Goal: Transaction & Acquisition: Purchase product/service

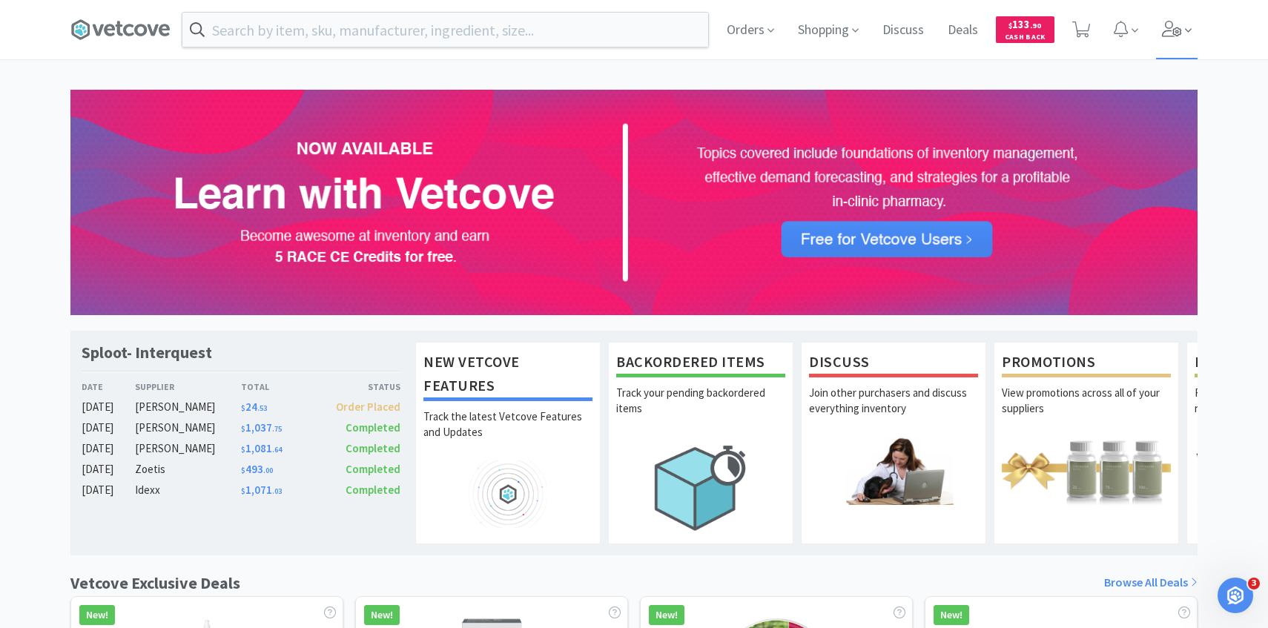
click at [1178, 39] on span at bounding box center [1177, 29] width 42 height 59
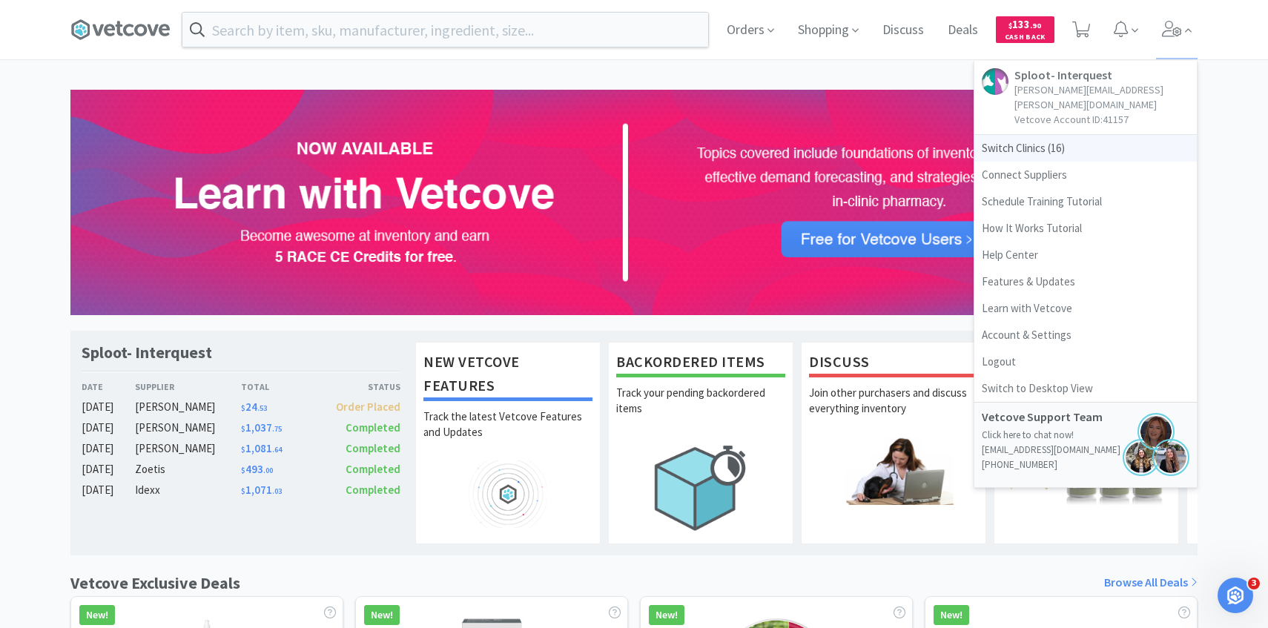
click at [1126, 135] on span "Switch Clinics ( 16 )" at bounding box center [1086, 148] width 223 height 27
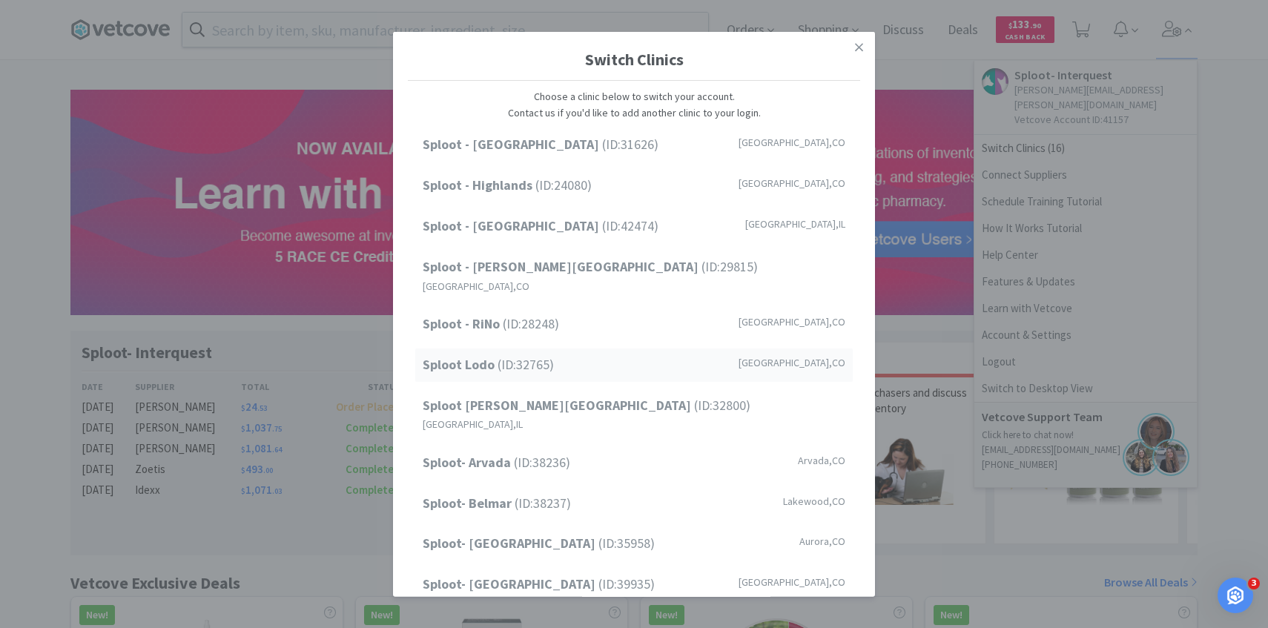
scroll to position [189, 0]
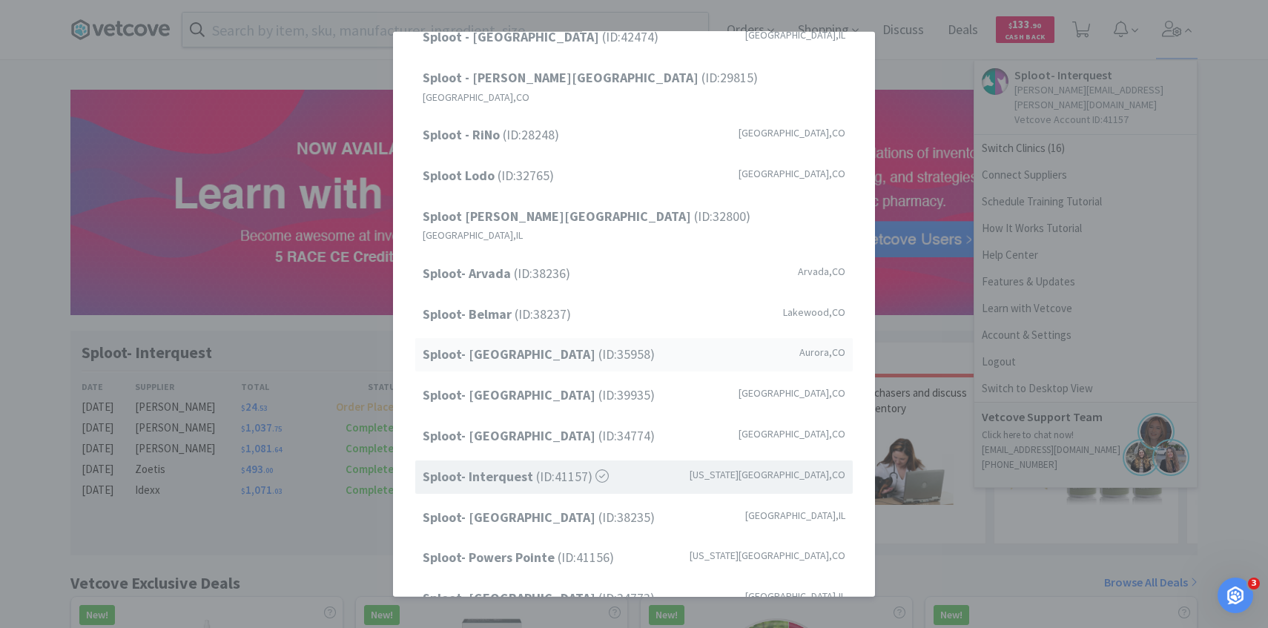
click at [604, 338] on div "Sploot- Central Park (ID: 35958 ) Aurora , CO" at bounding box center [634, 354] width 438 height 33
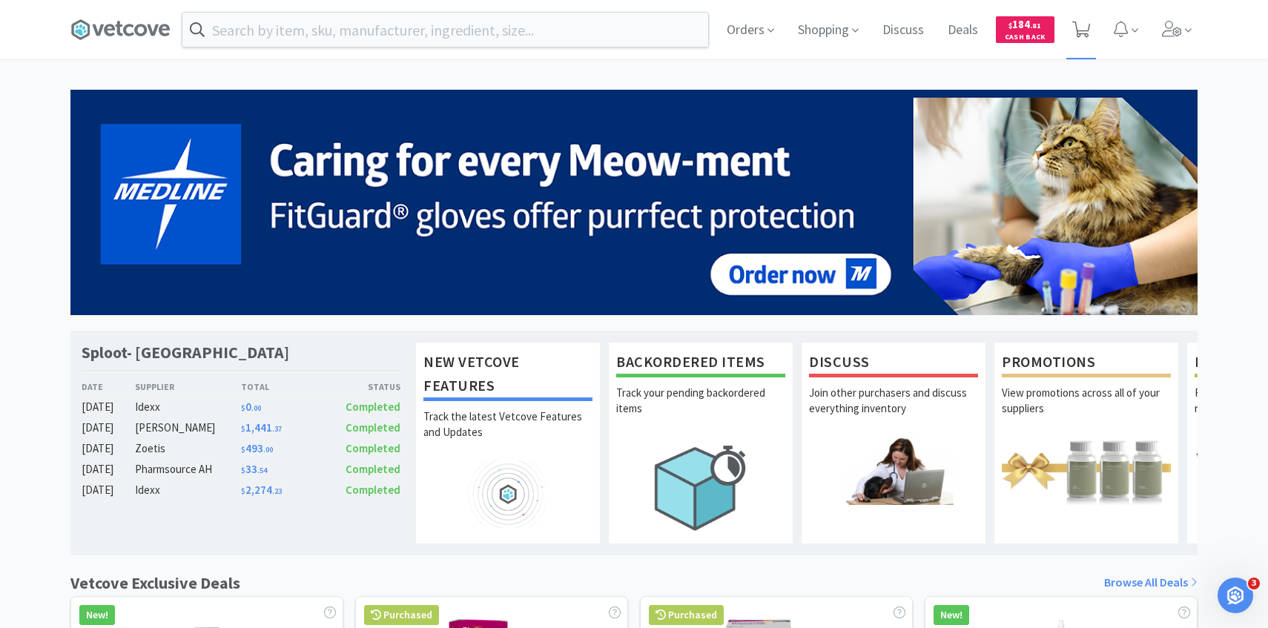
click at [1082, 35] on icon at bounding box center [1082, 30] width 19 height 16
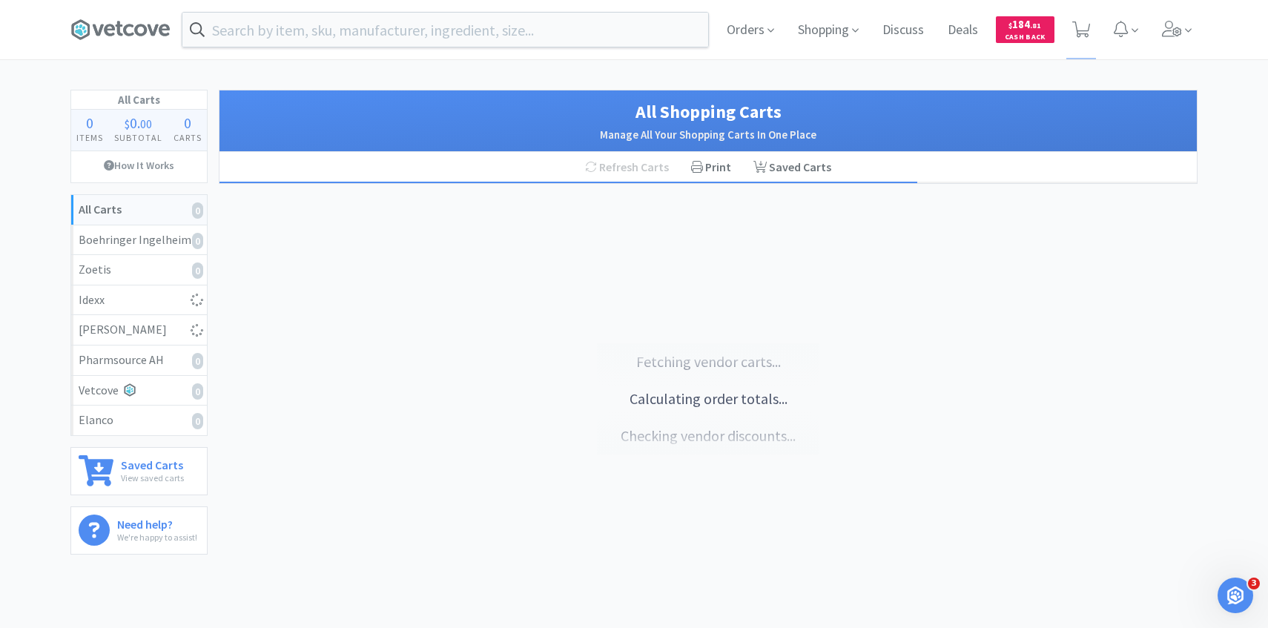
select select "4"
select select "2"
select select "1"
select select "10"
select select "2"
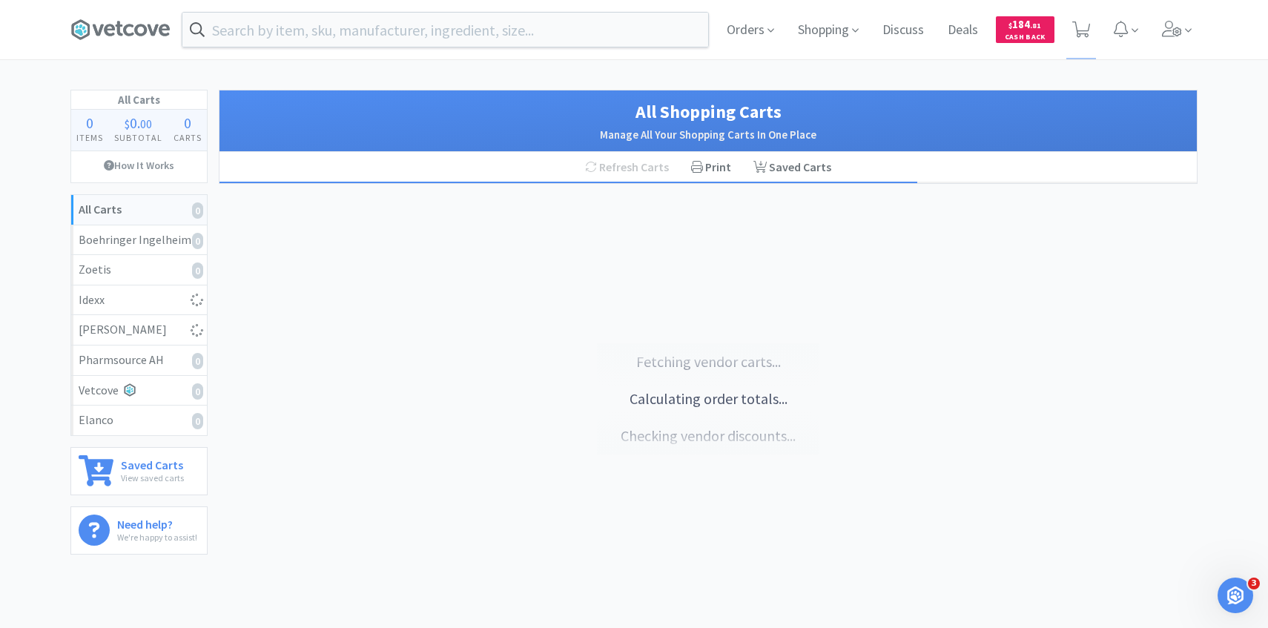
select select "1"
select select "4"
select select "1"
select select "4"
select select "3"
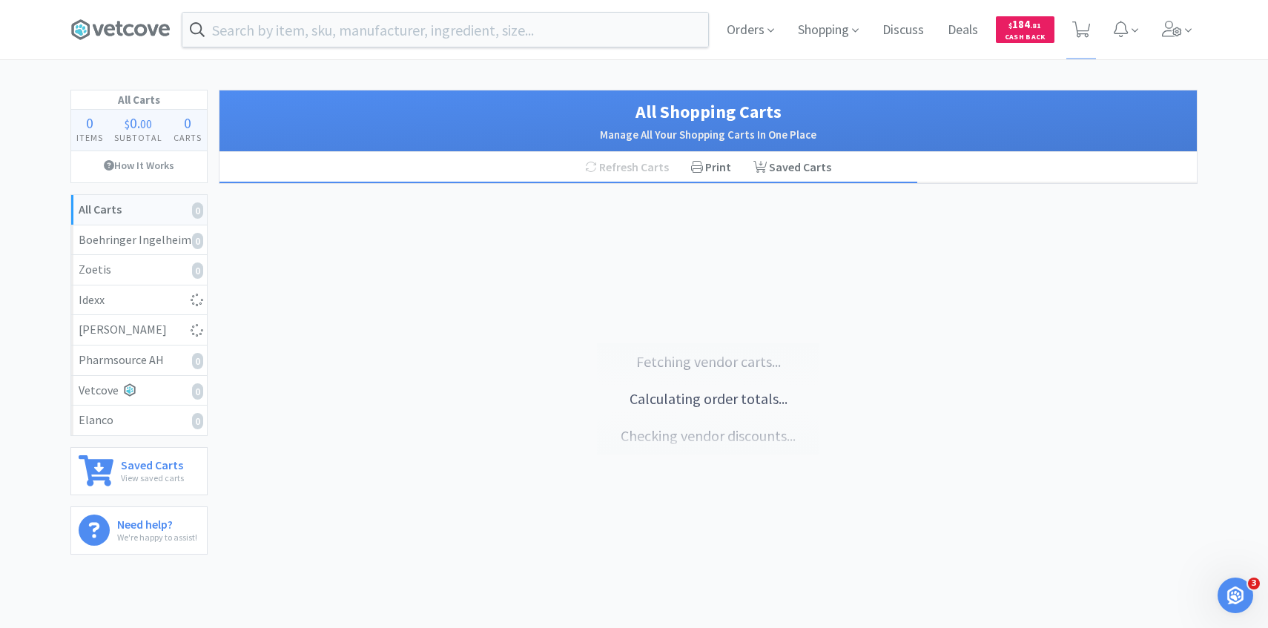
select select "3"
select select "2"
select select "1"
select select "3"
select select "2"
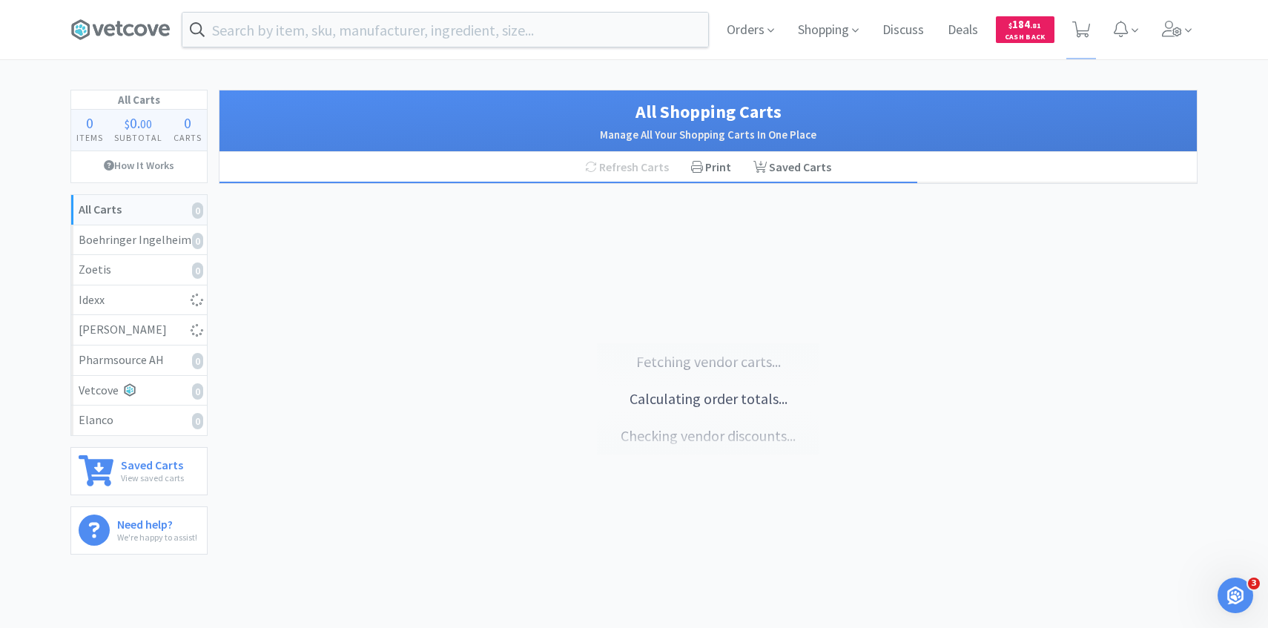
select select "1"
select select "2"
select select "50"
select select "1"
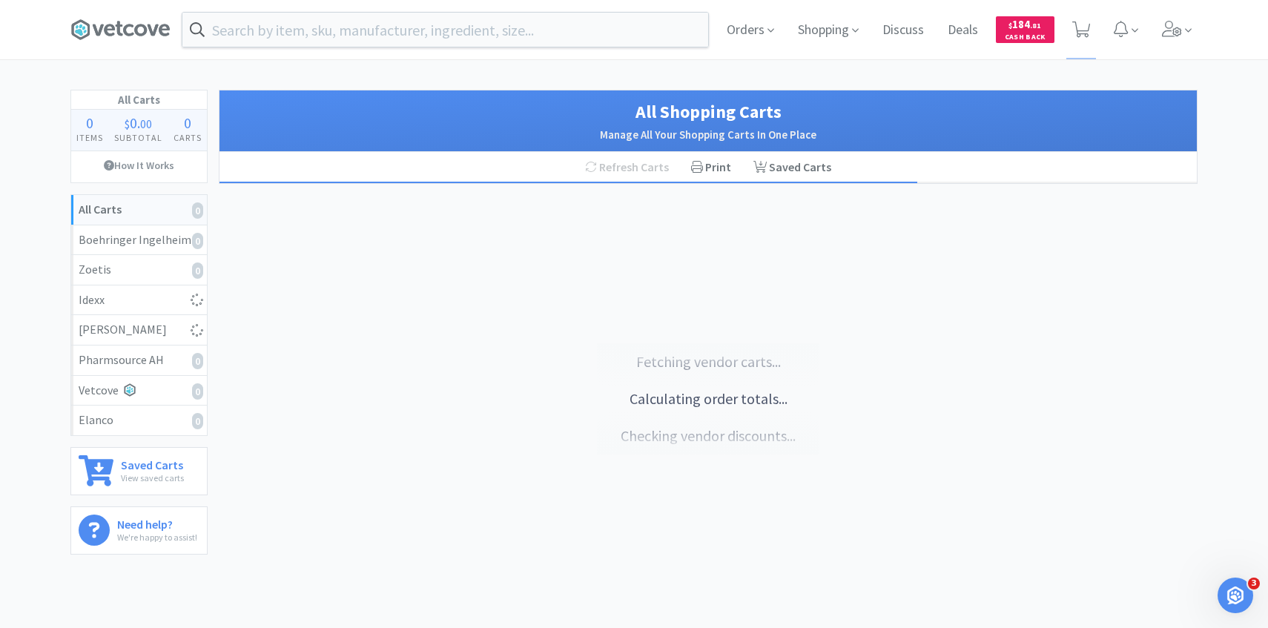
select select "1"
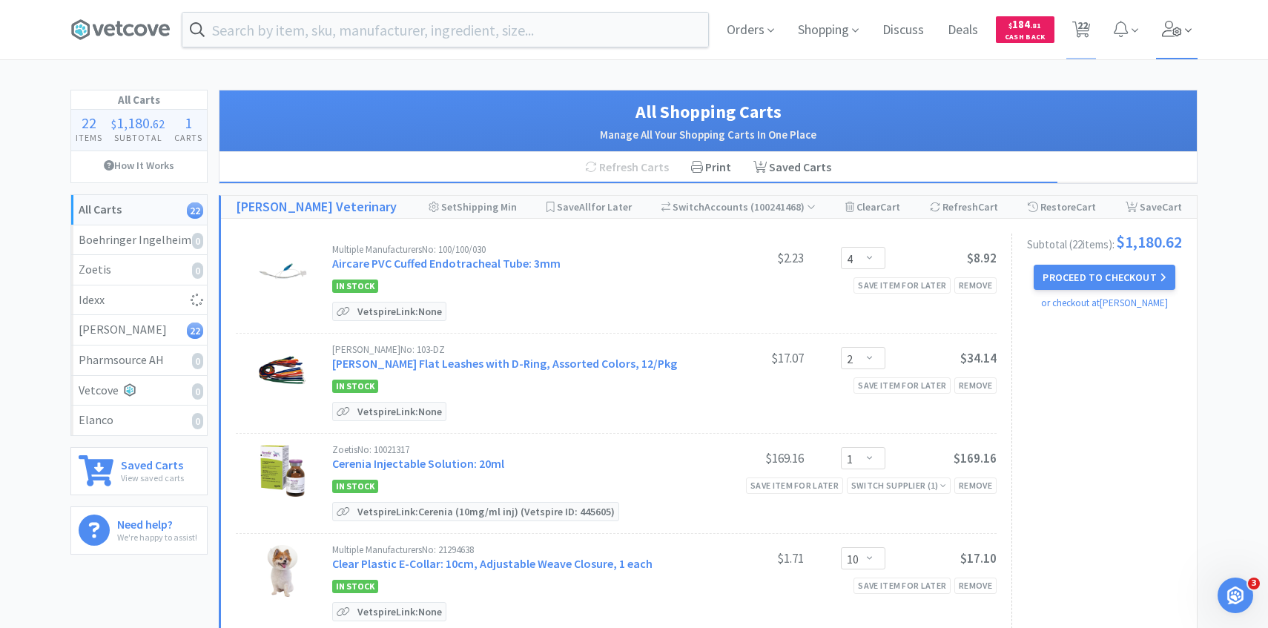
click at [1185, 36] on icon at bounding box center [1188, 30] width 7 height 13
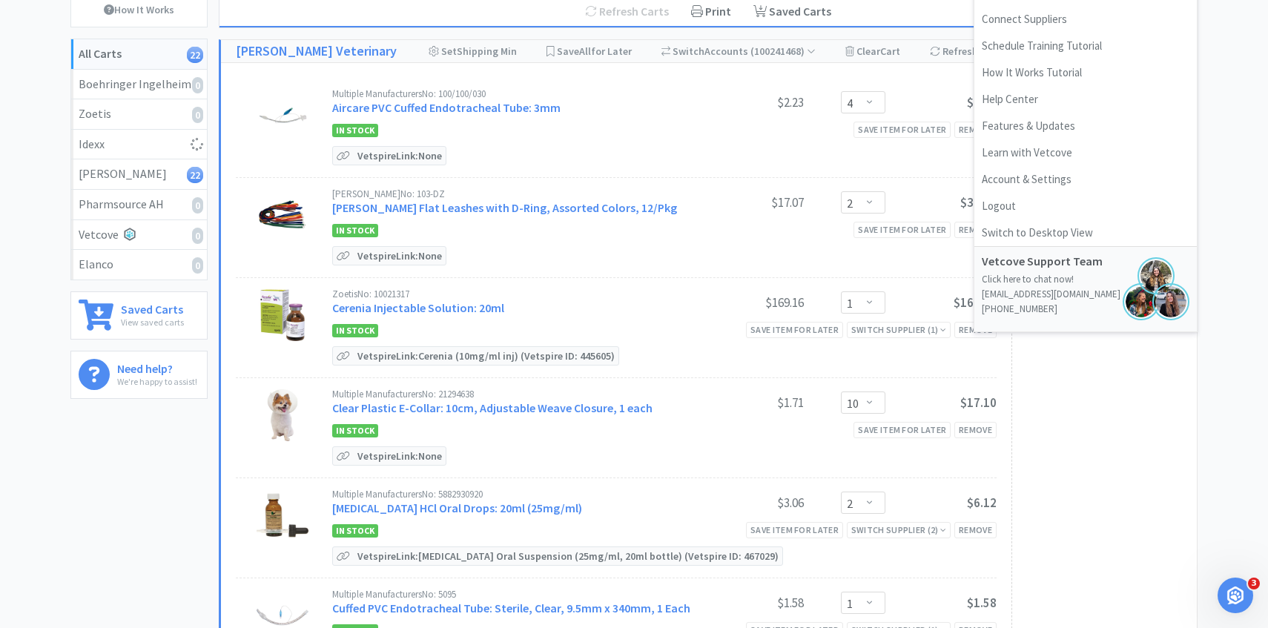
scroll to position [159, 0]
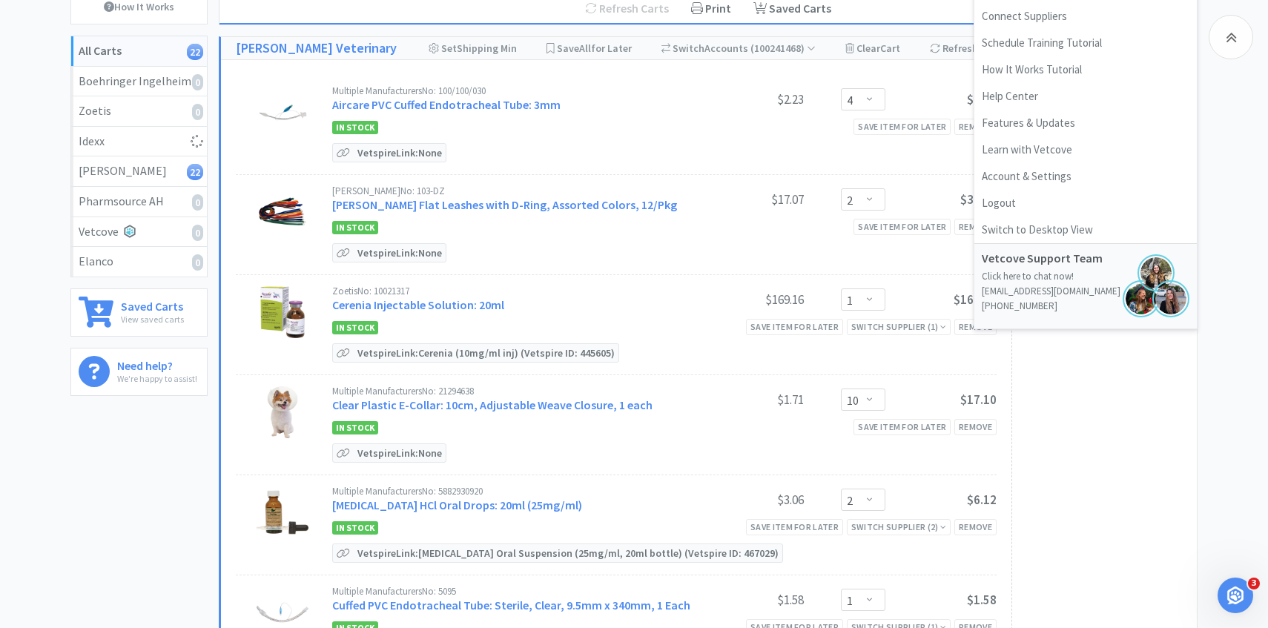
select select "2"
select select "1"
select select "8"
select select "2"
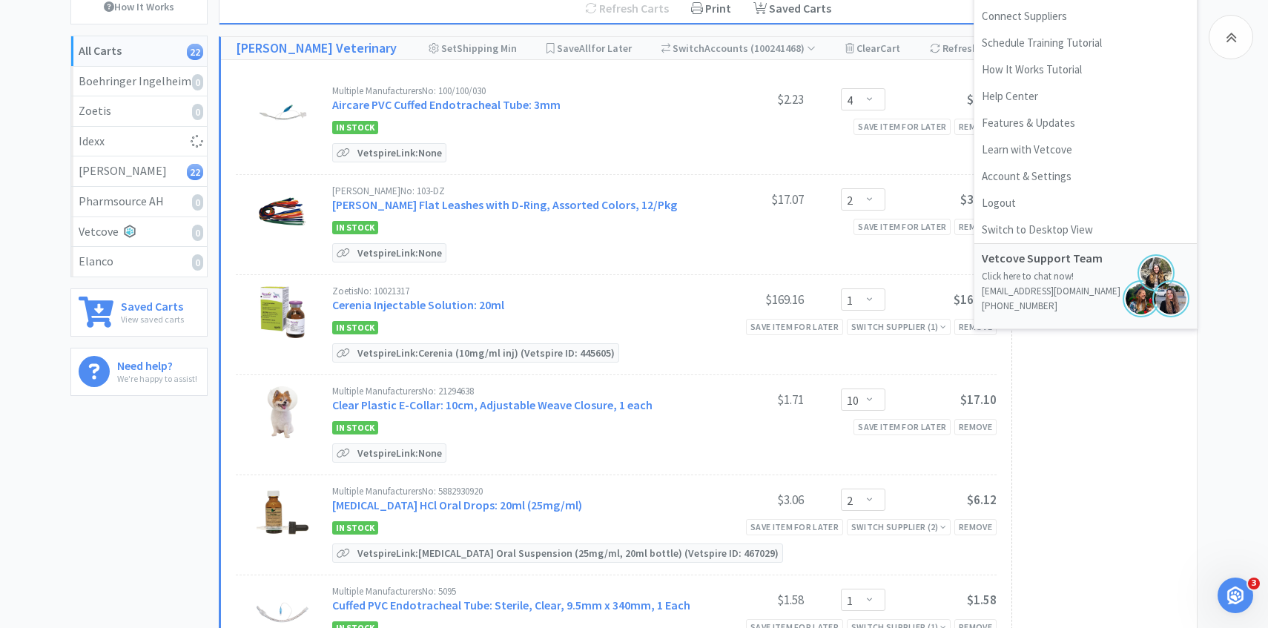
select select "1"
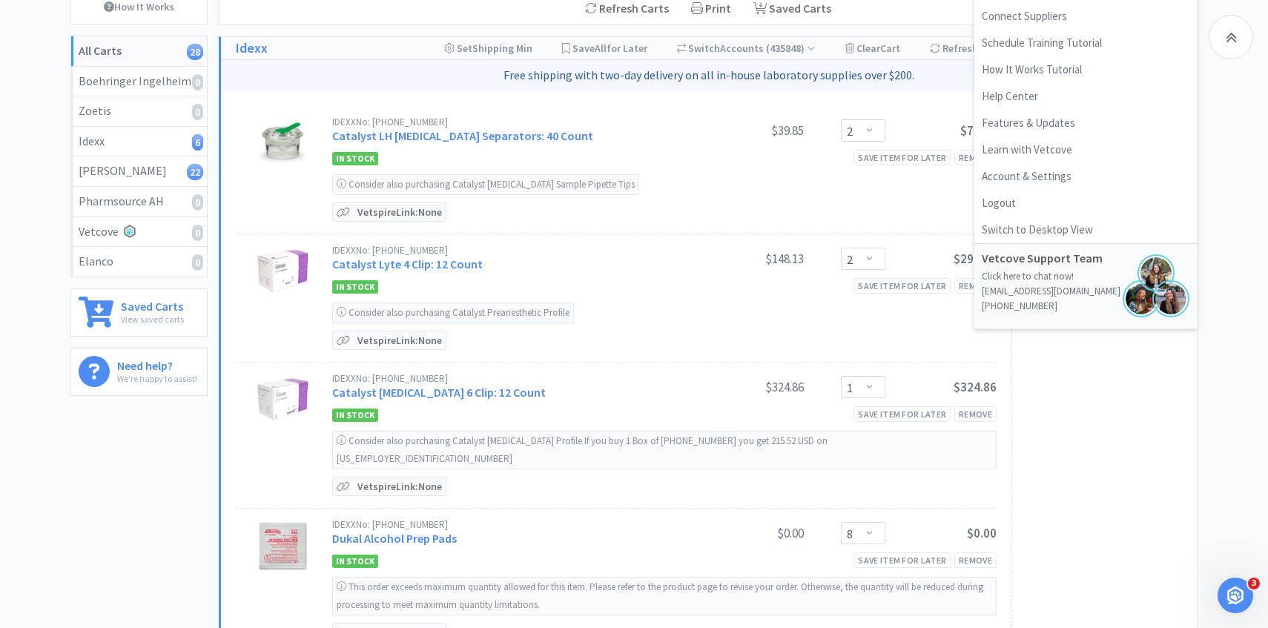
click at [657, 122] on div "IDEXX No: 98-14323-00" at bounding box center [512, 122] width 360 height 10
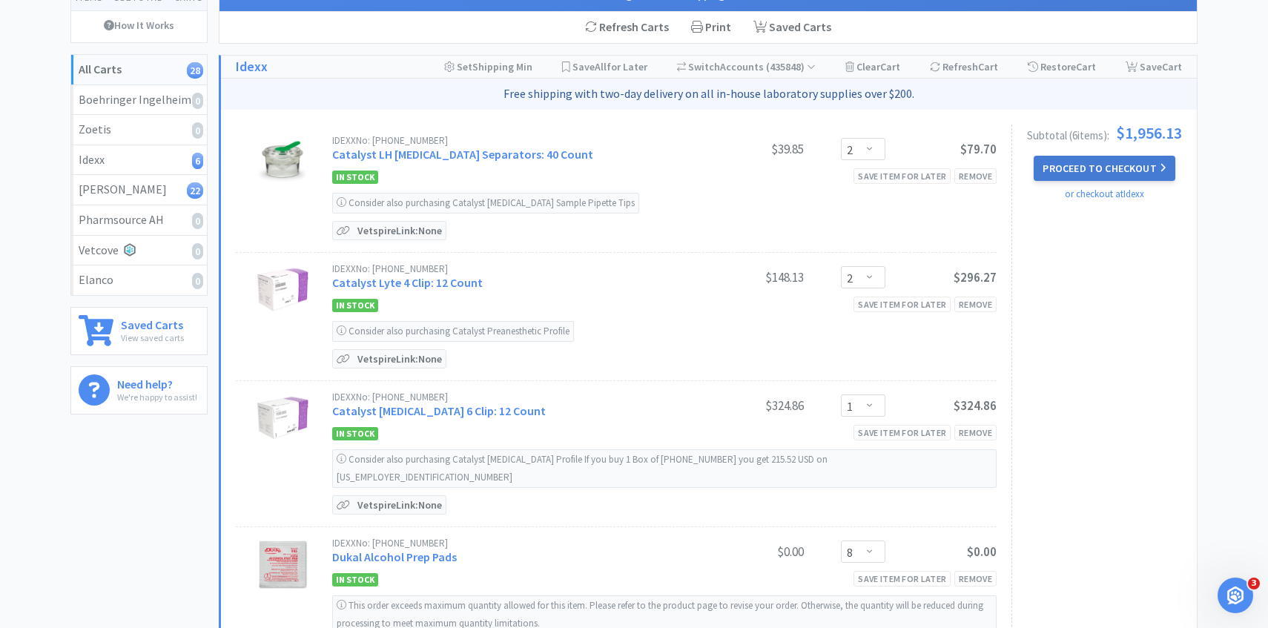
click at [1079, 162] on button "Proceed to Checkout" at bounding box center [1104, 168] width 141 height 25
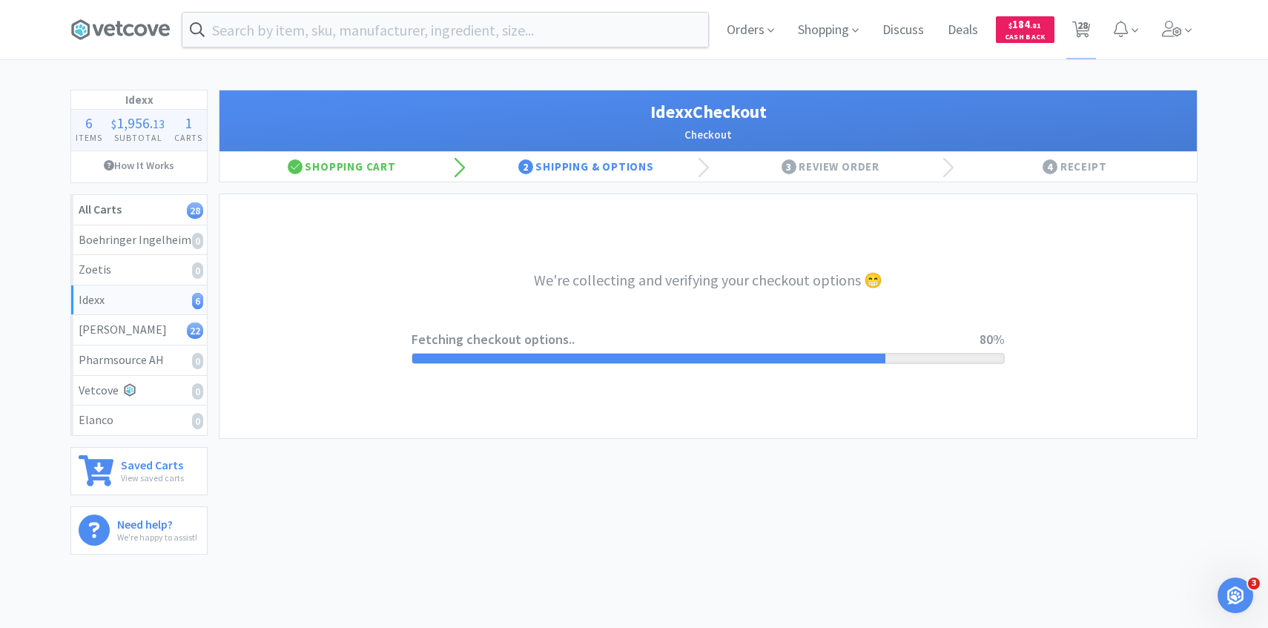
select select "904"
select select "003"
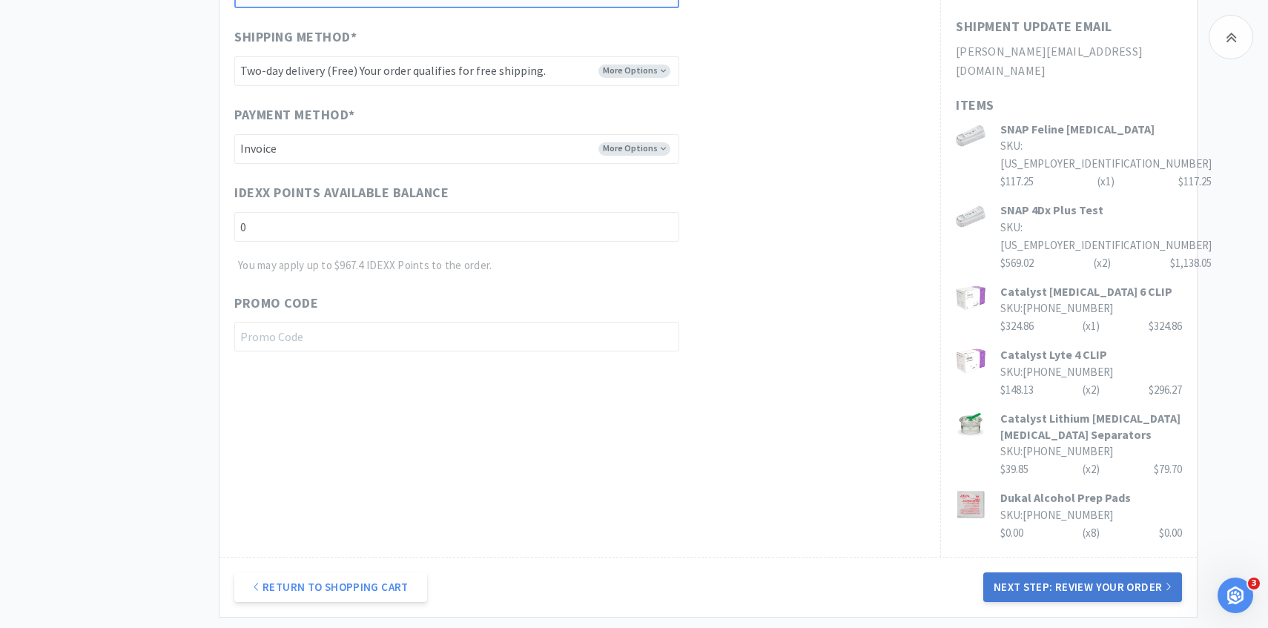
click at [1024, 573] on button "Next Step: Review Your Order" at bounding box center [1083, 588] width 199 height 30
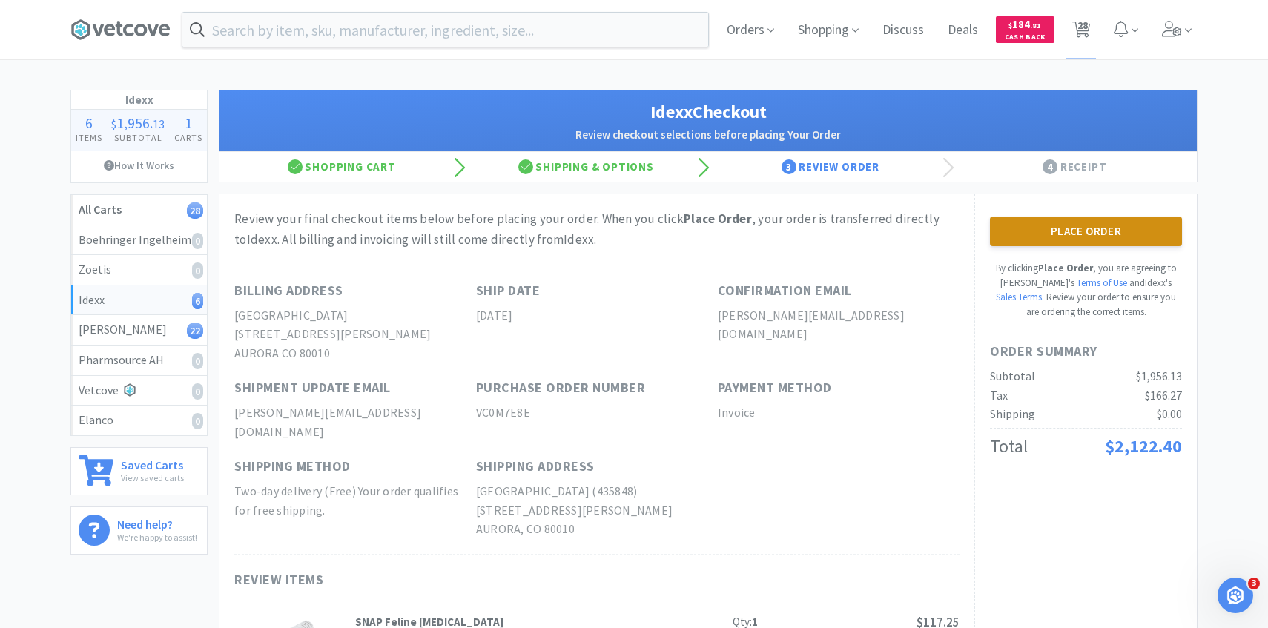
click at [1134, 229] on button "Place Order" at bounding box center [1086, 232] width 192 height 30
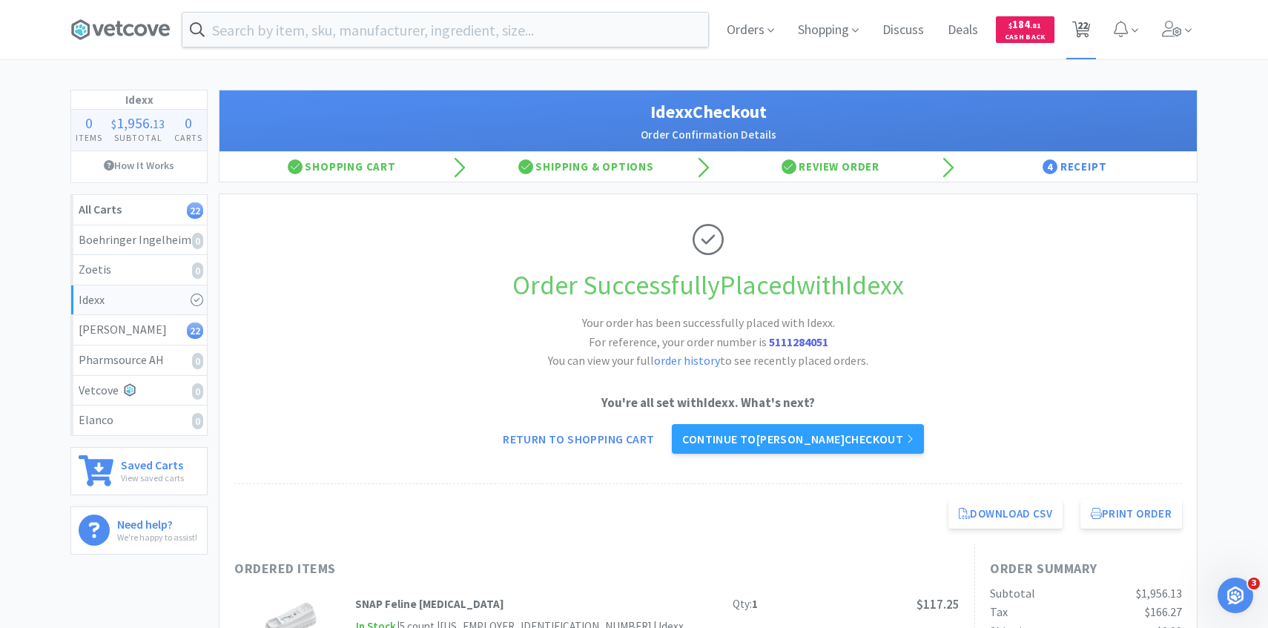
click at [1076, 23] on icon at bounding box center [1082, 30] width 19 height 16
select select "4"
select select "2"
select select "1"
select select "10"
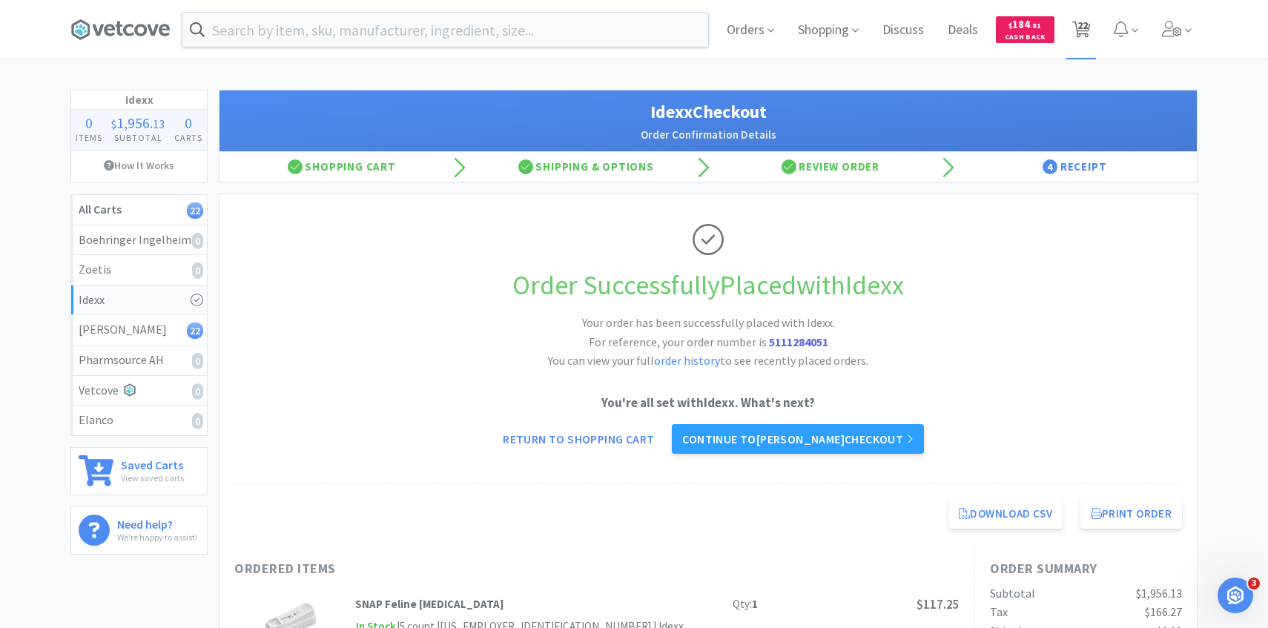
select select "2"
select select "1"
select select "4"
select select "1"
select select "4"
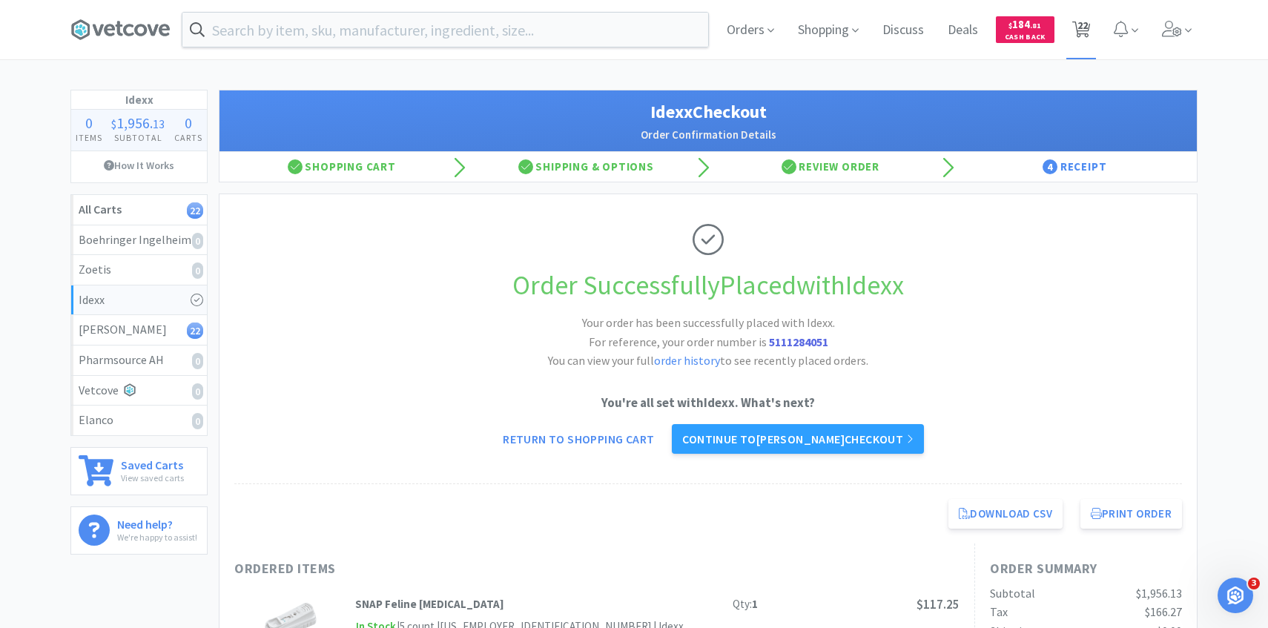
select select "3"
select select "2"
select select "1"
select select "3"
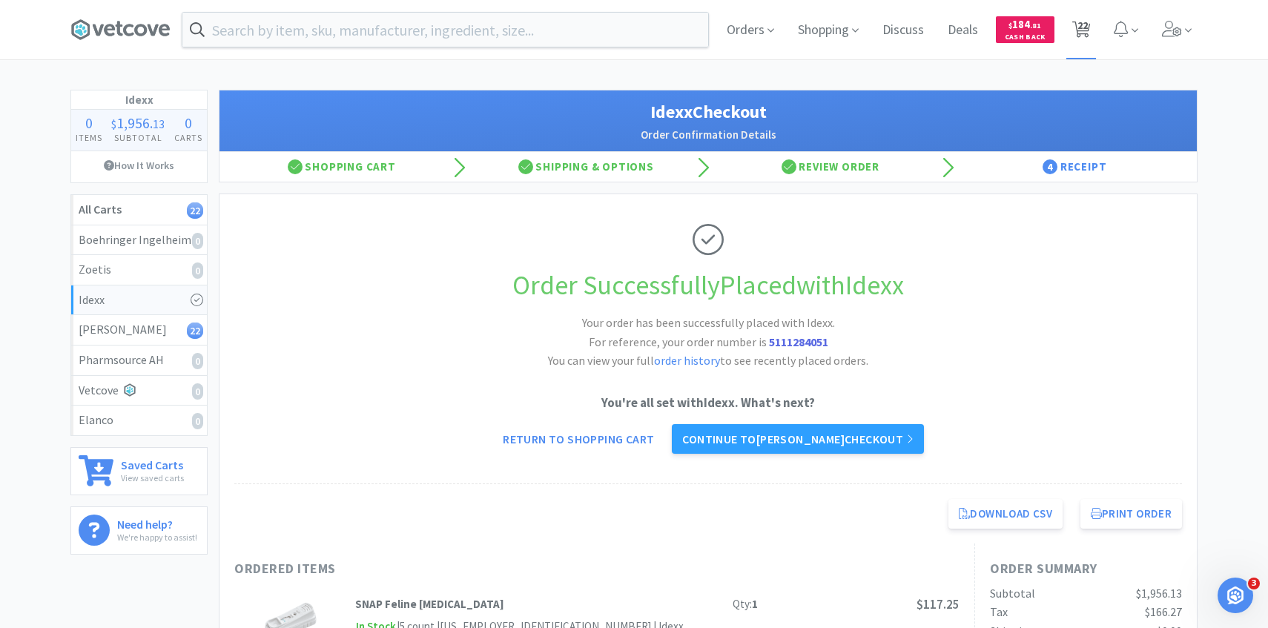
select select "2"
select select "1"
select select "2"
select select "50"
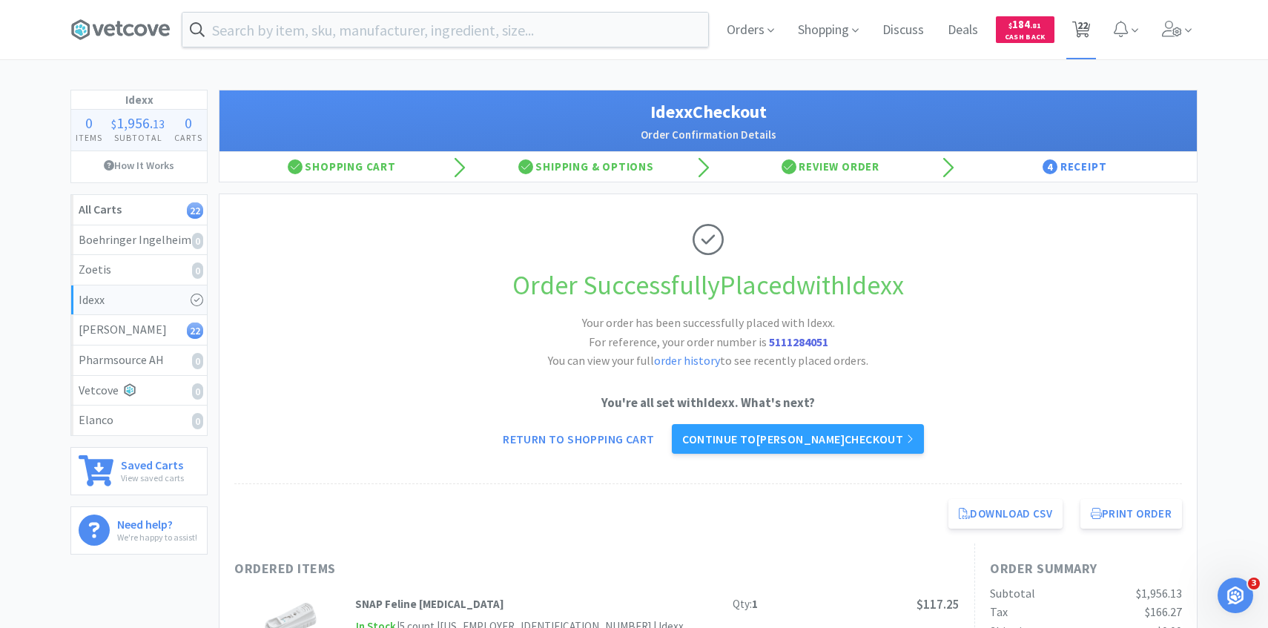
select select "1"
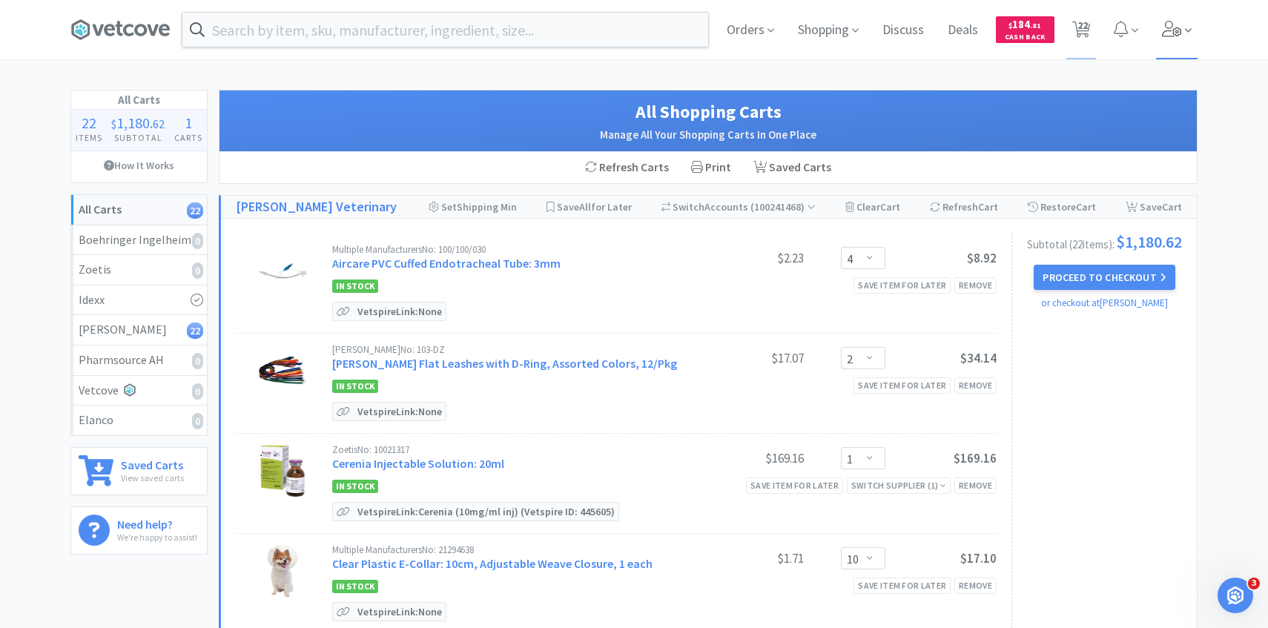
click at [1180, 30] on icon at bounding box center [1172, 29] width 21 height 16
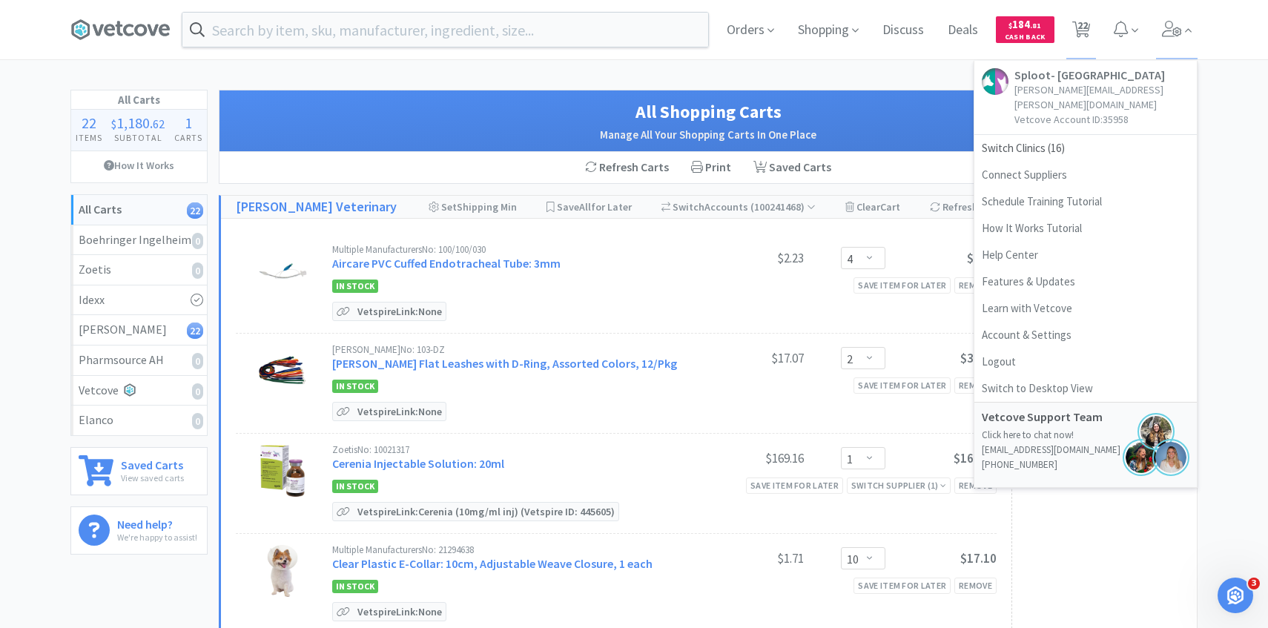
click at [635, 281] on div "In Stock Save item for later Remove" at bounding box center [664, 286] width 665 height 18
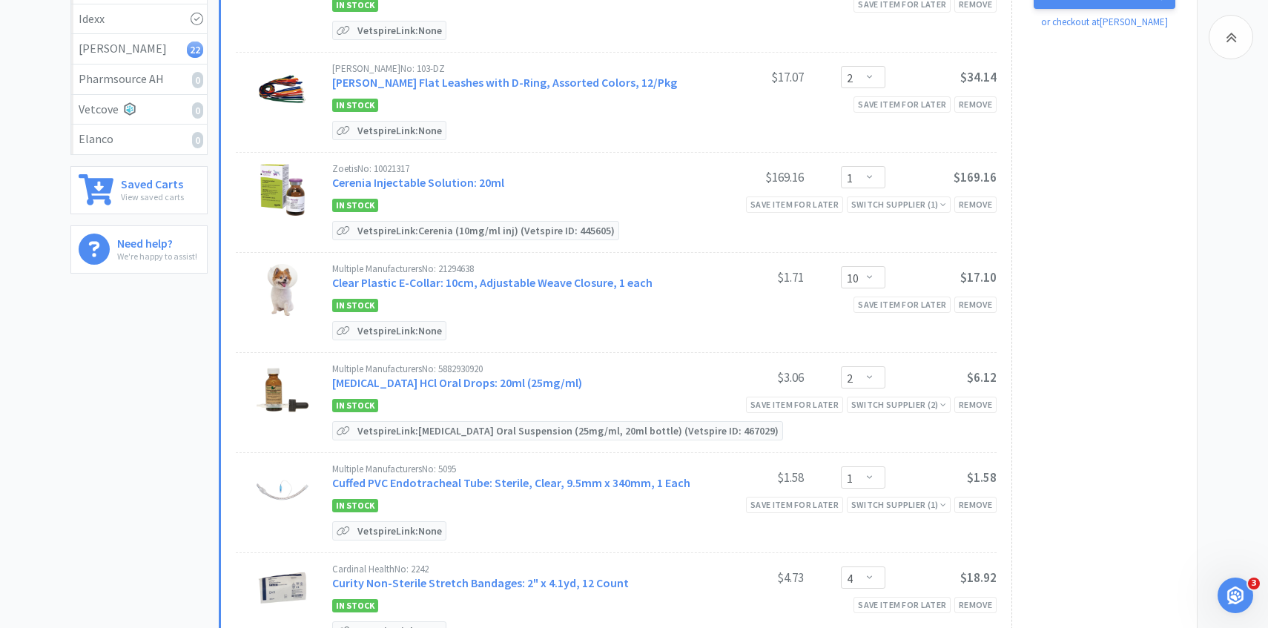
scroll to position [292, 0]
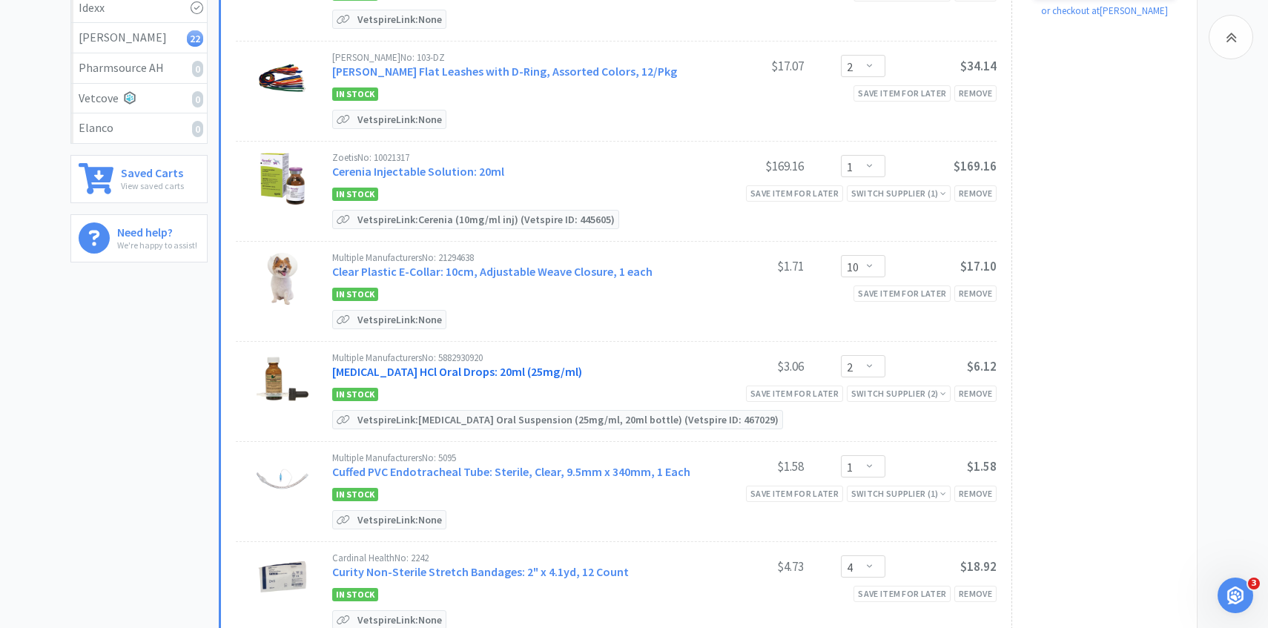
click at [530, 367] on link "Clindamycin HCl Oral Drops: 20ml (25mg/ml)" at bounding box center [457, 371] width 250 height 15
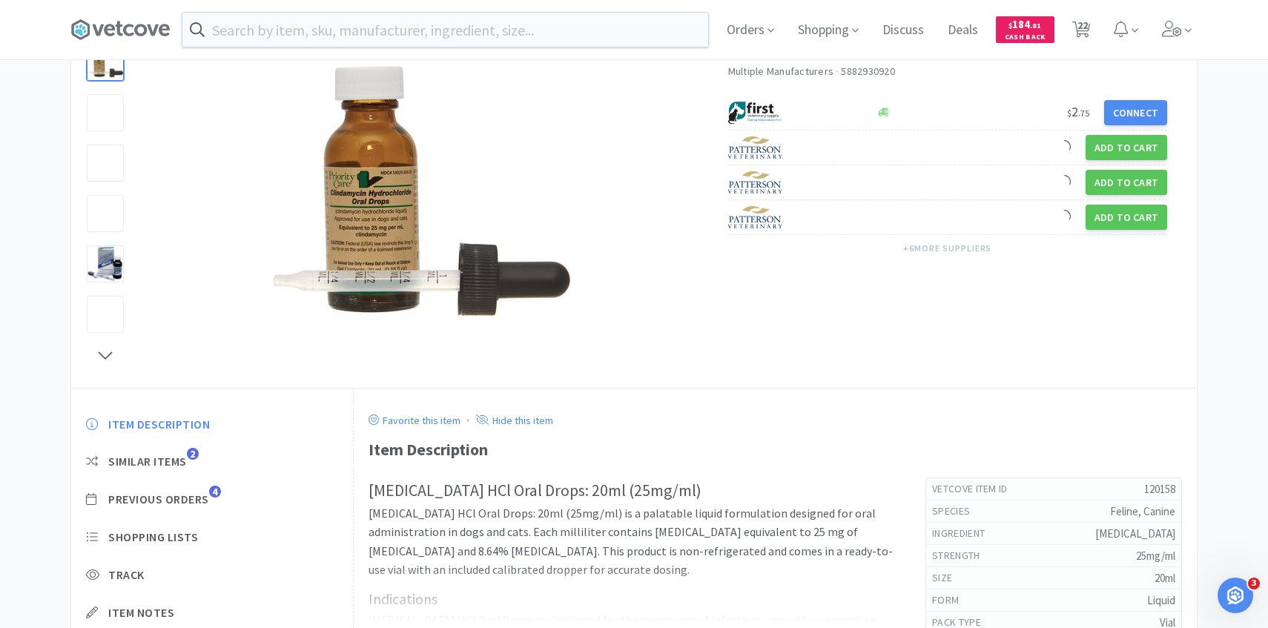
scroll to position [151, 0]
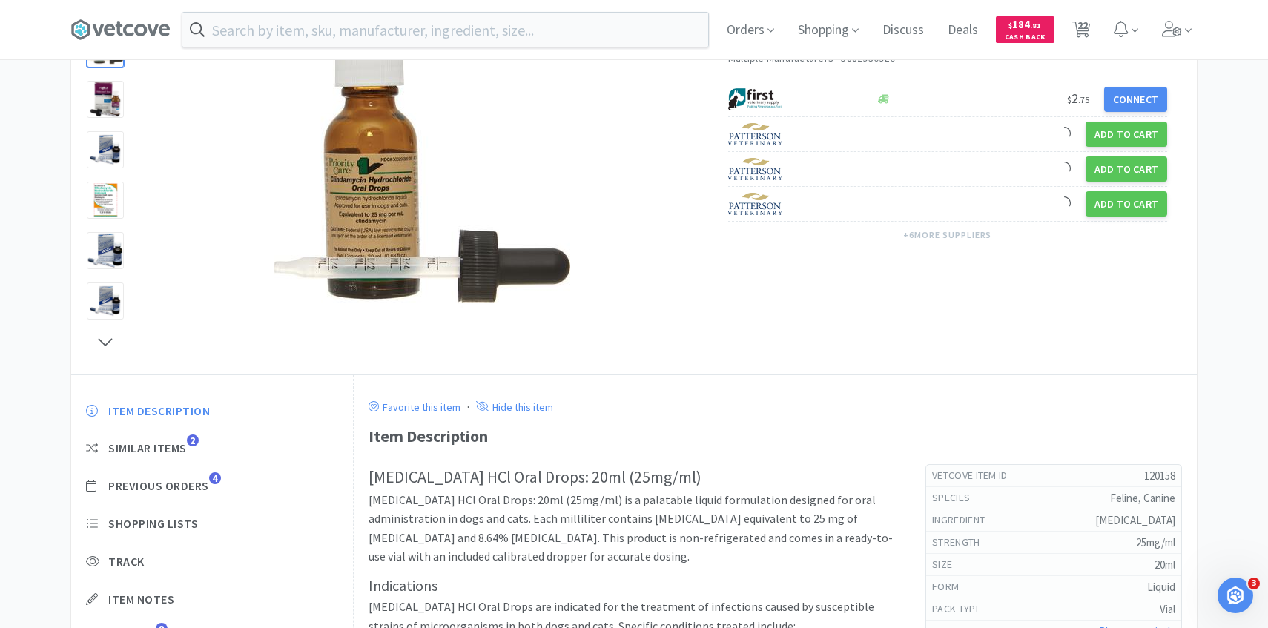
click at [207, 499] on div "Item Description Similar Items 2 Previous Orders 4 Shopping Lists Track Item No…" at bounding box center [212, 536] width 282 height 294
click at [206, 494] on div "Item Description Similar Items 2 Previous Orders 4 Shopping Lists Track Item No…" at bounding box center [212, 536] width 282 height 294
click at [203, 487] on span "Previous Orders" at bounding box center [158, 486] width 101 height 16
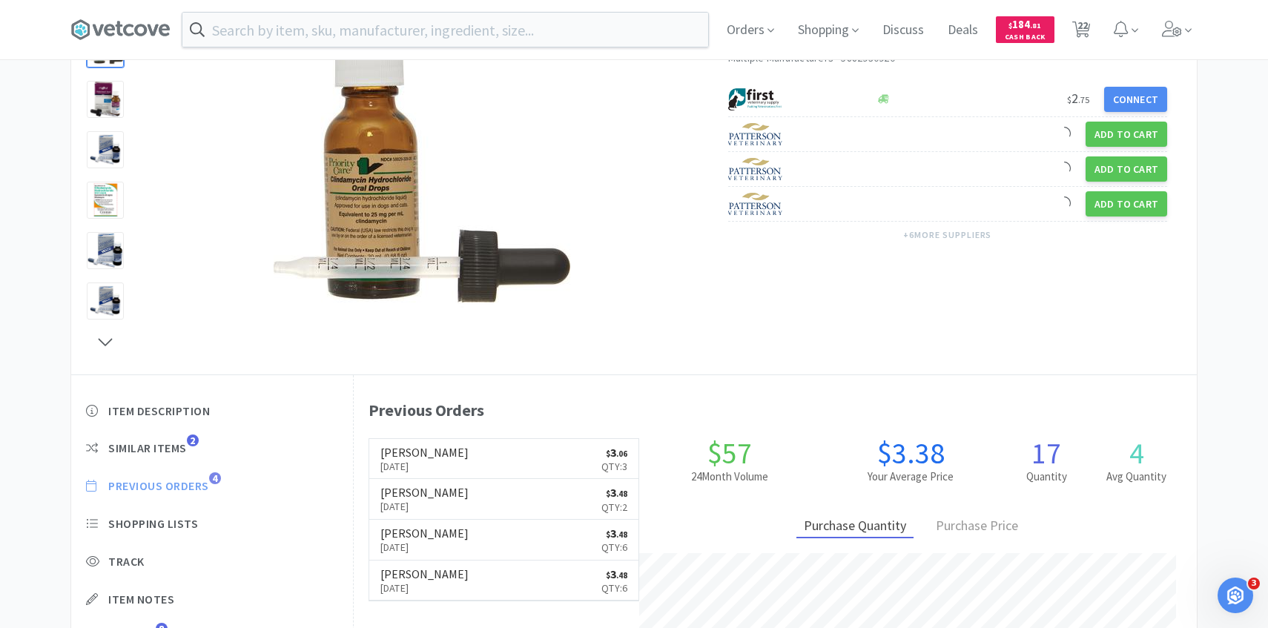
scroll to position [407, 843]
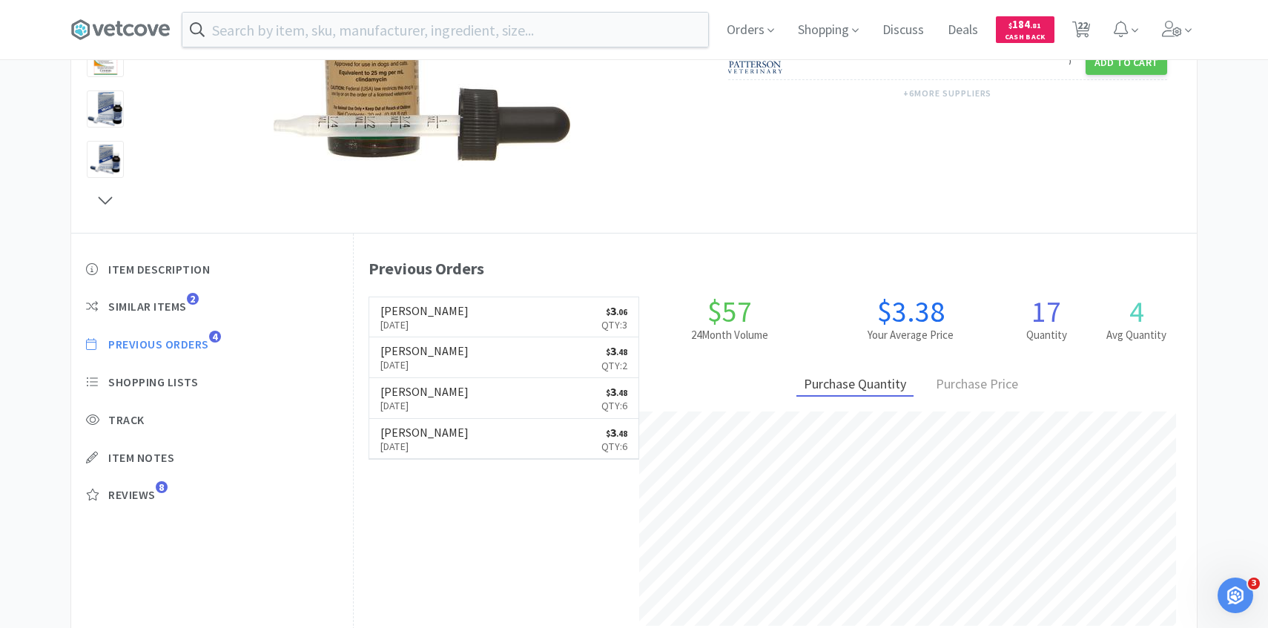
select select "4"
select select "2"
select select "1"
select select "10"
select select "2"
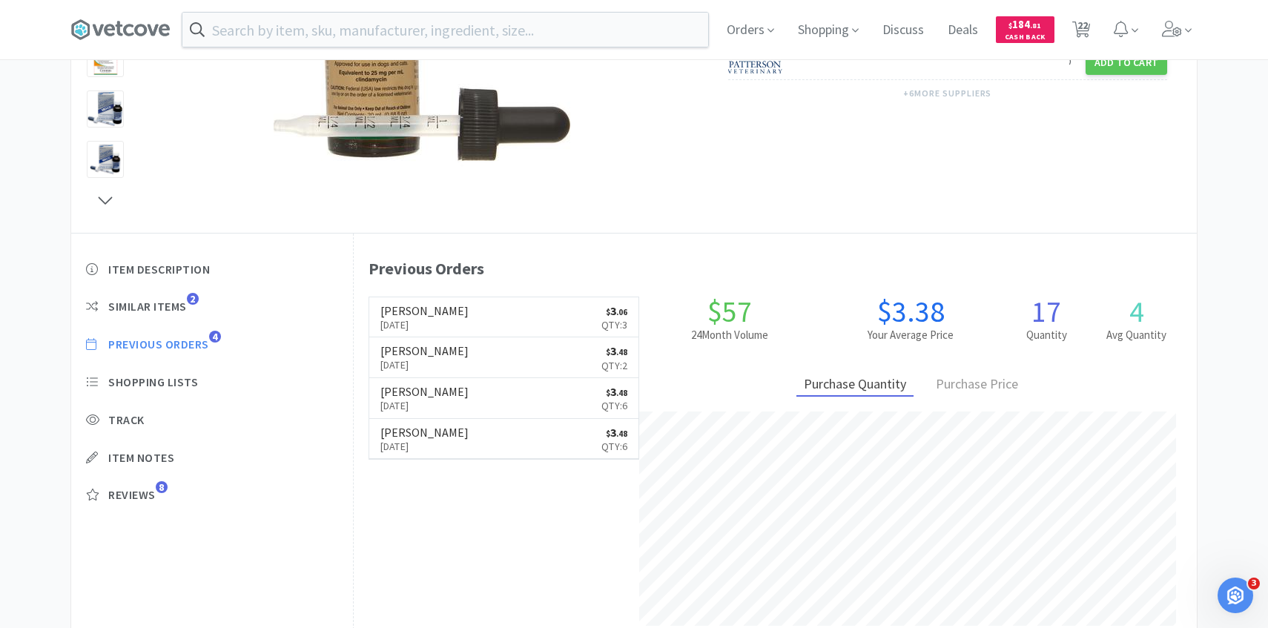
select select "1"
select select "4"
select select "1"
select select "4"
select select "3"
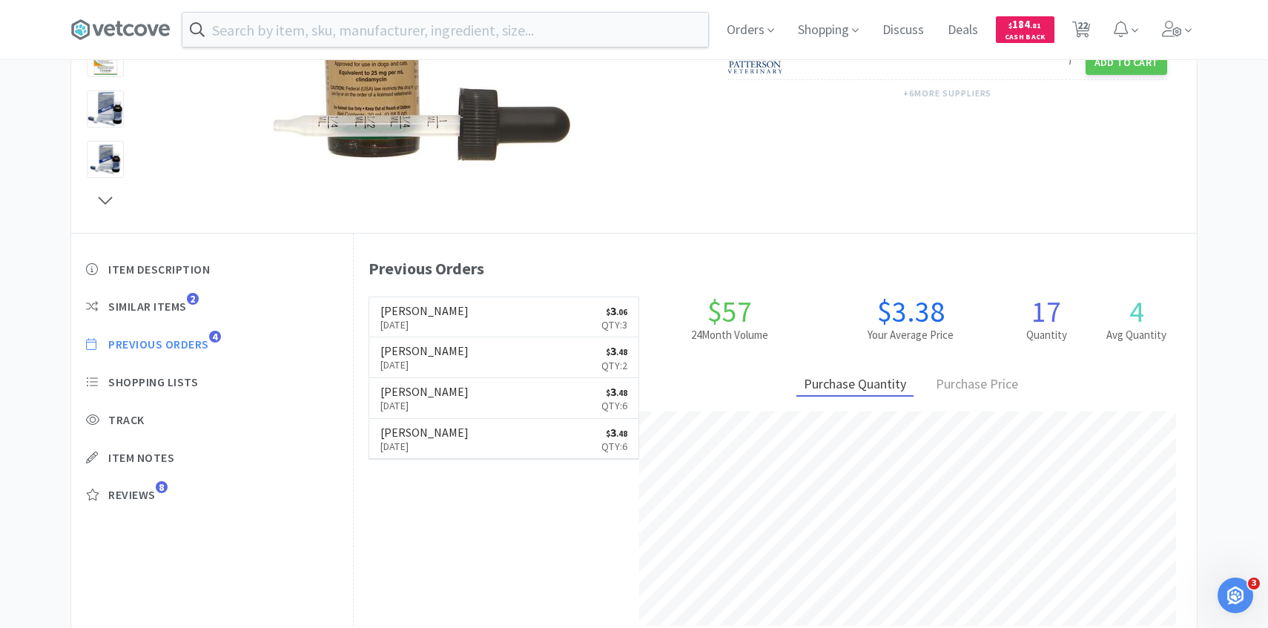
select select "3"
select select "2"
select select "1"
select select "3"
select select "2"
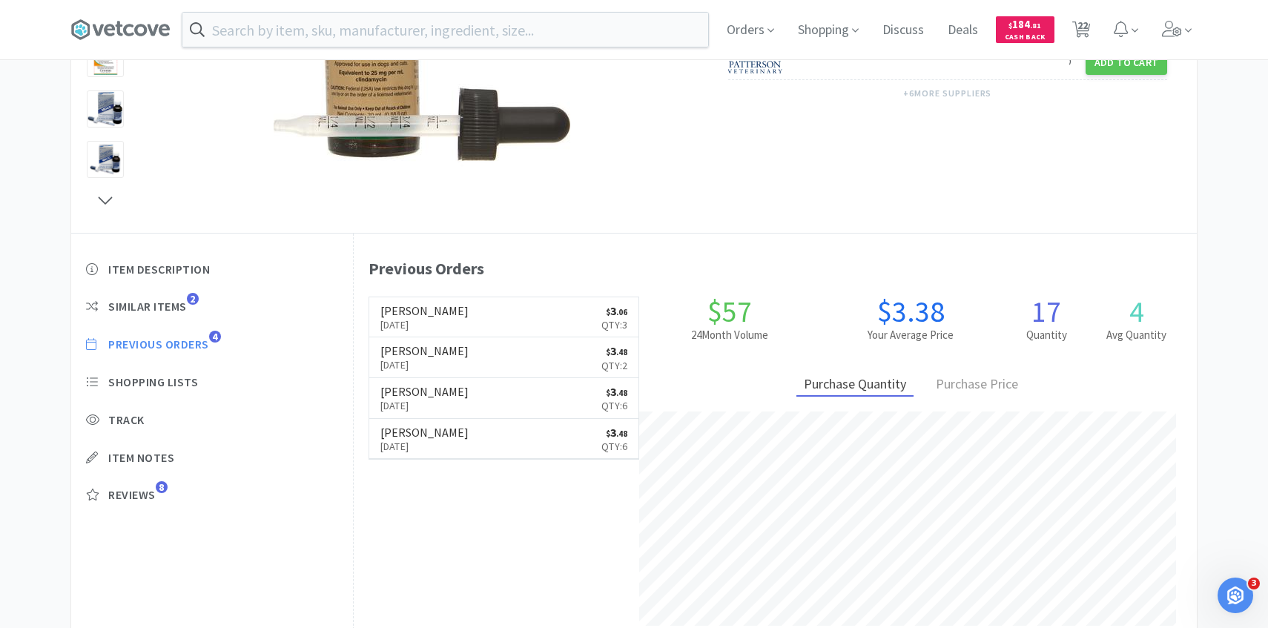
select select "1"
select select "2"
select select "50"
select select "1"
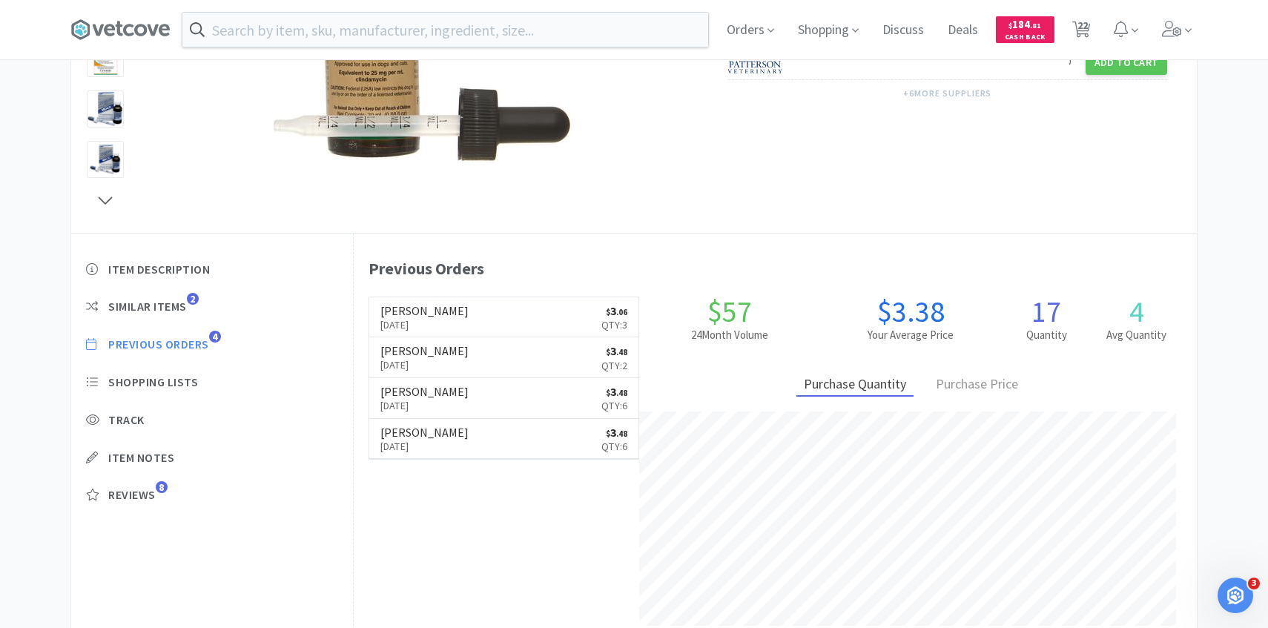
select select "1"
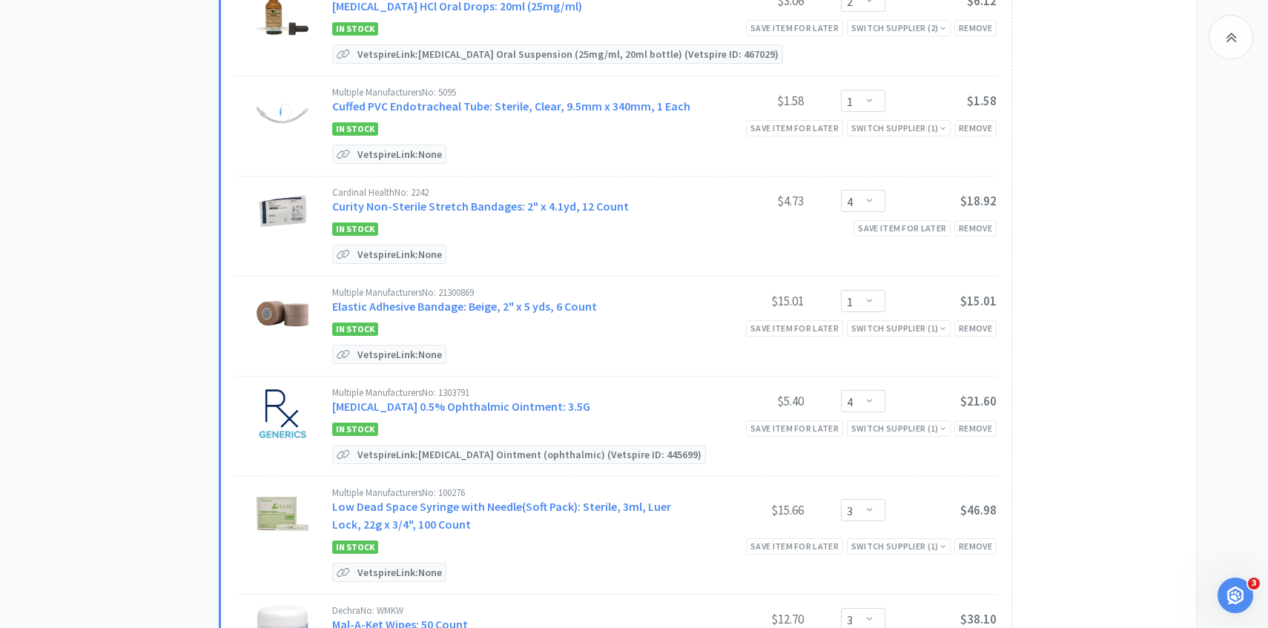
scroll to position [663, 0]
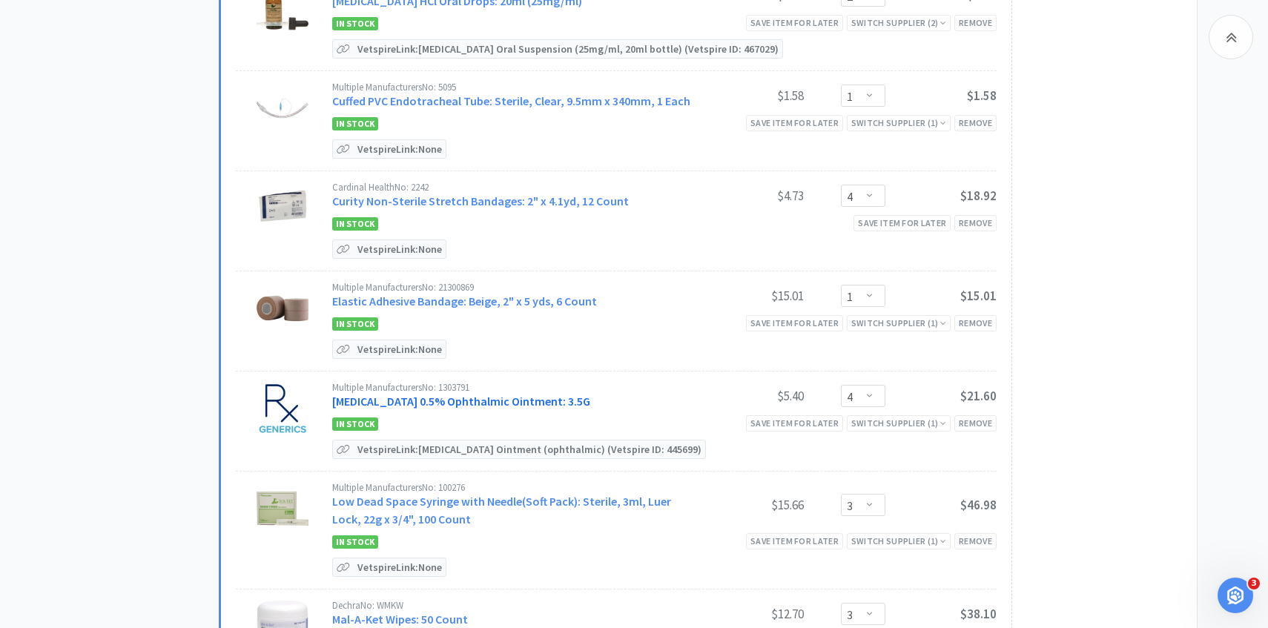
click at [498, 399] on link "Erythromycin 0.5% Ophthalmic Ointment: 3.5G" at bounding box center [461, 401] width 258 height 15
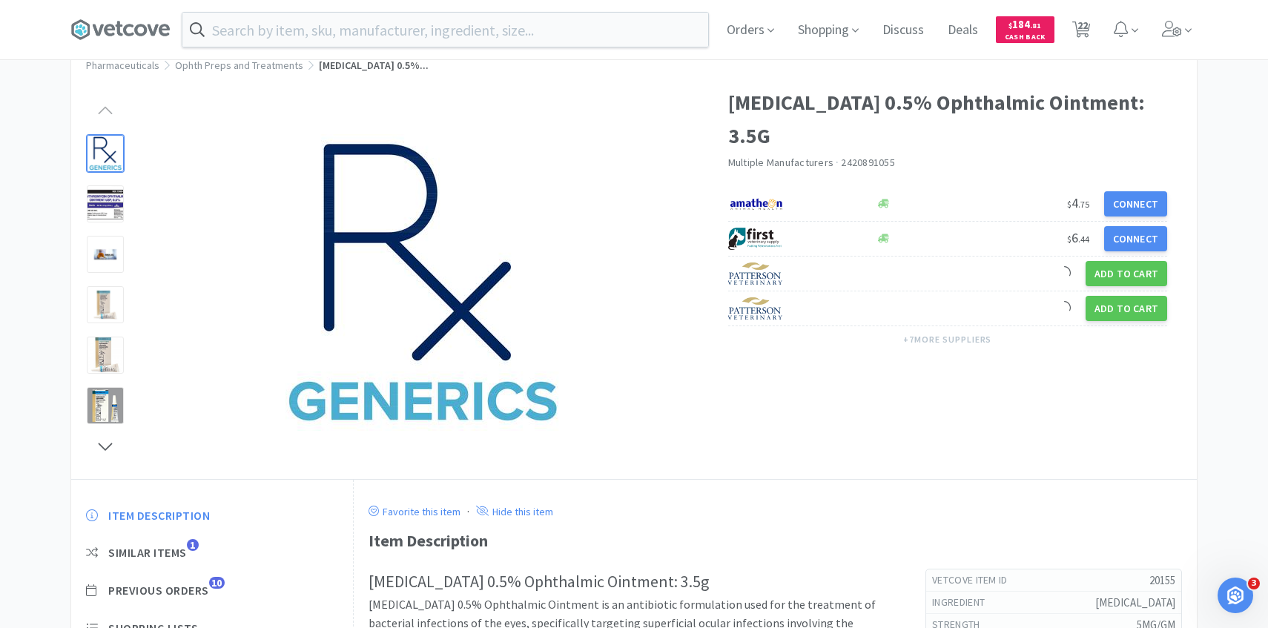
scroll to position [94, 0]
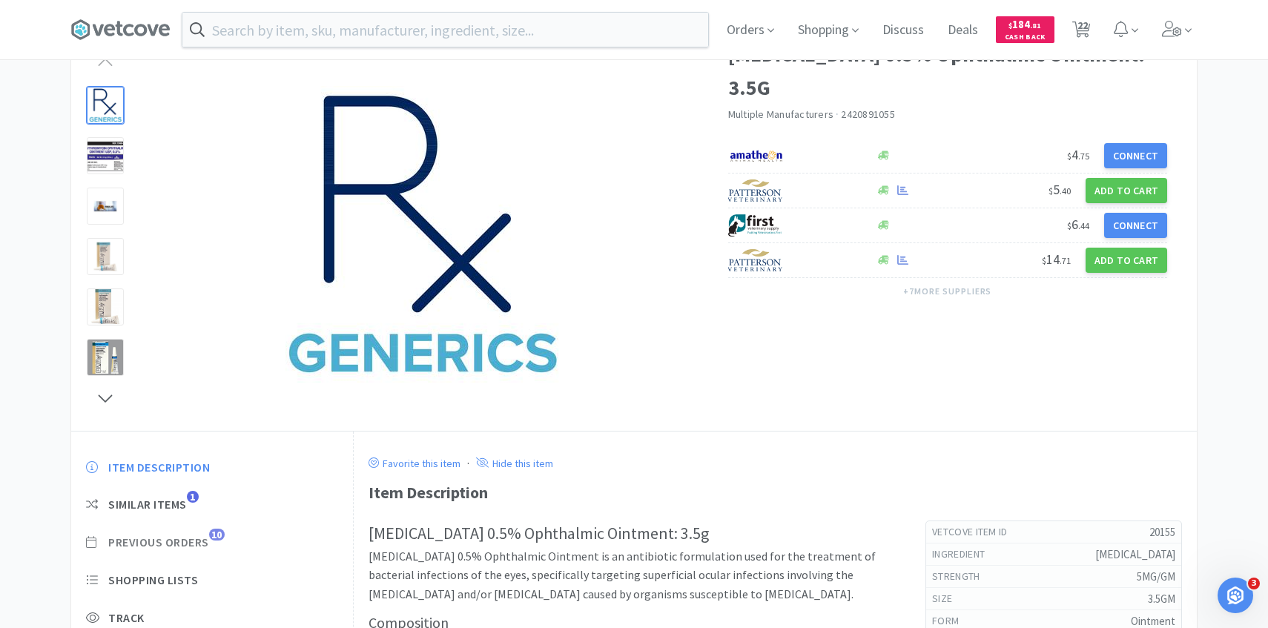
click at [207, 539] on span "Previous Orders" at bounding box center [158, 543] width 101 height 16
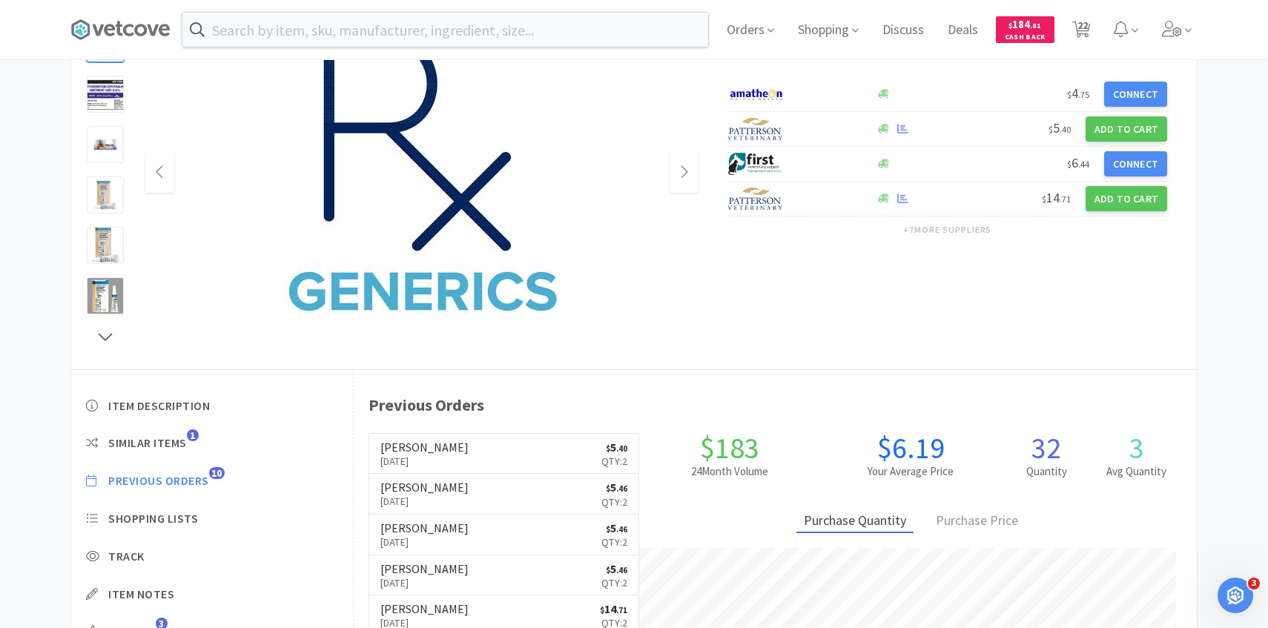
scroll to position [168, 0]
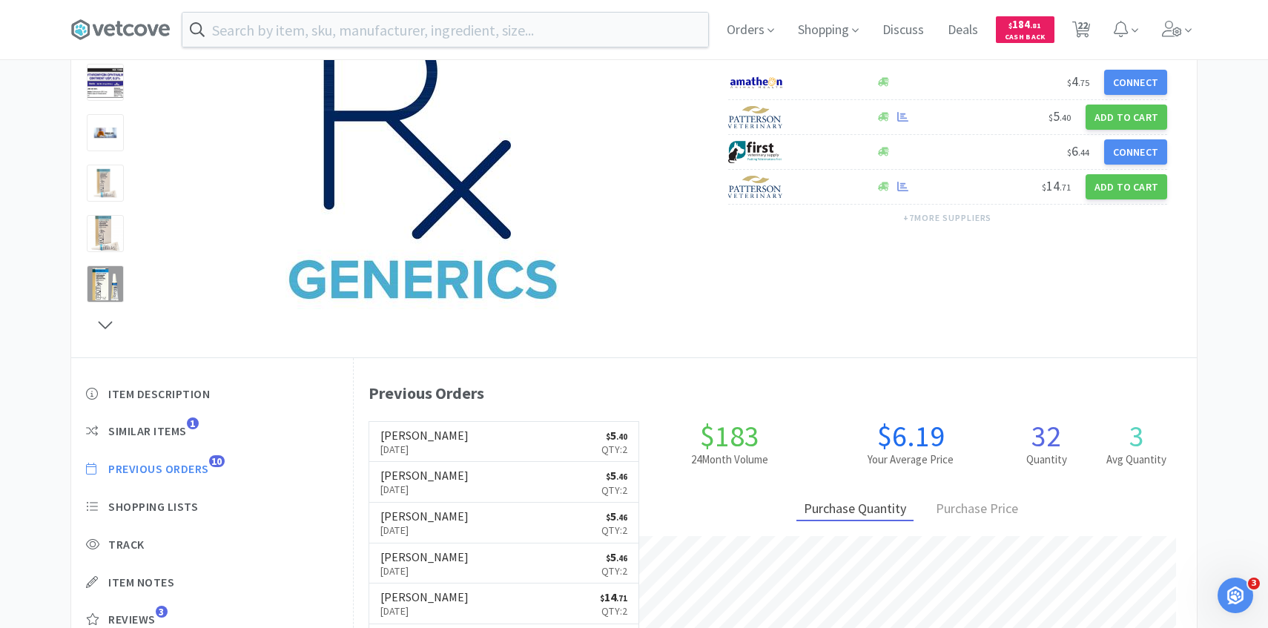
scroll to position [663, 0]
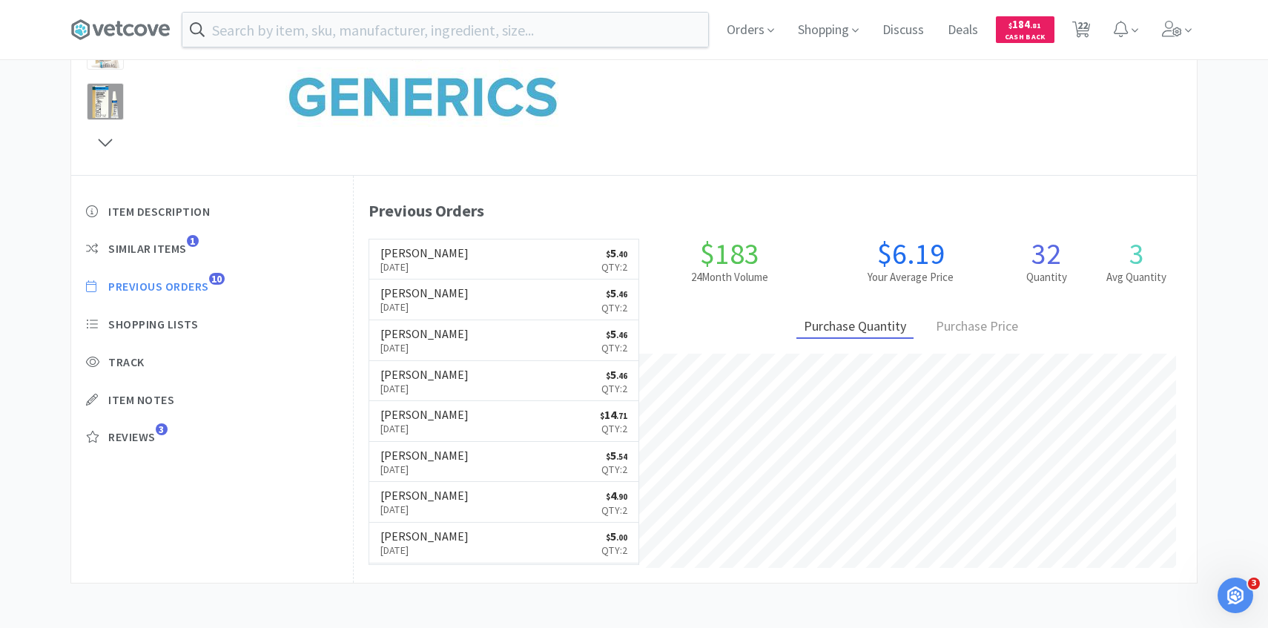
select select "4"
select select "2"
select select "1"
select select "10"
select select "2"
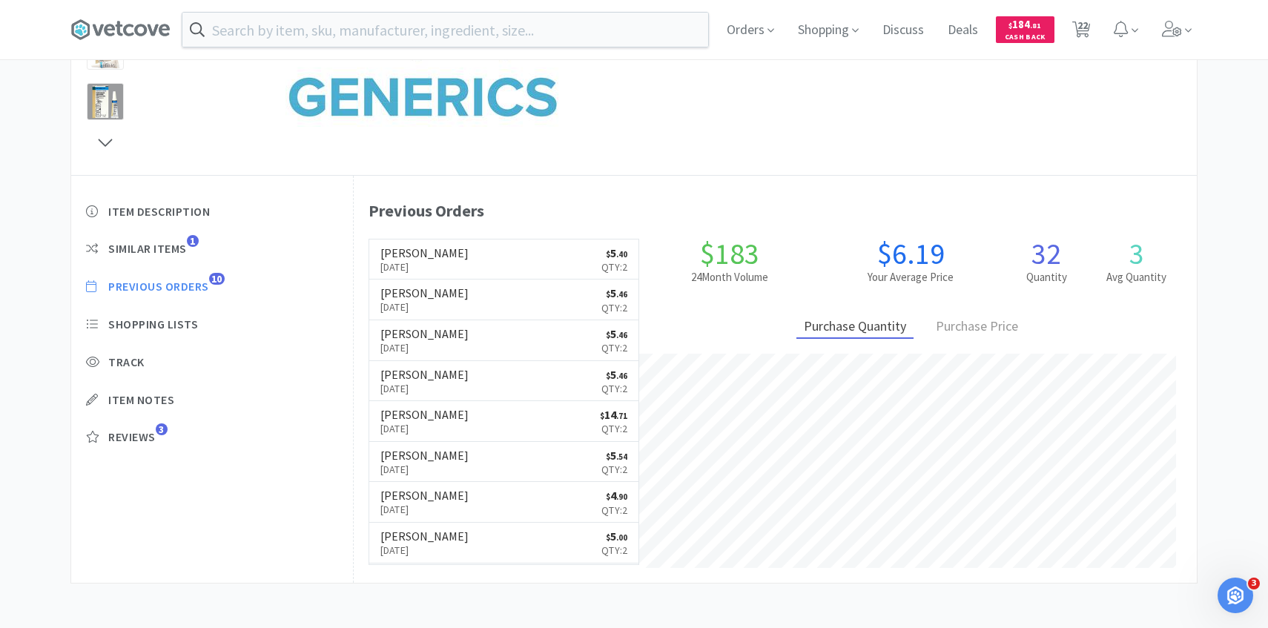
select select "1"
select select "4"
select select "1"
select select "4"
select select "3"
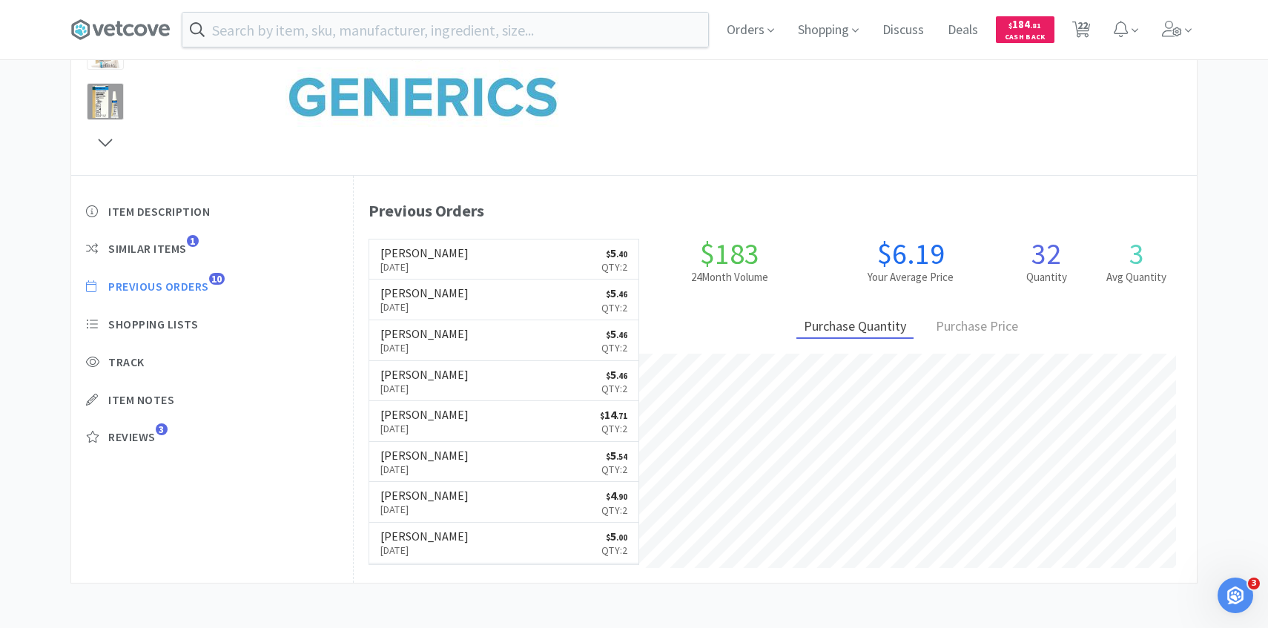
select select "3"
select select "2"
select select "1"
select select "3"
select select "2"
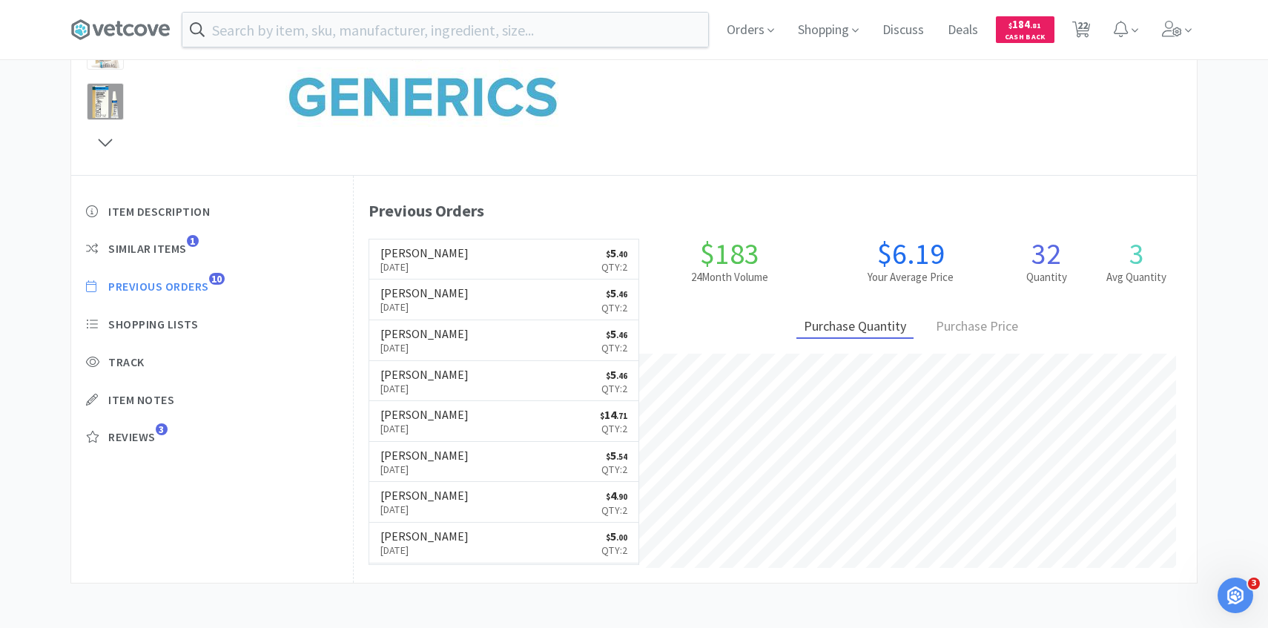
select select "1"
select select "2"
select select "50"
select select "1"
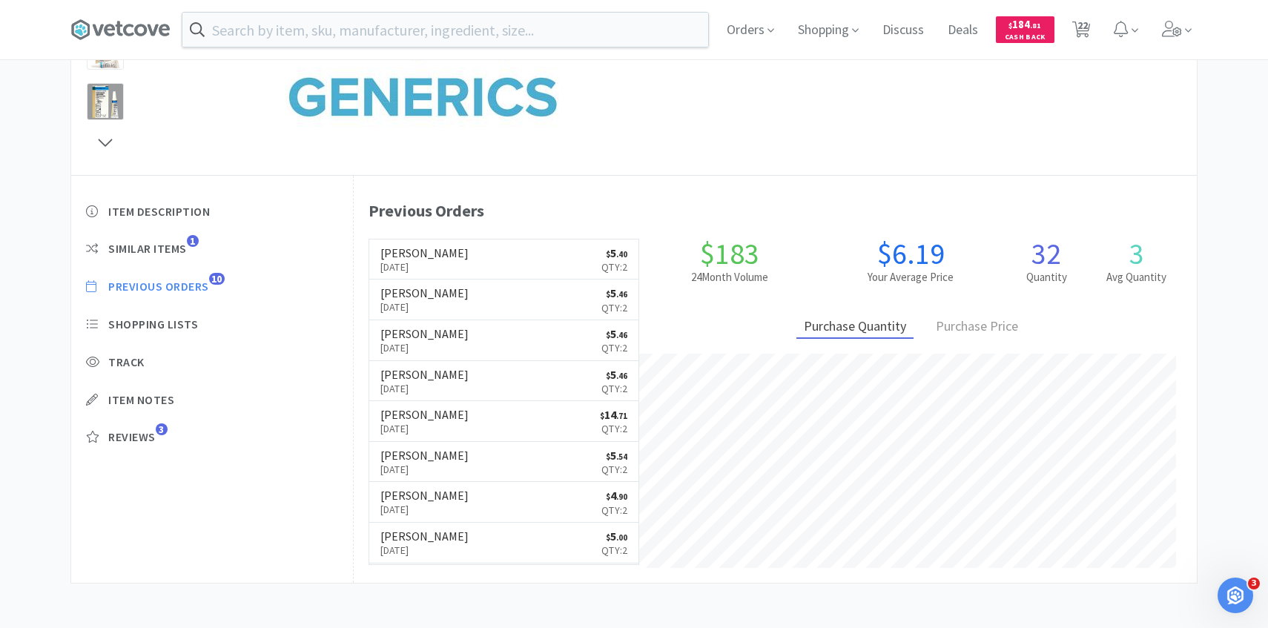
select select "1"
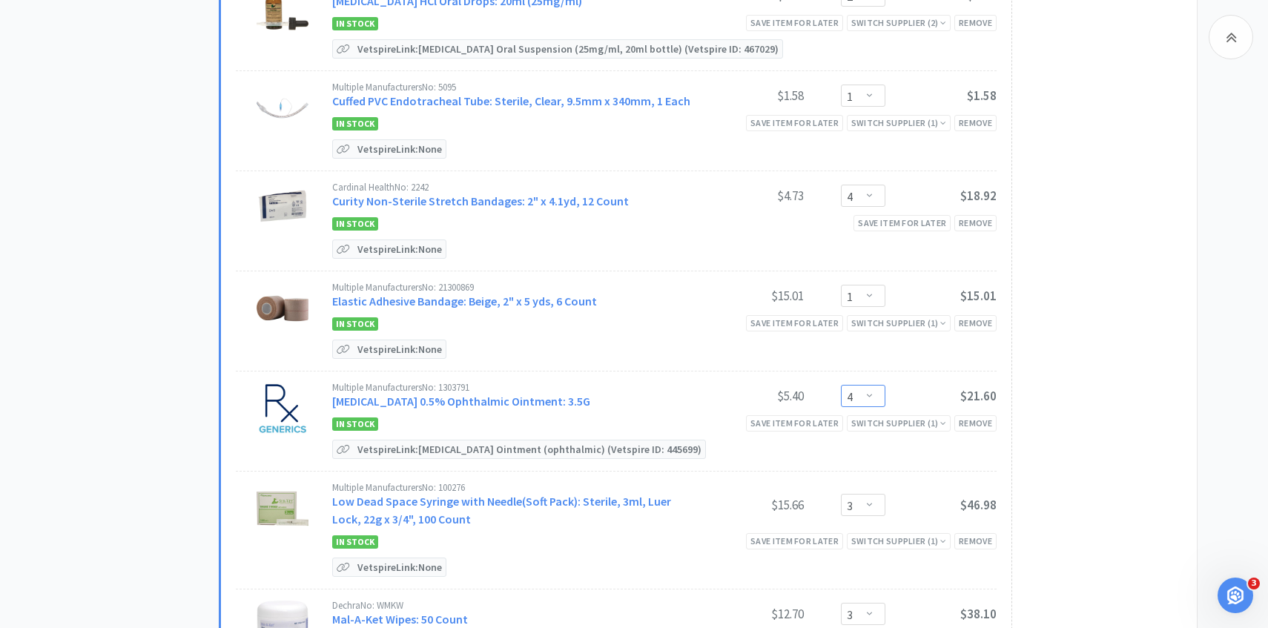
click at [867, 396] on select "Enter Quantity 1 2 3 4 5 6 7 8 9 10 11 12 13 14 15 16 17 18 19 20 Enter Quantity" at bounding box center [863, 396] width 45 height 22
click at [841, 385] on select "Enter Quantity 1 2 3 4 5 6 7 8 9 10 11 12 13 14 15 16 17 18 19 20 Enter Quantity" at bounding box center [863, 396] width 45 height 22
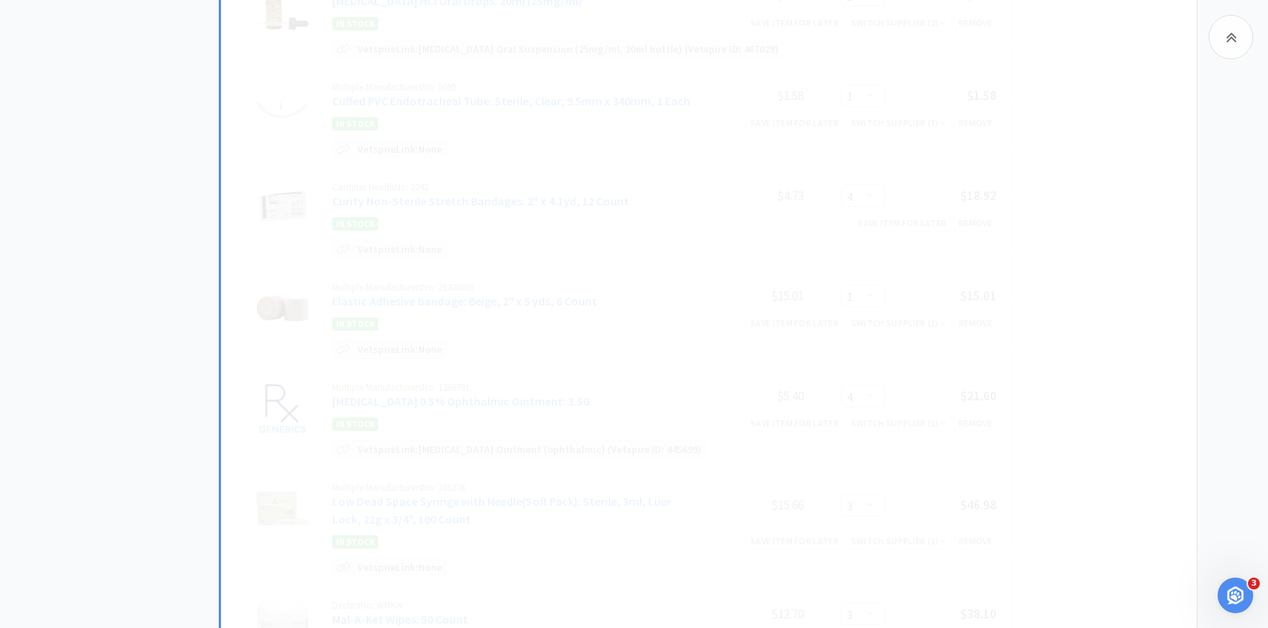
select select "2"
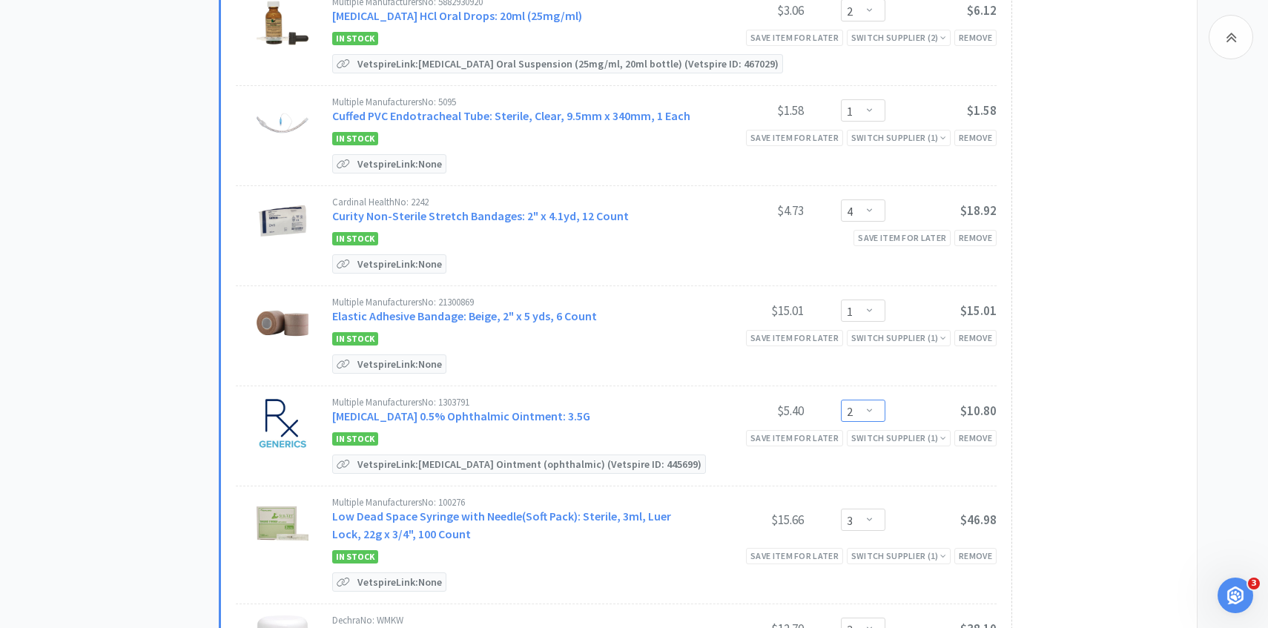
scroll to position [645, 0]
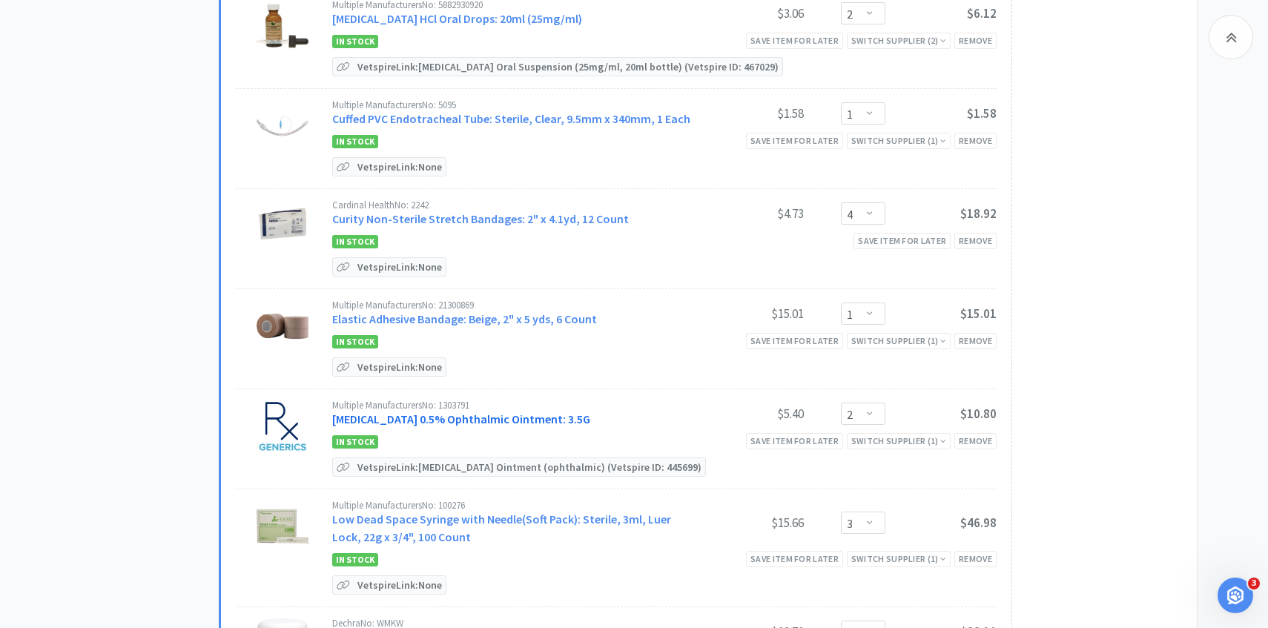
click at [516, 418] on link "Erythromycin 0.5% Ophthalmic Ointment: 3.5G" at bounding box center [461, 419] width 258 height 15
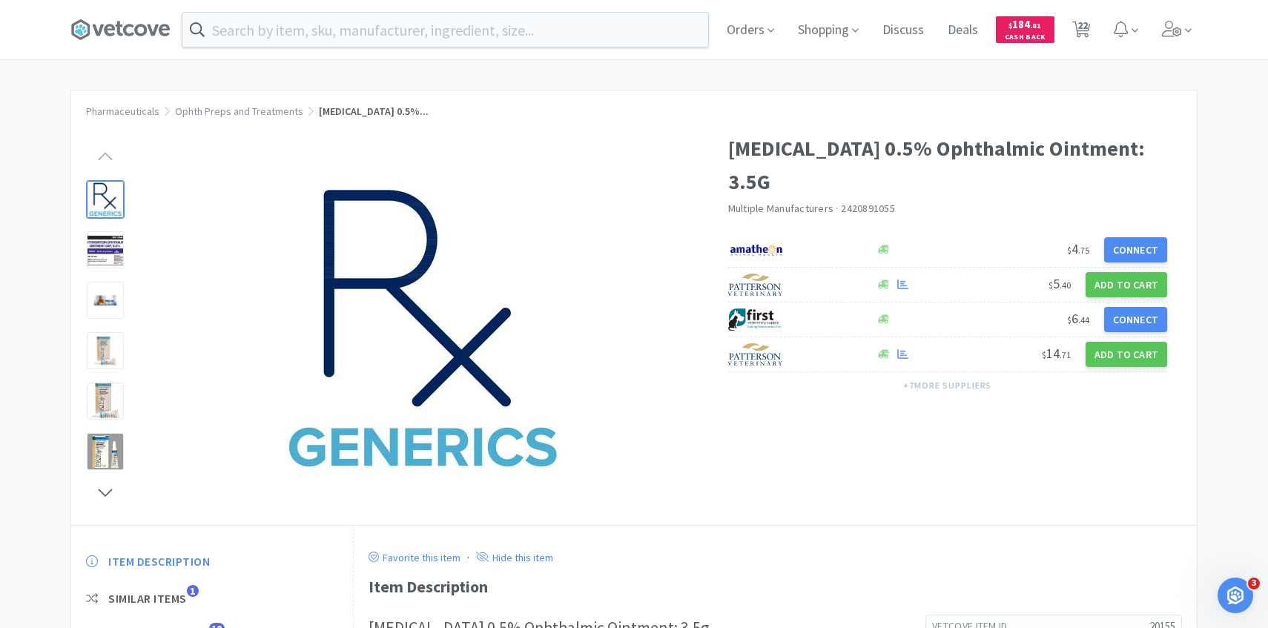
scroll to position [51, 0]
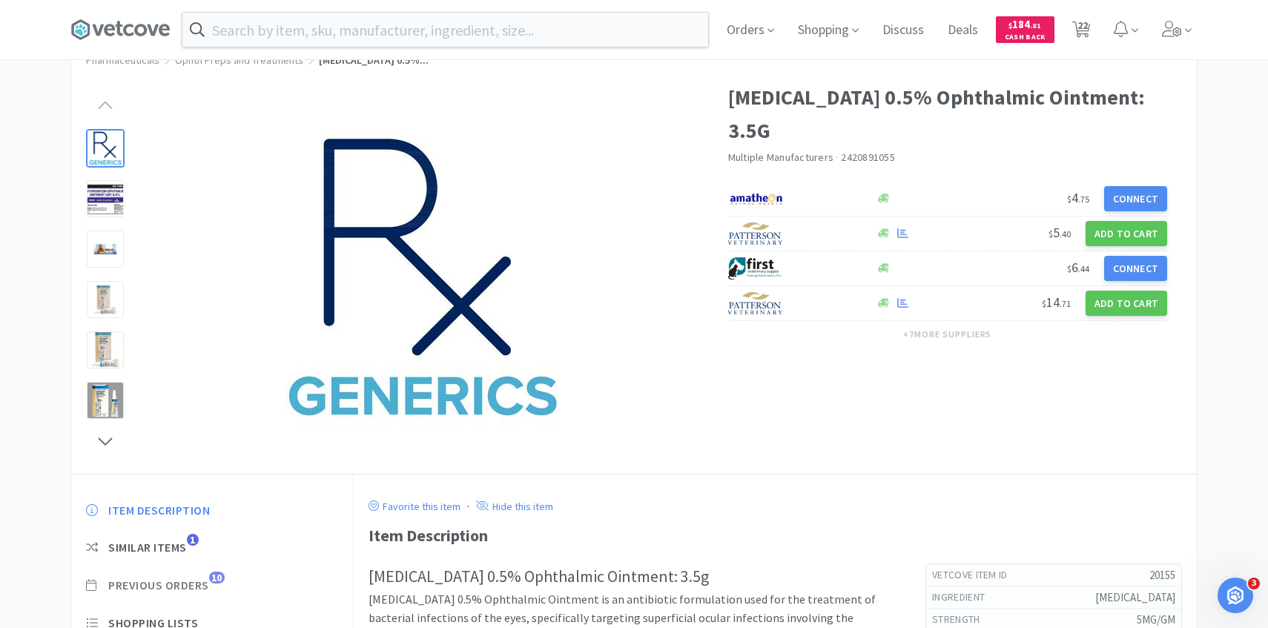
click at [202, 582] on span "Previous Orders" at bounding box center [158, 586] width 101 height 16
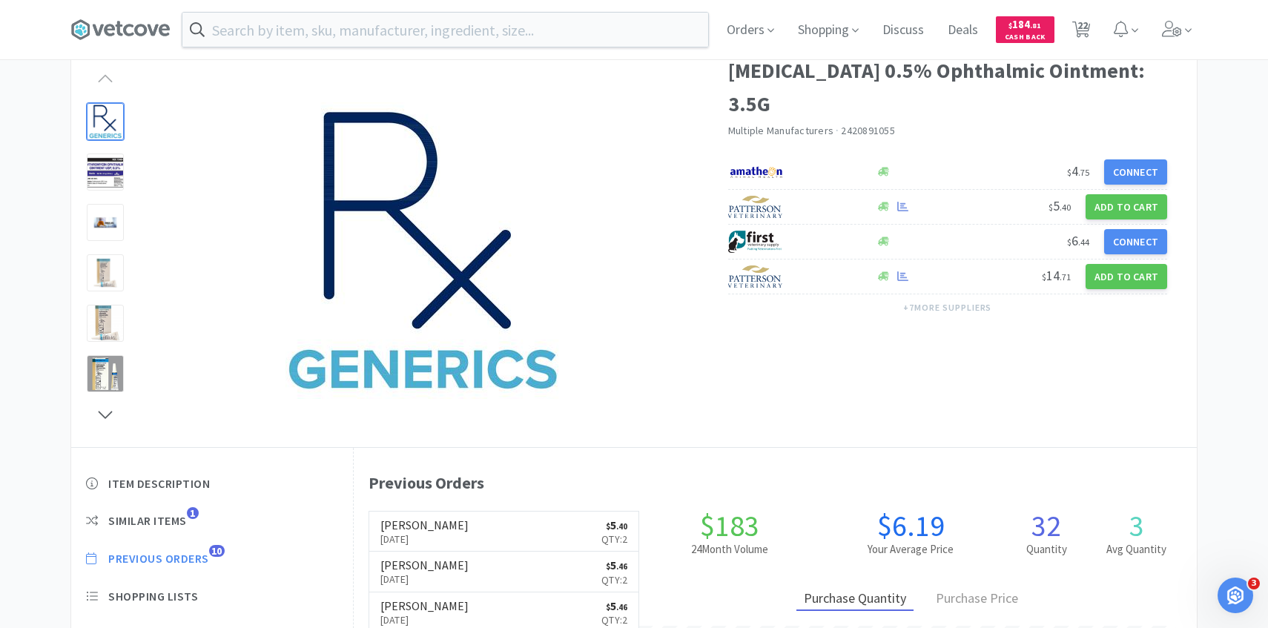
scroll to position [82, 0]
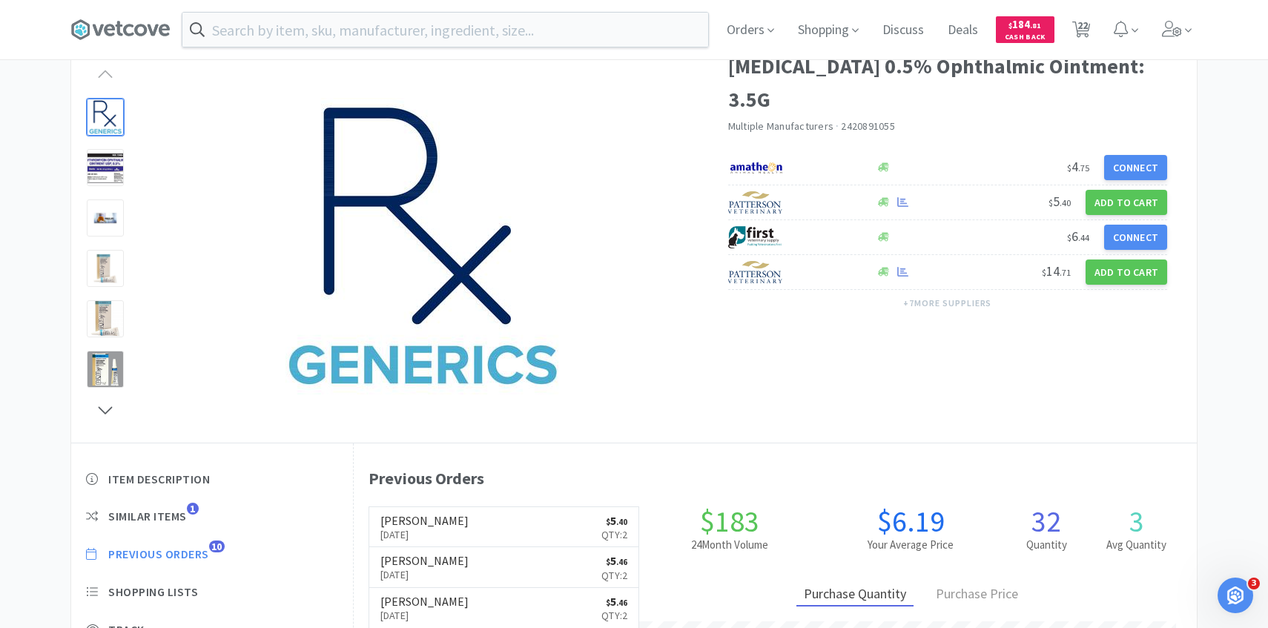
select select "4"
select select "2"
select select "1"
select select "10"
select select "2"
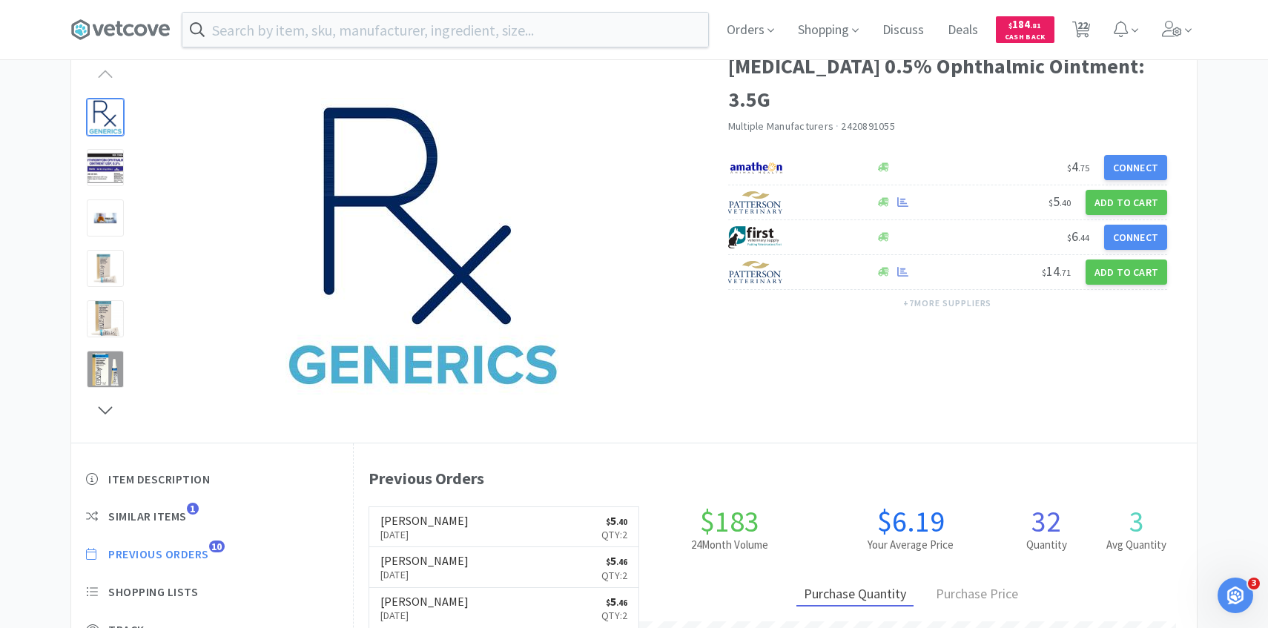
select select "1"
select select "4"
select select "1"
select select "2"
select select "3"
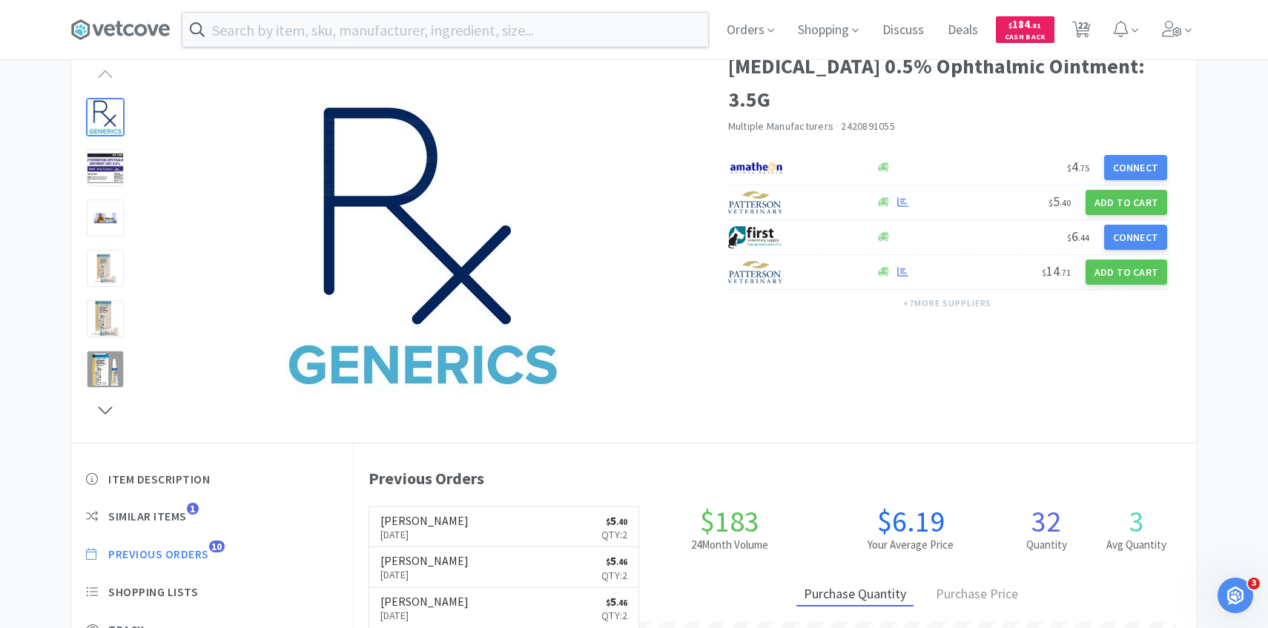
select select "3"
select select "2"
select select "1"
select select "3"
select select "2"
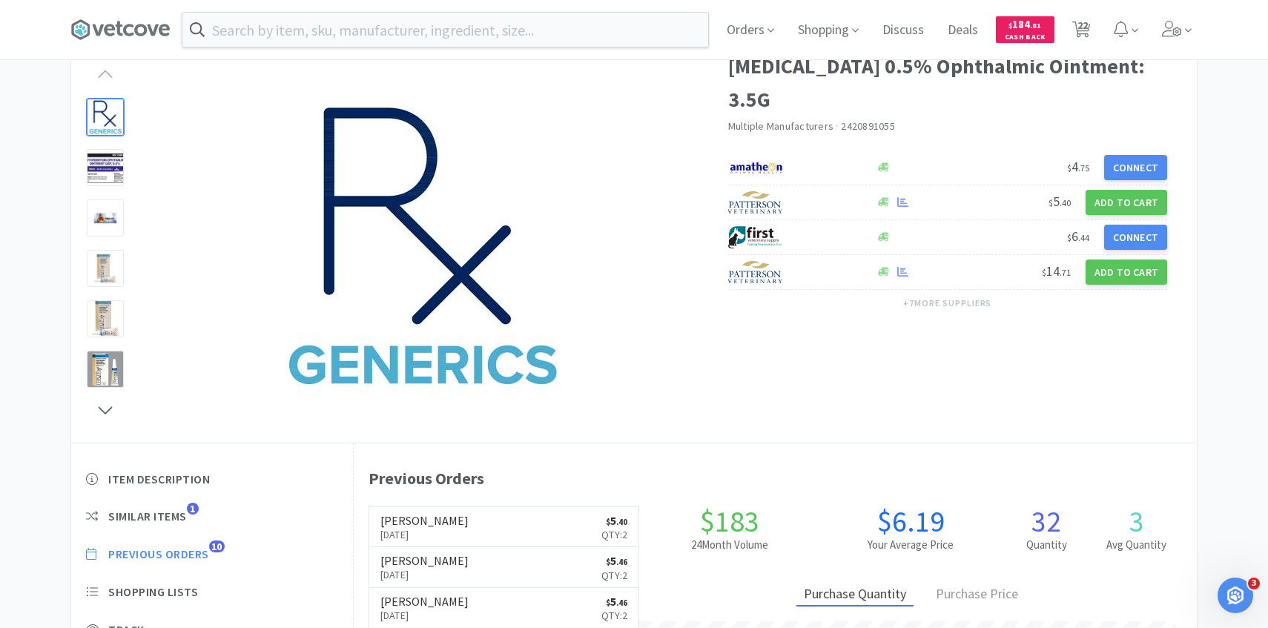
select select "1"
select select "2"
select select "50"
select select "1"
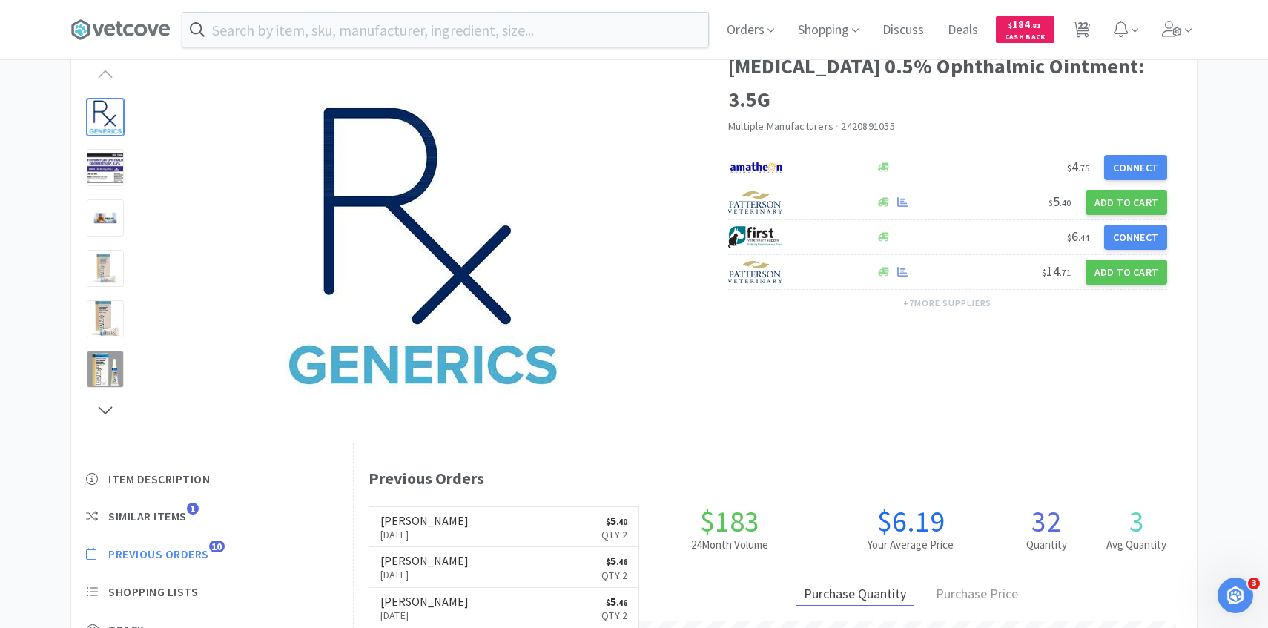
select select "1"
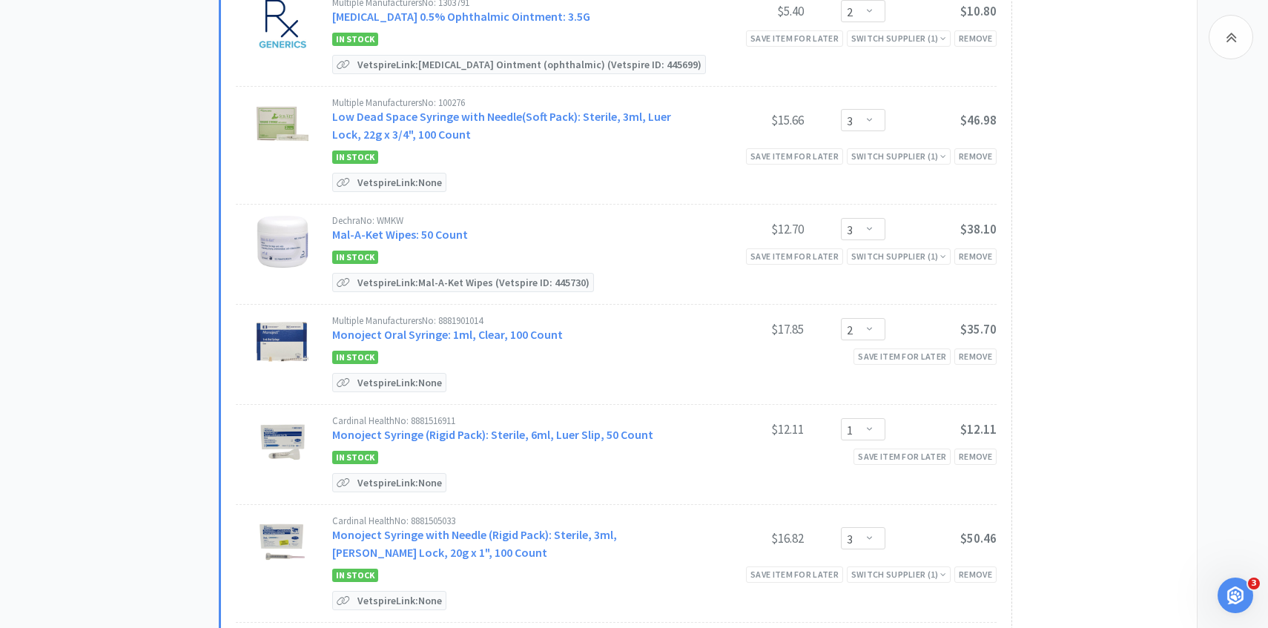
scroll to position [1050, 0]
click at [418, 230] on link "Mal-A-Ket Wipes: 50 Count" at bounding box center [400, 232] width 136 height 15
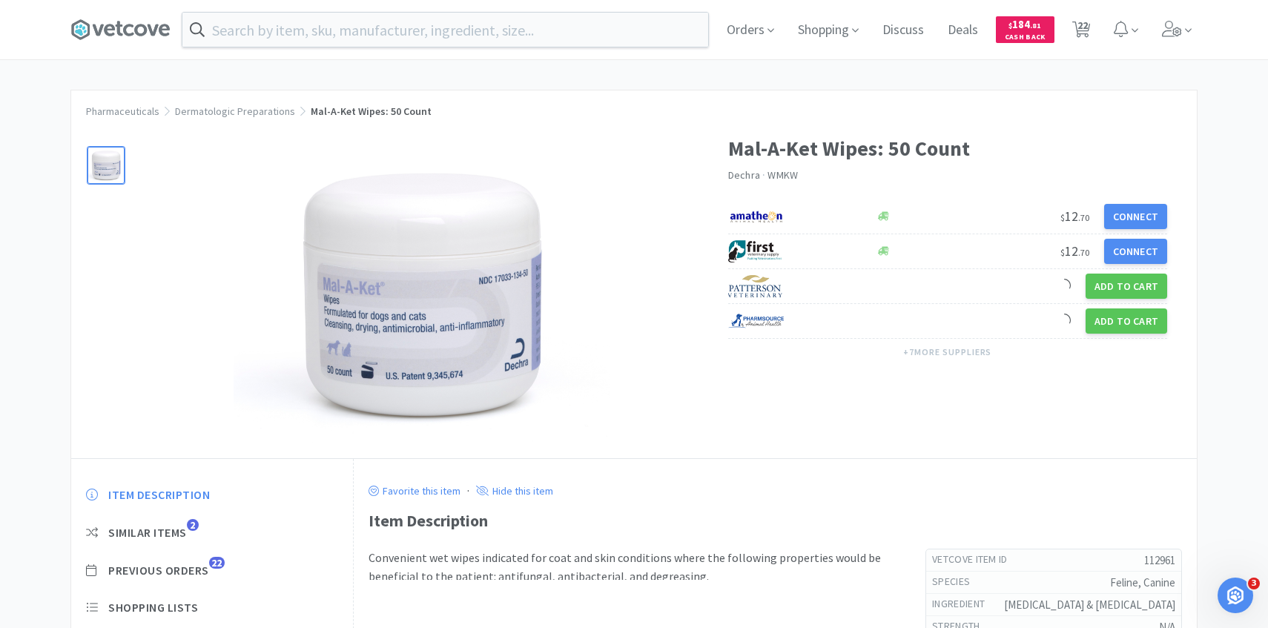
scroll to position [30, 0]
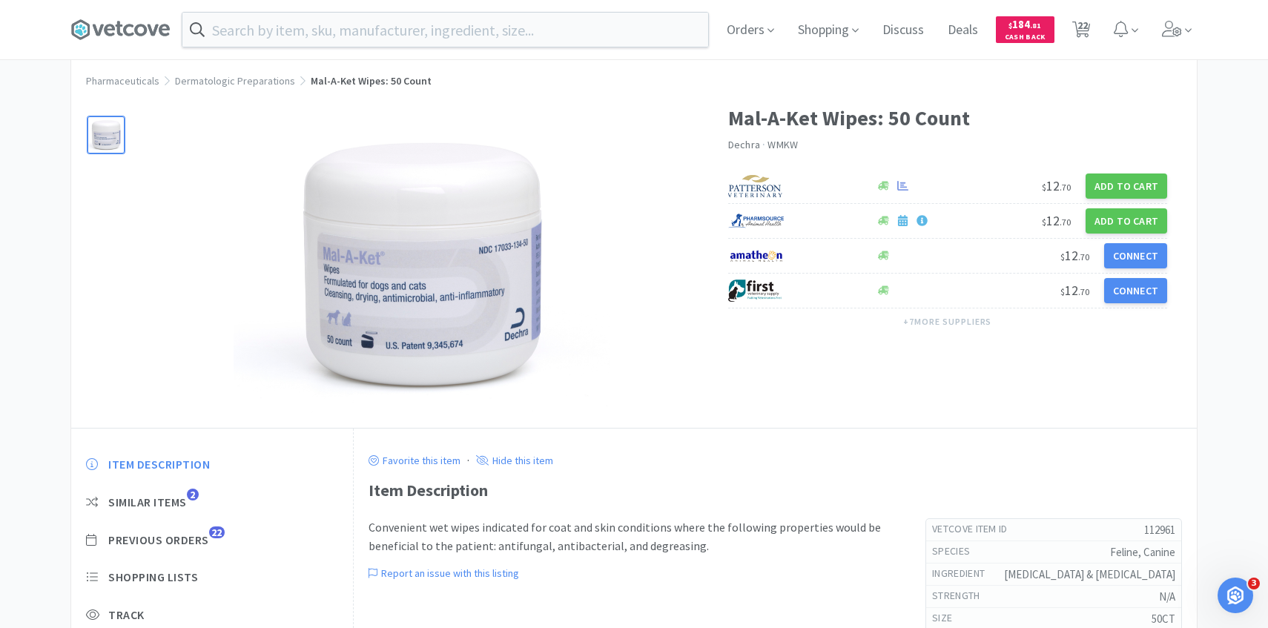
click at [181, 547] on div "Item Description Similar Items 2 Previous Orders 22 Shopping Lists Track Item N…" at bounding box center [212, 589] width 282 height 294
click at [208, 533] on span "Previous Orders" at bounding box center [158, 541] width 101 height 16
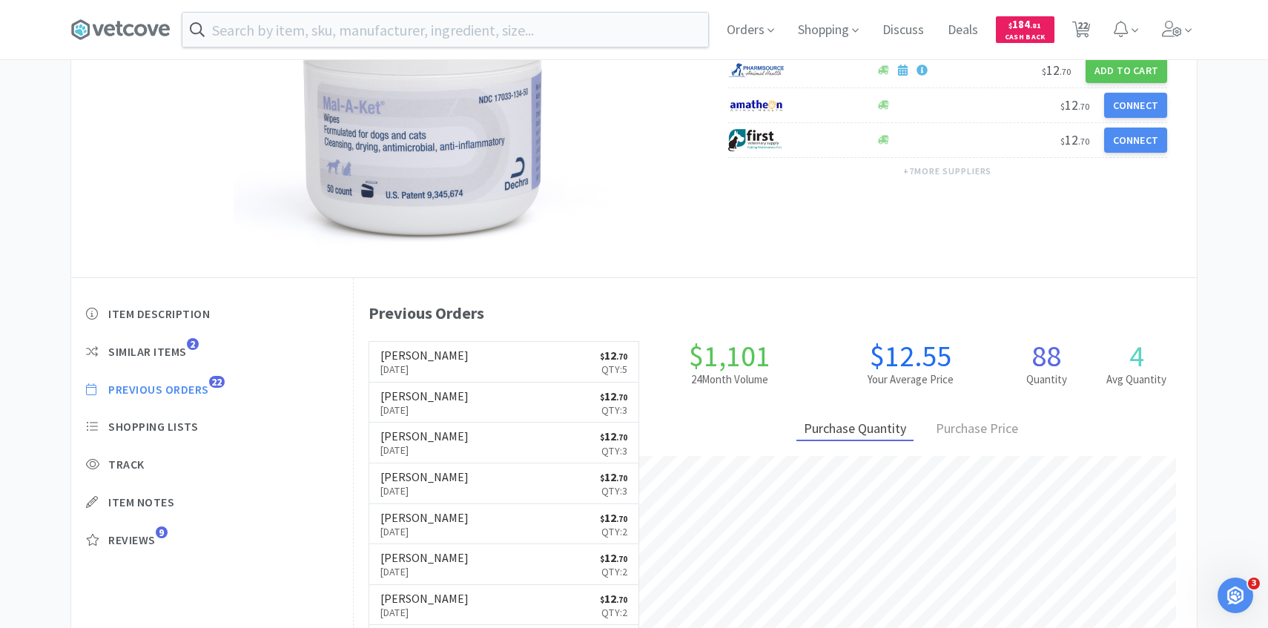
scroll to position [182, 0]
select select "4"
select select "2"
select select "1"
select select "10"
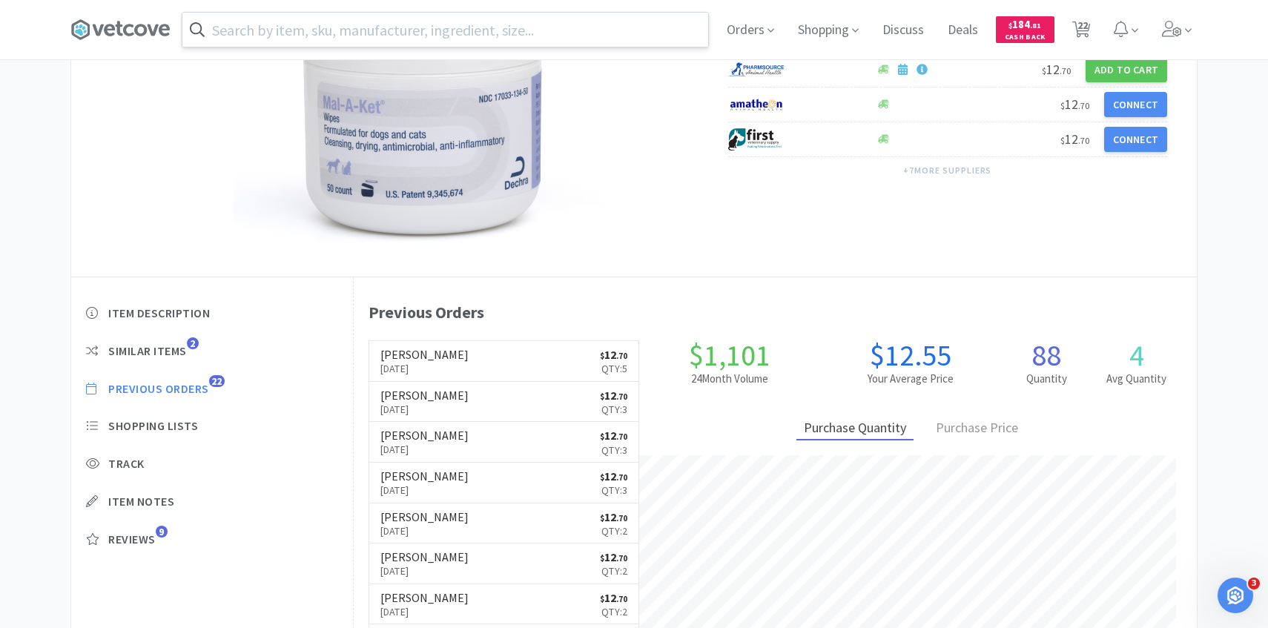
select select "2"
select select "1"
select select "4"
select select "1"
select select "2"
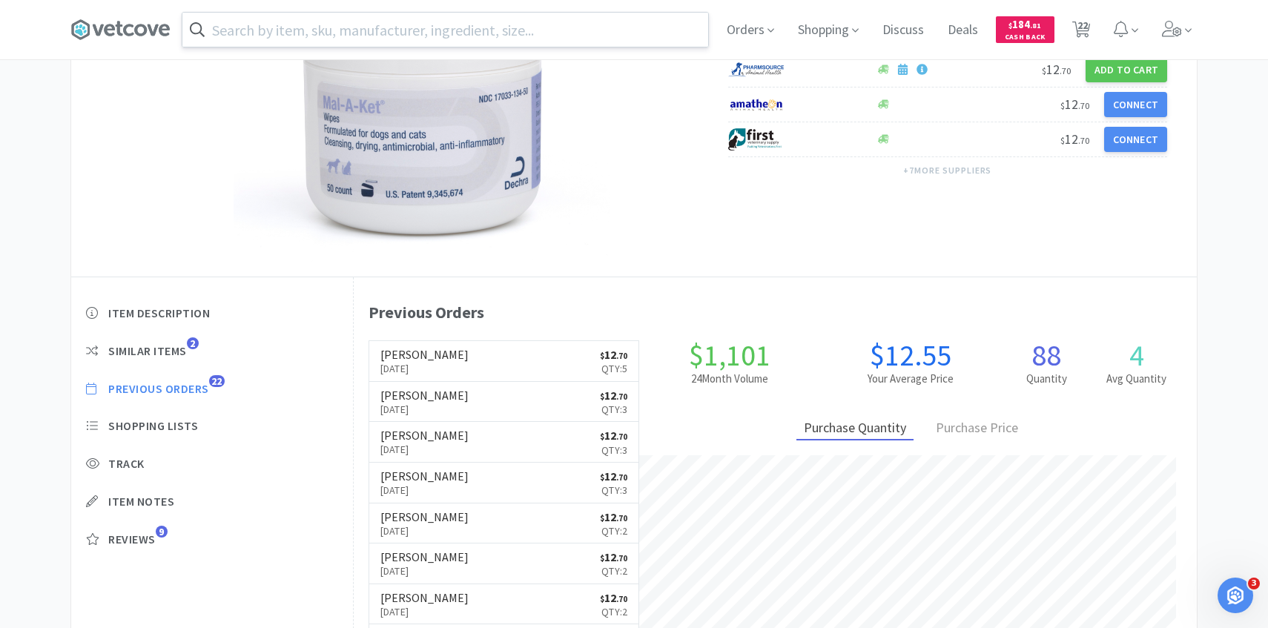
select select "3"
select select "2"
select select "1"
select select "3"
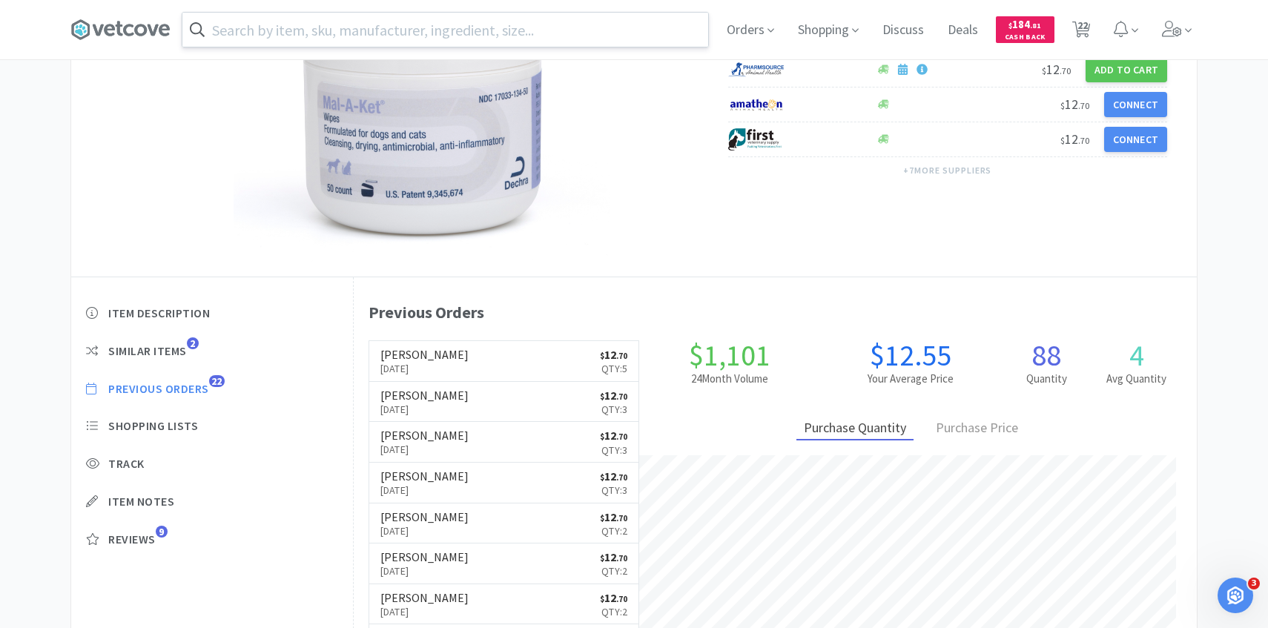
select select "2"
select select "1"
select select "2"
select select "50"
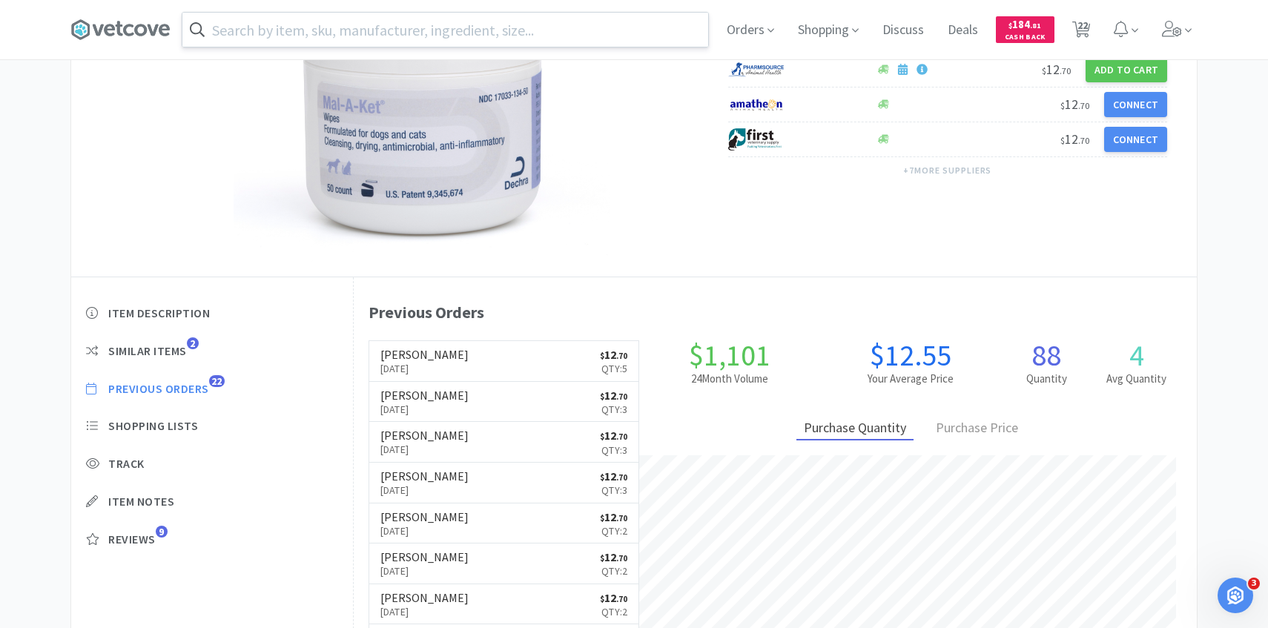
select select "1"
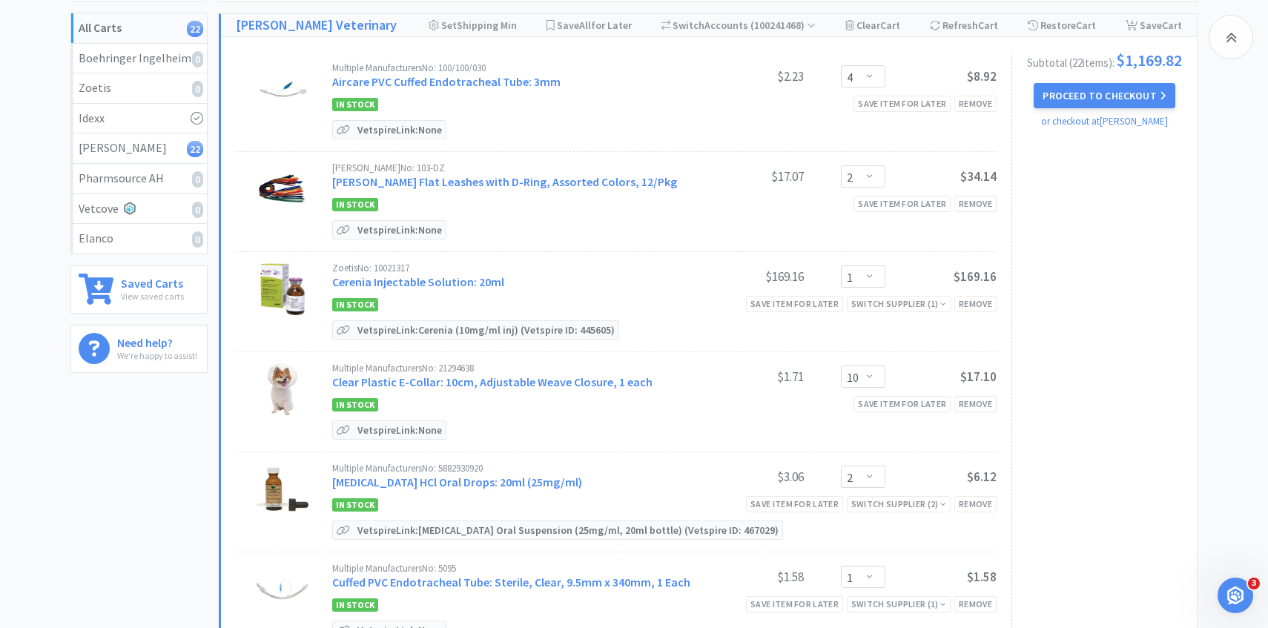
scroll to position [1050, 0]
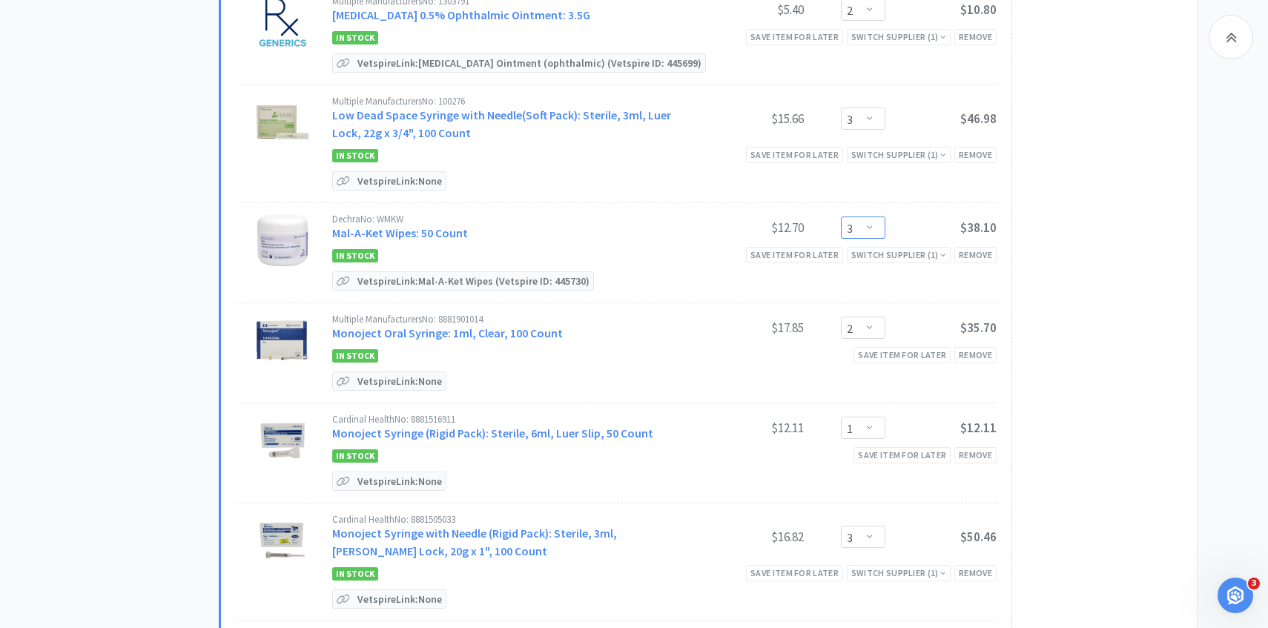
click at [875, 226] on select "Enter Quantity 1 2 3 4 5 6 7 8 9 10 11 12 13 14 15 16 17 18 19 20 Enter Quantity" at bounding box center [863, 228] width 45 height 22
click at [841, 217] on select "Enter Quantity 1 2 3 4 5 6 7 8 9 10 11 12 13 14 15 16 17 18 19 20 Enter Quantity" at bounding box center [863, 228] width 45 height 22
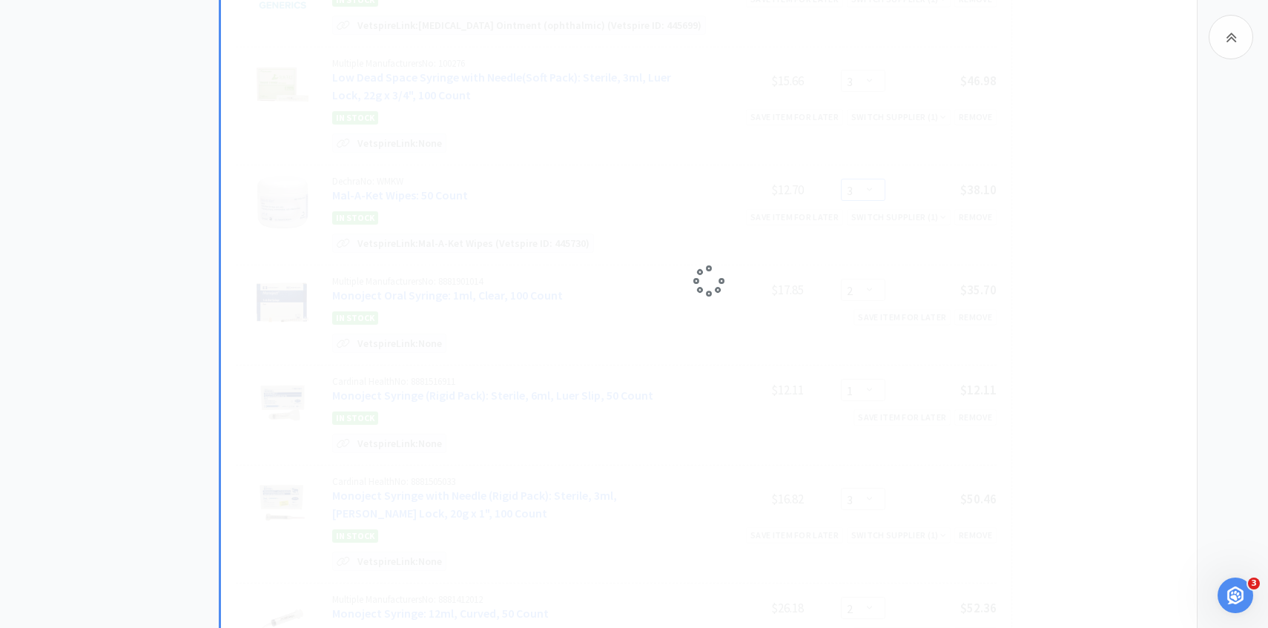
scroll to position [1093, 0]
select select "2"
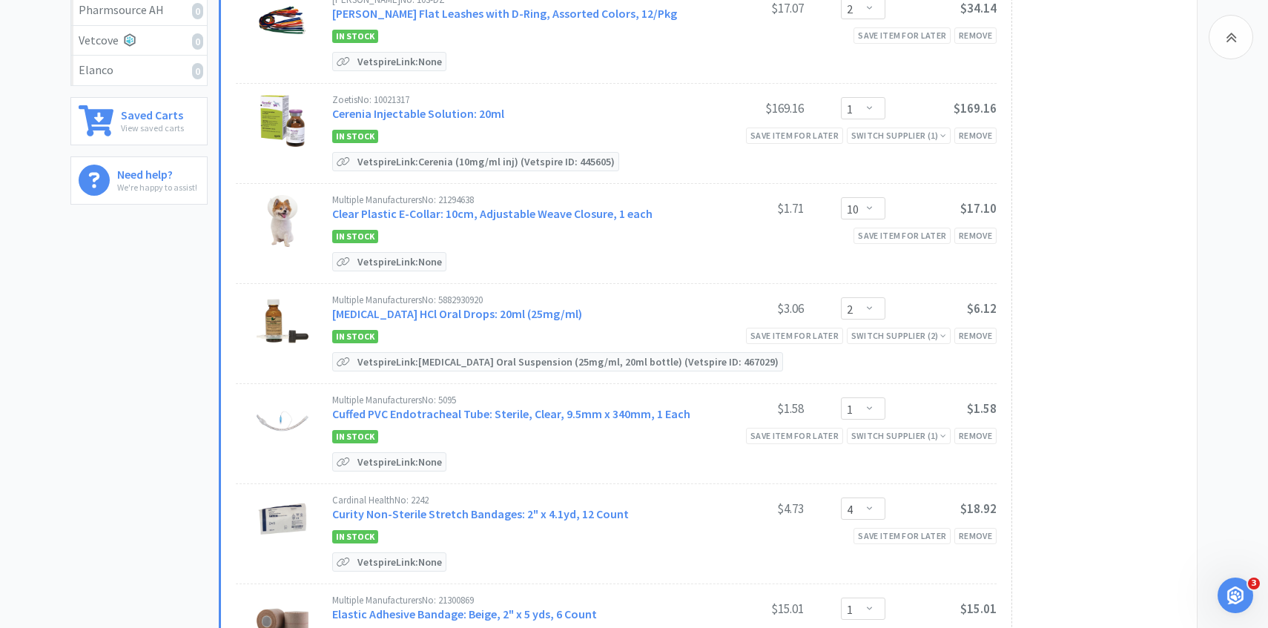
scroll to position [337, 0]
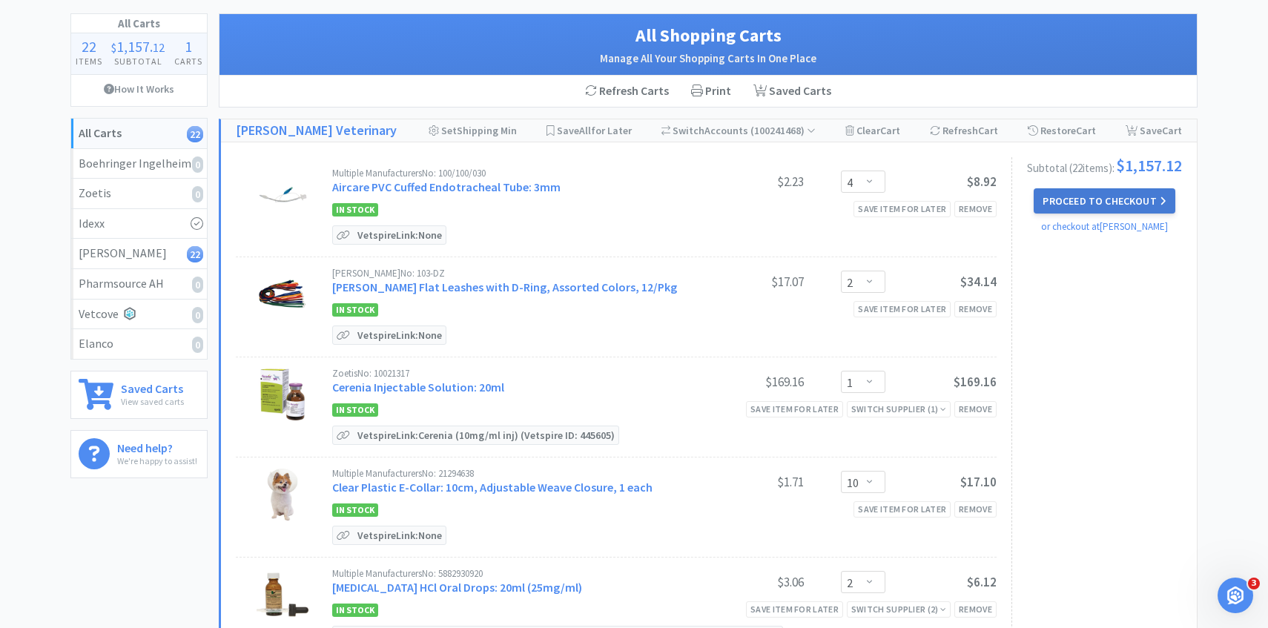
click at [1081, 201] on button "Proceed to Checkout" at bounding box center [1104, 200] width 141 height 25
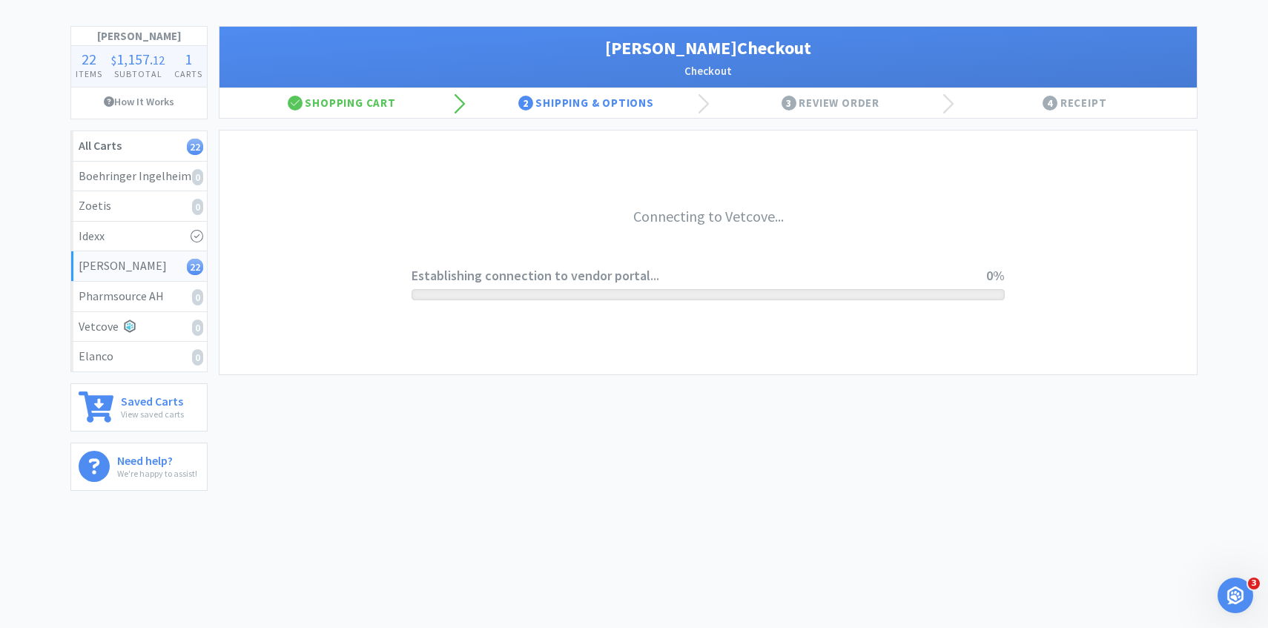
scroll to position [64, 0]
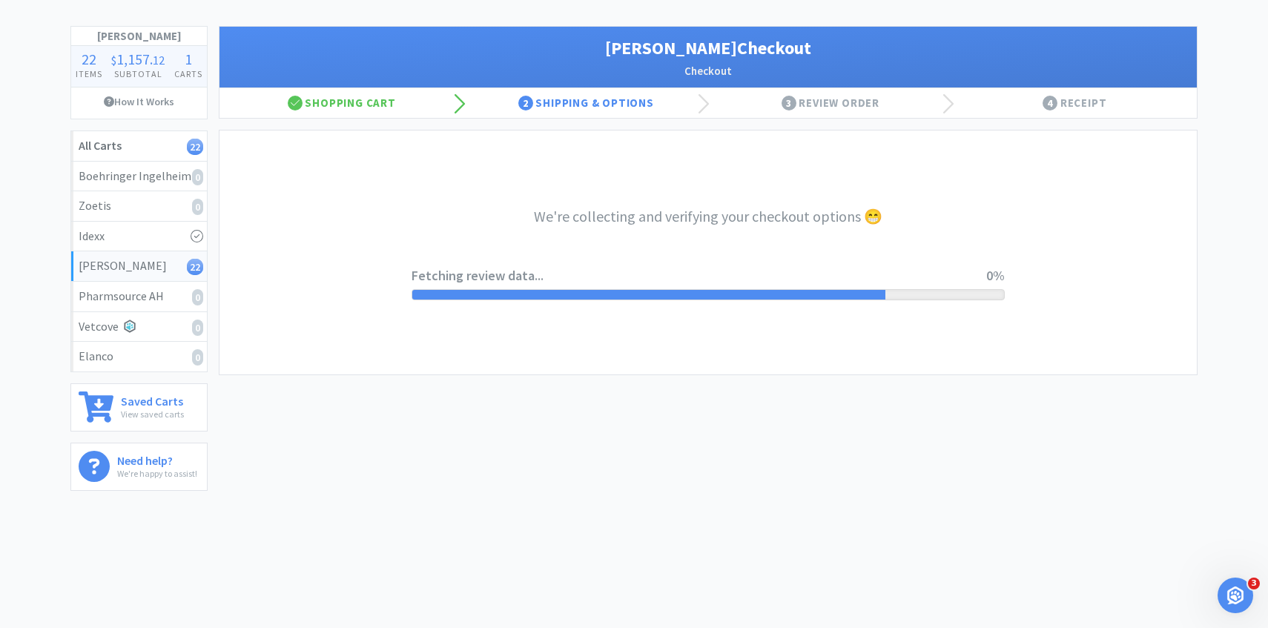
select select "1"
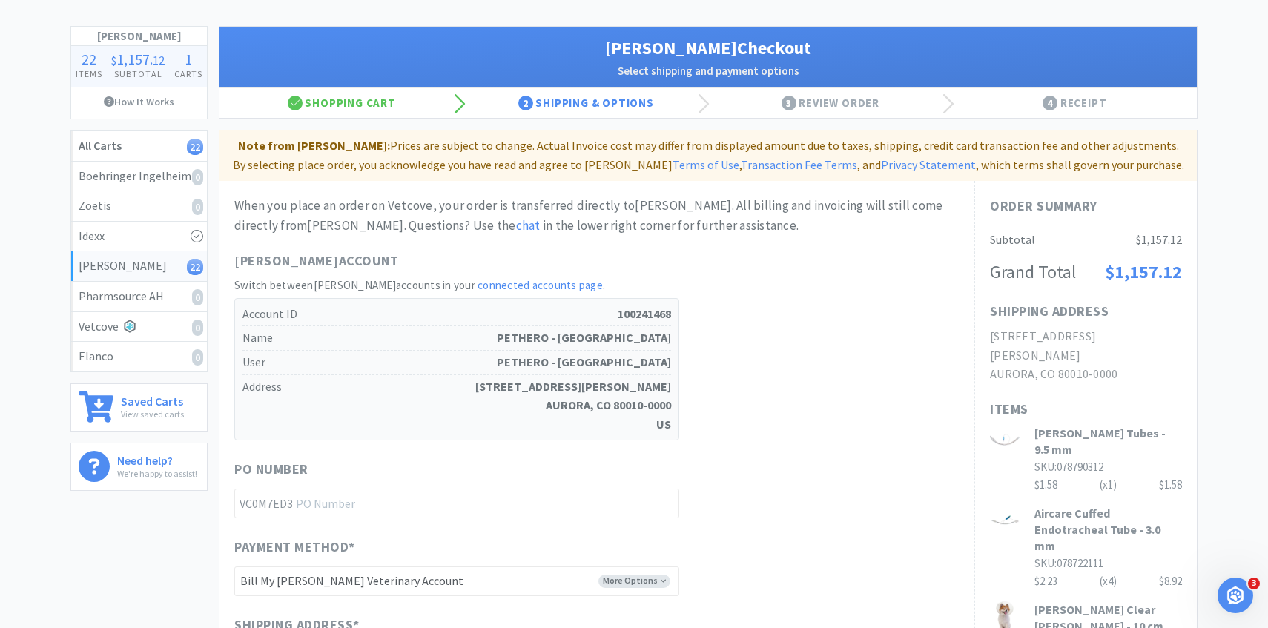
scroll to position [0, 0]
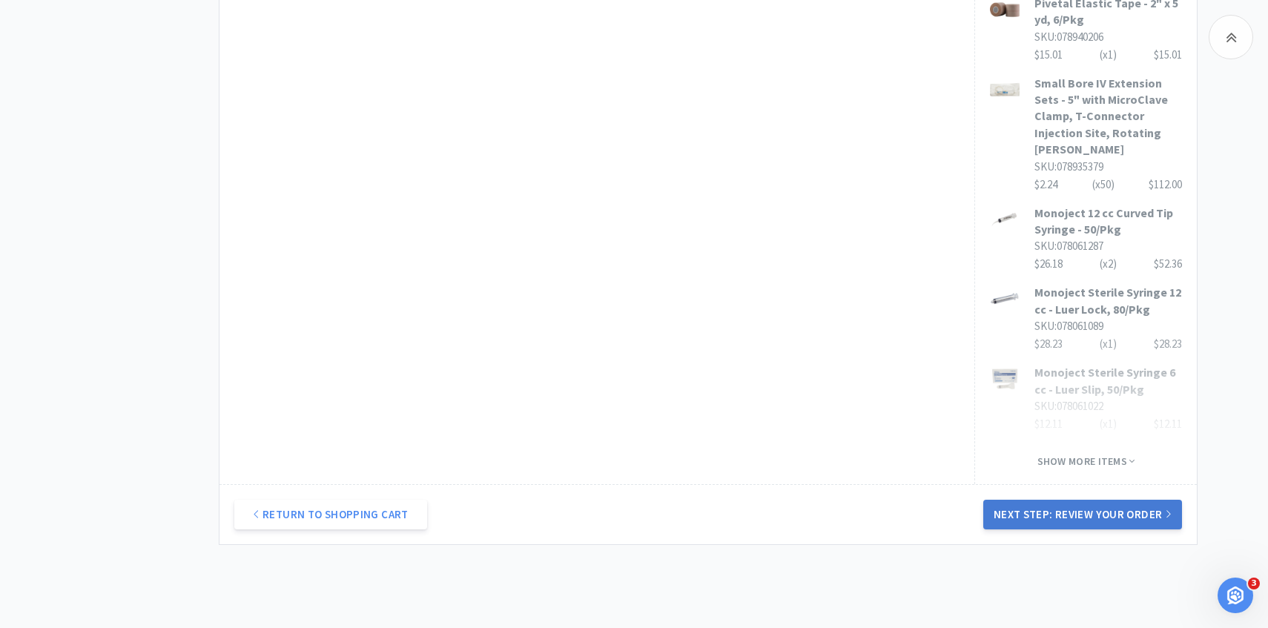
click at [1057, 500] on button "Next Step: Review Your Order" at bounding box center [1083, 515] width 199 height 30
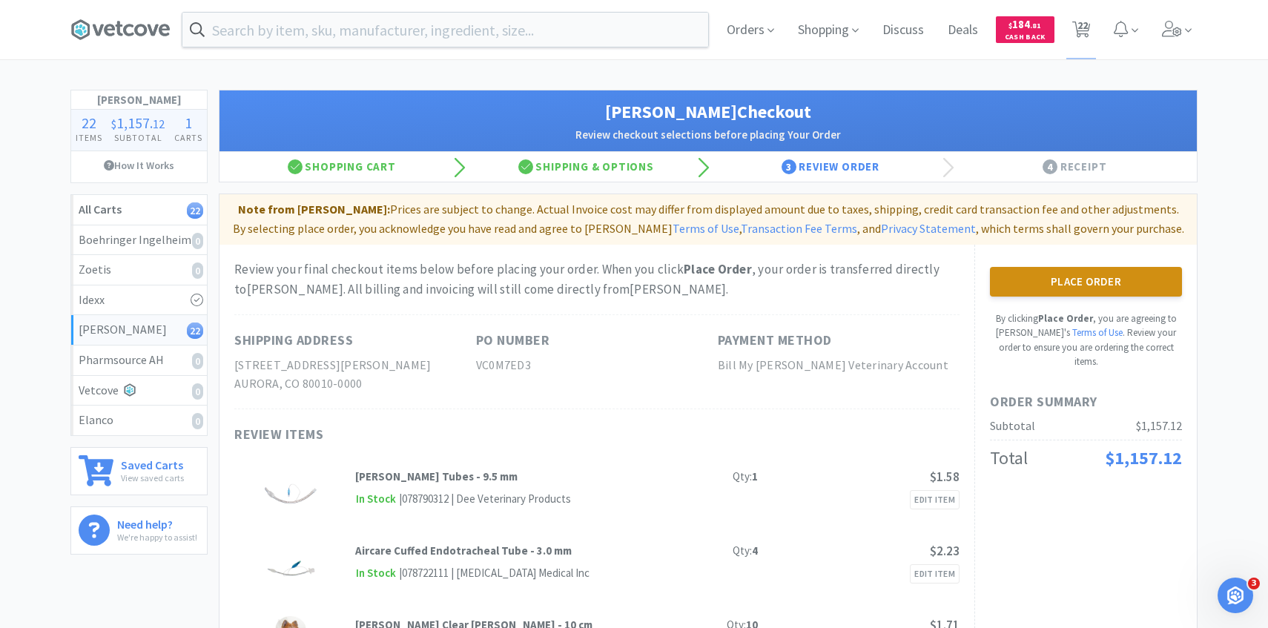
click at [1035, 277] on button "Place Order" at bounding box center [1086, 282] width 192 height 30
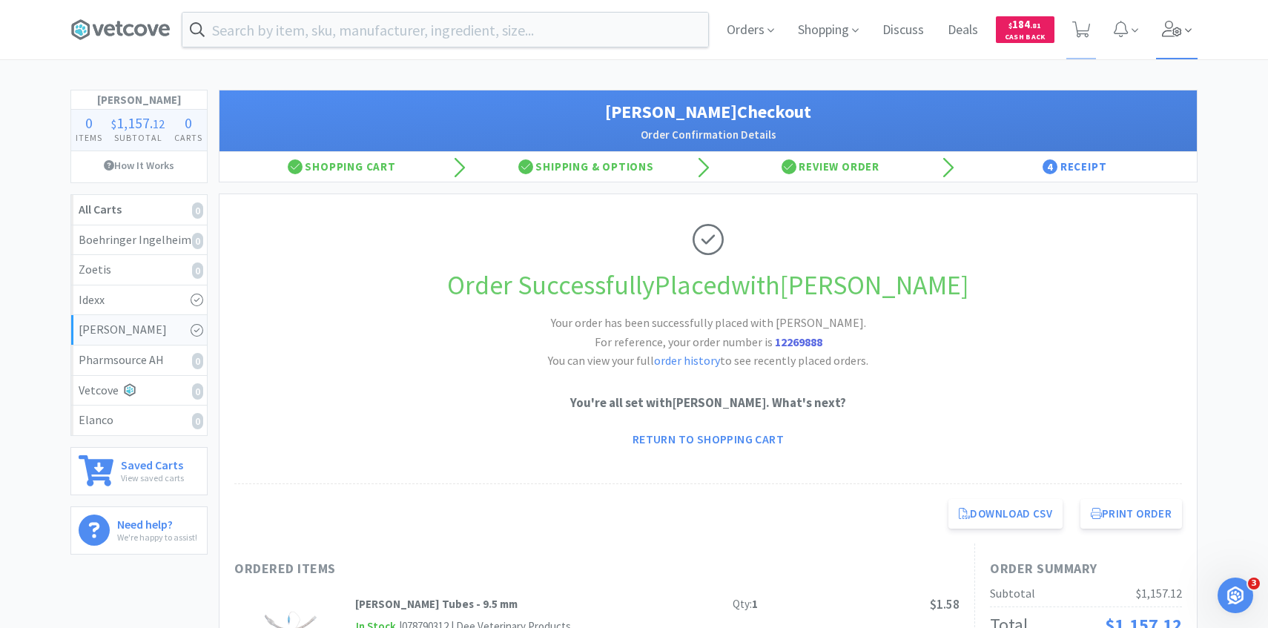
click at [1156, 42] on span at bounding box center [1177, 29] width 42 height 59
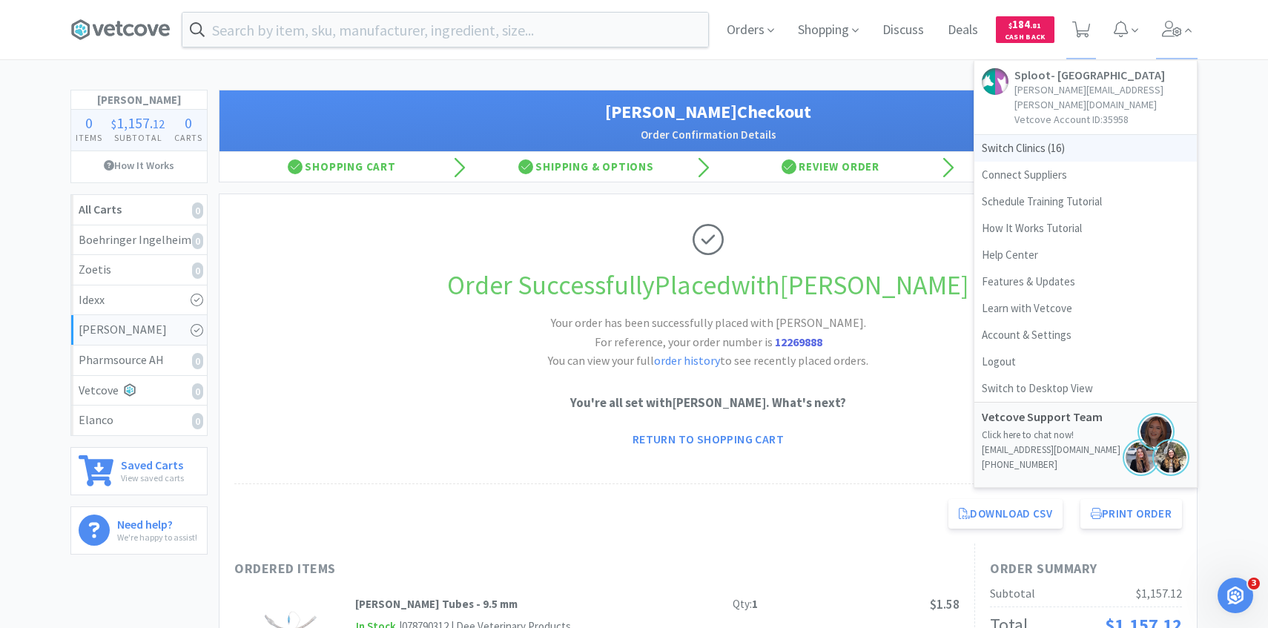
click at [1047, 135] on span "Switch Clinics ( 16 )" at bounding box center [1086, 148] width 223 height 27
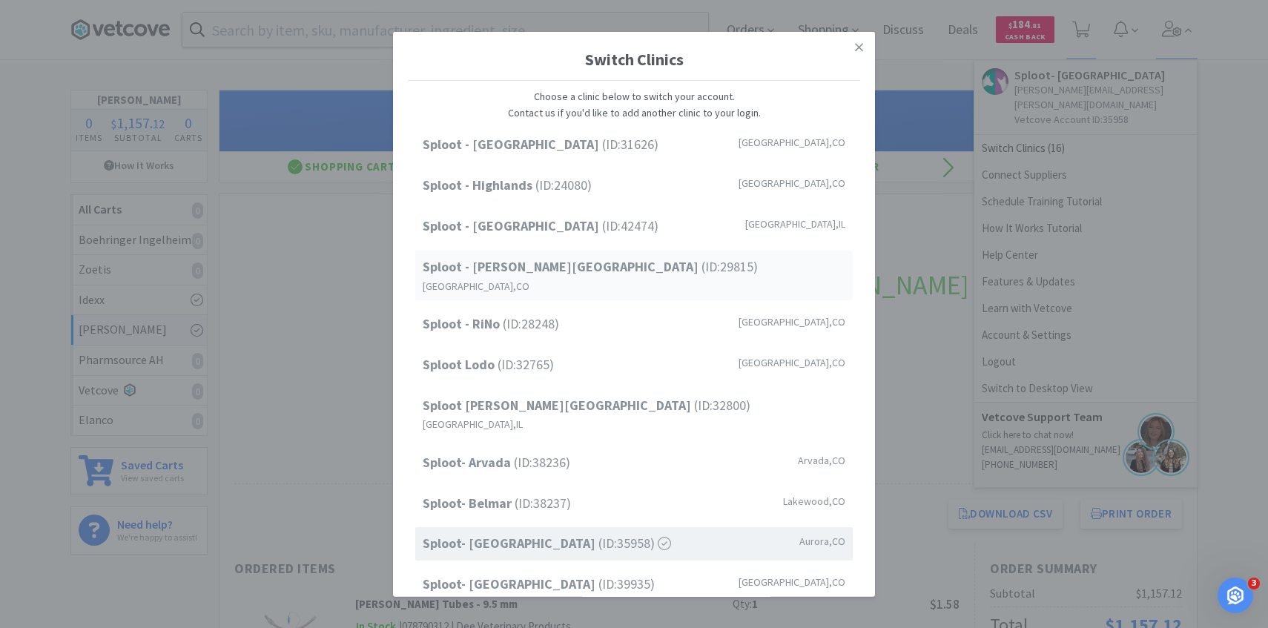
click at [570, 260] on span "Sploot - Platt Park (ID: 29815 )" at bounding box center [590, 268] width 335 height 22
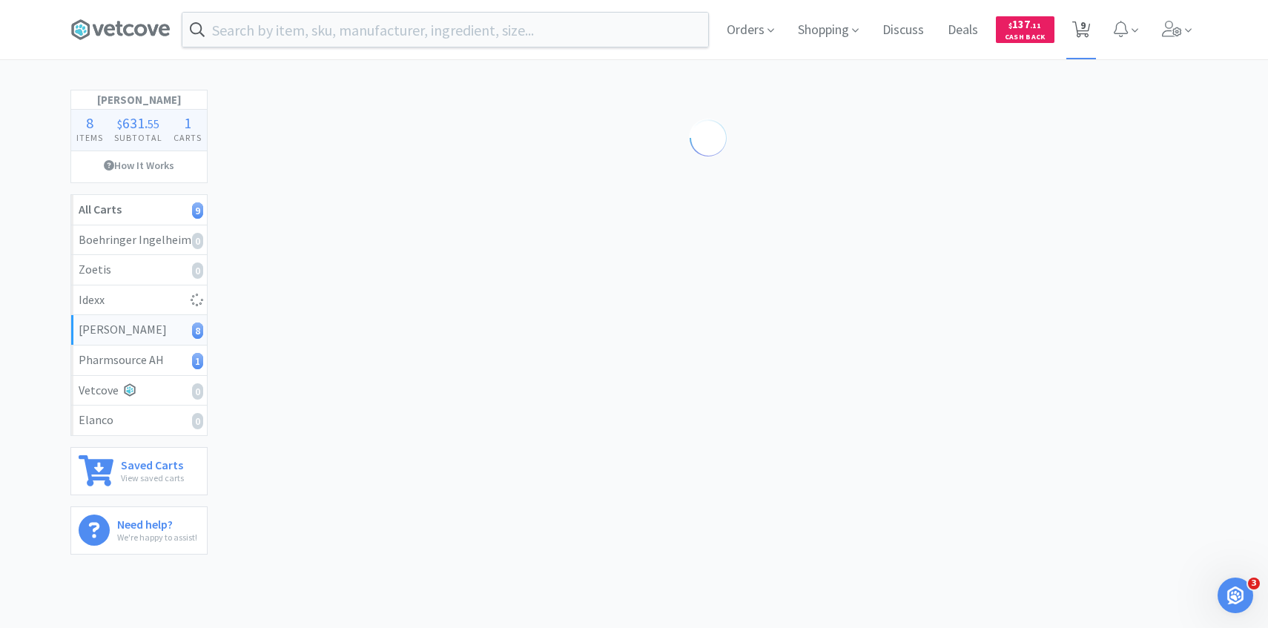
click at [1087, 22] on icon at bounding box center [1082, 30] width 19 height 16
select select "1"
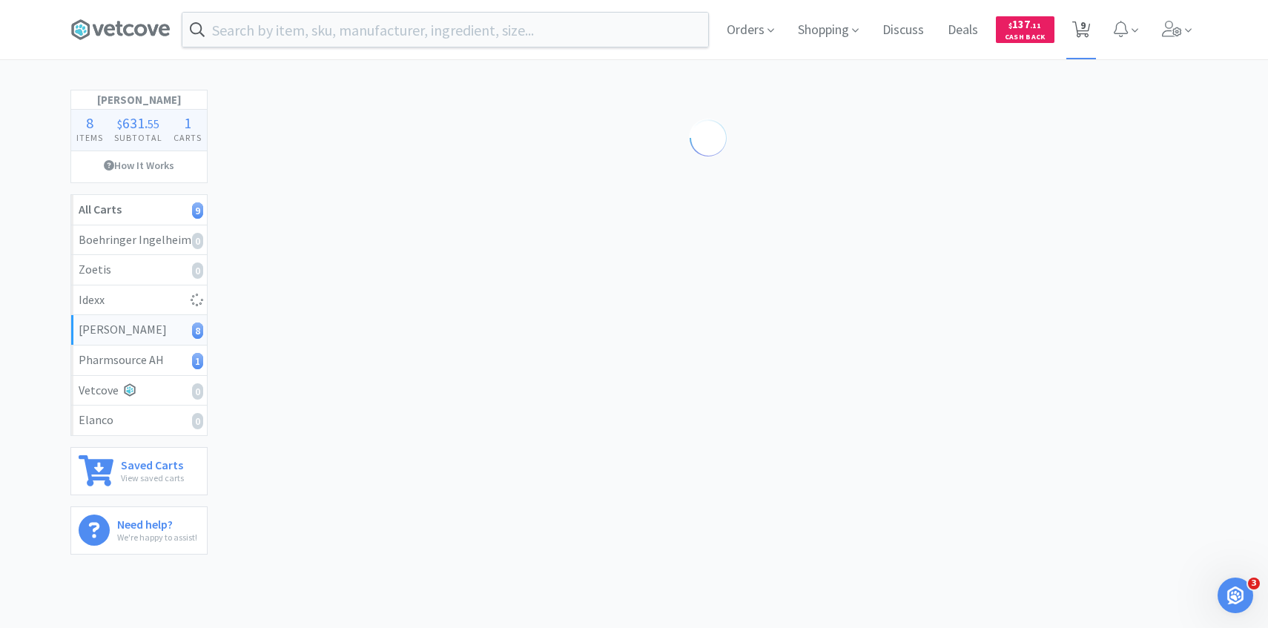
select select "3"
select select "1"
select select "2"
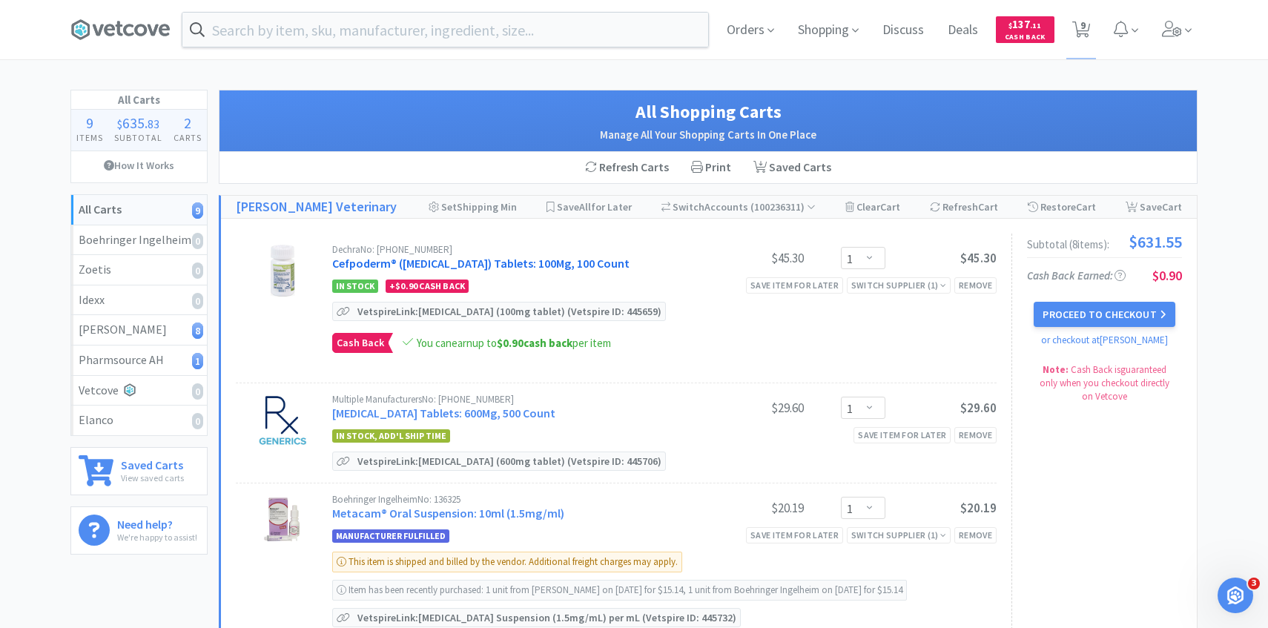
click at [465, 266] on link "Cefpoderm® (Cefpodoxime Proxetil) Tablets: 100Mg, 100 Count" at bounding box center [480, 263] width 297 height 15
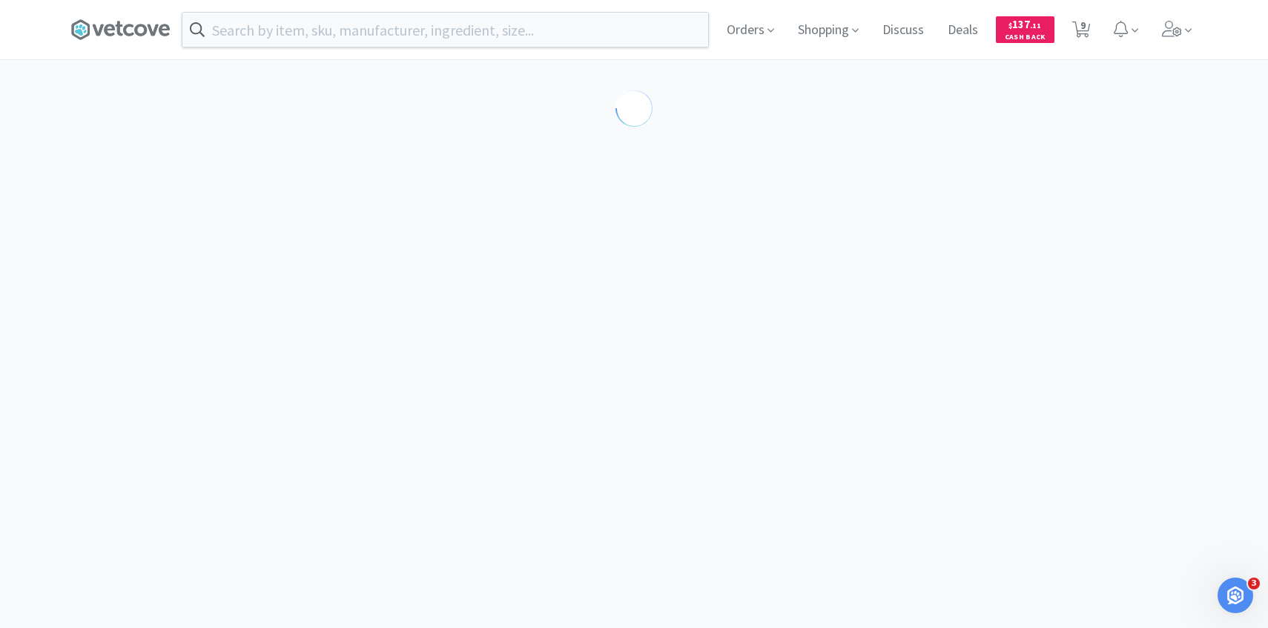
select select "291704"
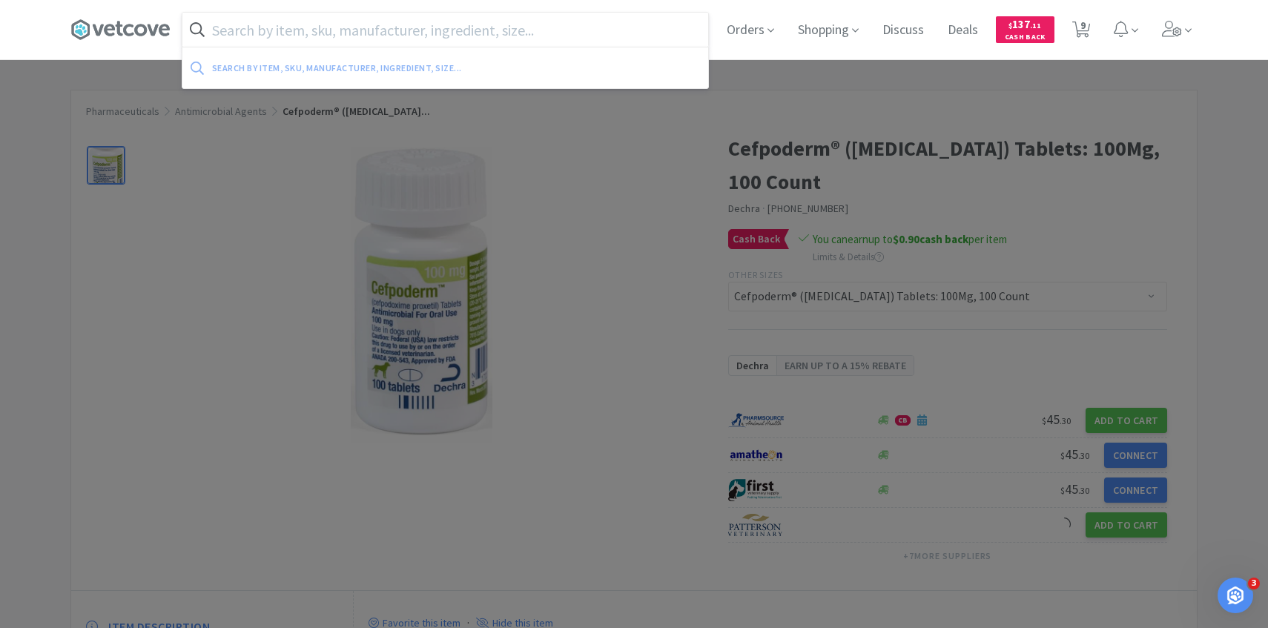
click at [412, 33] on input "text" at bounding box center [445, 30] width 526 height 34
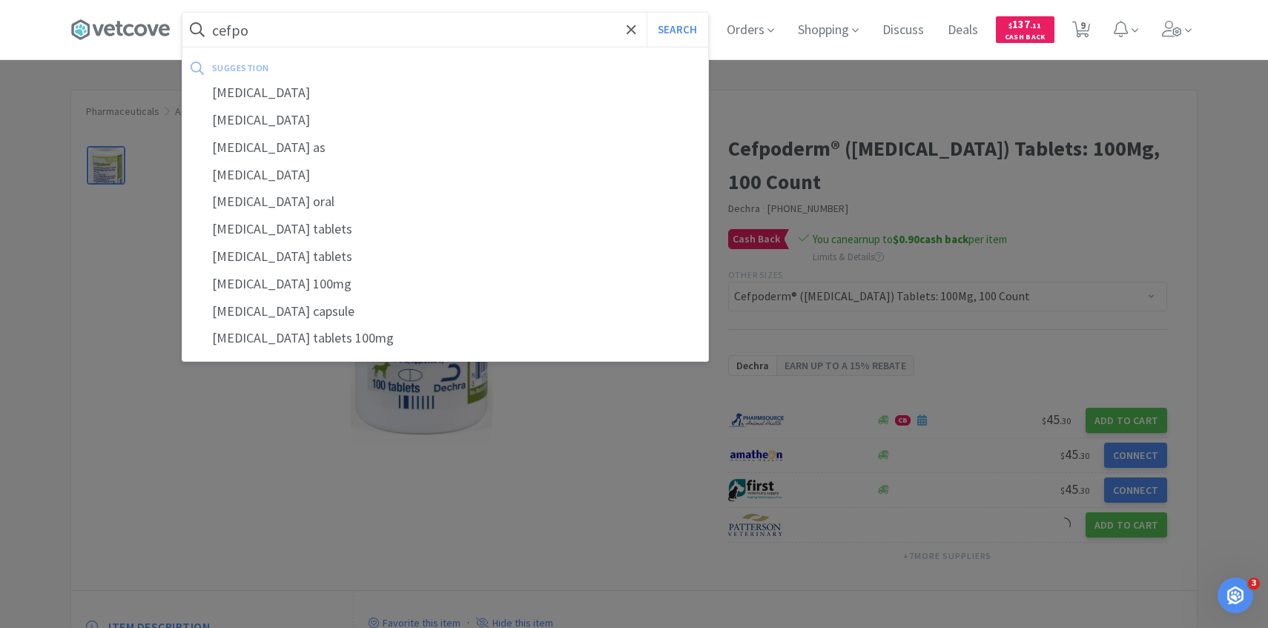
click at [415, 76] on div "suggestion" at bounding box center [348, 67] width 272 height 23
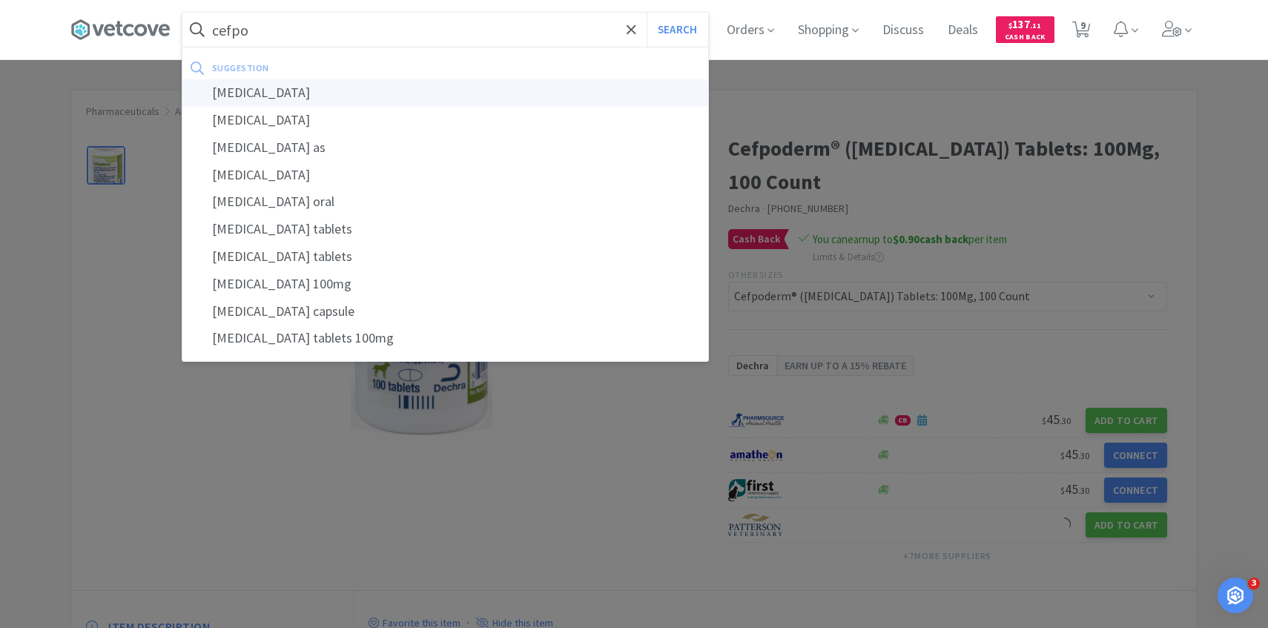
click at [402, 88] on div "cefpodoxime" at bounding box center [445, 92] width 526 height 27
type input "cefpodoxime"
select select "1"
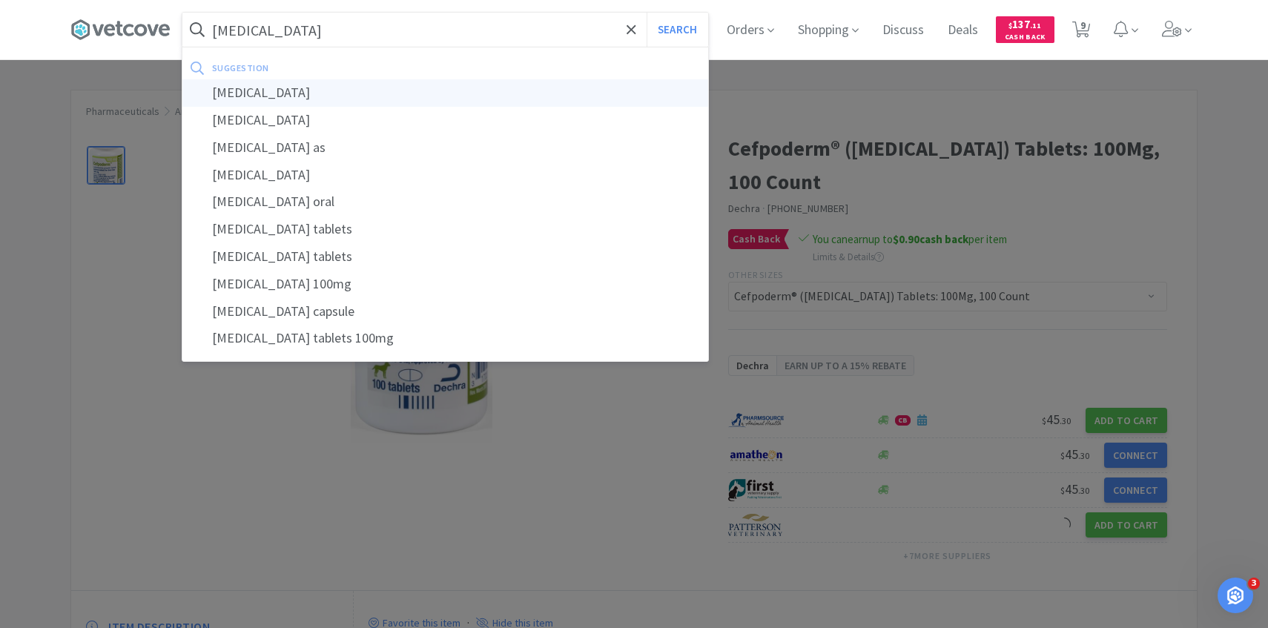
select select "1"
select select "3"
select select "1"
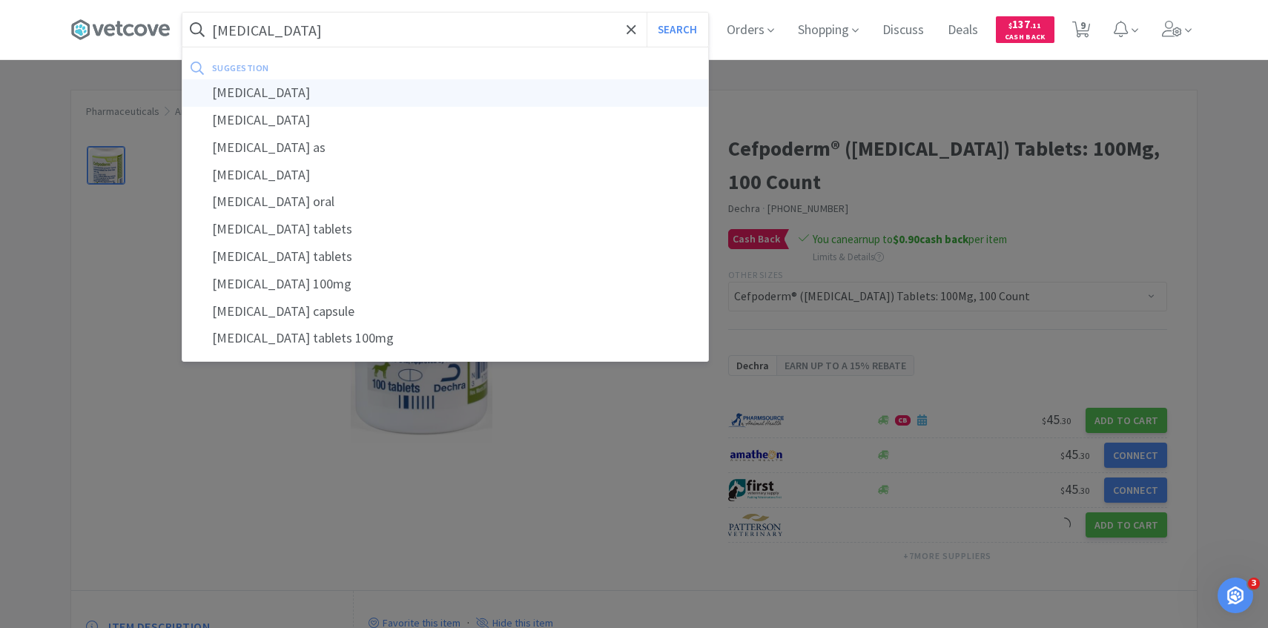
select select "2"
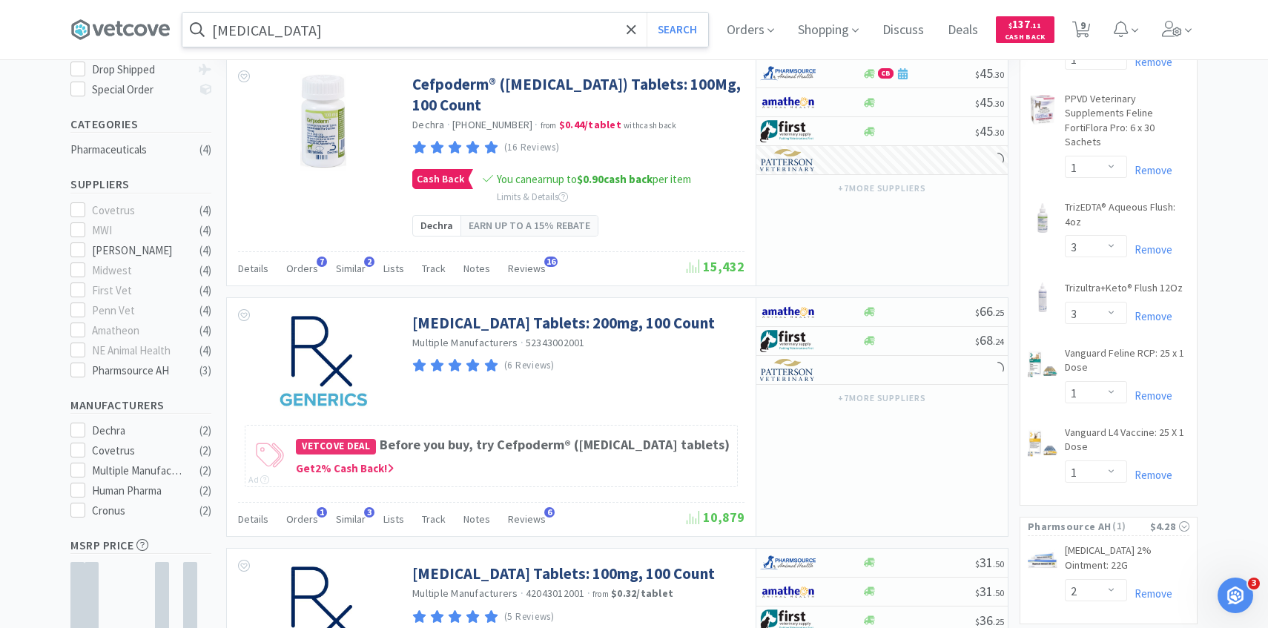
scroll to position [335, 0]
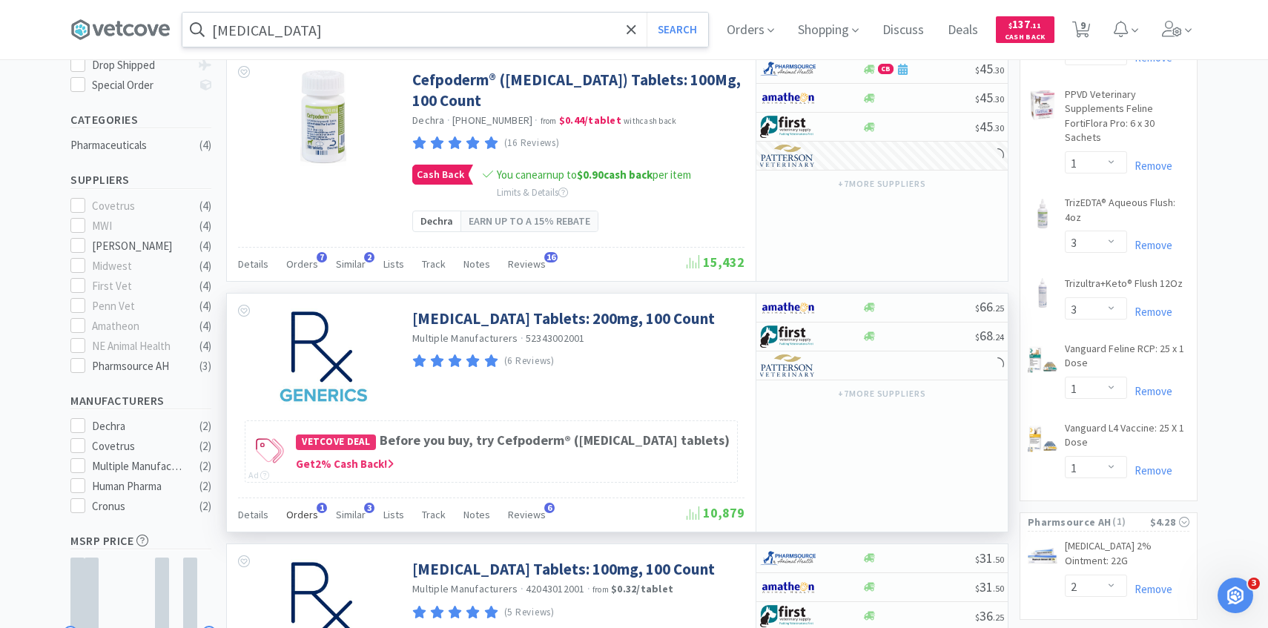
click at [306, 525] on div "Orders 1" at bounding box center [302, 517] width 32 height 28
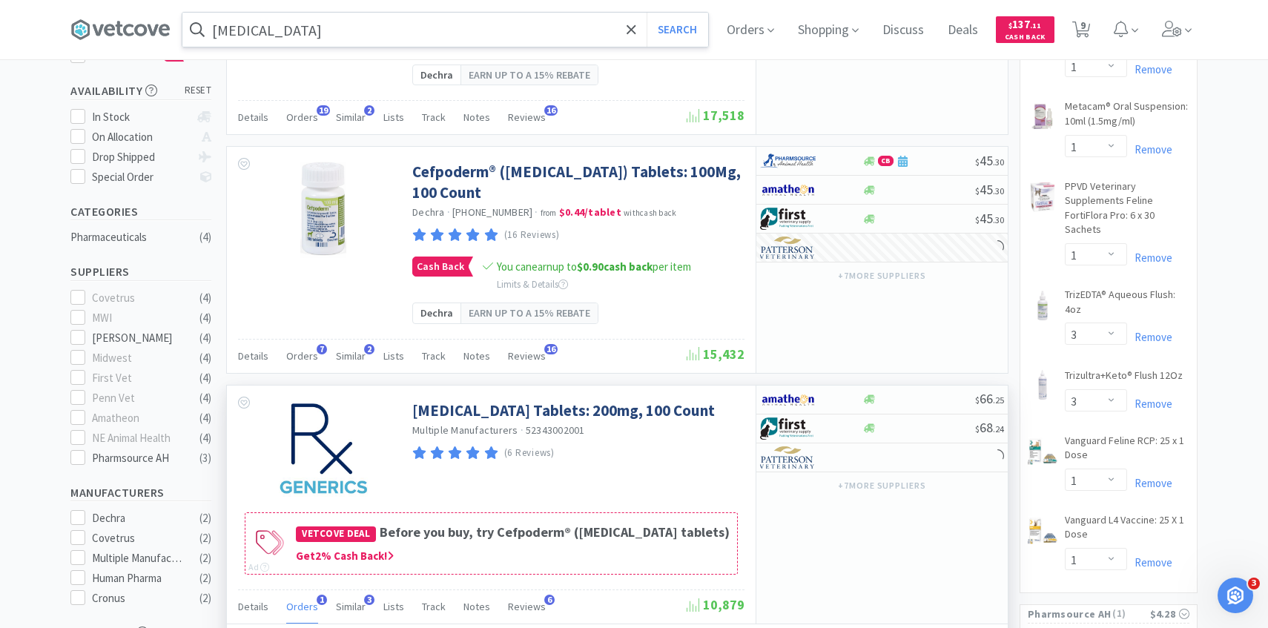
scroll to position [0, 0]
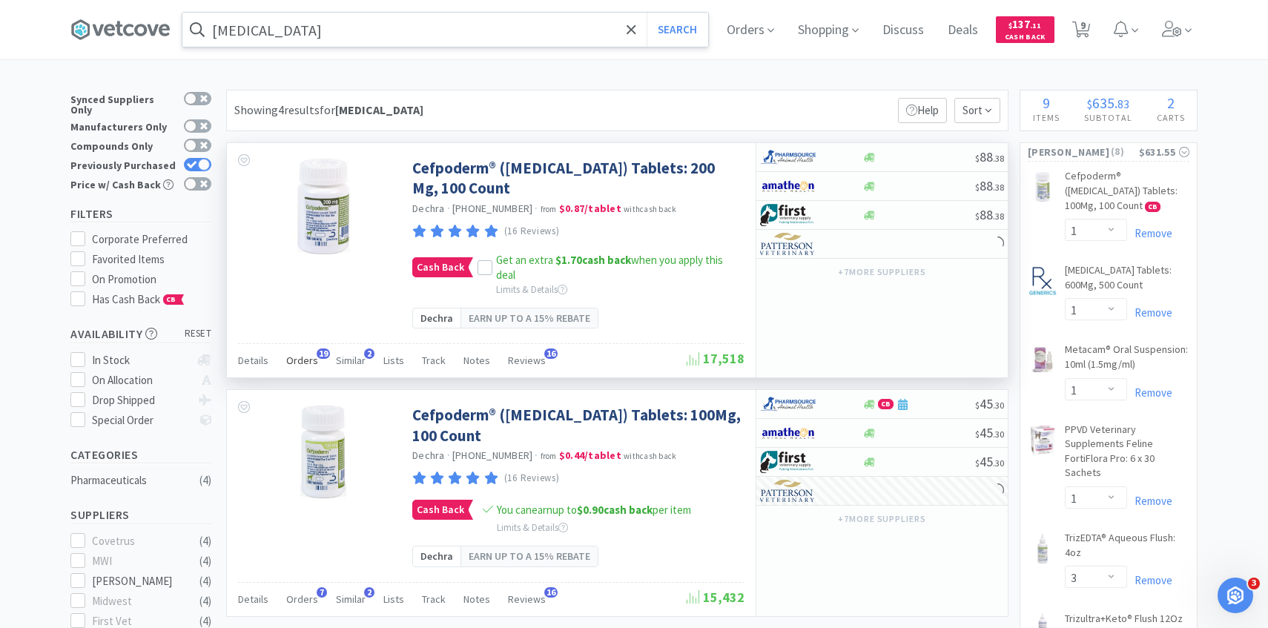
click at [317, 356] on span "19" at bounding box center [323, 354] width 13 height 10
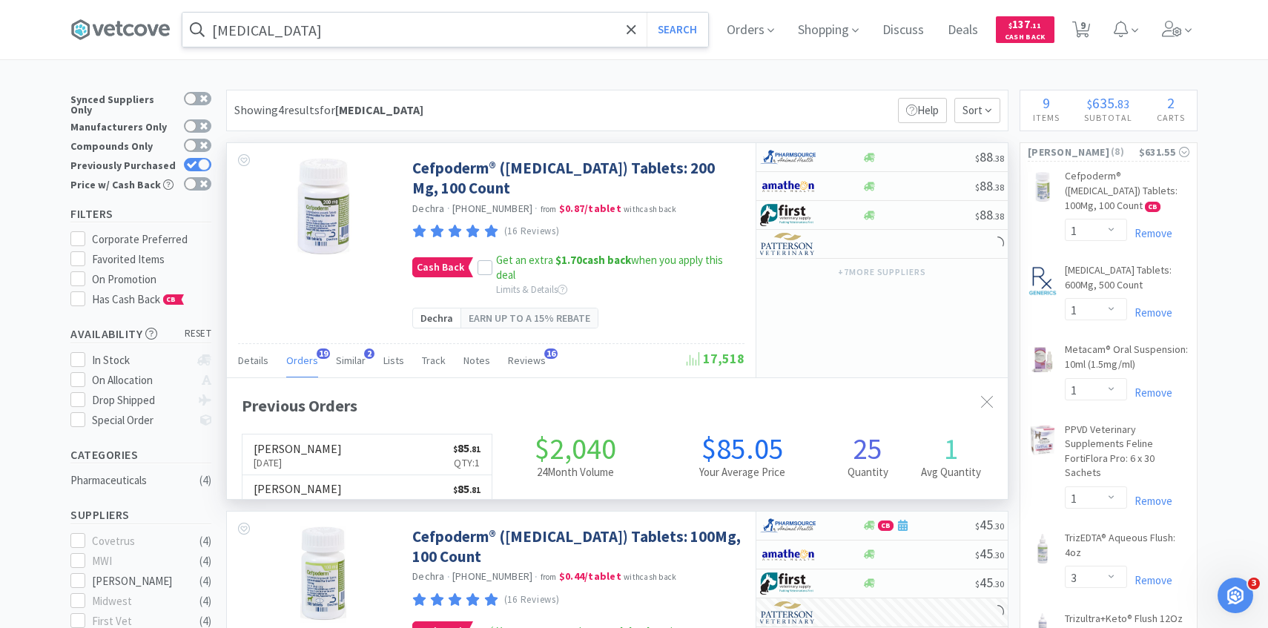
scroll to position [398, 781]
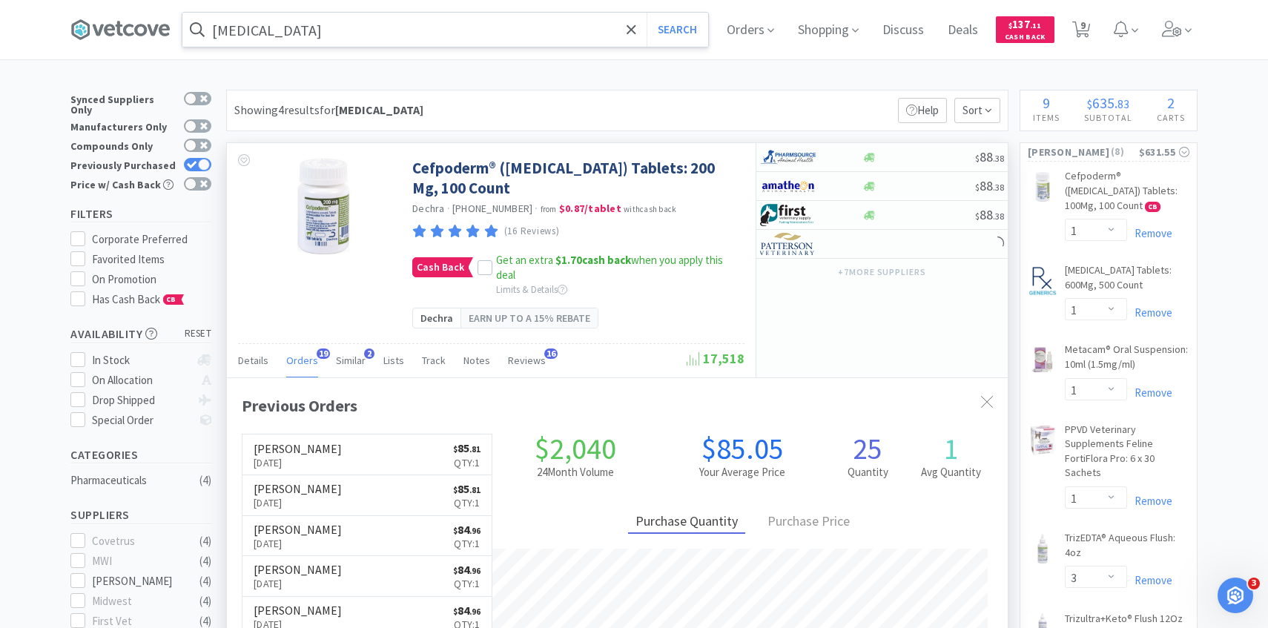
click at [317, 356] on span "19" at bounding box center [323, 354] width 13 height 10
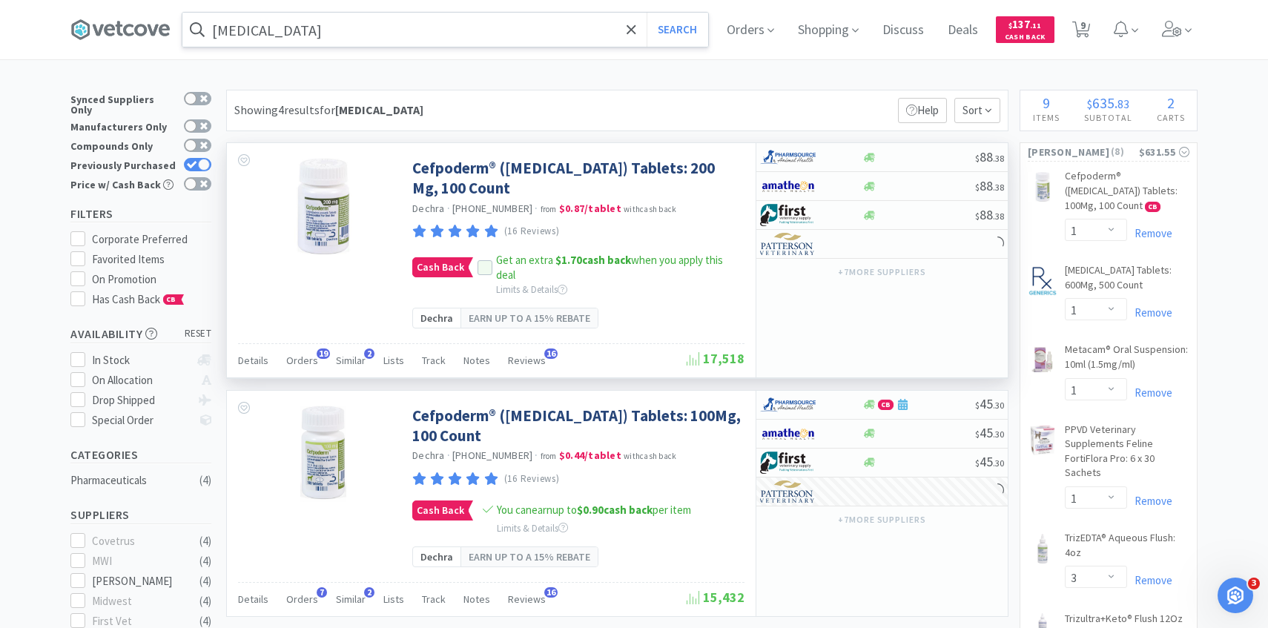
scroll to position [10, 0]
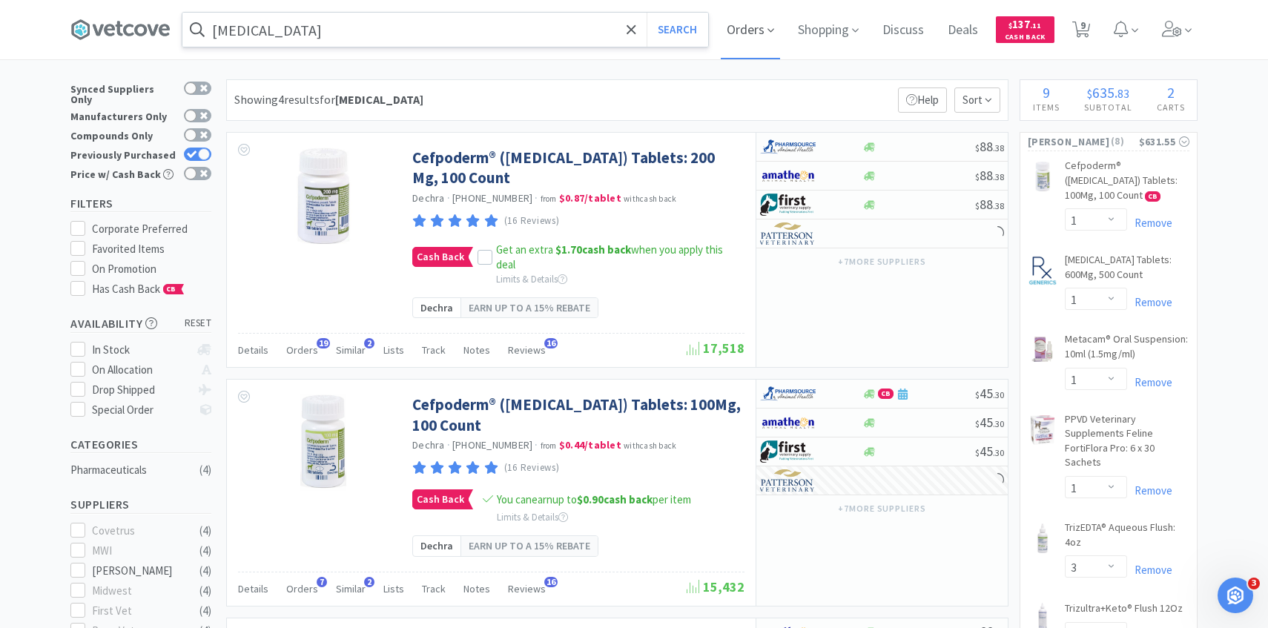
click at [757, 45] on span "Orders" at bounding box center [750, 29] width 59 height 59
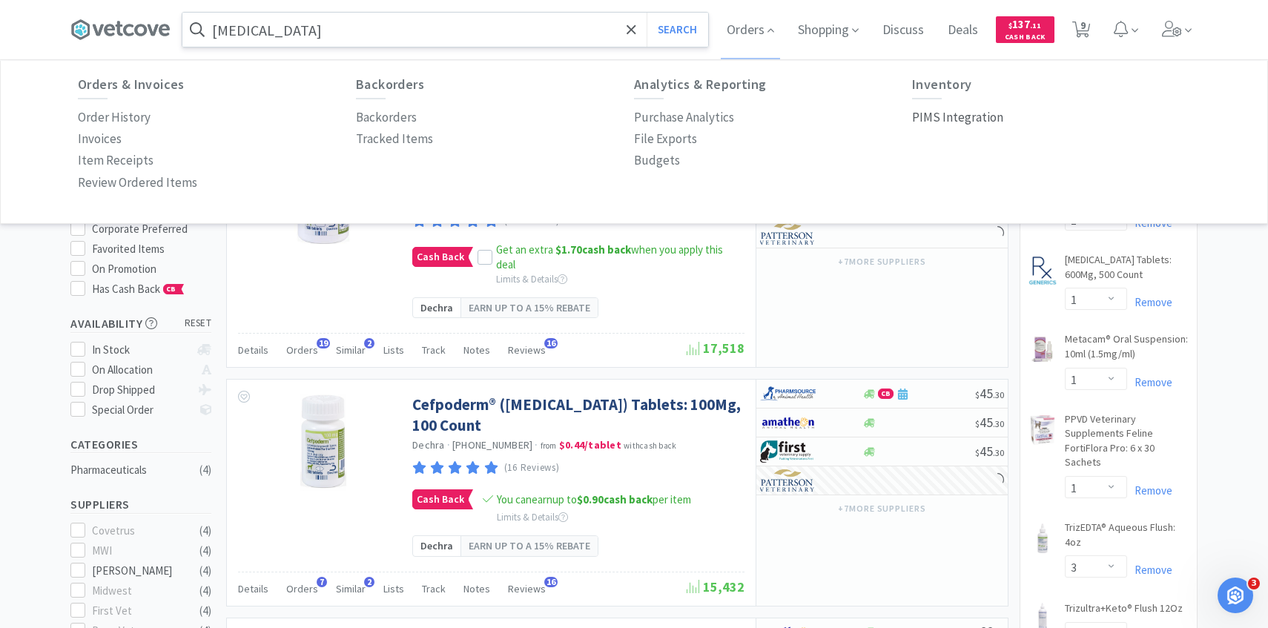
click at [958, 117] on p "PIMS Integration" at bounding box center [957, 118] width 91 height 20
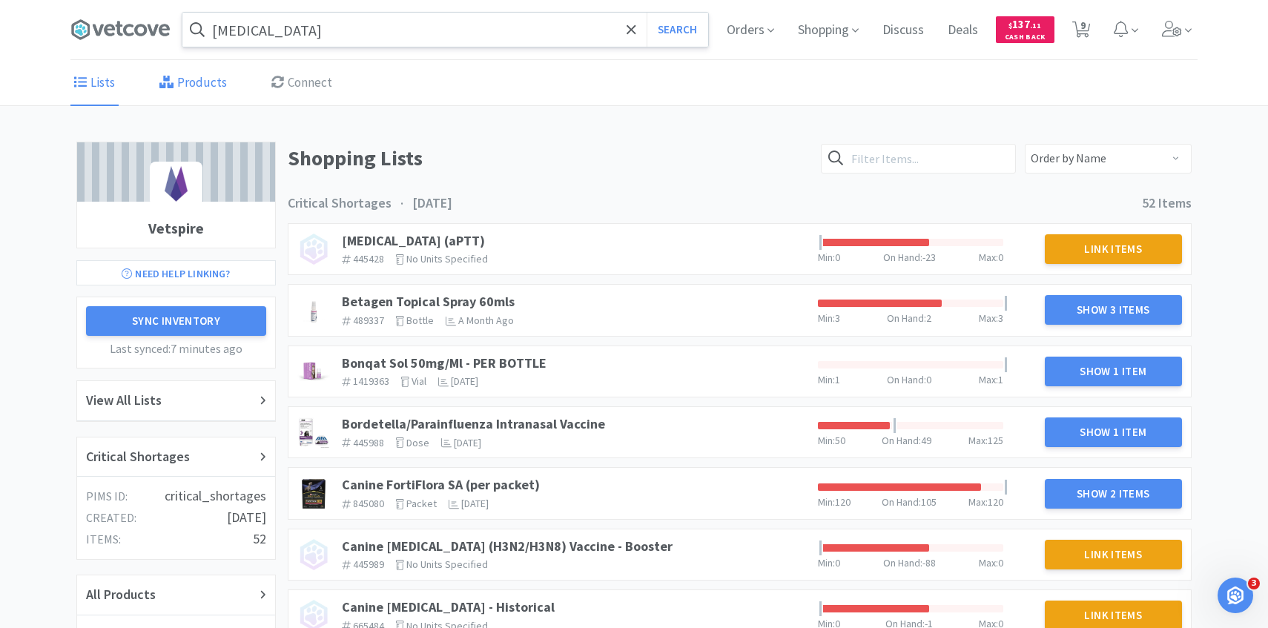
click at [220, 93] on link "Products" at bounding box center [193, 83] width 75 height 45
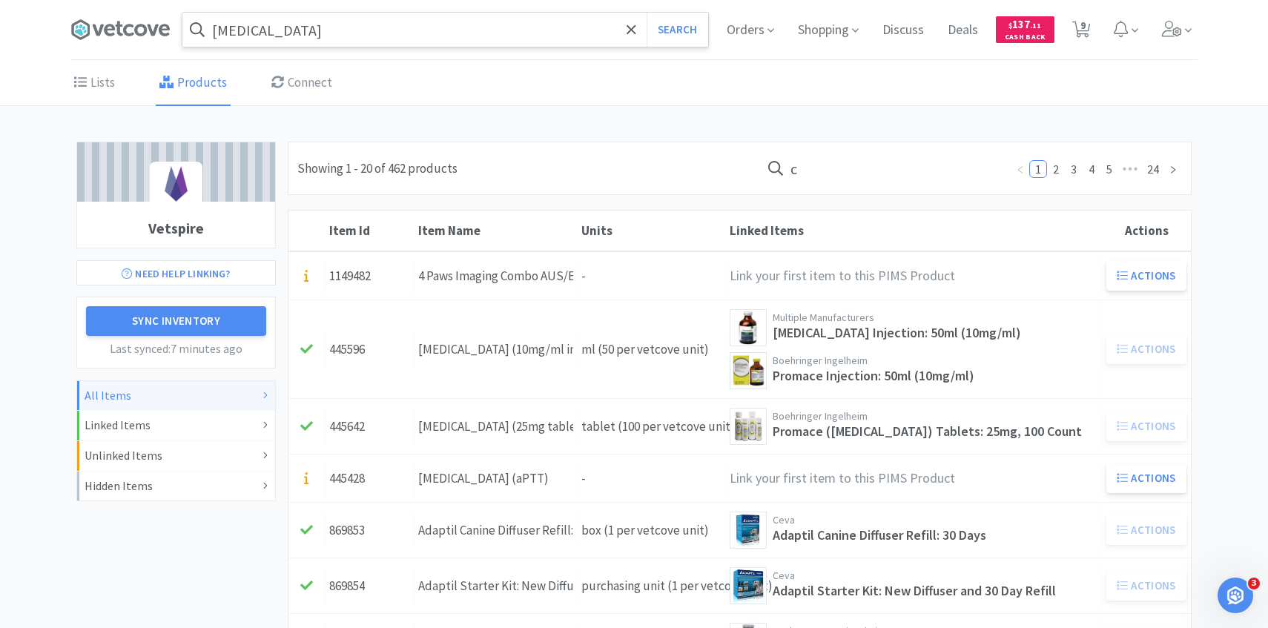
click at [870, 174] on input "c" at bounding box center [883, 168] width 245 height 34
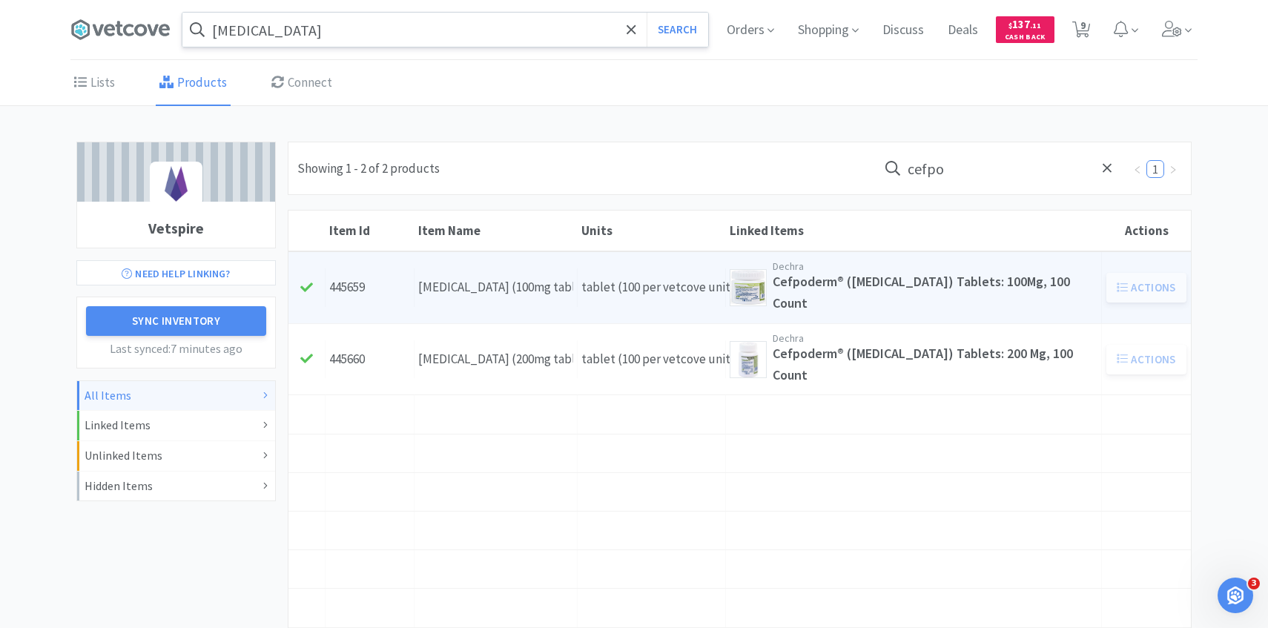
type input "cefpo"
click at [563, 301] on div "Item Name Cefpodoxime (100mg tablet)" at bounding box center [496, 288] width 163 height 38
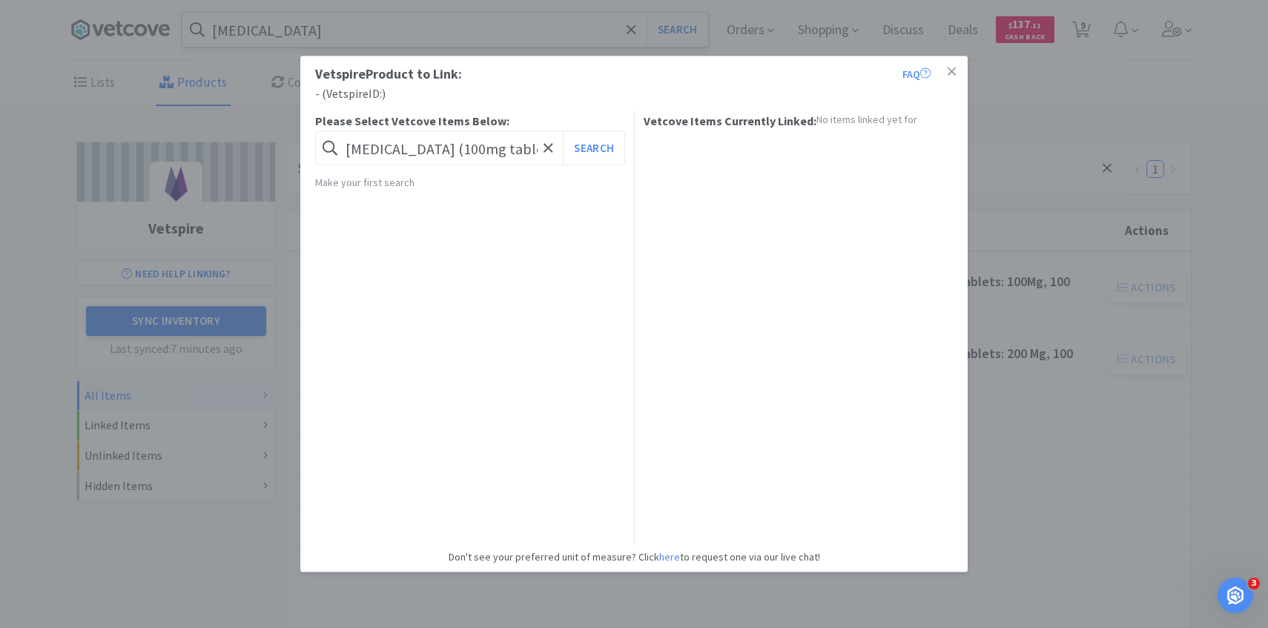
drag, startPoint x: 1073, startPoint y: 408, endPoint x: 1033, endPoint y: 385, distance: 45.5
click at [1071, 408] on div "Vetspire Product to Link: FAQ - ( Vetspire ID: ) Please Select Vetcove Items Be…" at bounding box center [634, 314] width 1268 height 628
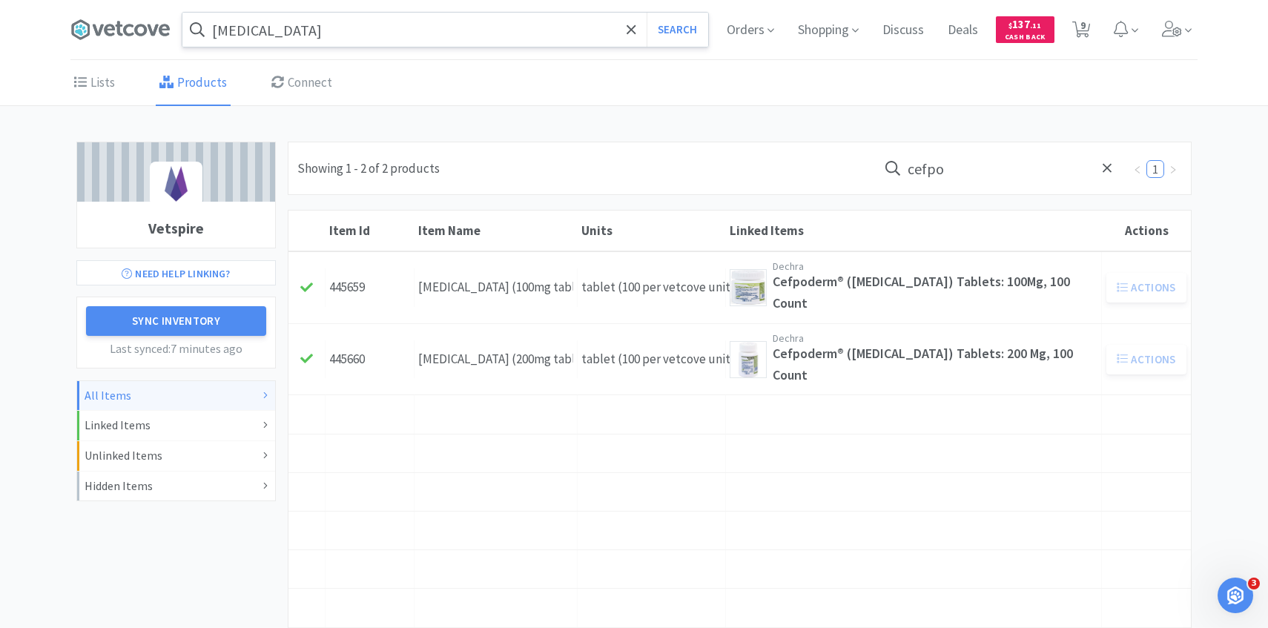
click at [418, 27] on input "cefpodoxime" at bounding box center [445, 30] width 526 height 34
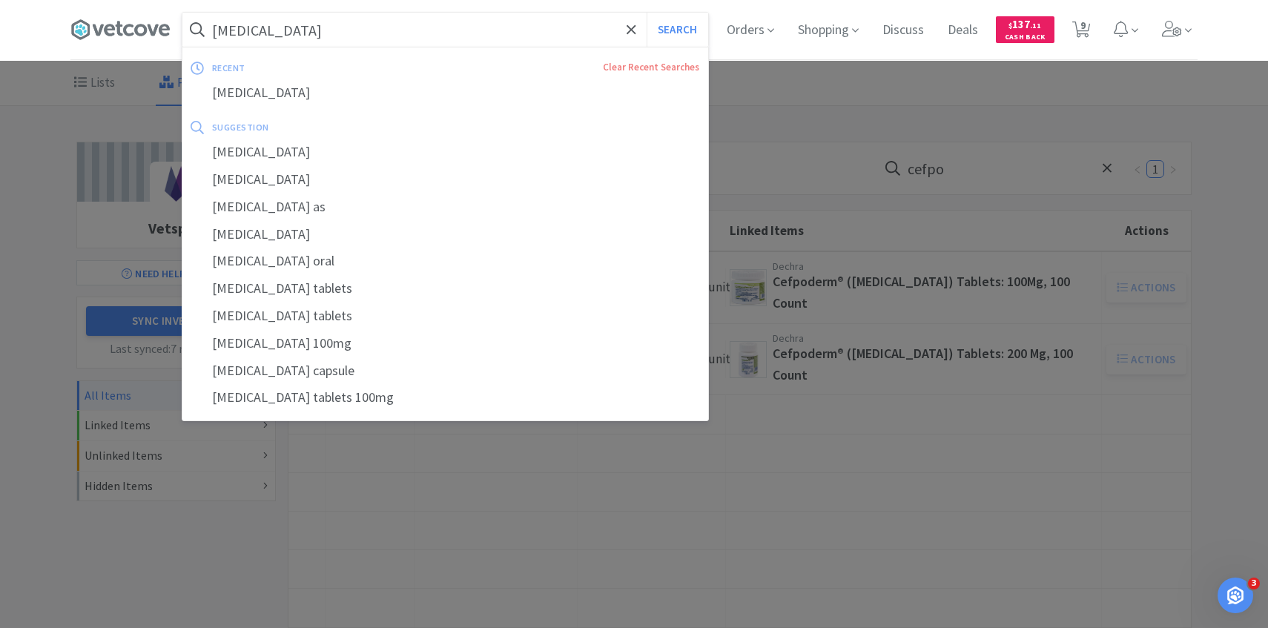
click at [647, 13] on button "Search" at bounding box center [678, 30] width 62 height 34
select select "1"
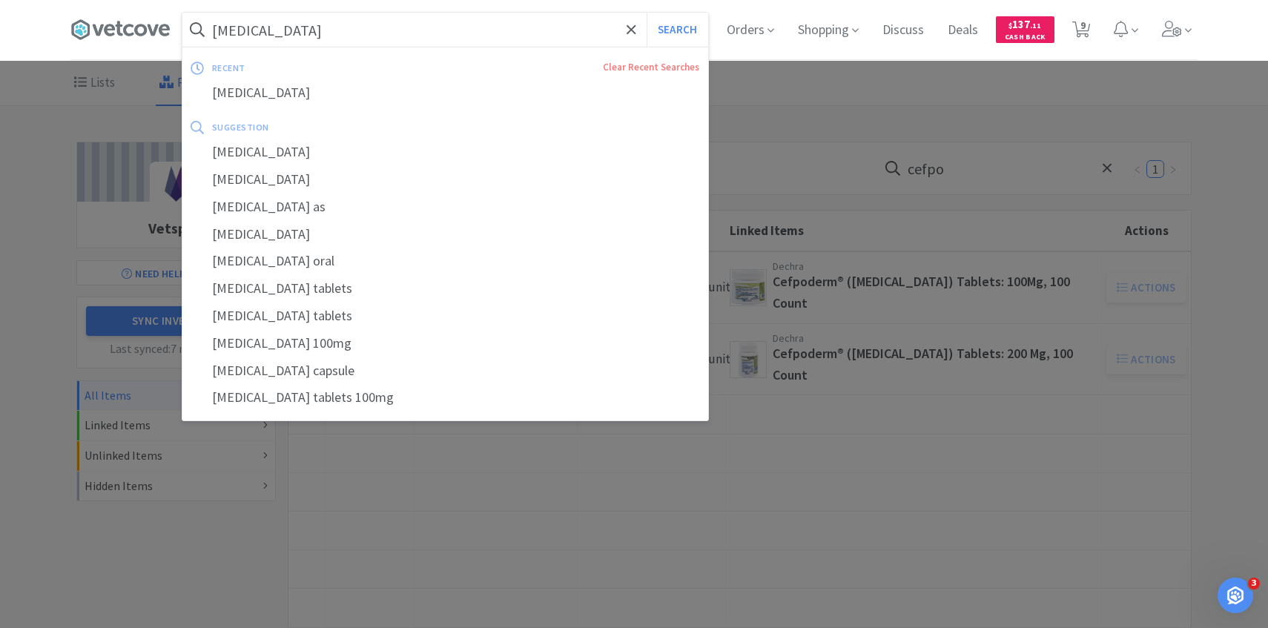
select select "3"
select select "1"
select select "2"
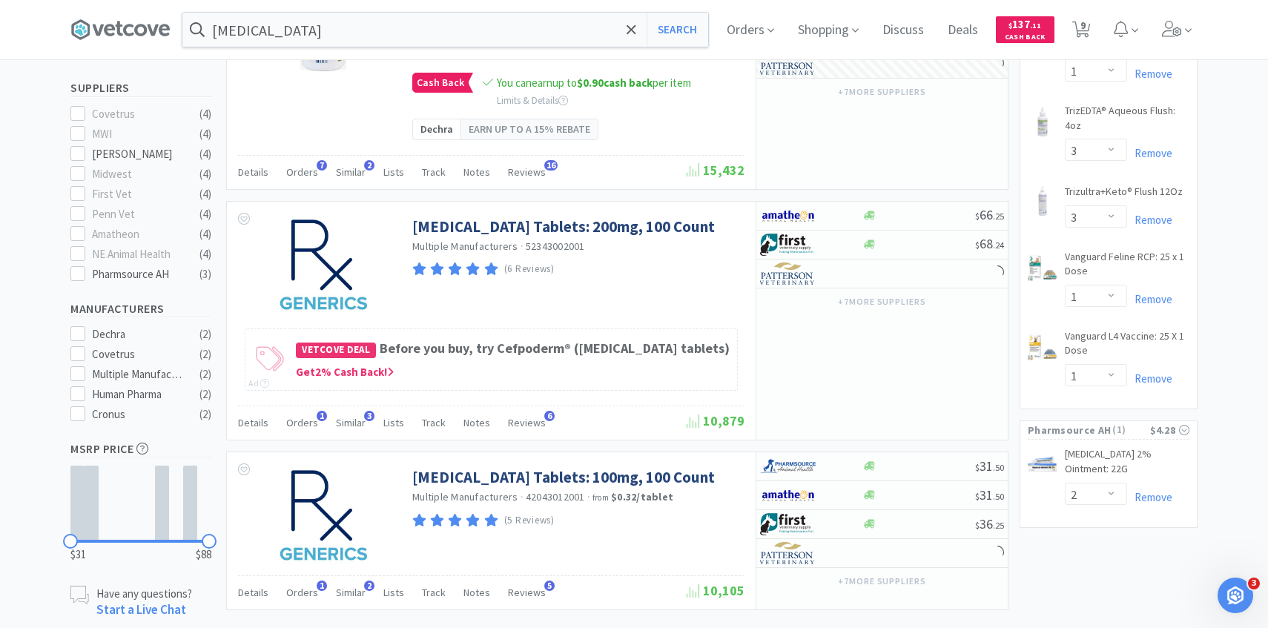
scroll to position [527, 0]
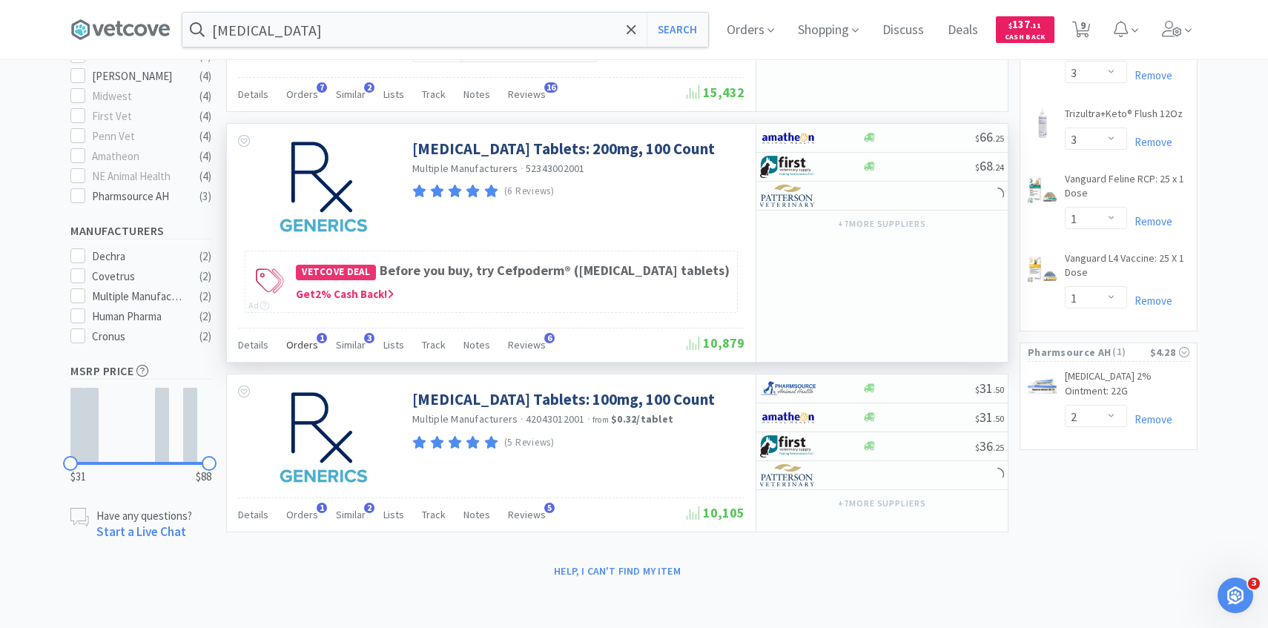
click at [301, 340] on span "Orders" at bounding box center [302, 344] width 32 height 13
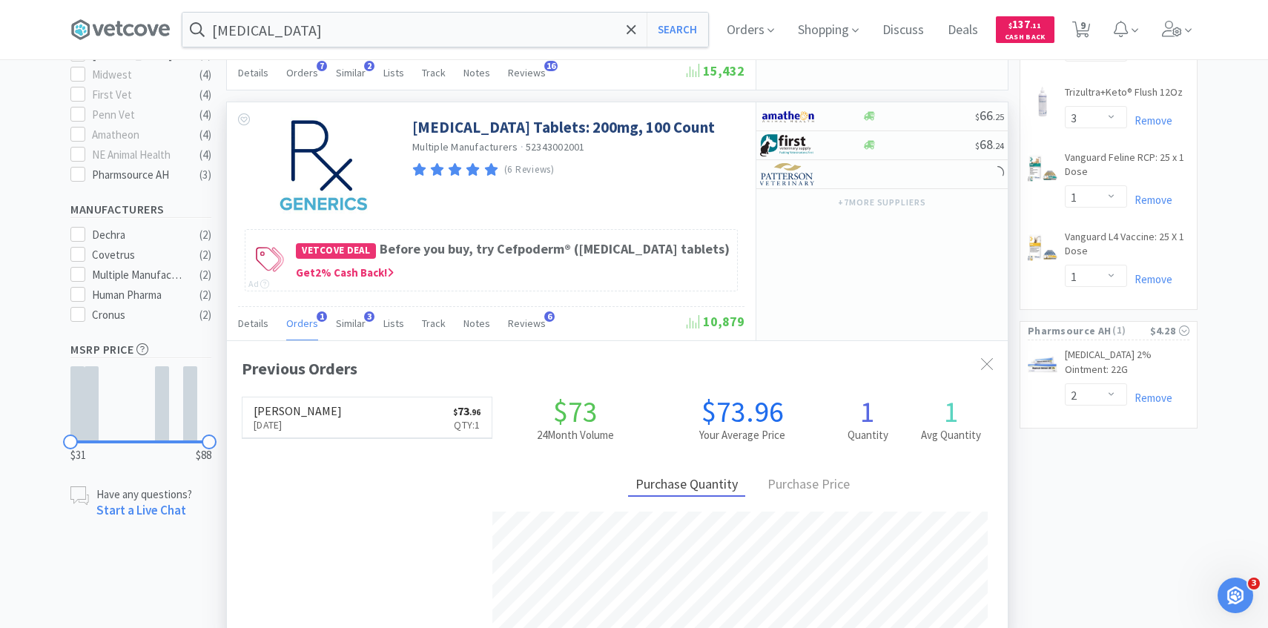
scroll to position [384, 781]
click at [301, 330] on span "Orders" at bounding box center [302, 323] width 32 height 13
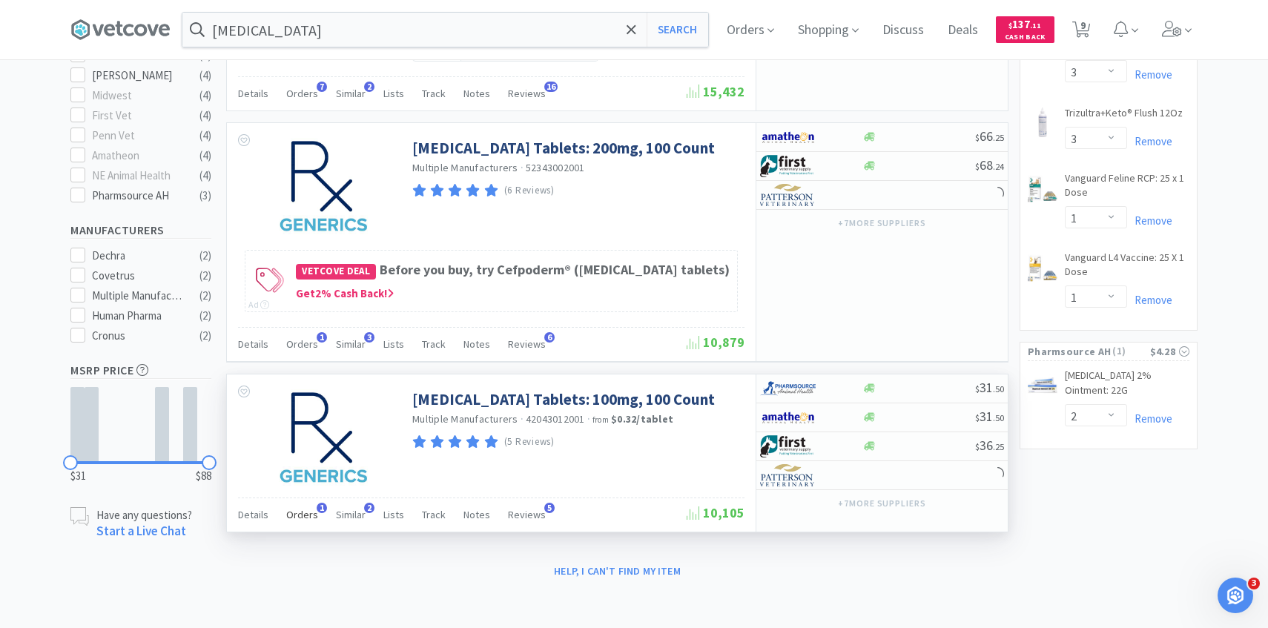
click at [306, 507] on div "Orders 1" at bounding box center [302, 517] width 32 height 28
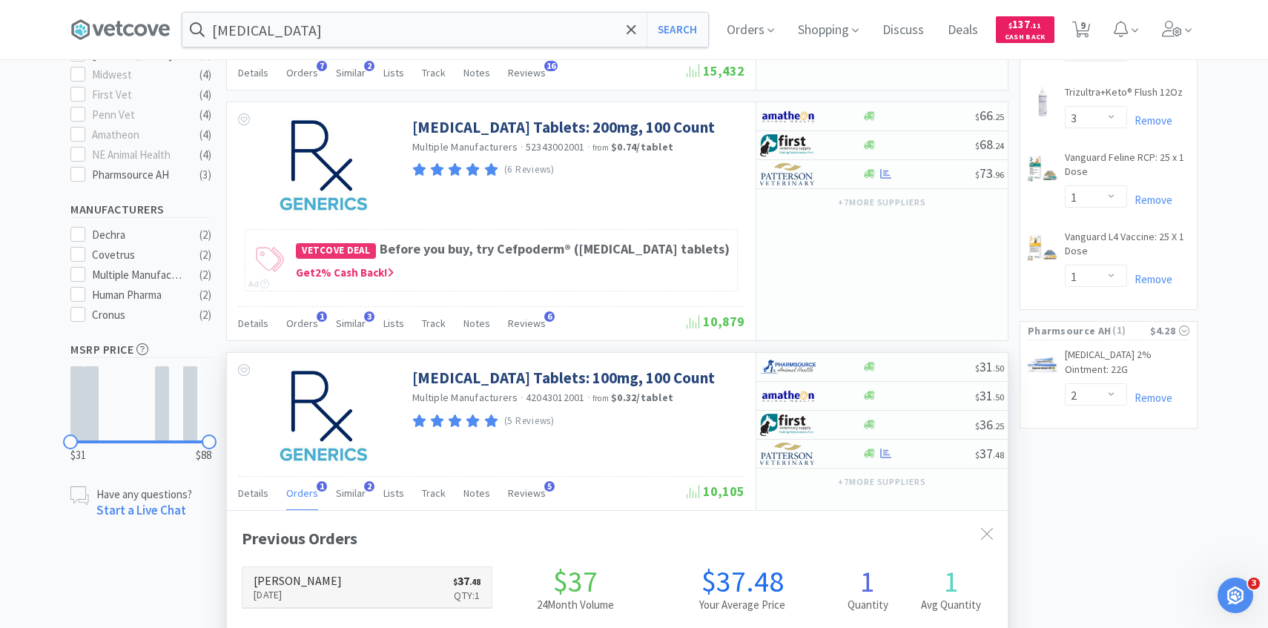
click at [298, 587] on h6 "[PERSON_NAME]" at bounding box center [298, 581] width 88 height 12
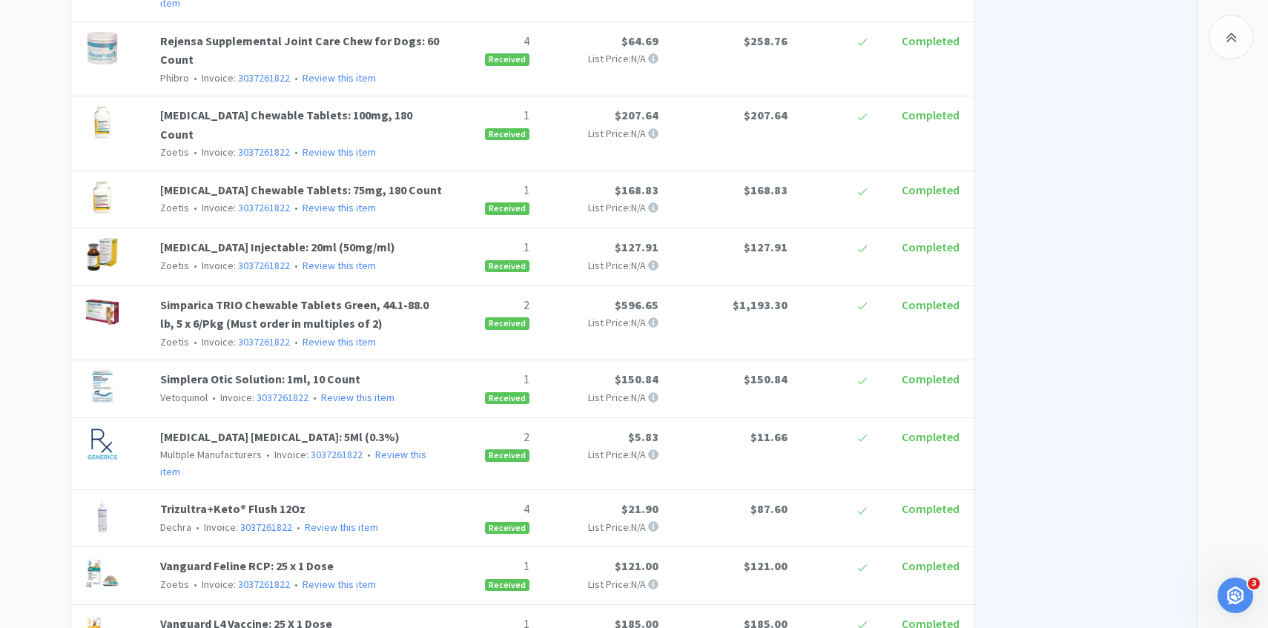
scroll to position [1643, 0]
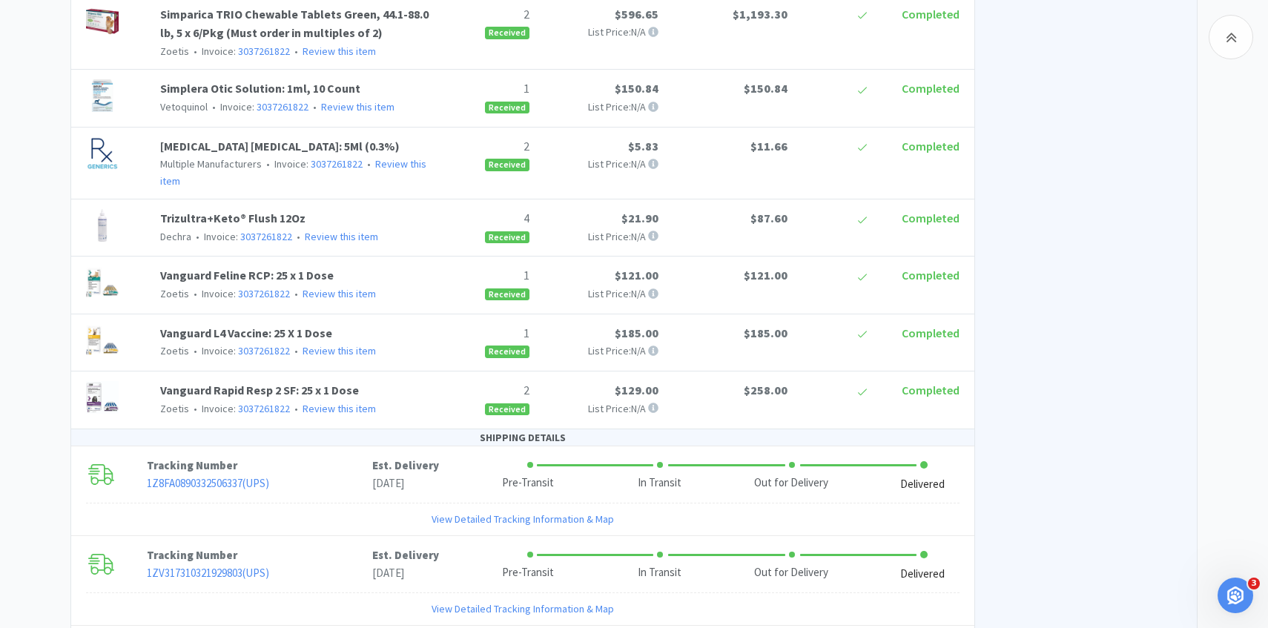
select select "1"
select select "3"
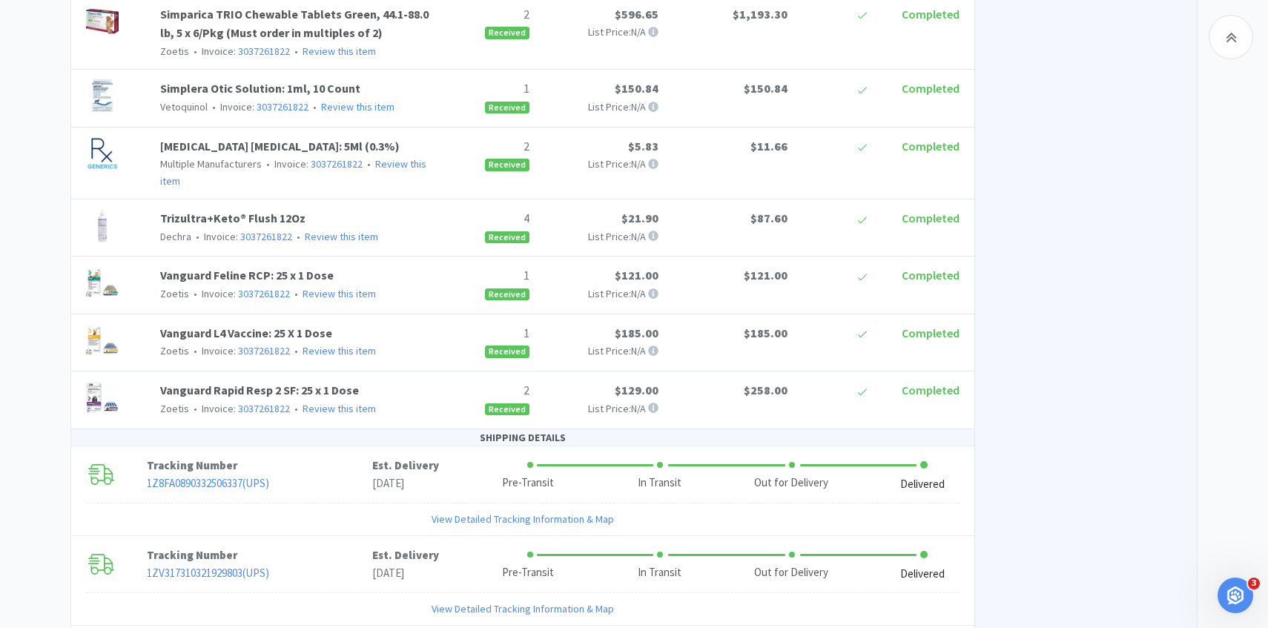
select select "3"
select select "1"
select select "2"
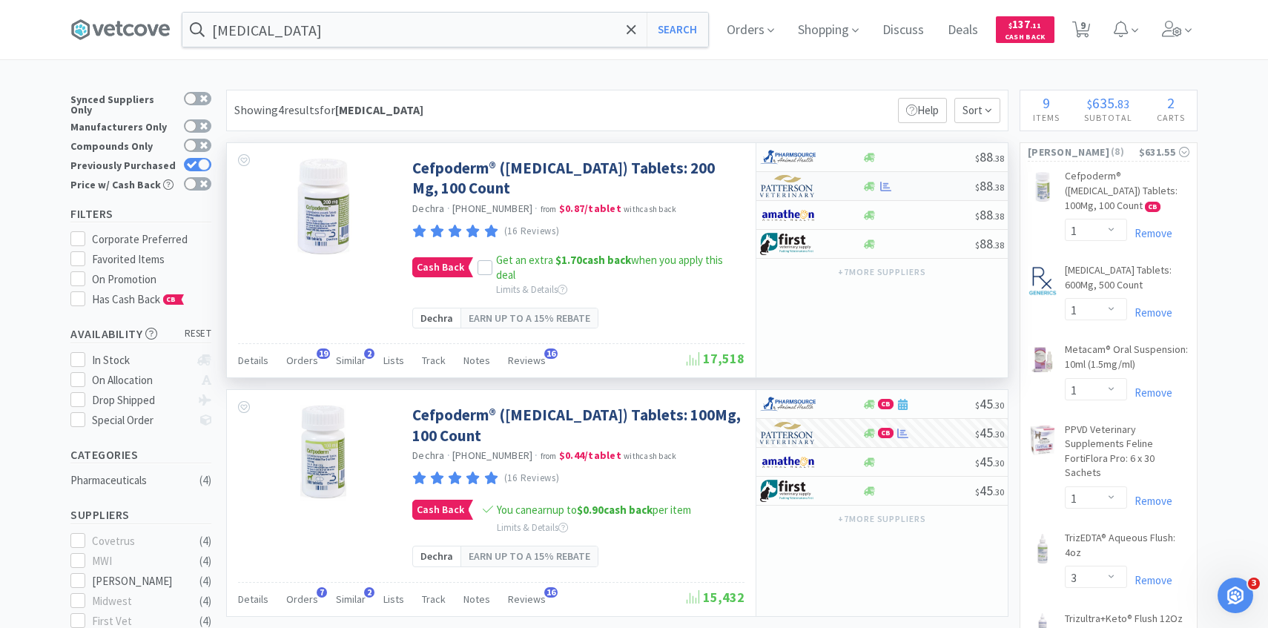
click at [824, 182] on div at bounding box center [801, 186] width 82 height 25
select select "1"
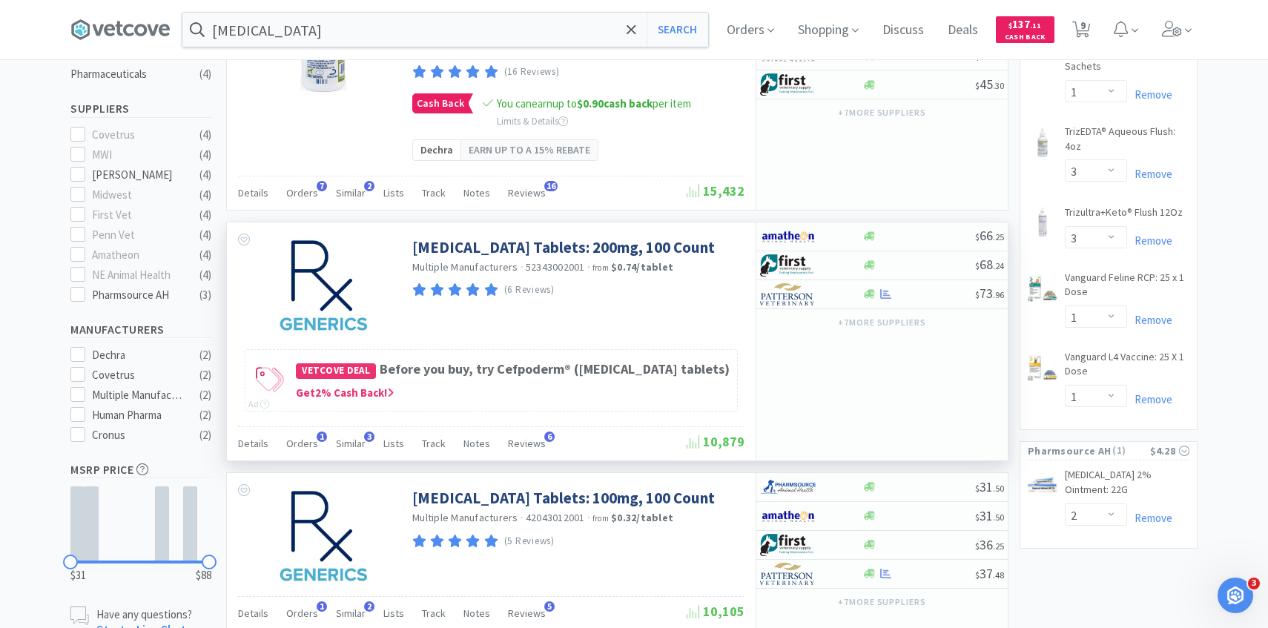
scroll to position [421, 0]
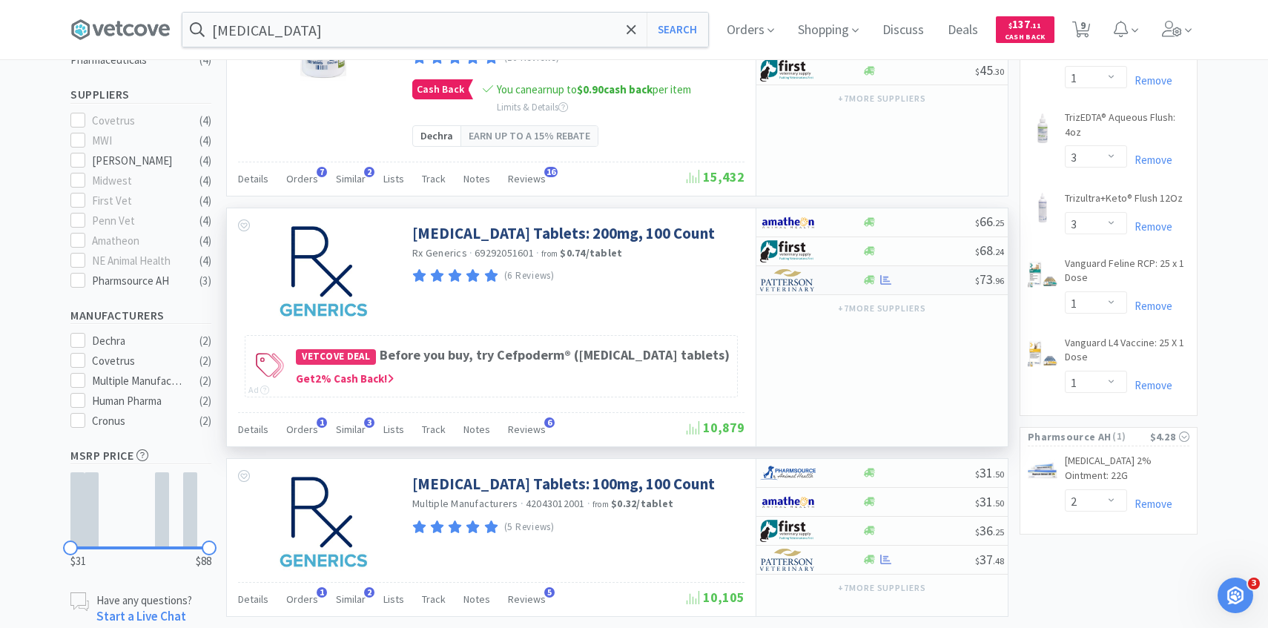
click at [823, 283] on div at bounding box center [801, 280] width 82 height 25
select select "1"
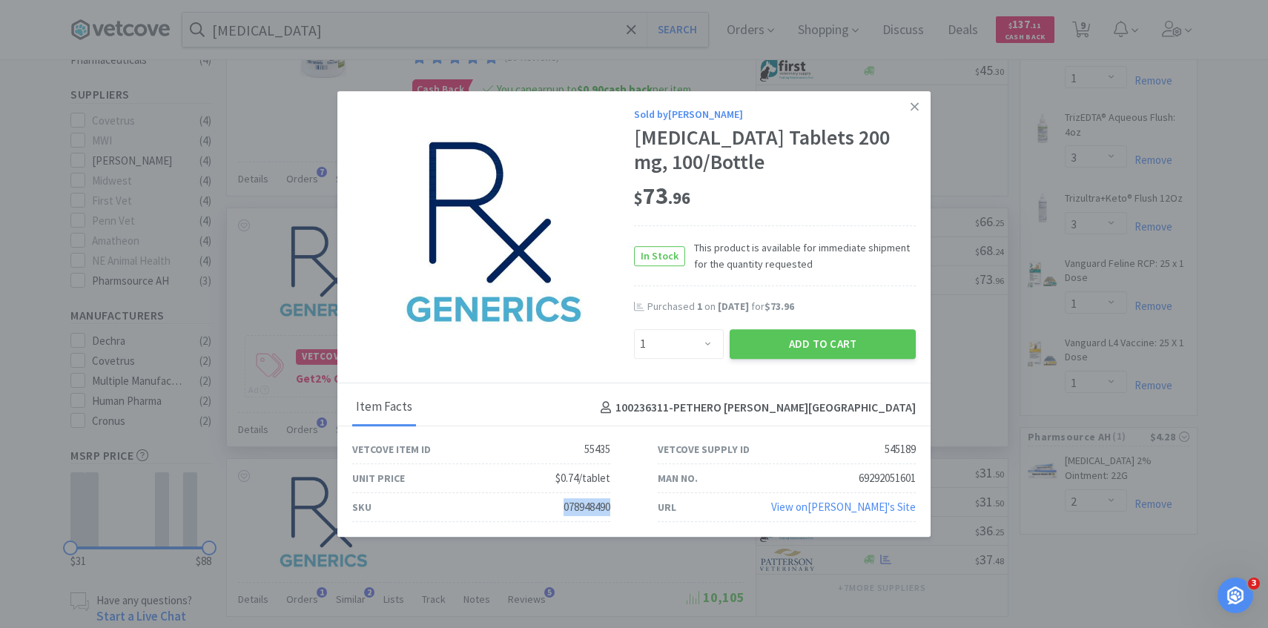
drag, startPoint x: 616, startPoint y: 507, endPoint x: 534, endPoint y: 507, distance: 81.6
click at [534, 507] on div "SKU 078948490" at bounding box center [482, 507] width 306 height 29
copy div "078948490"
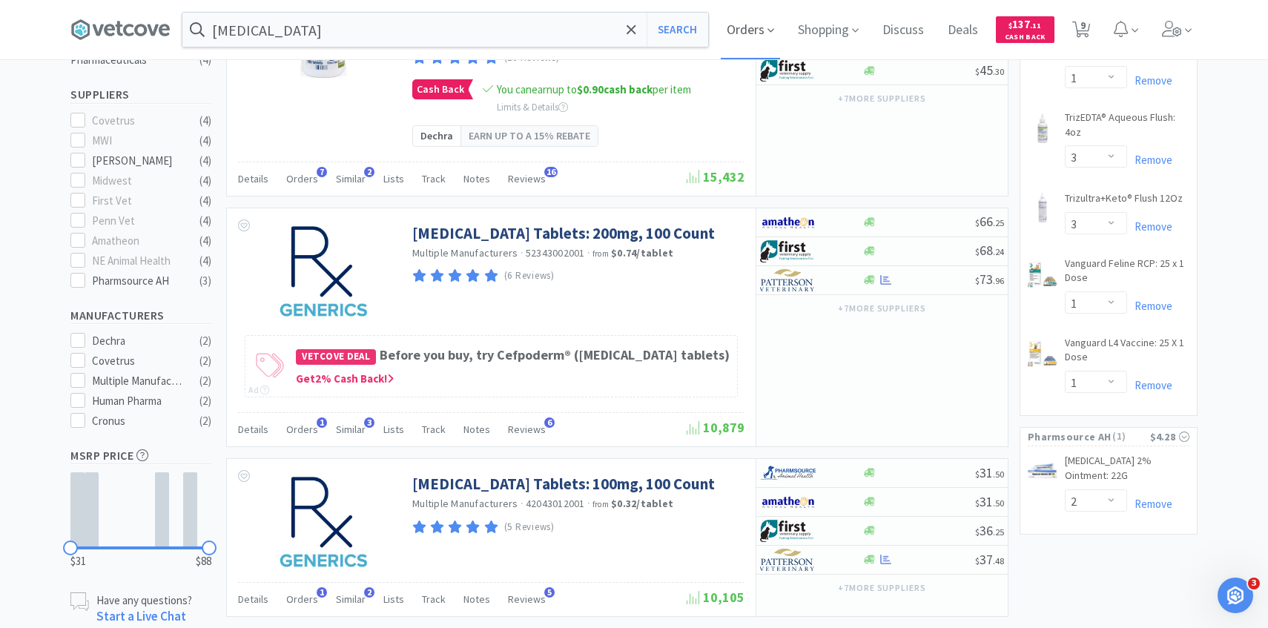
click at [759, 23] on span "Orders" at bounding box center [750, 29] width 59 height 59
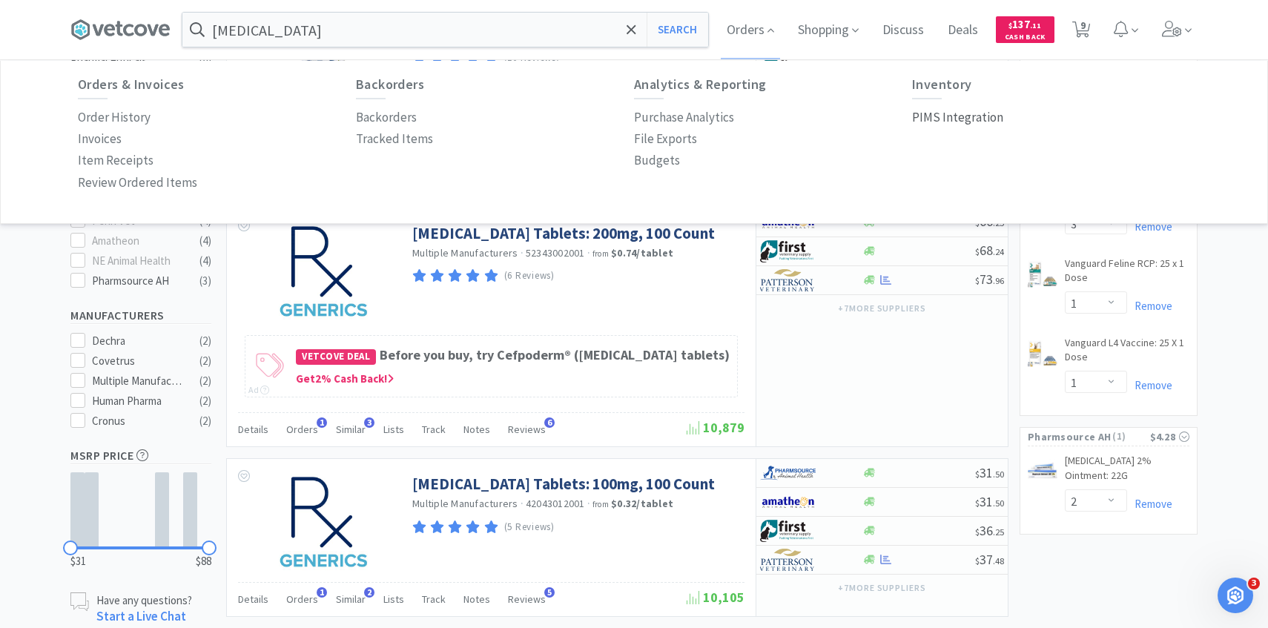
click at [976, 123] on p "PIMS Integration" at bounding box center [957, 118] width 91 height 20
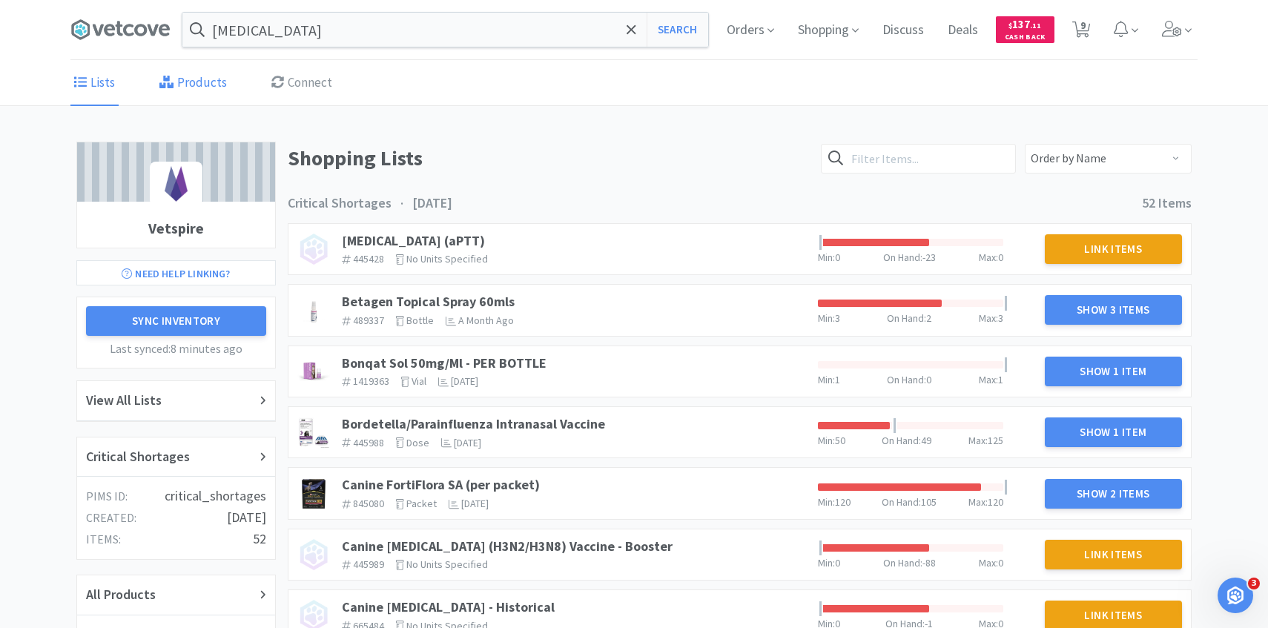
click at [202, 80] on link "Products" at bounding box center [193, 83] width 75 height 45
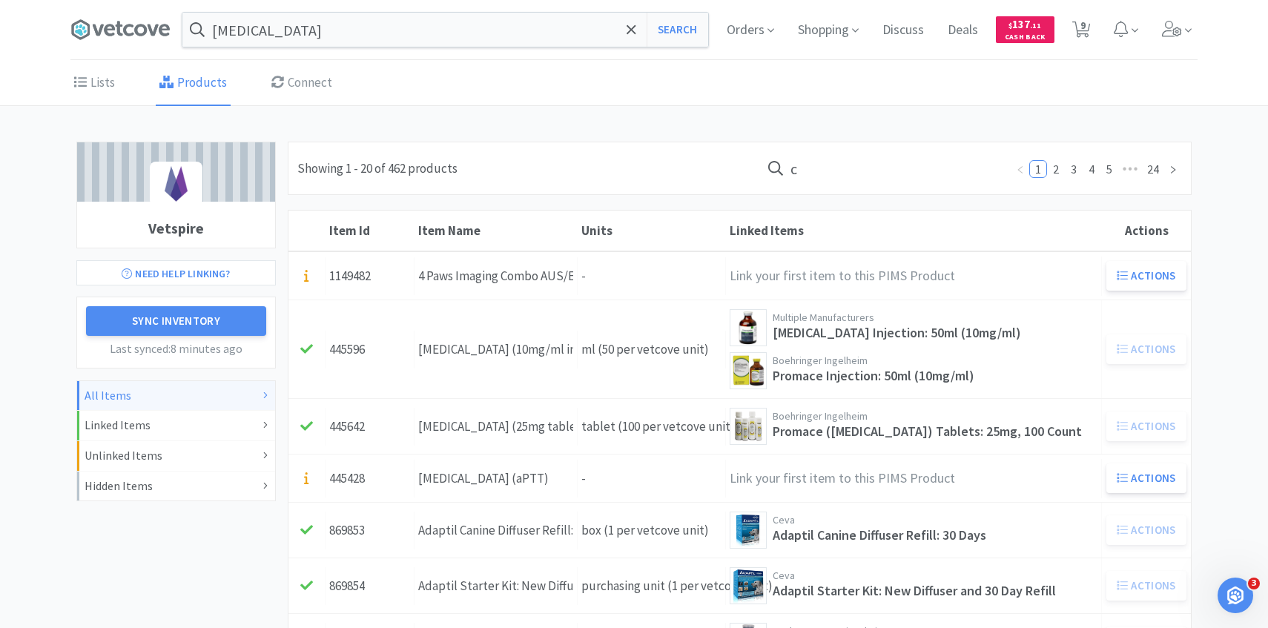
click at [917, 175] on input "c" at bounding box center [883, 168] width 245 height 34
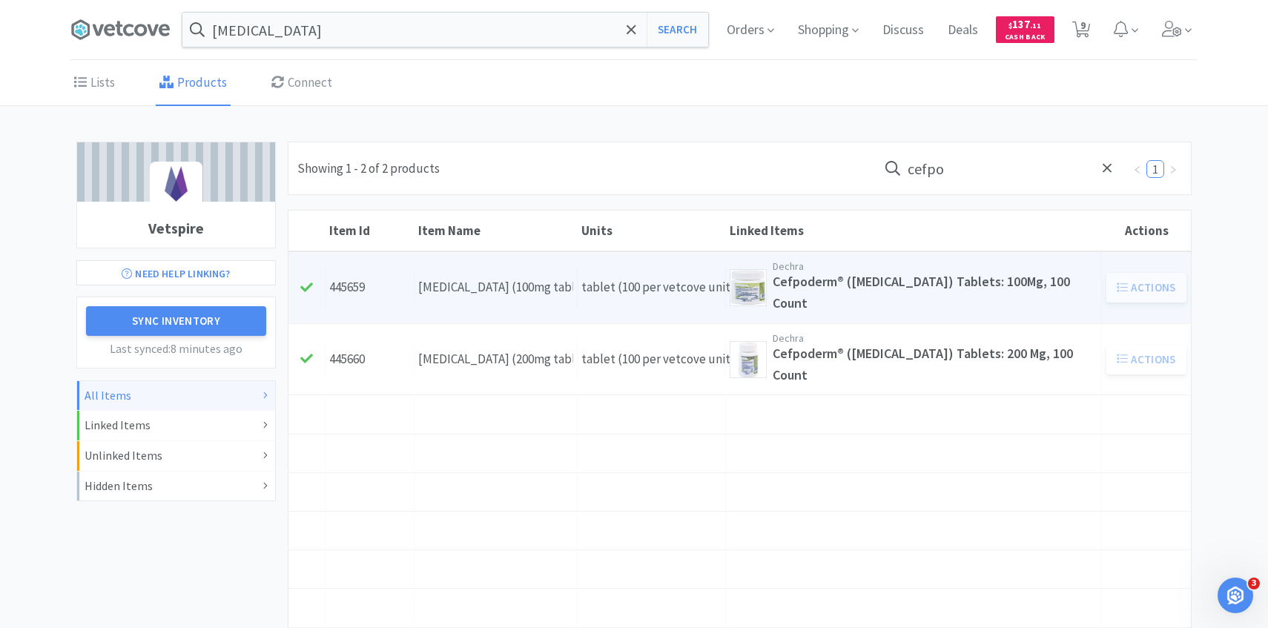
type input "cefpo"
click at [575, 287] on div "Item Name Cefpodoxime (100mg tablet)" at bounding box center [496, 288] width 163 height 38
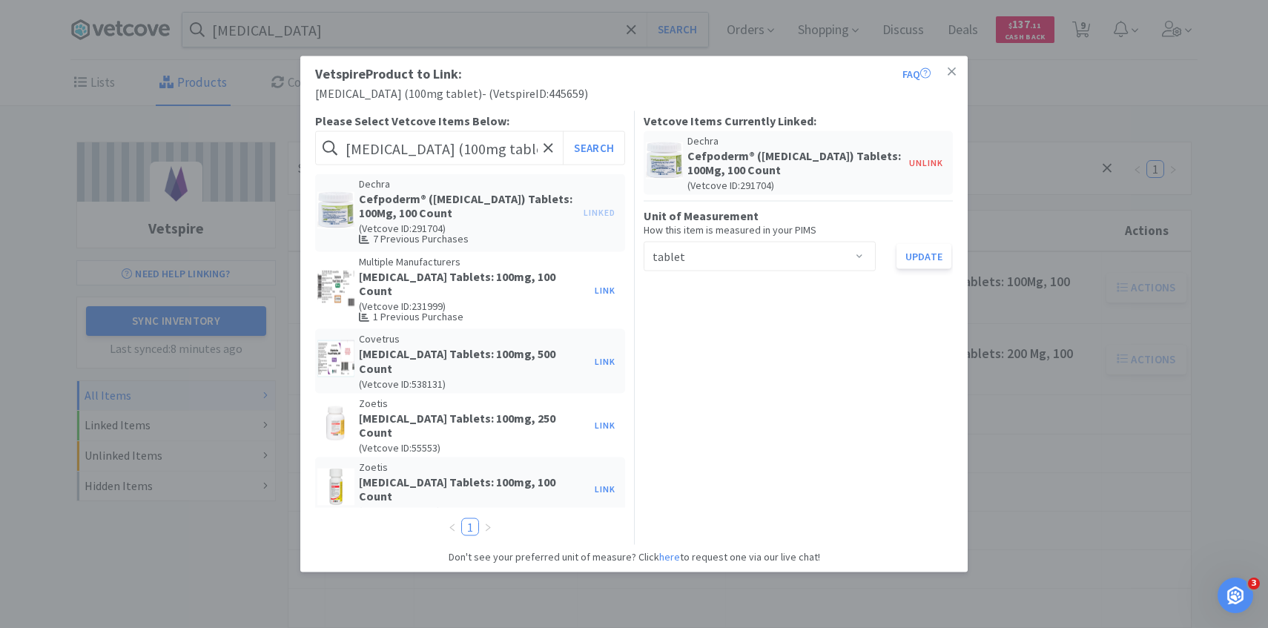
click at [223, 414] on div "Vetspire Product to Link: FAQ Cefpodoxime (100mg tablet) - ( Vetspire ID: 44565…" at bounding box center [634, 314] width 1268 height 628
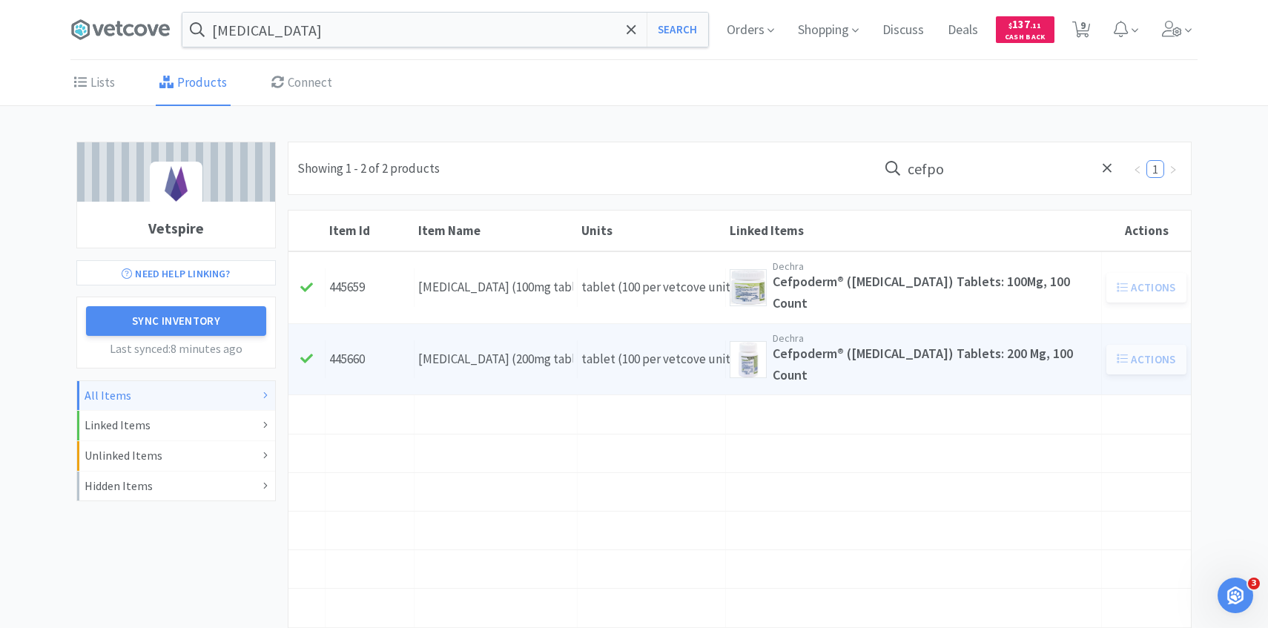
click at [528, 361] on div "Cefpodoxime (200mg tablet)" at bounding box center [495, 359] width 155 height 20
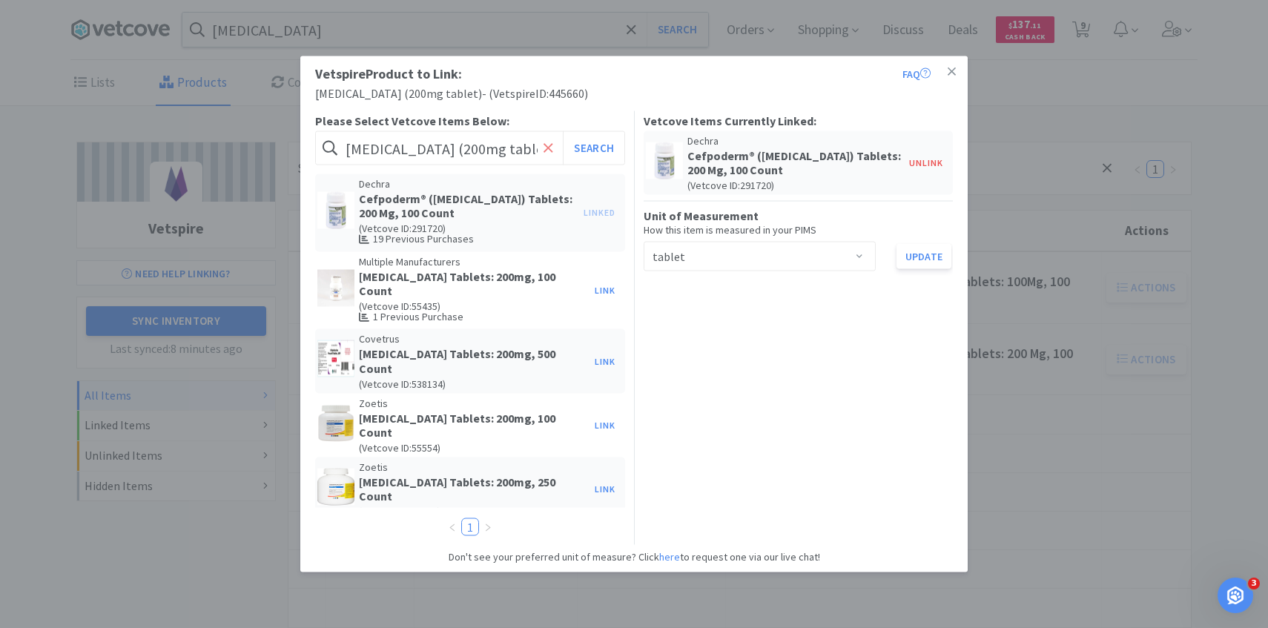
click at [545, 140] on icon at bounding box center [549, 147] width 10 height 15
click at [610, 287] on button "Link" at bounding box center [605, 290] width 36 height 21
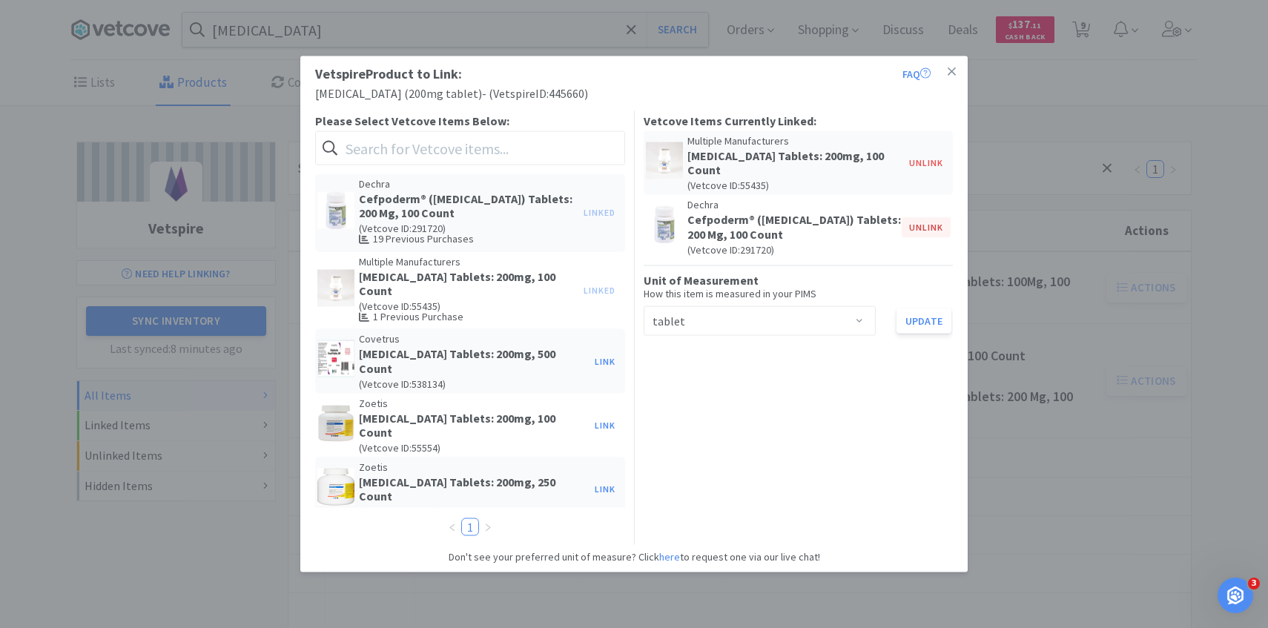
click at [942, 222] on button "Unlink" at bounding box center [926, 227] width 49 height 21
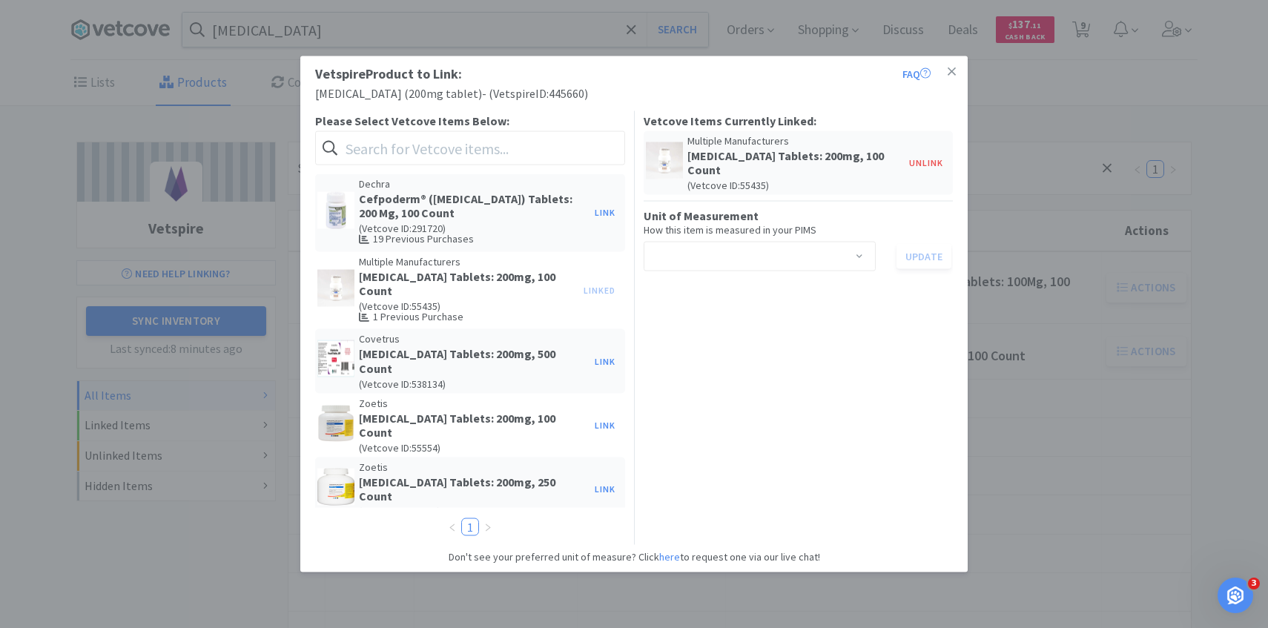
click at [852, 259] on span at bounding box center [859, 258] width 15 height 12
click at [791, 340] on li "tablet" at bounding box center [759, 336] width 232 height 24
click at [926, 254] on button "Update" at bounding box center [924, 256] width 55 height 25
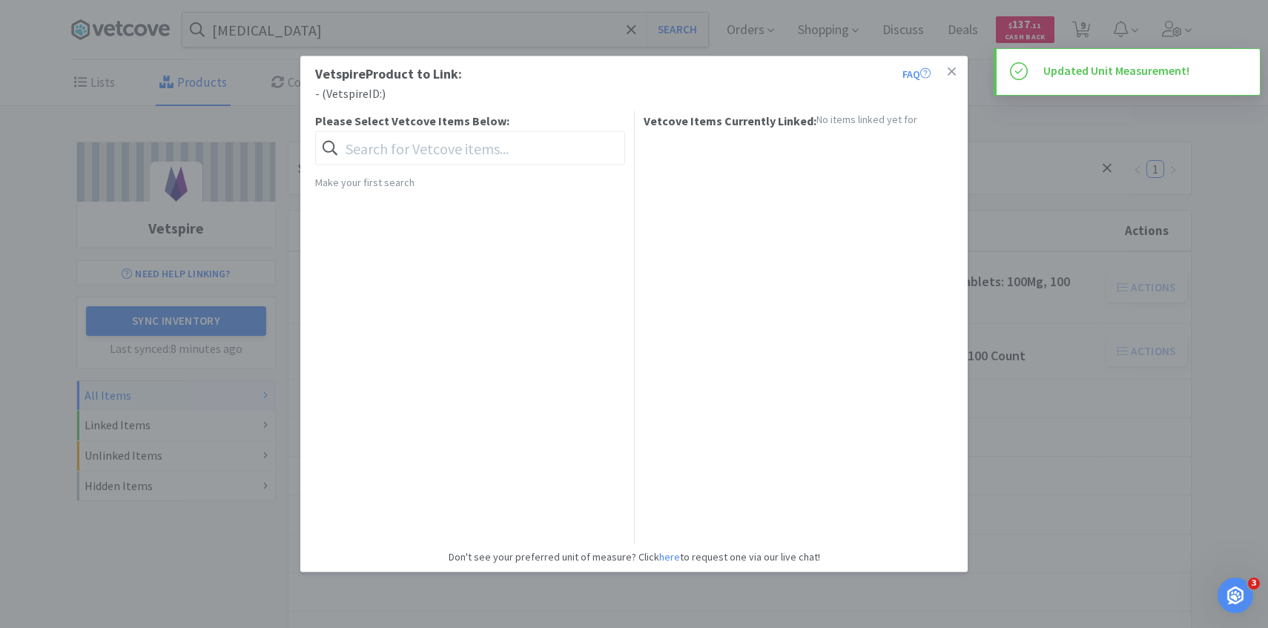
click at [1053, 283] on div "Vetspire Product to Link: FAQ - ( Vetspire ID: ) Please Select Vetcove Items Be…" at bounding box center [634, 314] width 1268 height 628
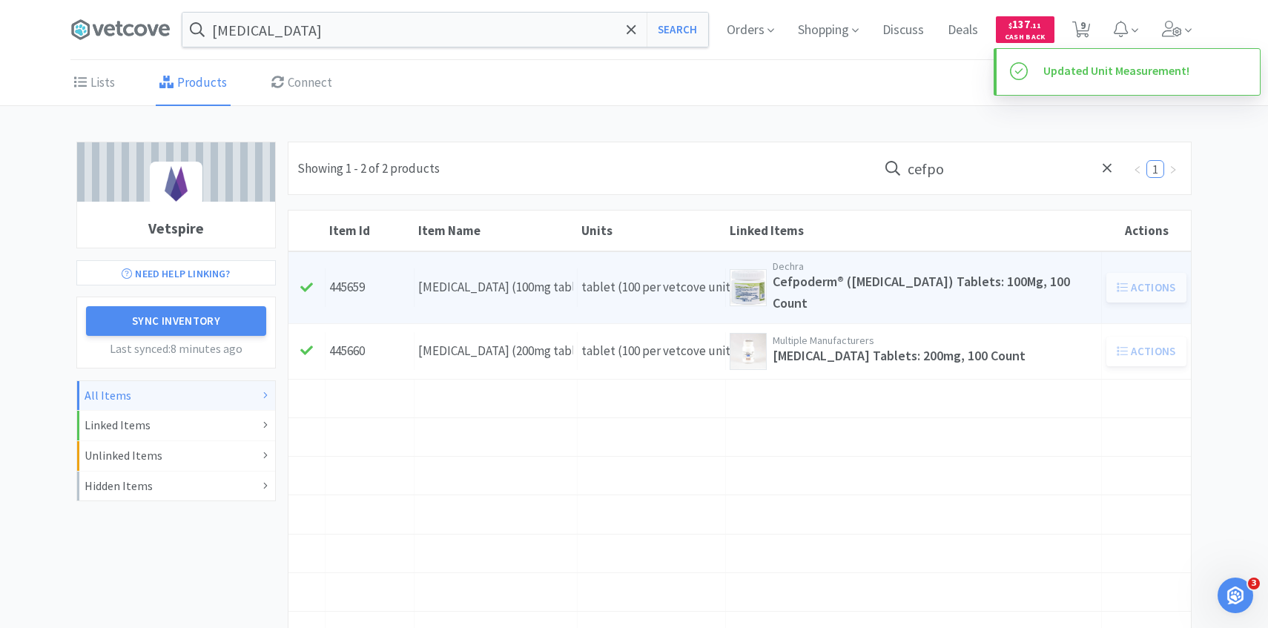
click at [649, 292] on div "Units tablet (100 per vetcove unit)" at bounding box center [652, 288] width 148 height 38
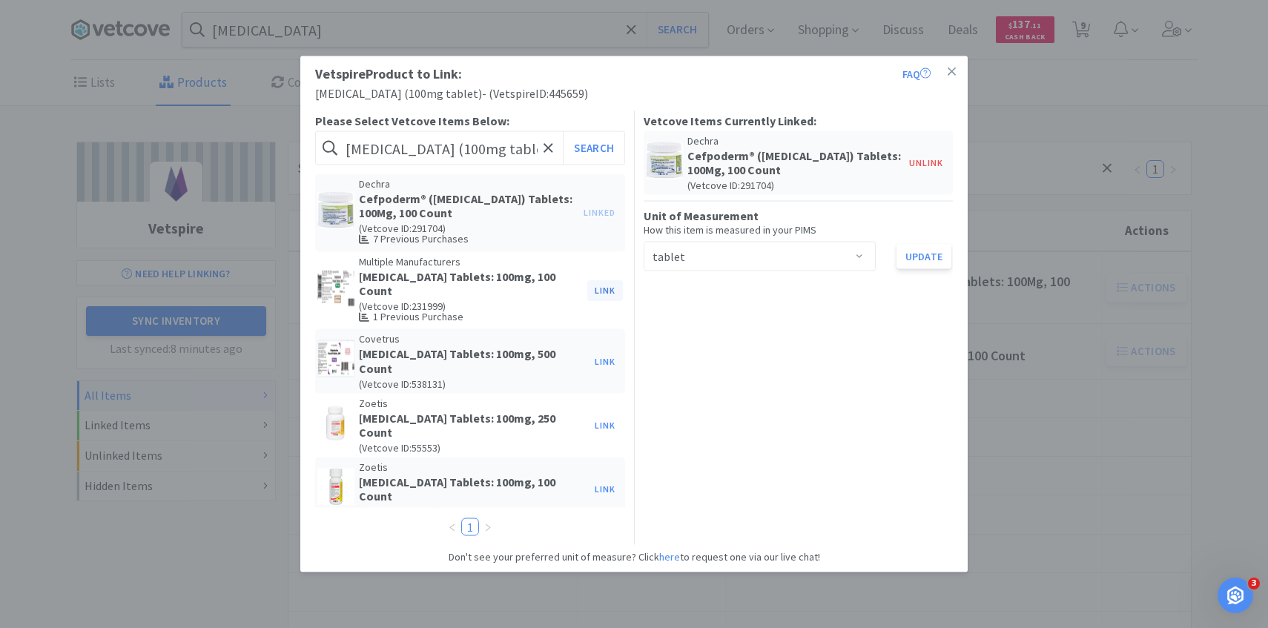
click at [602, 294] on button "Link" at bounding box center [605, 290] width 36 height 21
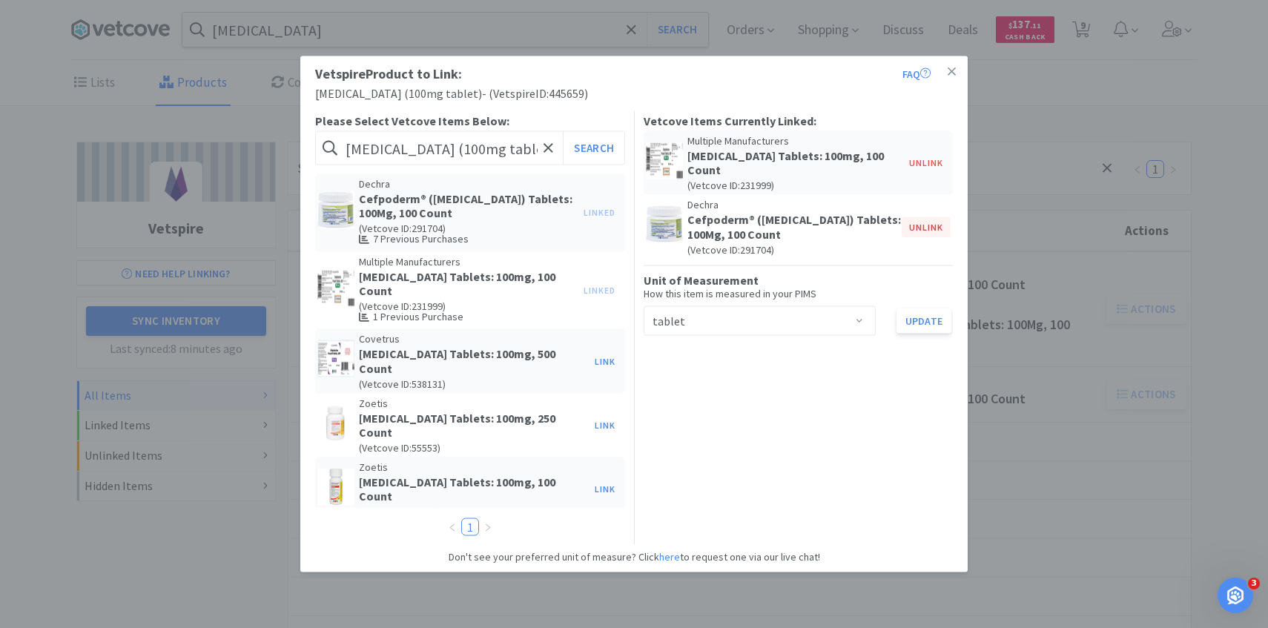
click at [923, 223] on button "Unlink" at bounding box center [926, 227] width 49 height 21
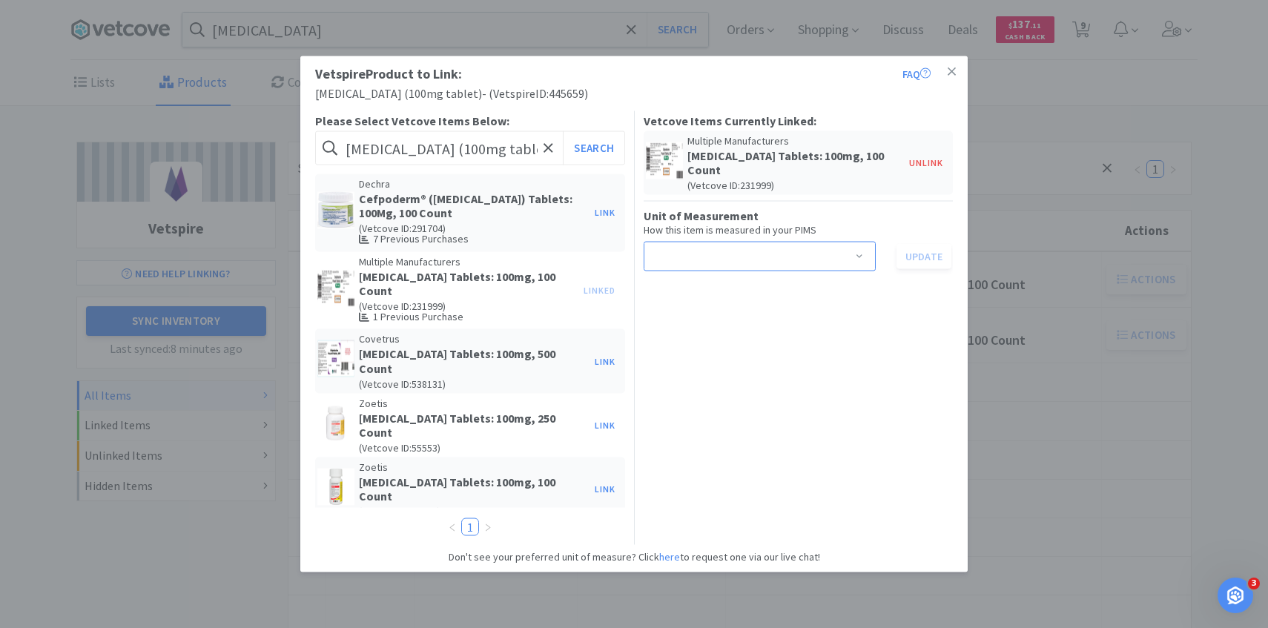
click at [818, 257] on div "Select unit of measurement" at bounding box center [755, 257] width 205 height 28
click at [777, 332] on li "tablet" at bounding box center [759, 336] width 232 height 24
click at [912, 262] on button "Update" at bounding box center [924, 256] width 55 height 25
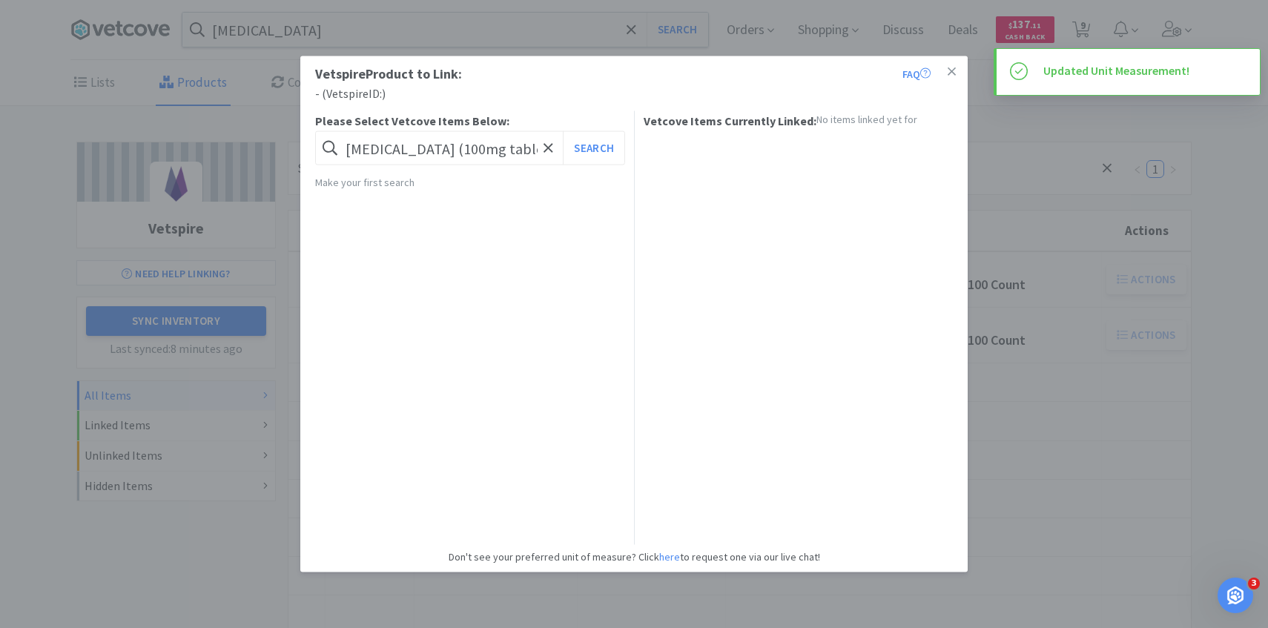
click at [1078, 263] on div "Vetspire Product to Link: FAQ - ( Vetspire ID: ) Please Select Vetcove Items Be…" at bounding box center [634, 314] width 1268 height 628
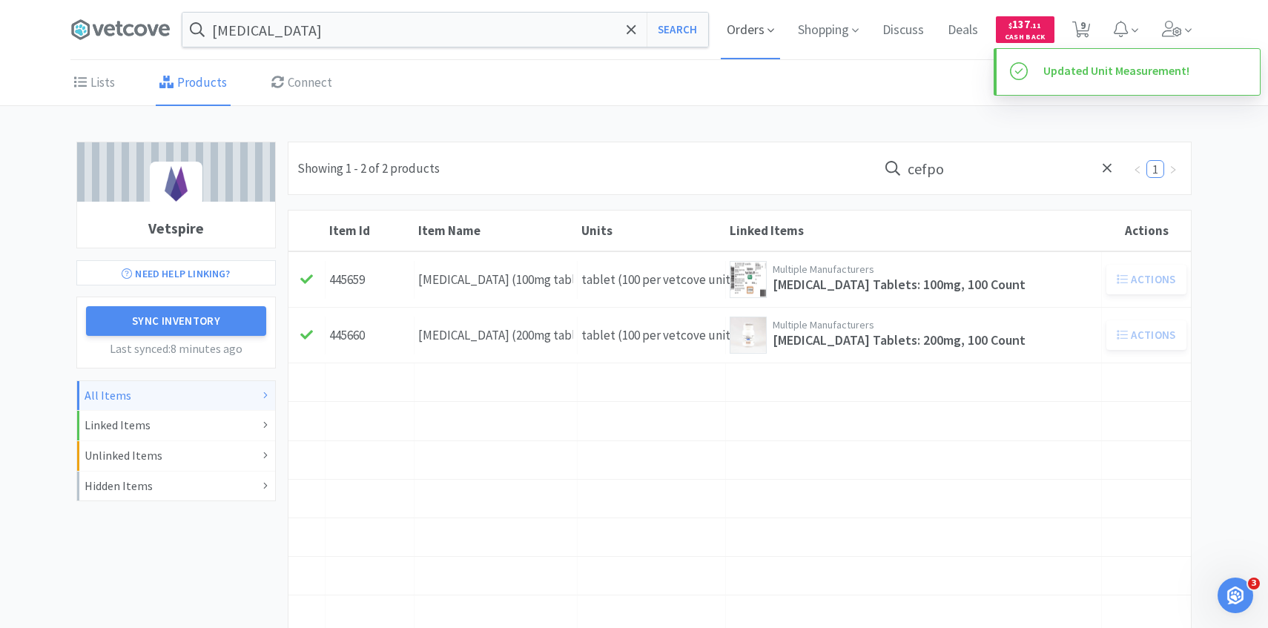
click at [740, 34] on span "Orders" at bounding box center [750, 29] width 59 height 59
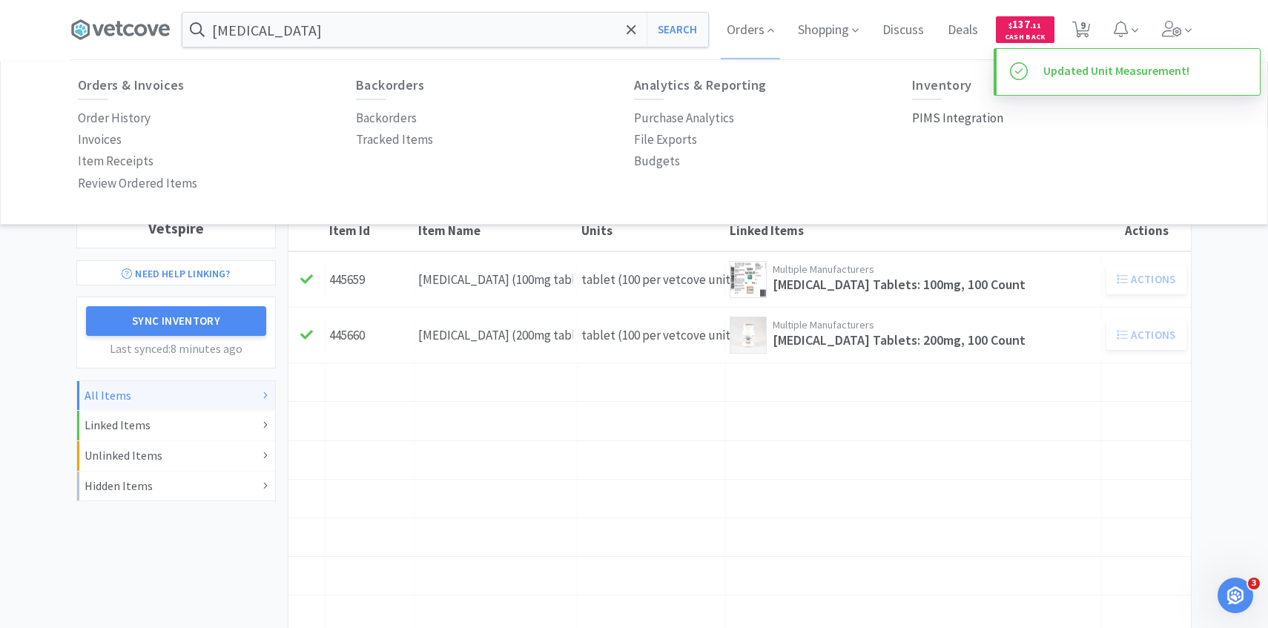
click at [980, 127] on p "PIMS Integration" at bounding box center [957, 118] width 91 height 20
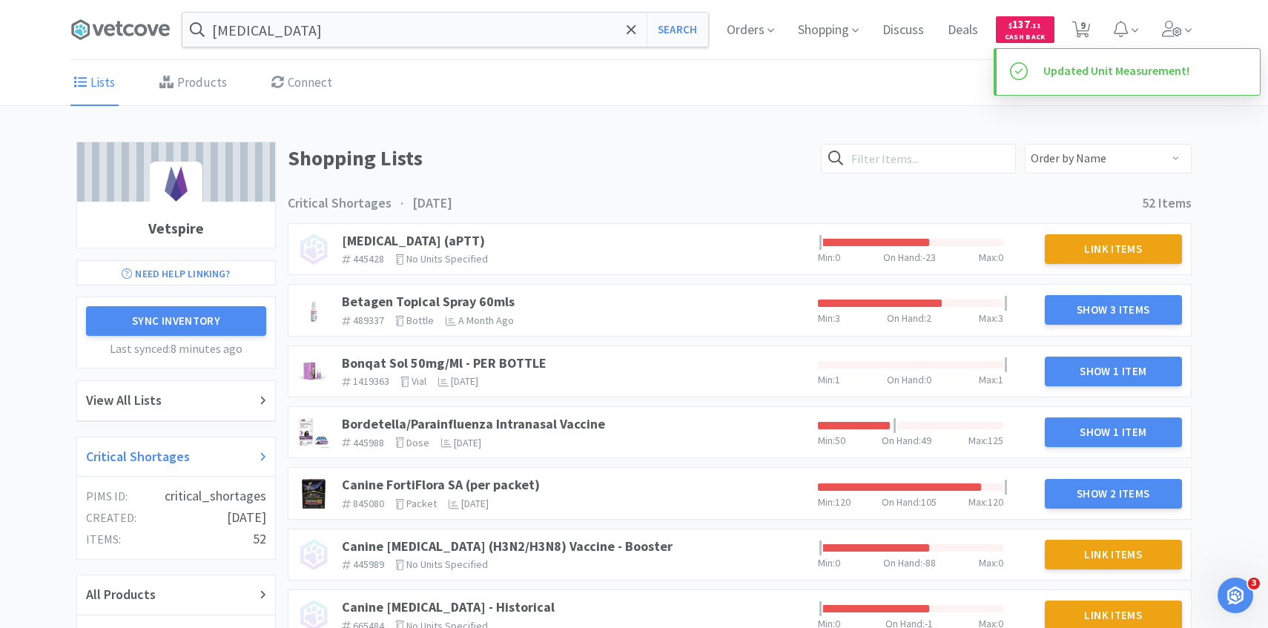
click at [199, 452] on div "Critical Shortages" at bounding box center [176, 458] width 180 height 22
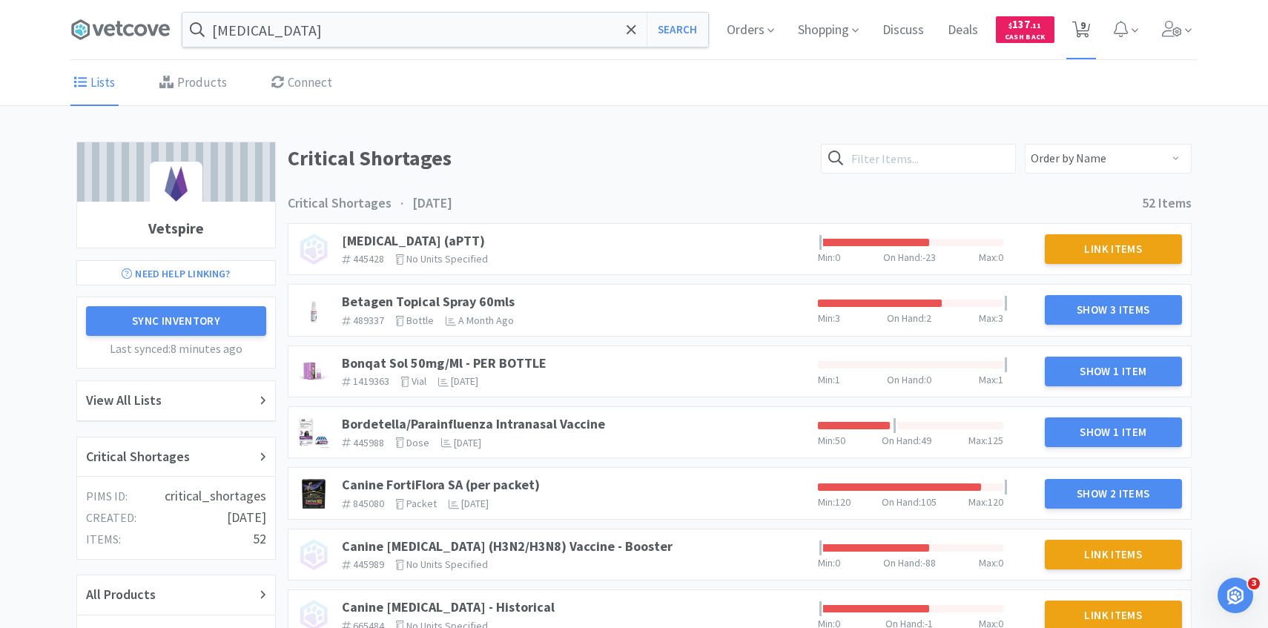
click at [1083, 33] on span "9" at bounding box center [1083, 25] width 5 height 59
select select "1"
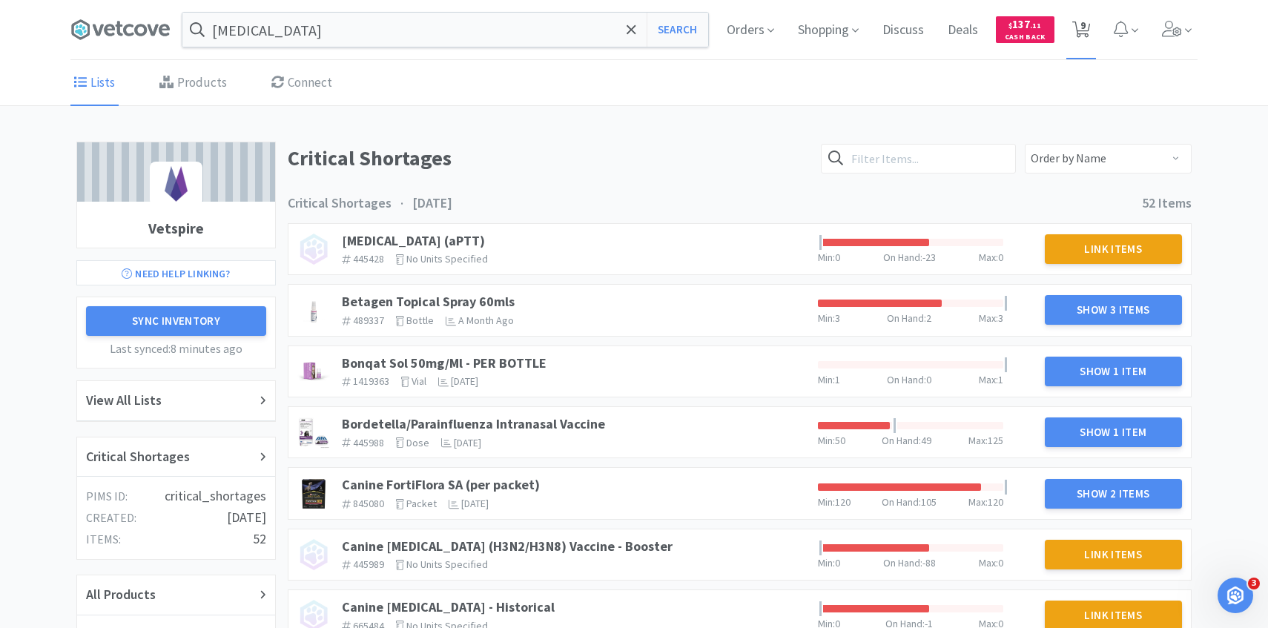
select select "3"
select select "1"
select select "2"
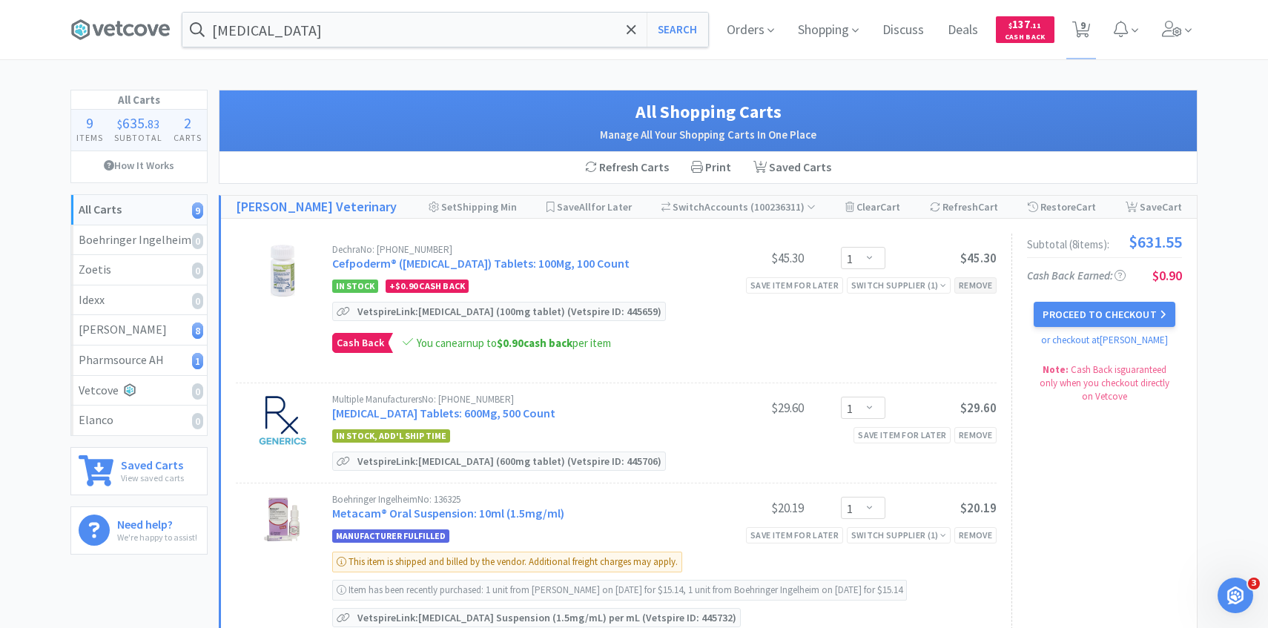
click at [969, 283] on div "Remove" at bounding box center [976, 285] width 42 height 16
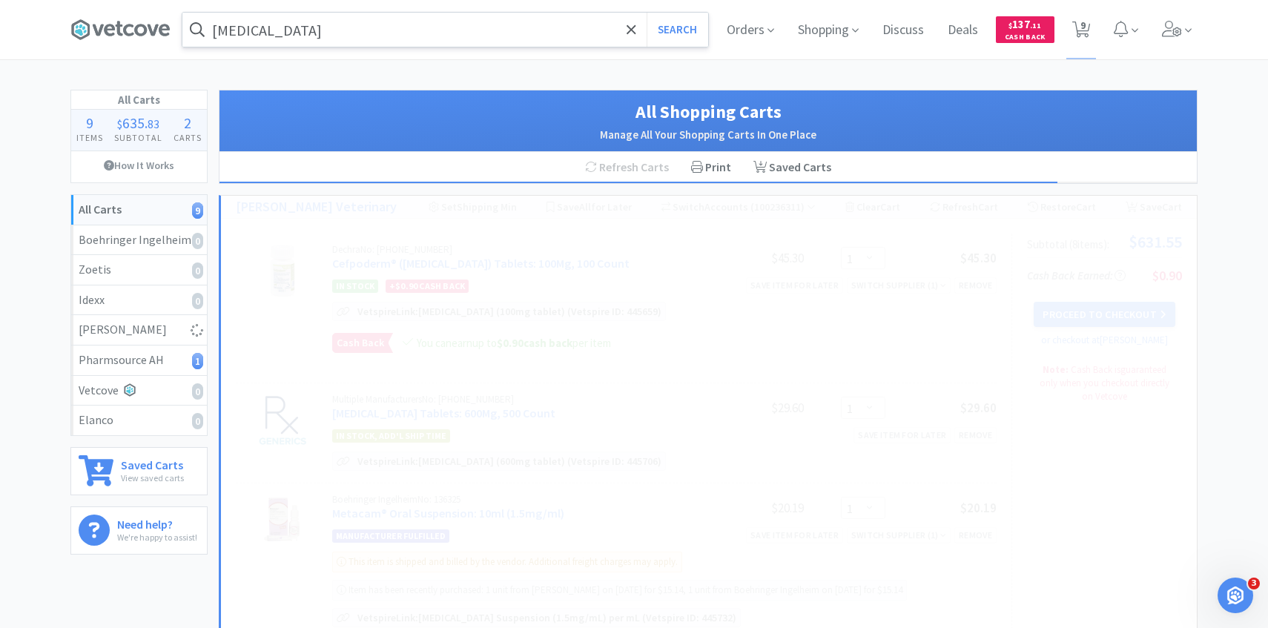
select select "3"
select select "1"
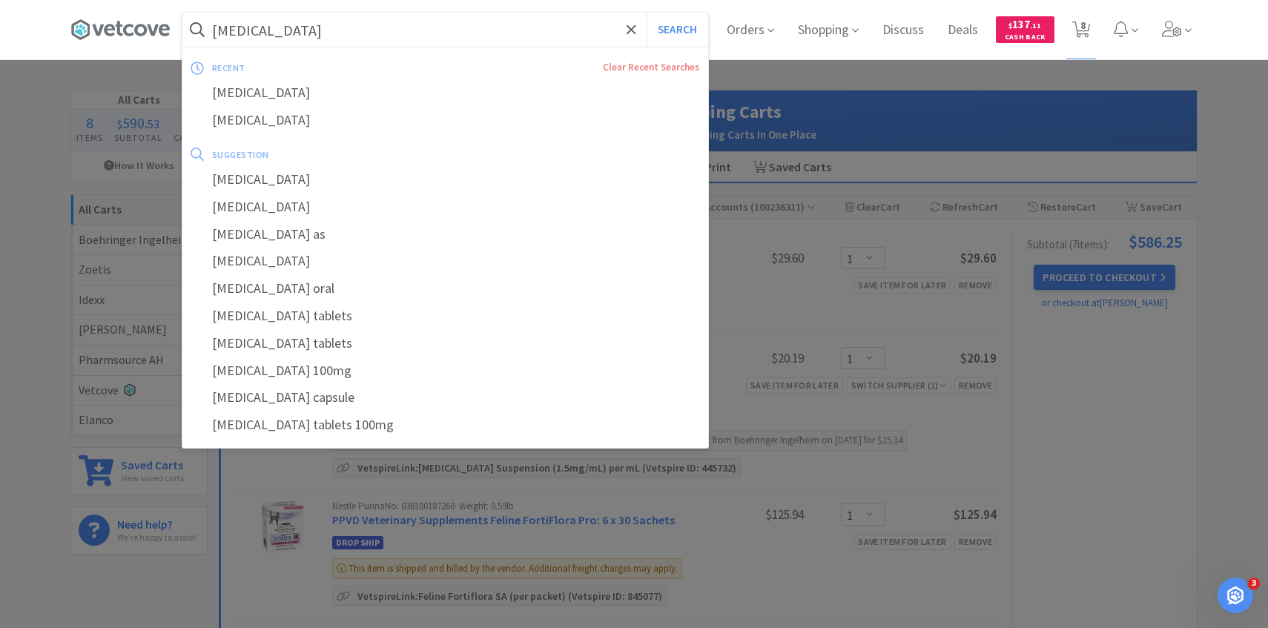
click at [461, 25] on input "cefpodoxime" at bounding box center [445, 30] width 526 height 34
click at [647, 13] on button "Search" at bounding box center [678, 30] width 62 height 34
select select "1"
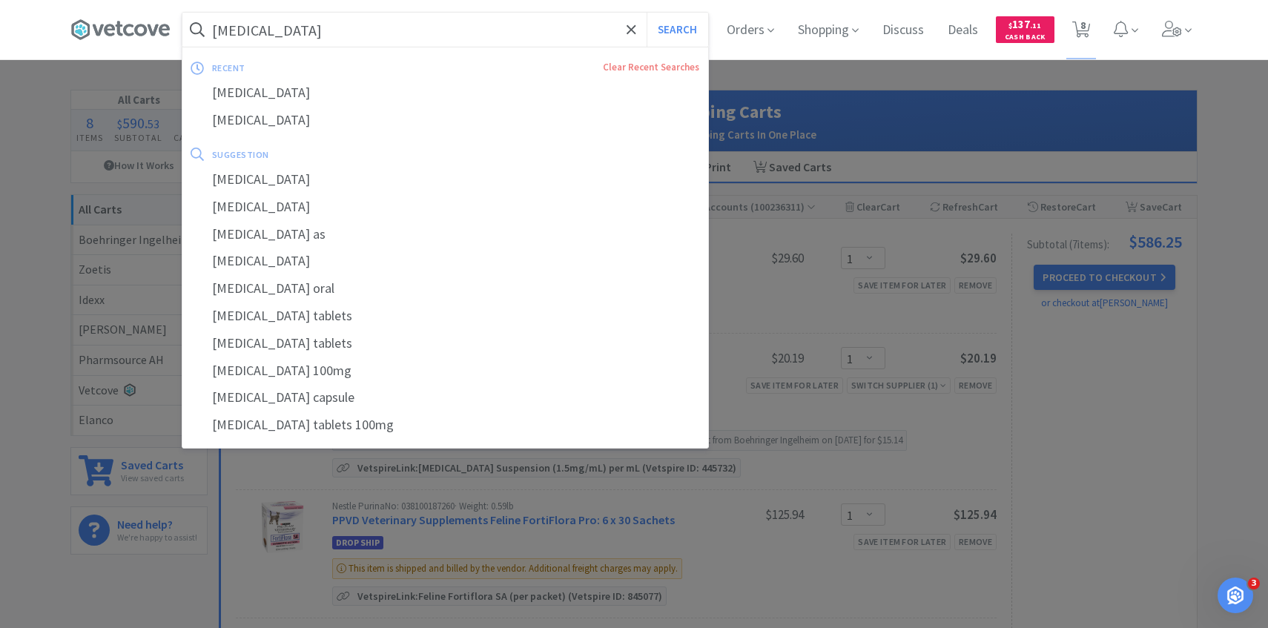
select select "3"
select select "1"
select select "2"
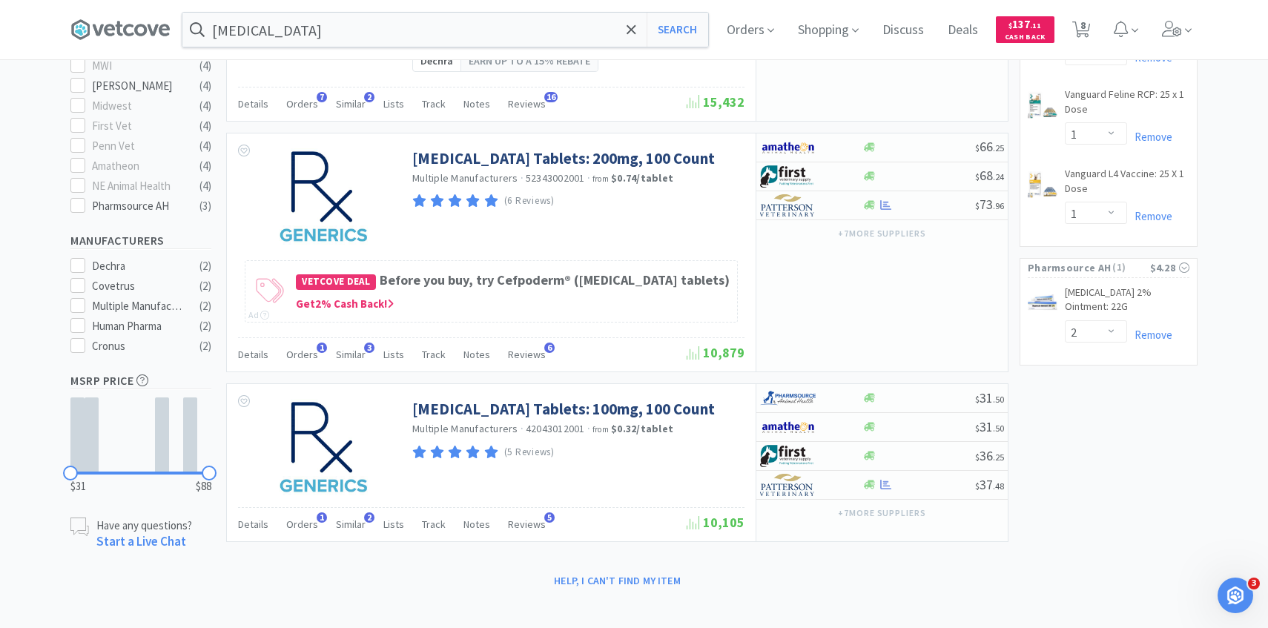
scroll to position [527, 0]
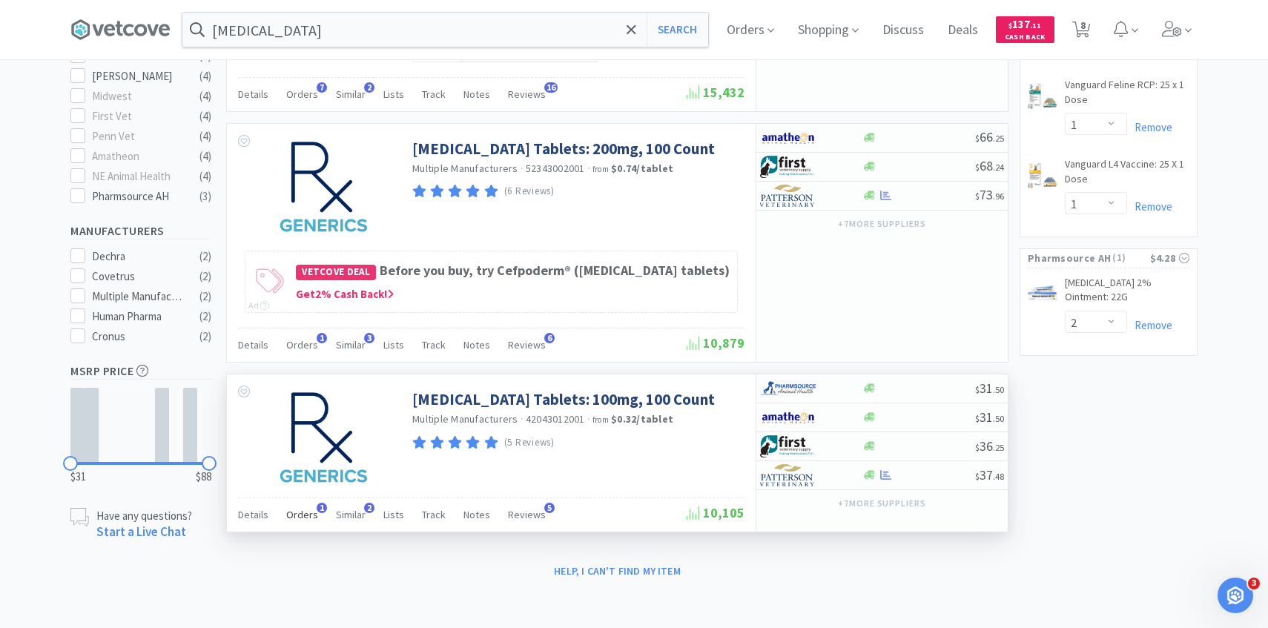
click at [312, 527] on div "Orders 1" at bounding box center [302, 517] width 32 height 28
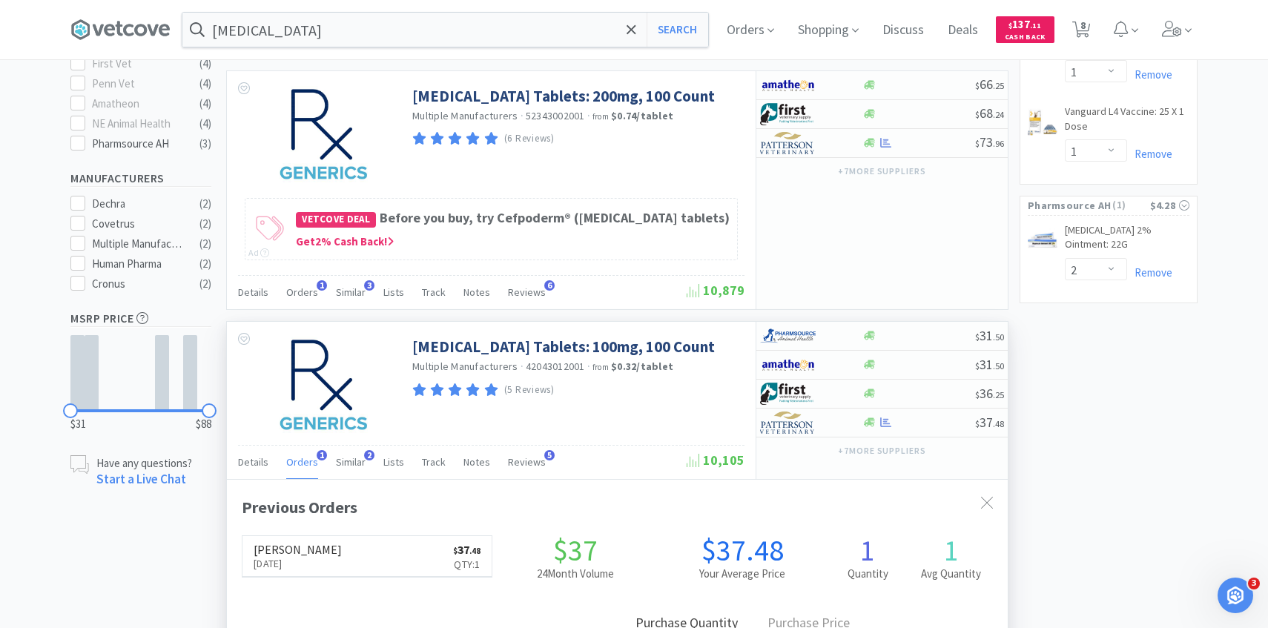
scroll to position [559, 0]
click at [304, 469] on div "Details Orders 1 Similar 2 Lists Track Notes Reviews 5 10,105" at bounding box center [491, 461] width 507 height 34
click at [314, 478] on div "Details Orders 1 Similar 2 Lists Track Notes Reviews 5" at bounding box center [462, 463] width 449 height 28
click at [831, 435] on div at bounding box center [801, 421] width 82 height 25
select select "1"
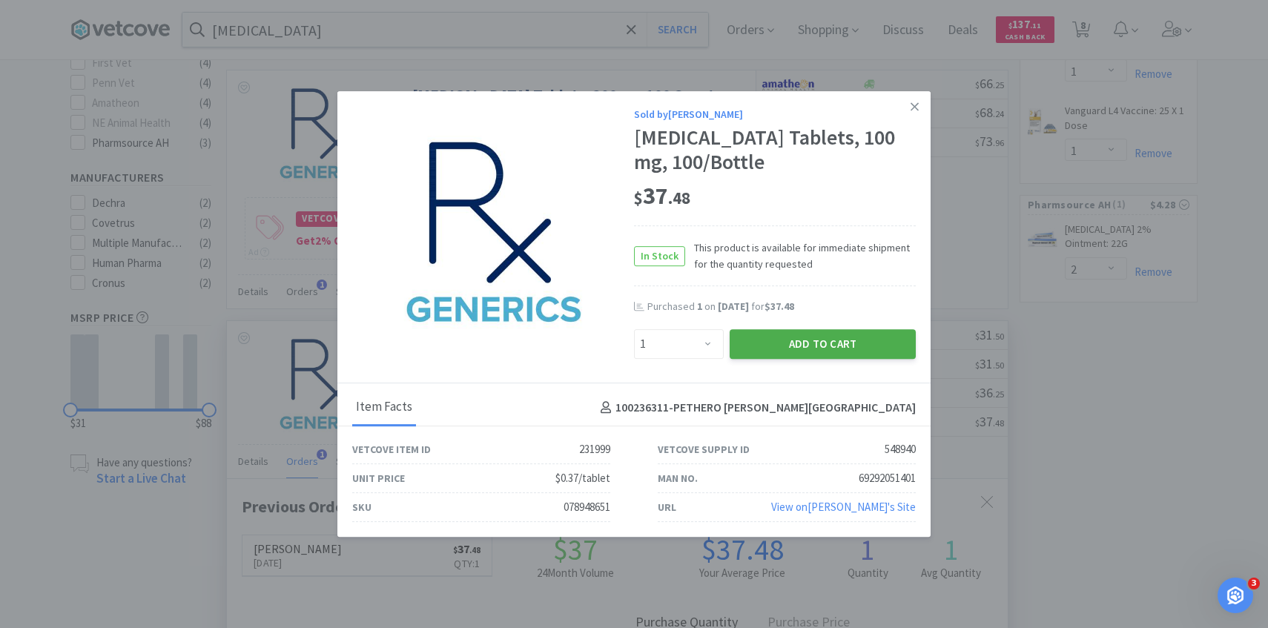
click at [800, 338] on button "Add to Cart" at bounding box center [823, 344] width 186 height 30
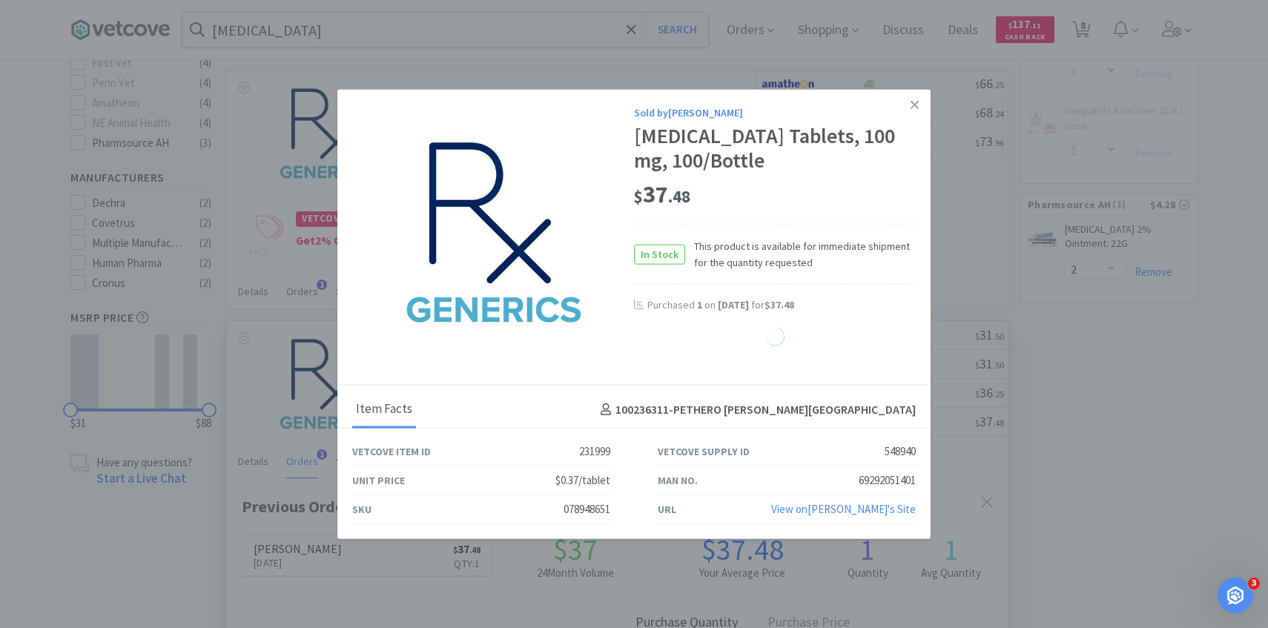
select select "1"
select select "3"
select select "1"
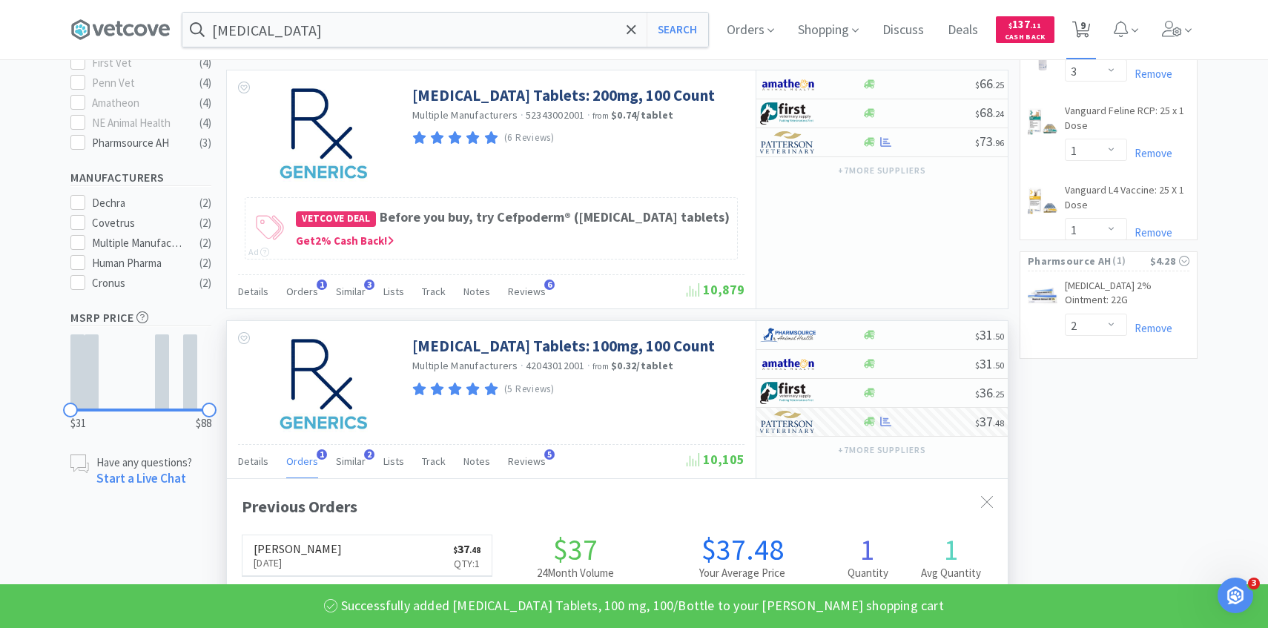
click at [1074, 27] on icon at bounding box center [1082, 30] width 19 height 16
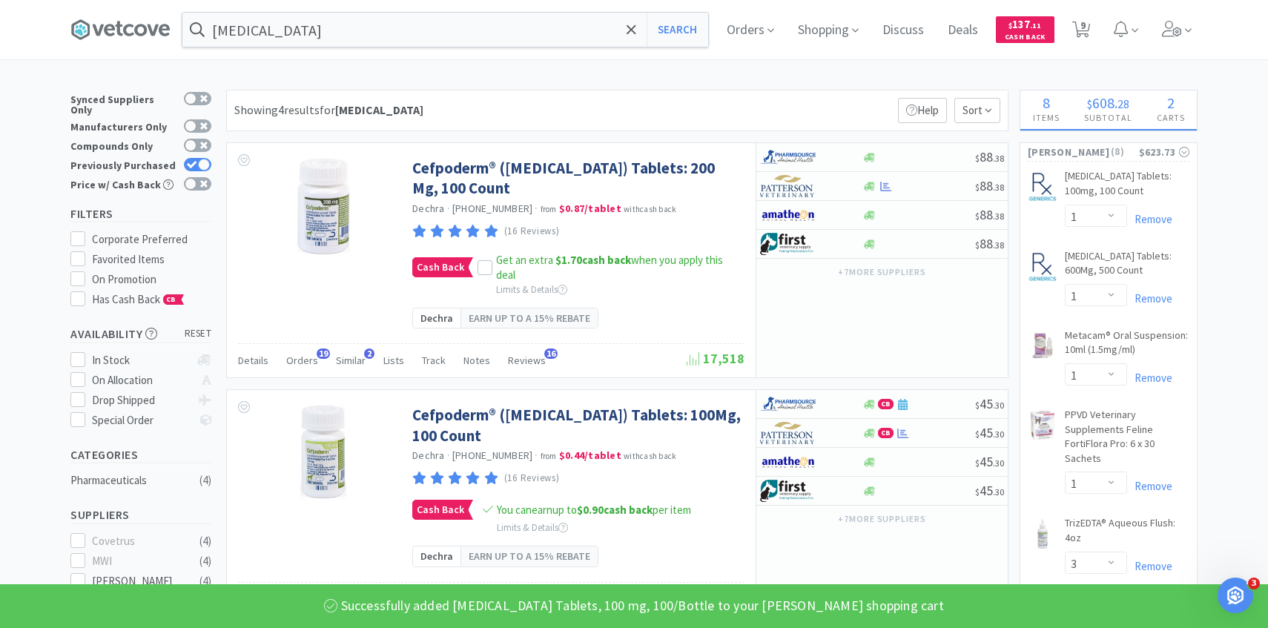
select select "1"
select select "3"
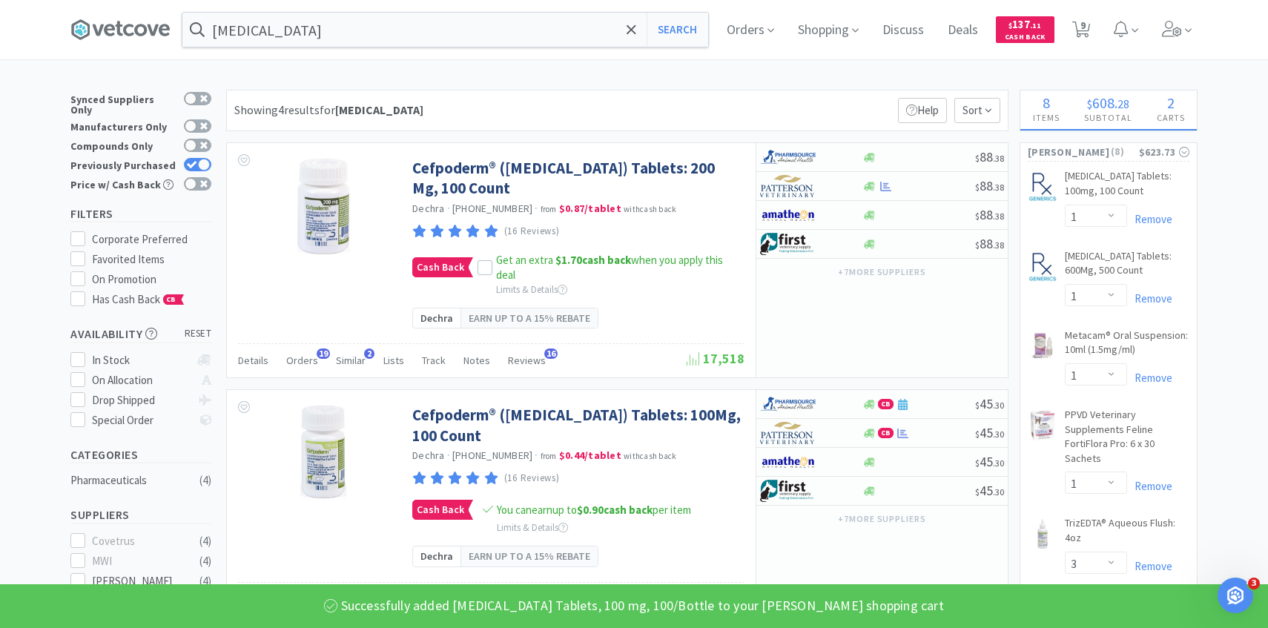
select select "3"
select select "1"
select select "2"
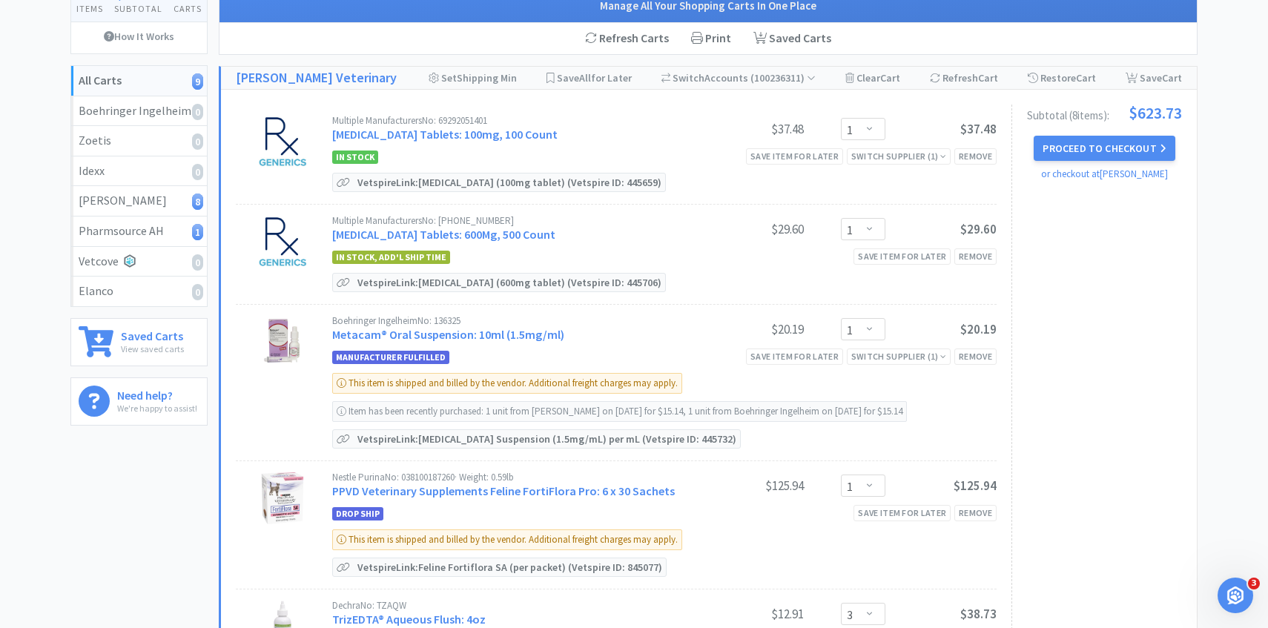
scroll to position [139, 0]
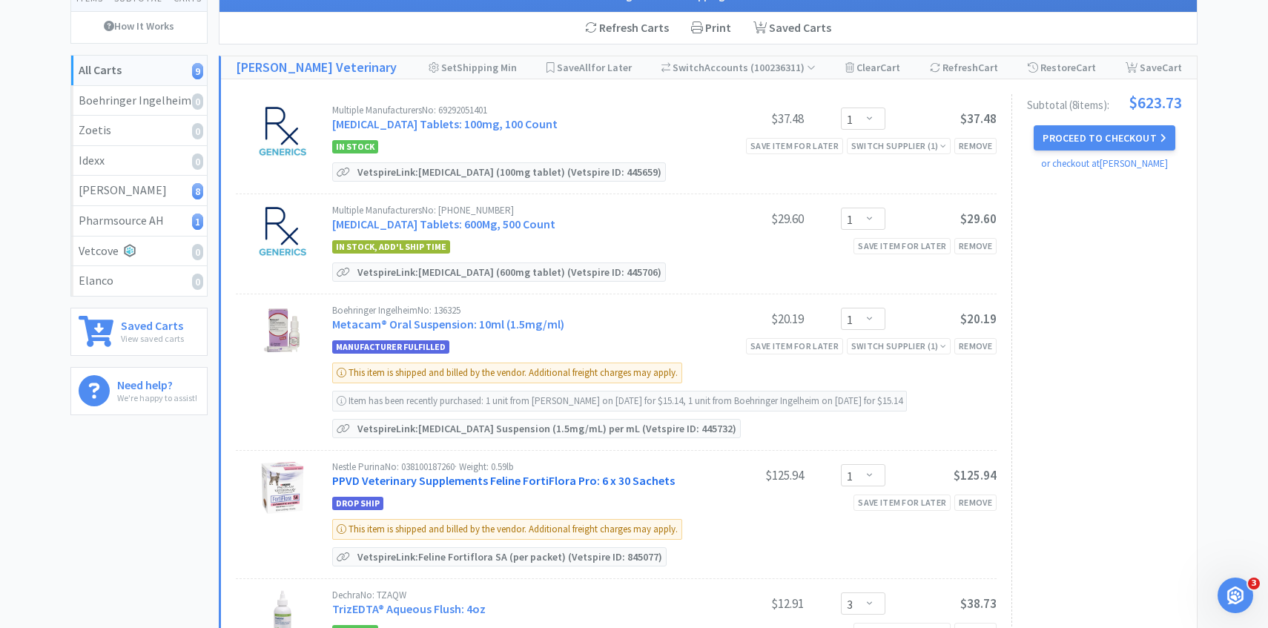
click at [512, 484] on link "PPVD Veterinary Supplements Feline FortiFlora Pro: 6 x 30 Sachets" at bounding box center [503, 480] width 343 height 15
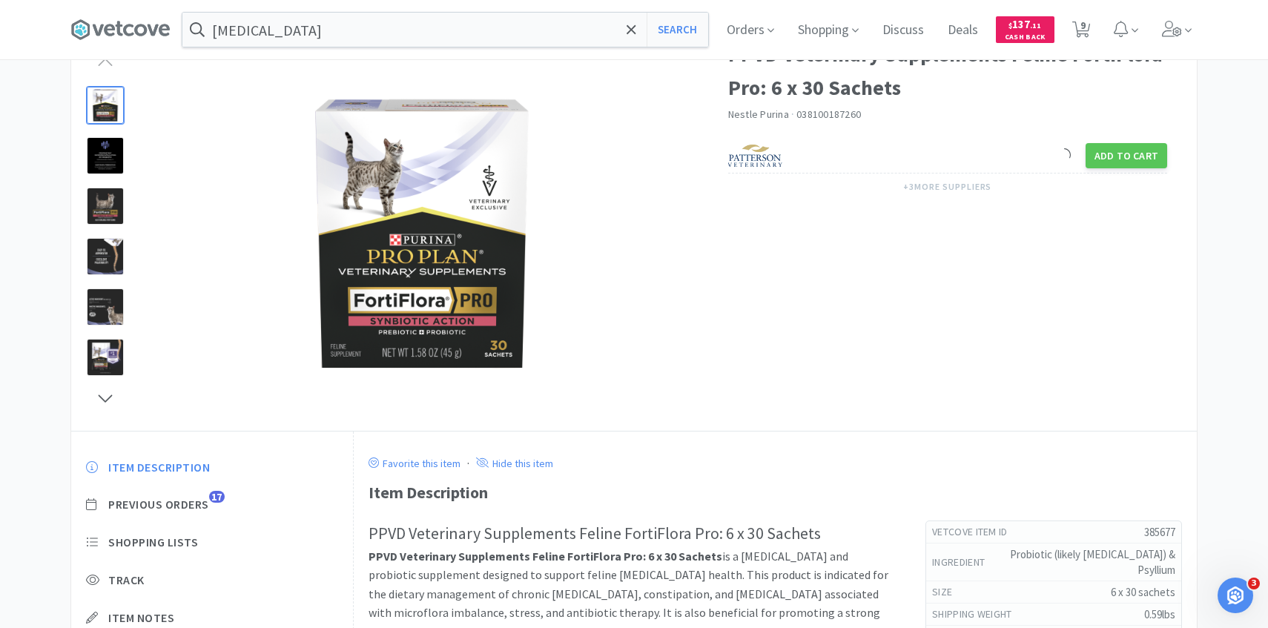
scroll to position [202, 0]
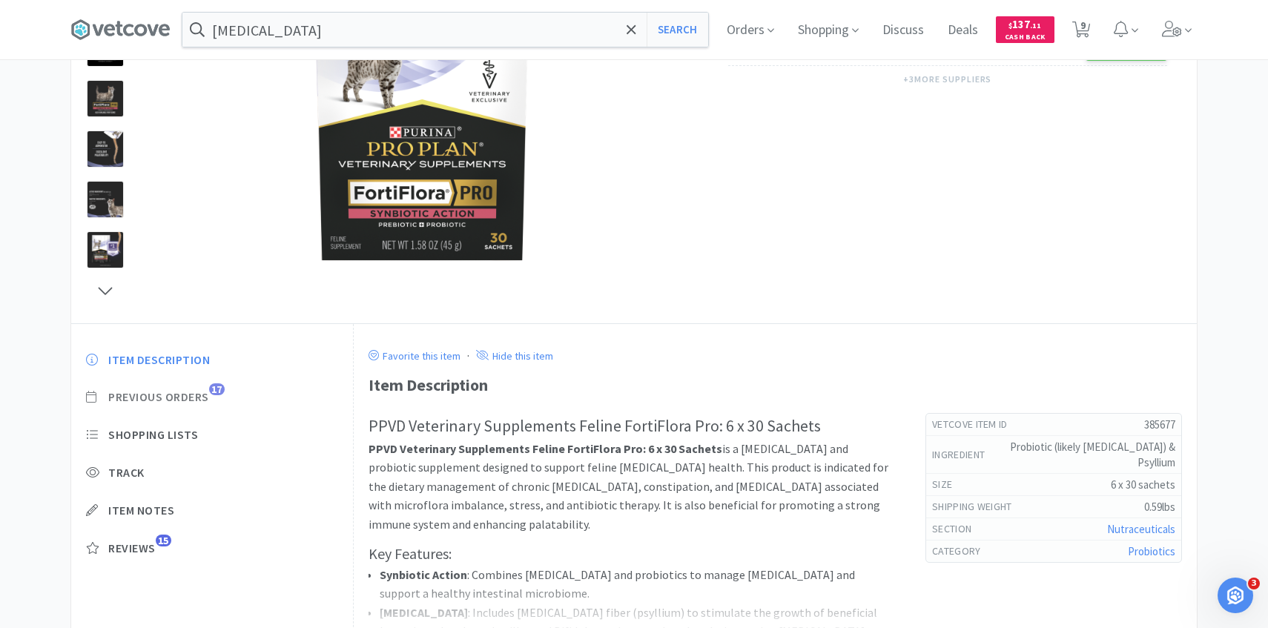
click at [205, 402] on span "Previous Orders" at bounding box center [158, 397] width 101 height 16
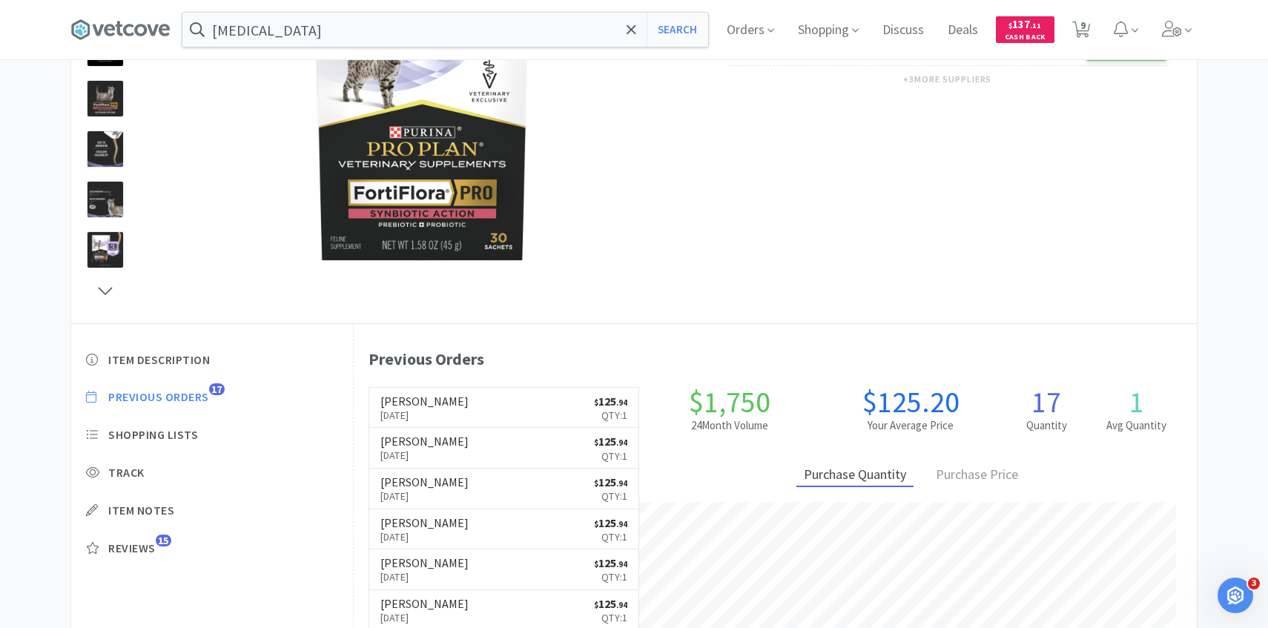
scroll to position [407, 843]
select select "1"
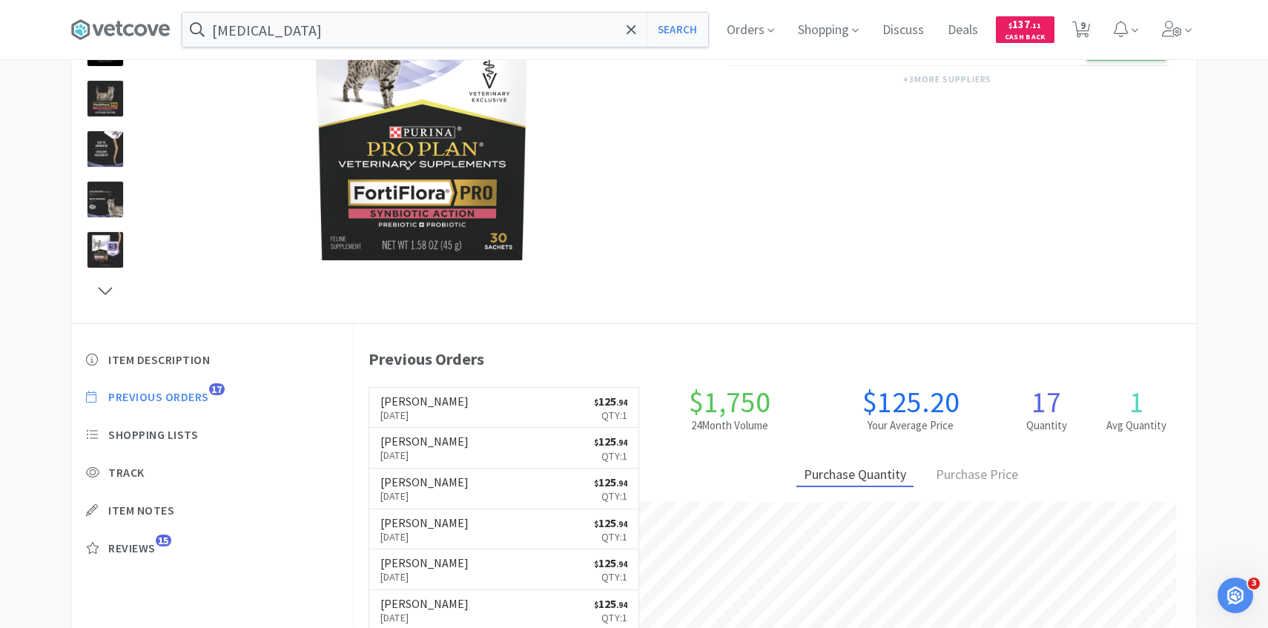
select select "3"
select select "1"
select select "2"
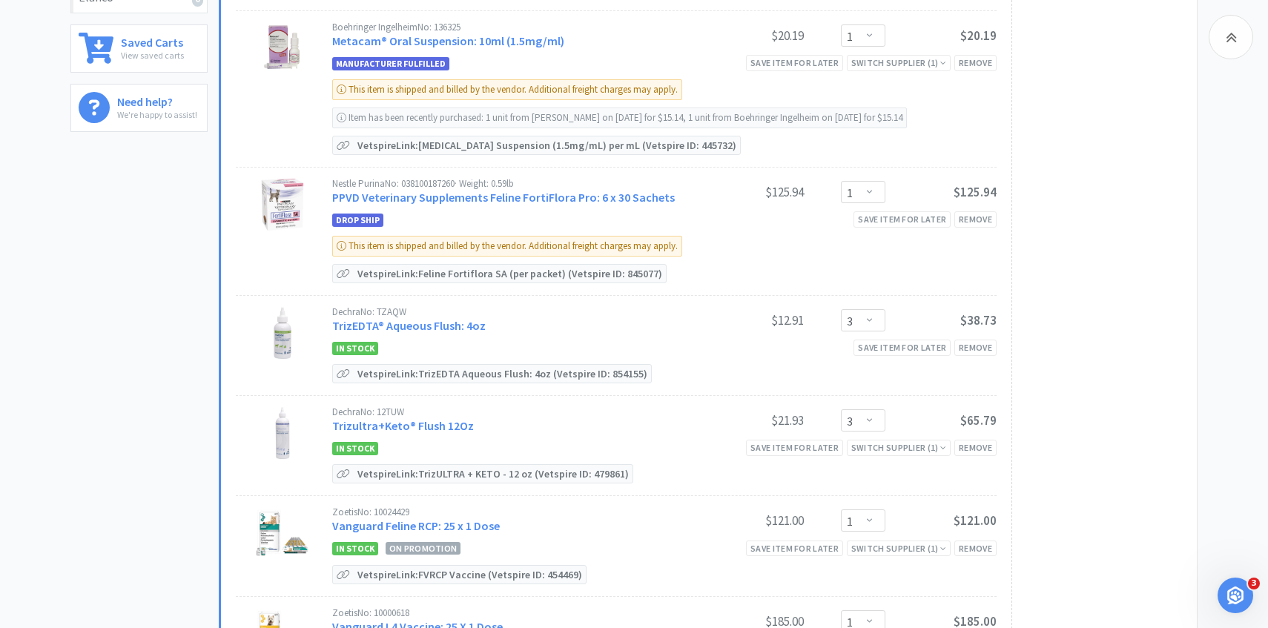
scroll to position [449, 0]
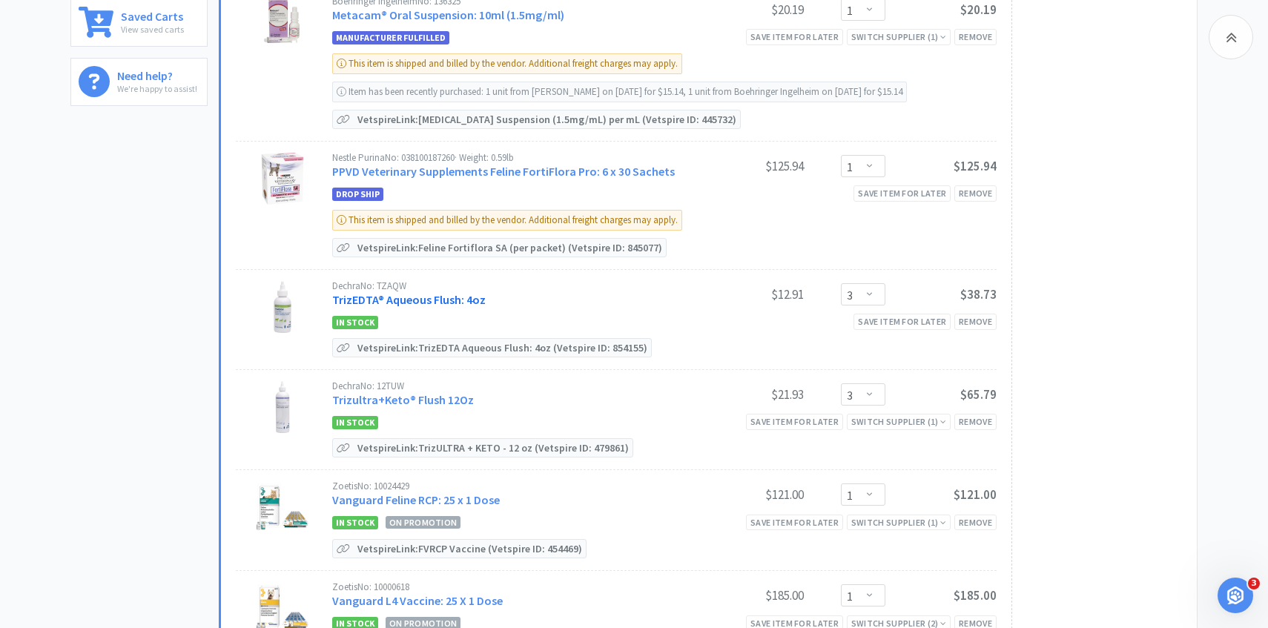
click at [399, 296] on link "TrizEDTA® Aqueous Flush: 4oz" at bounding box center [409, 299] width 154 height 15
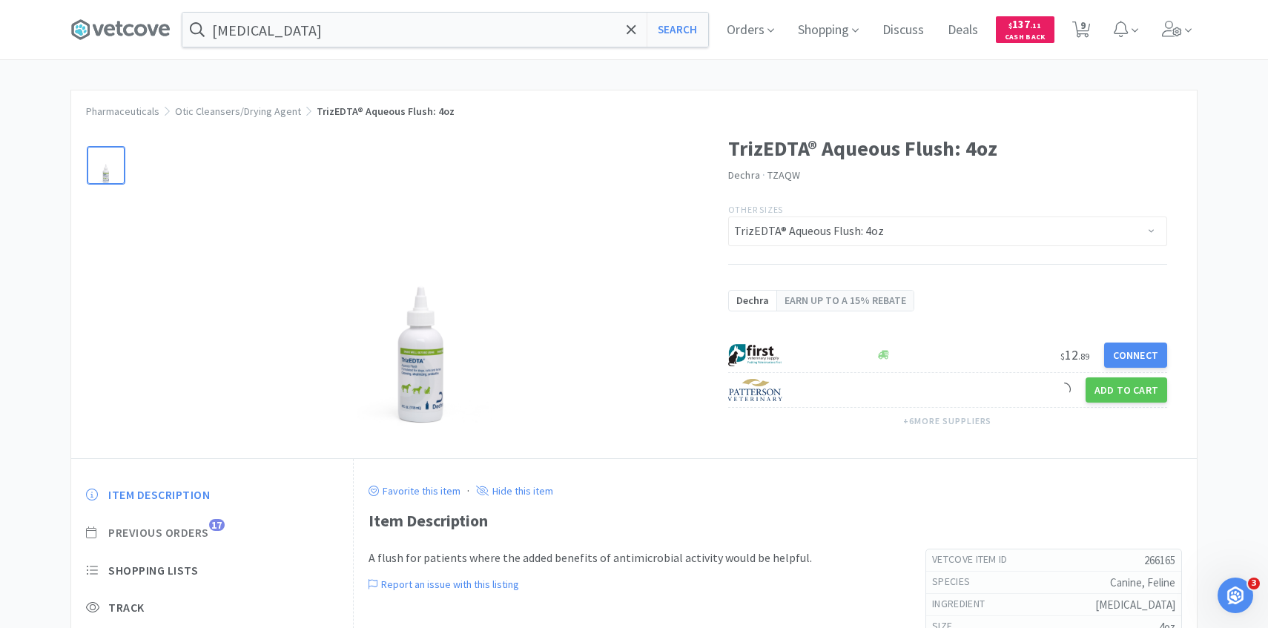
click at [219, 522] on span "17" at bounding box center [217, 525] width 16 height 12
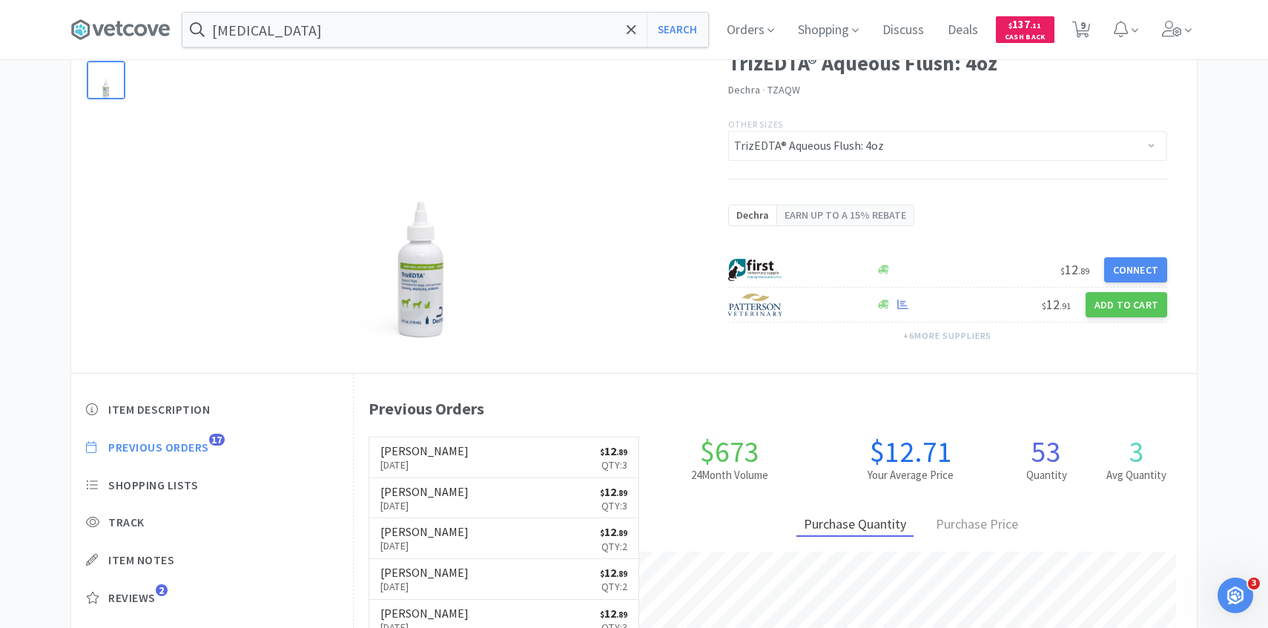
scroll to position [407, 843]
select select "1"
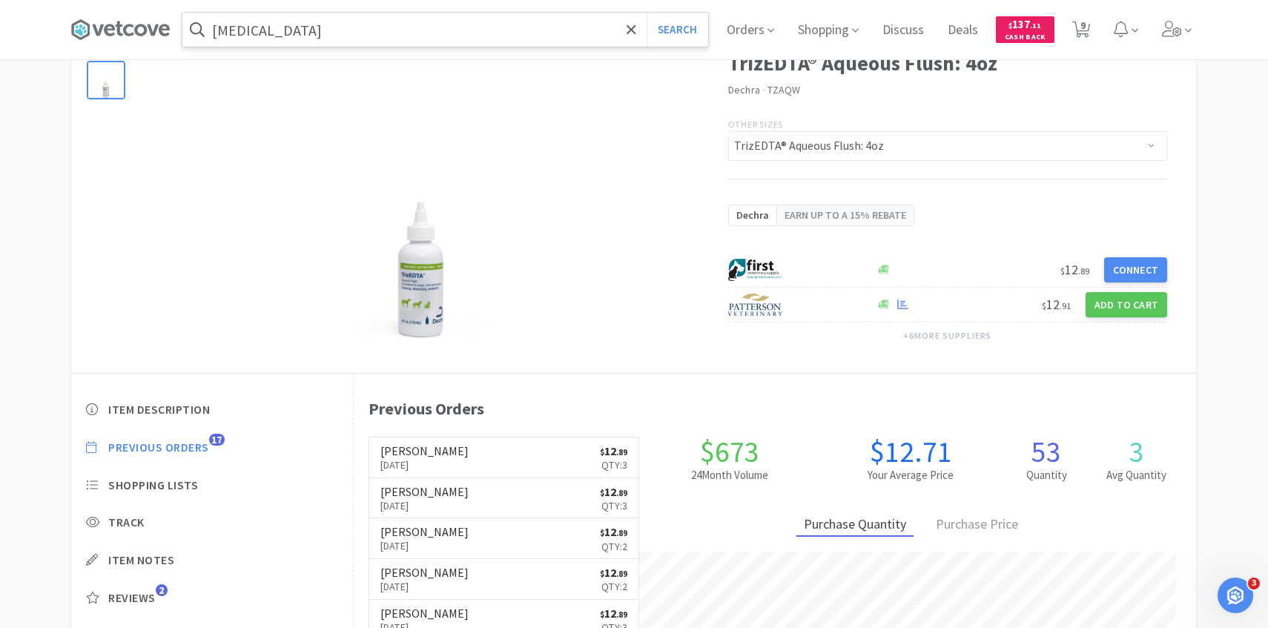
select select "3"
select select "1"
select select "2"
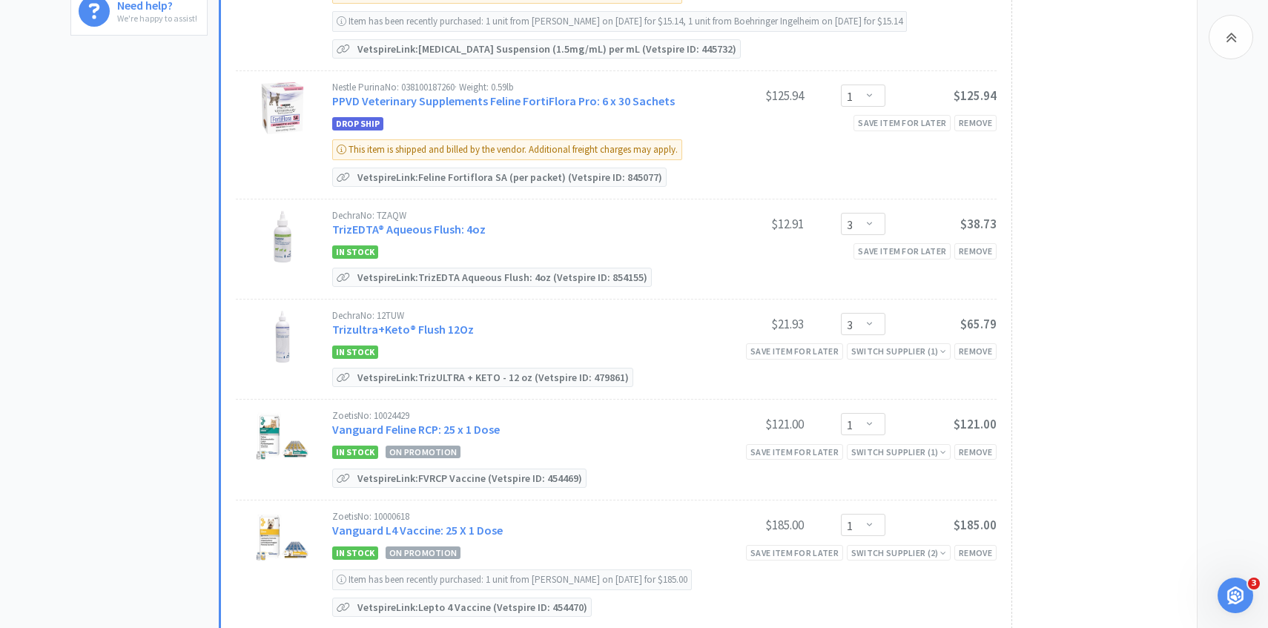
scroll to position [547, 0]
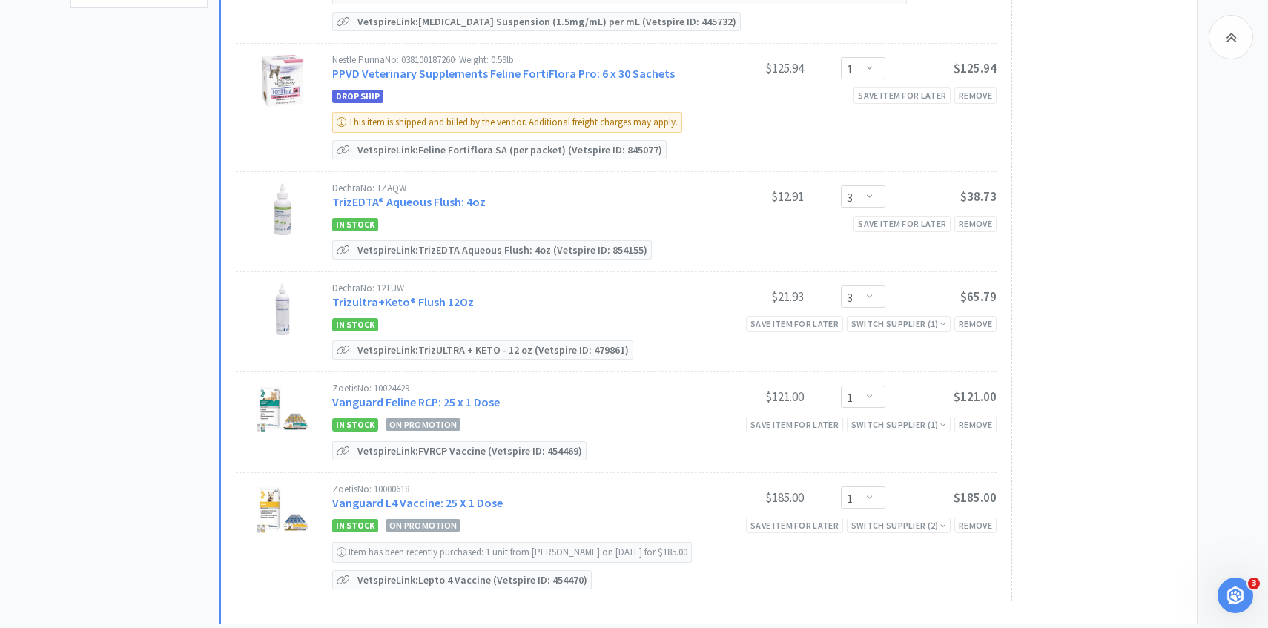
click at [438, 291] on div "Dechra No: 12TUW Trizultra+Keto® Flush 12Oz" at bounding box center [512, 296] width 360 height 27
click at [437, 297] on link "Trizultra+Keto® Flush 12Oz" at bounding box center [403, 301] width 142 height 15
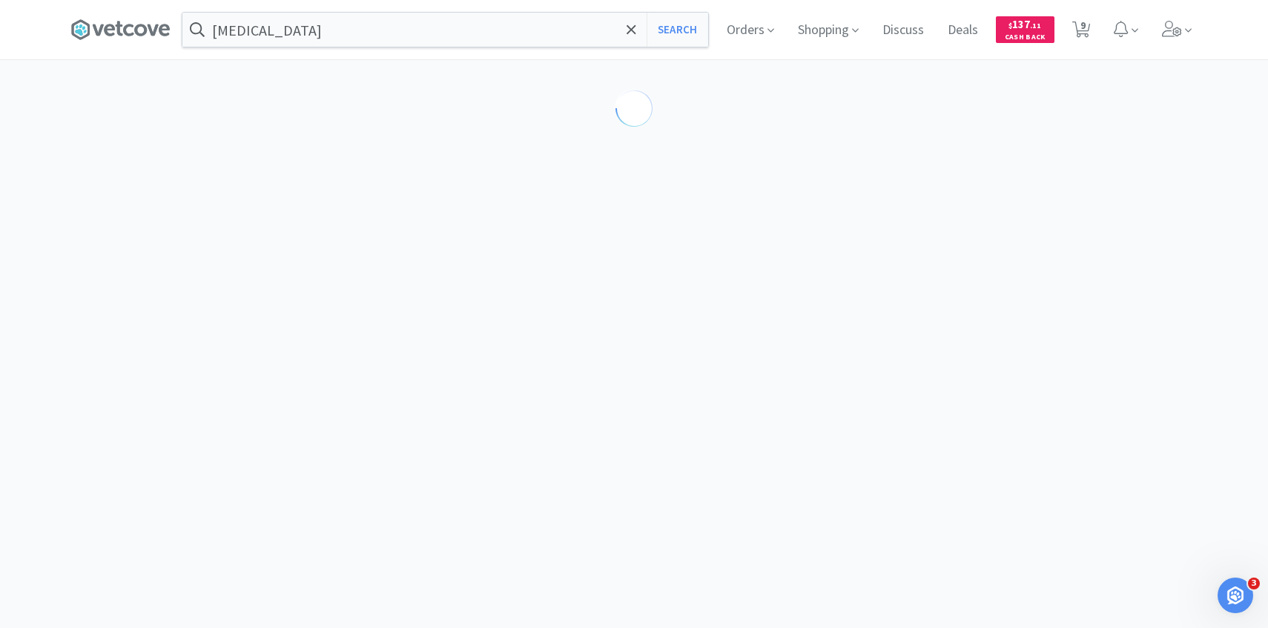
scroll to position [114, 0]
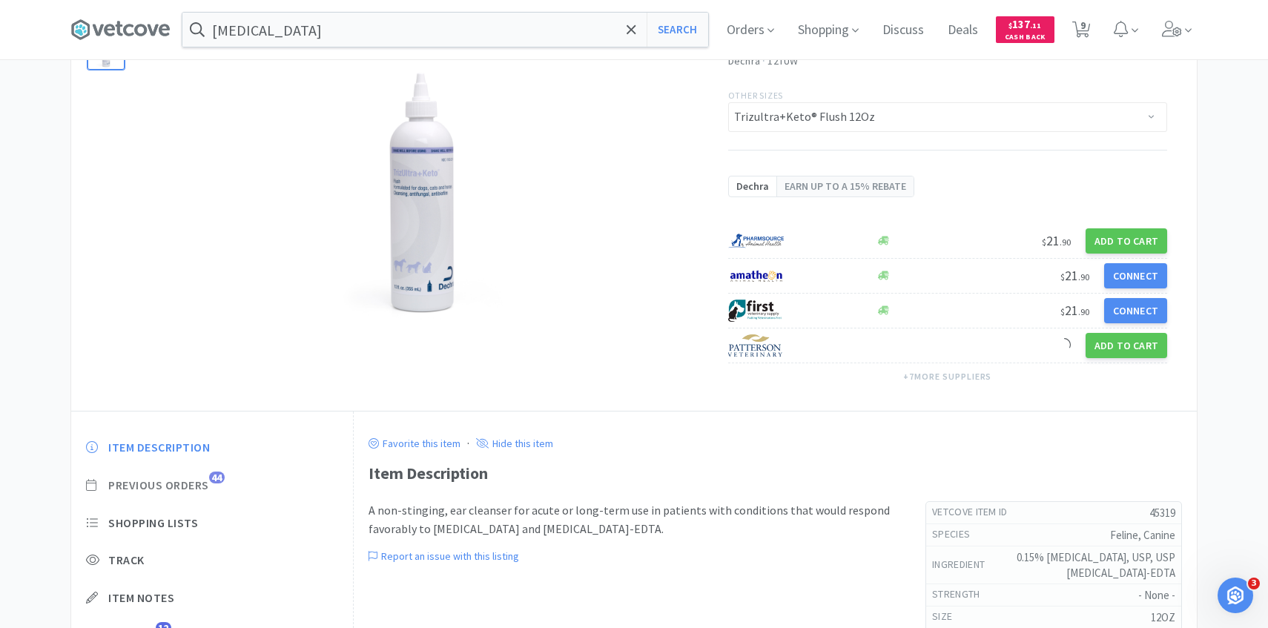
click at [203, 482] on span "Previous Orders" at bounding box center [158, 486] width 101 height 16
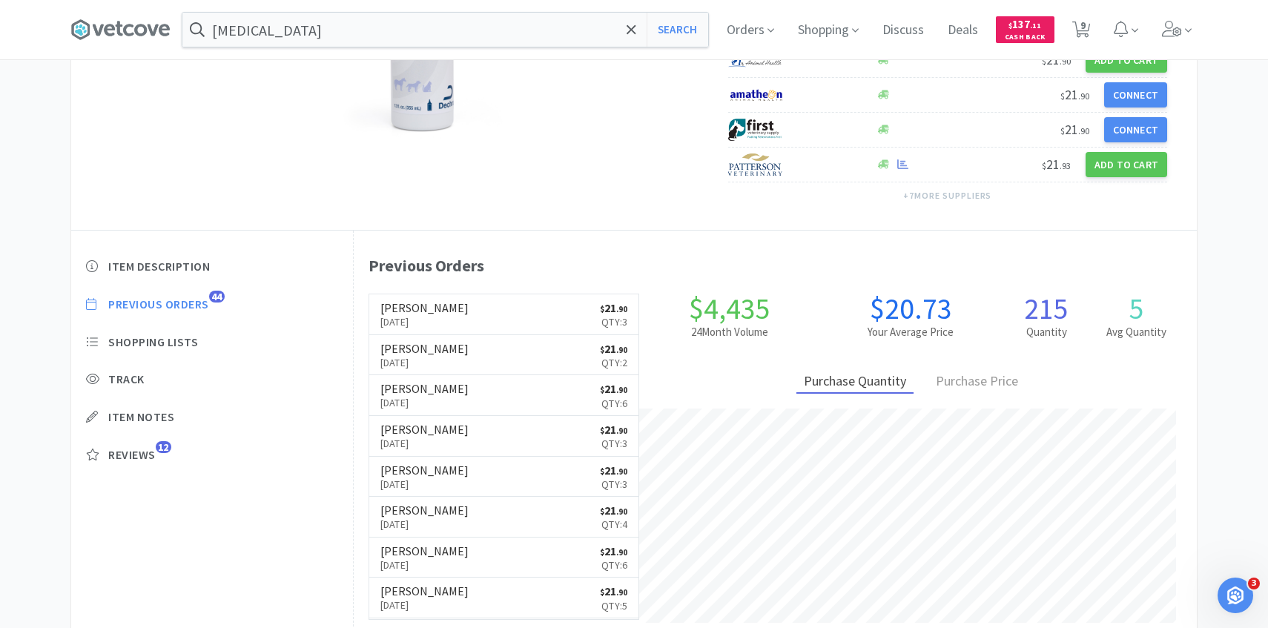
scroll to position [297, 0]
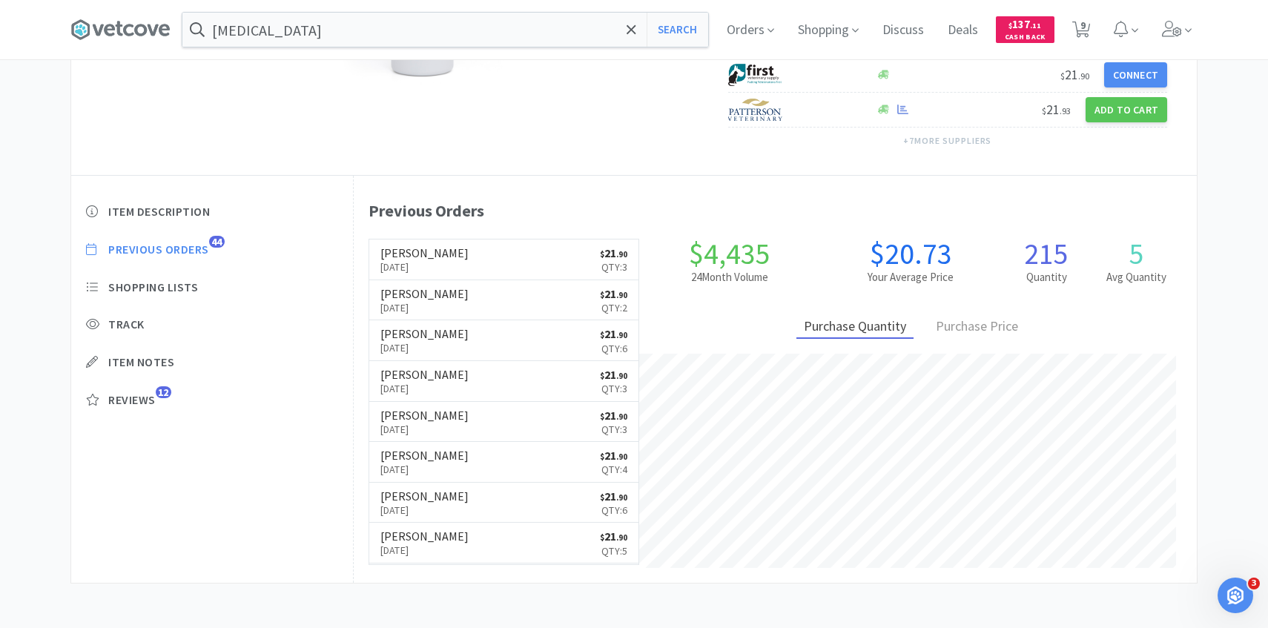
select select "1"
select select "3"
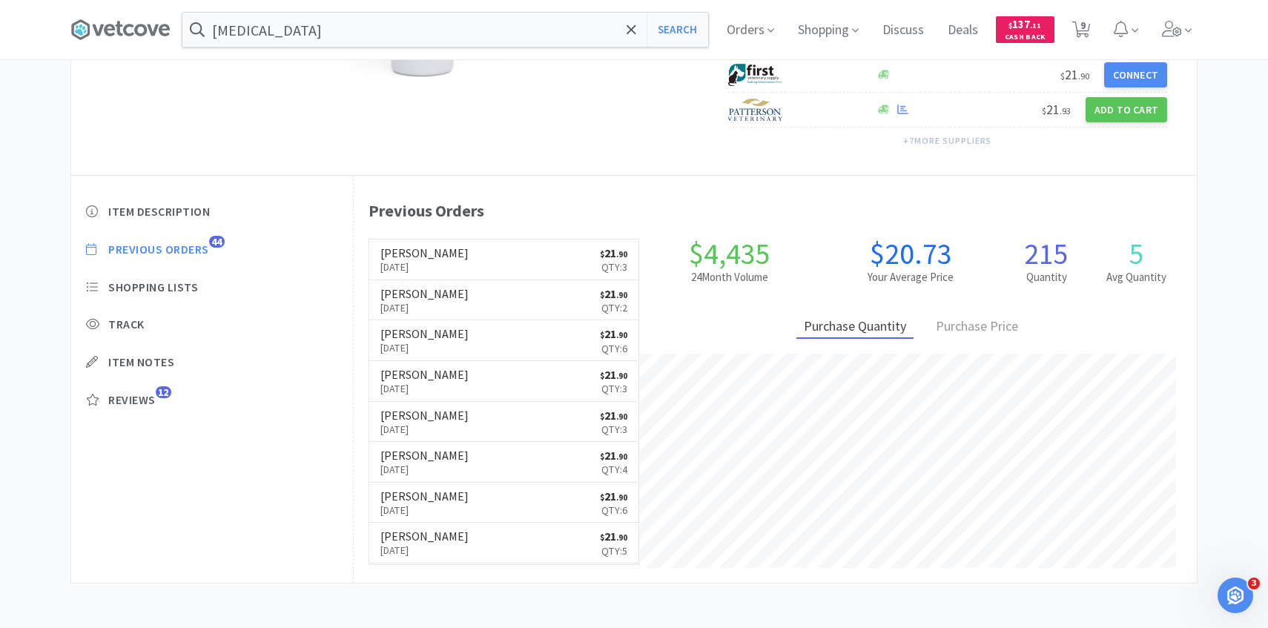
select select "3"
select select "1"
select select "2"
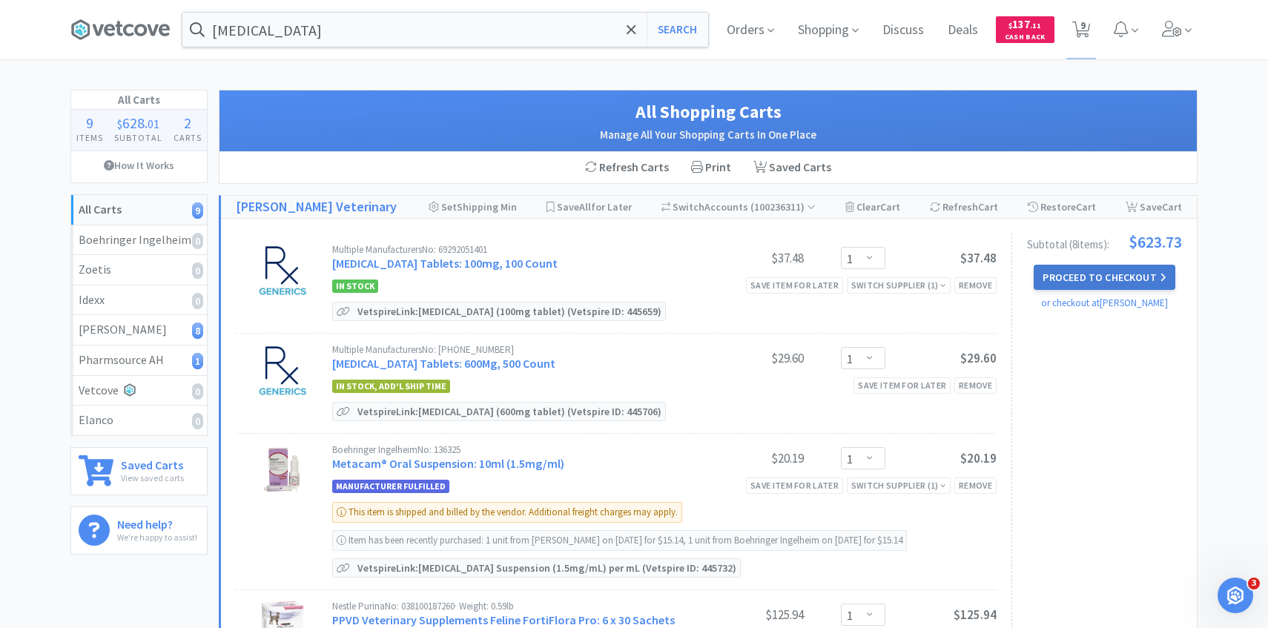
click at [1050, 274] on button "Proceed to Checkout" at bounding box center [1104, 277] width 141 height 25
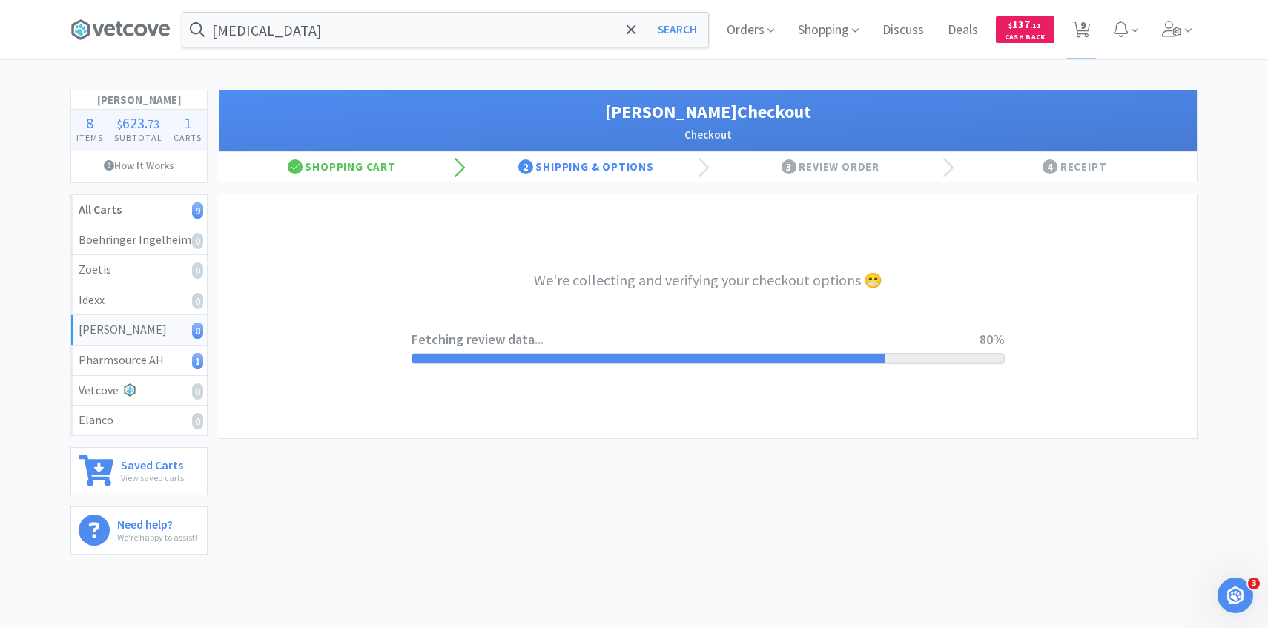
select select "1"
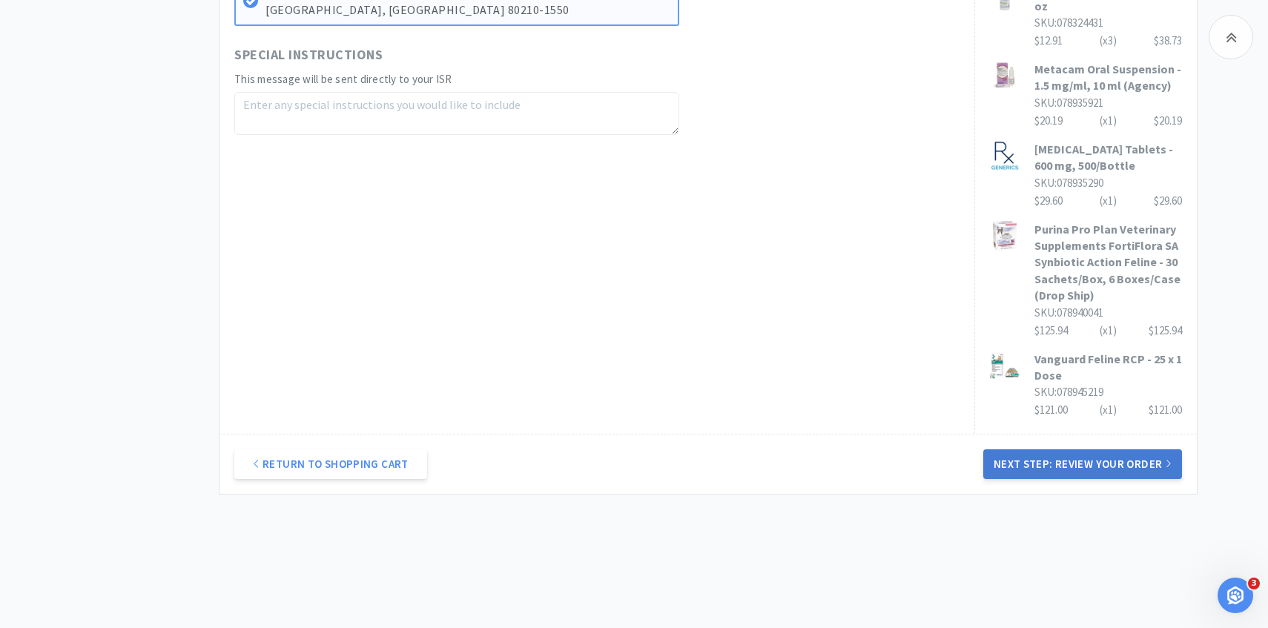
click at [1041, 458] on button "Next Step: Review Your Order" at bounding box center [1083, 464] width 199 height 30
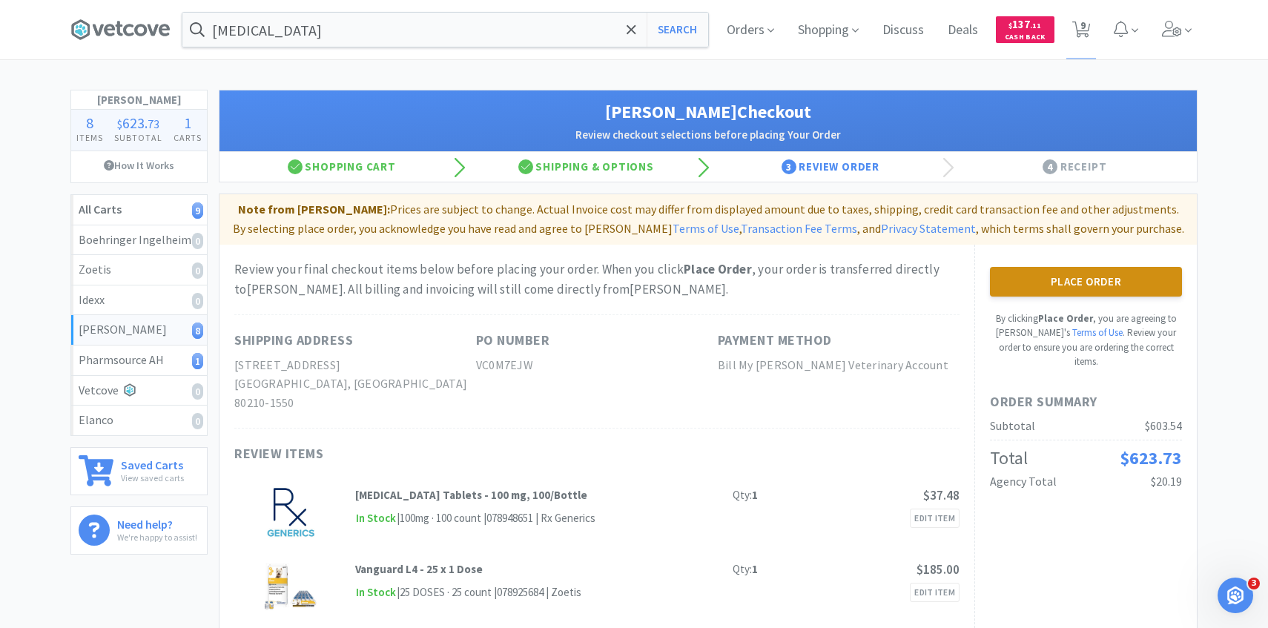
click at [1057, 294] on button "Place Order" at bounding box center [1086, 282] width 192 height 30
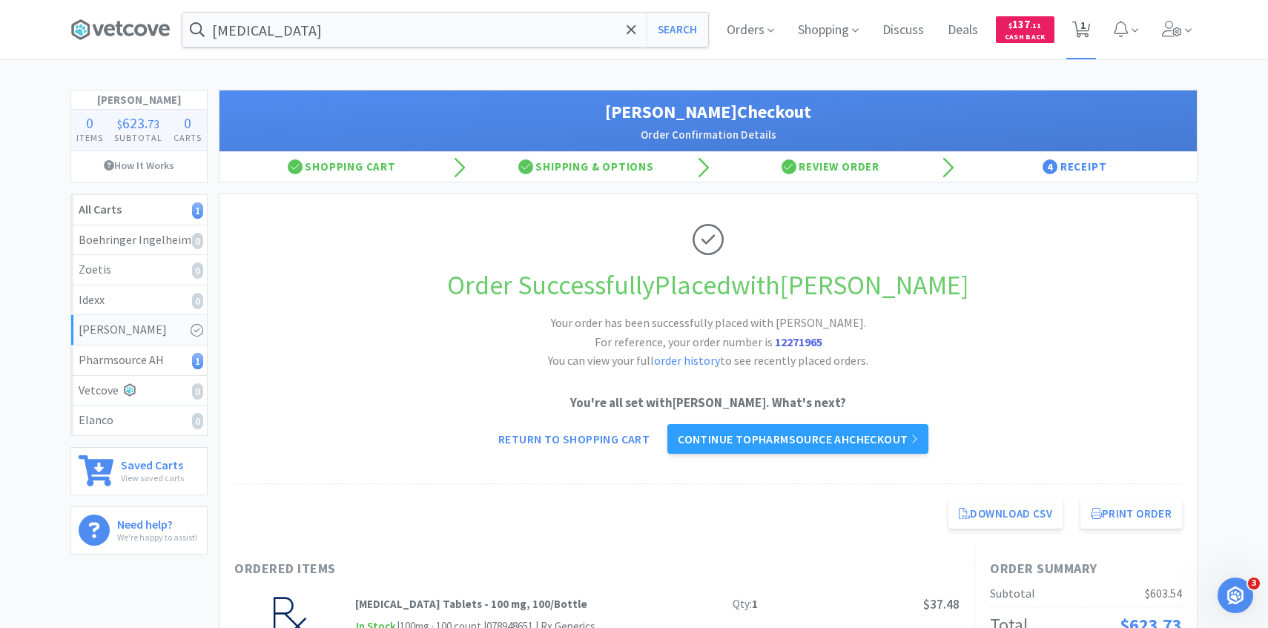
click at [1085, 39] on span "1" at bounding box center [1083, 25] width 5 height 59
select select "2"
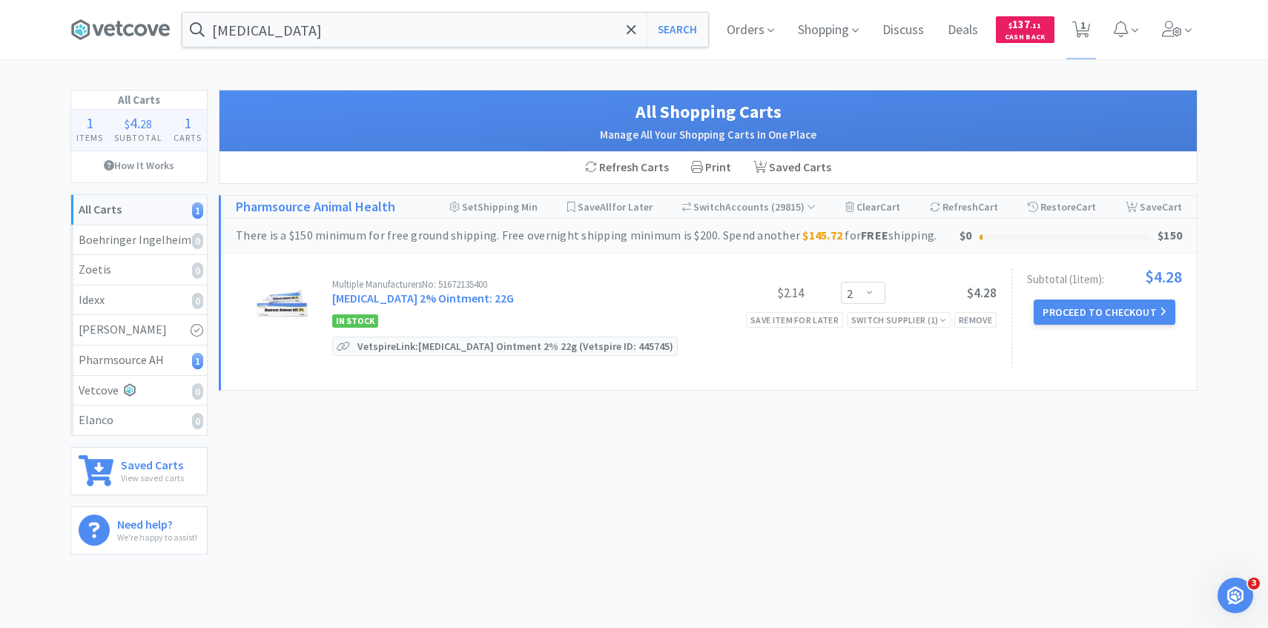
click at [438, 306] on div "Multiple Manufacturers No: 51672135400 Mupirocin 2% Ointment: 22G" at bounding box center [512, 293] width 360 height 27
click at [438, 299] on link "Mupirocin 2% Ointment: 22G" at bounding box center [423, 298] width 182 height 15
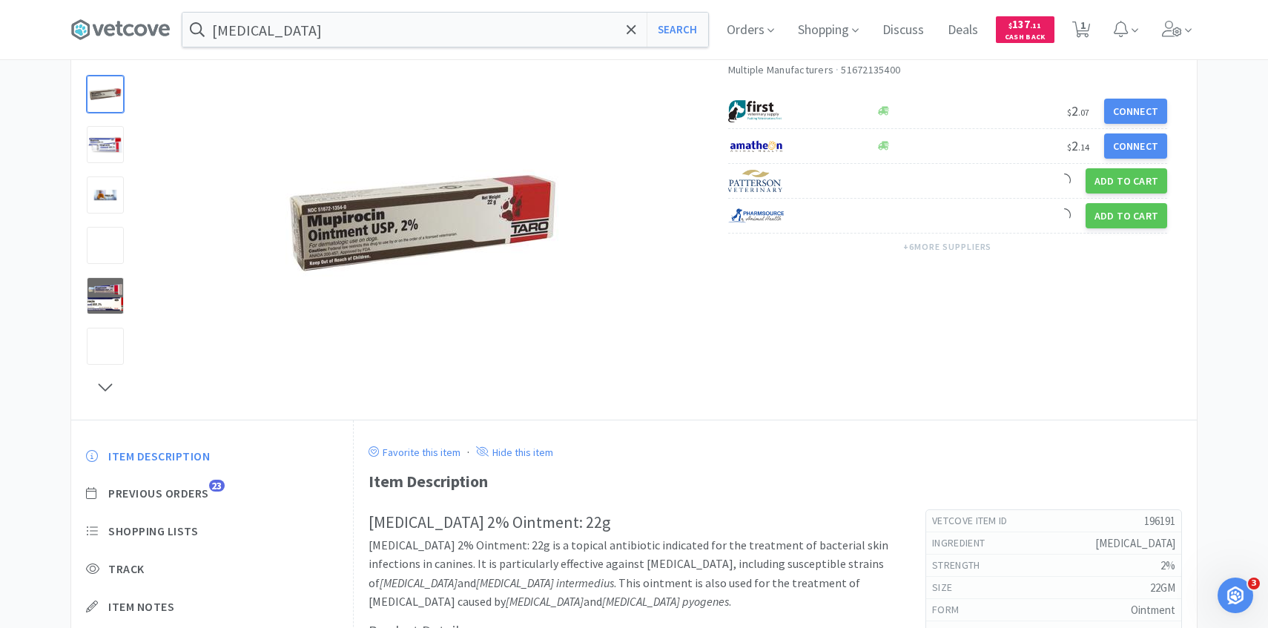
scroll to position [221, 0]
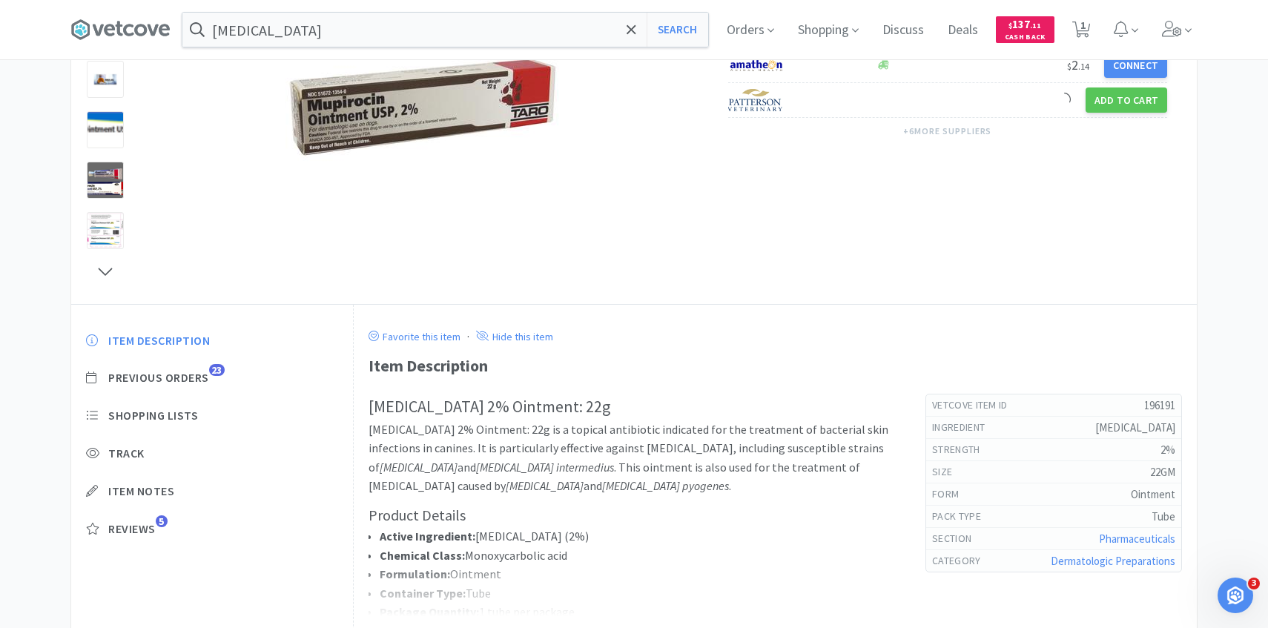
click at [206, 387] on div "Item Description Previous Orders 23 Shopping Lists Track Item Notes Reviews 5" at bounding box center [212, 446] width 282 height 256
click at [206, 383] on span "Previous Orders" at bounding box center [158, 378] width 101 height 16
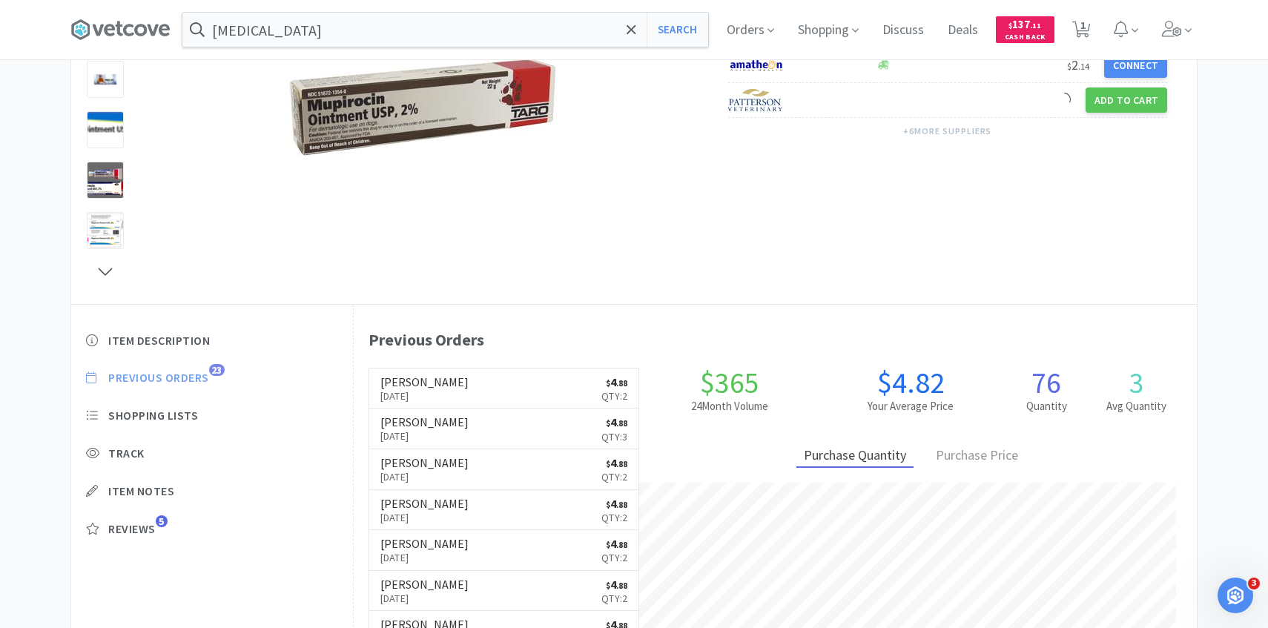
scroll to position [407, 843]
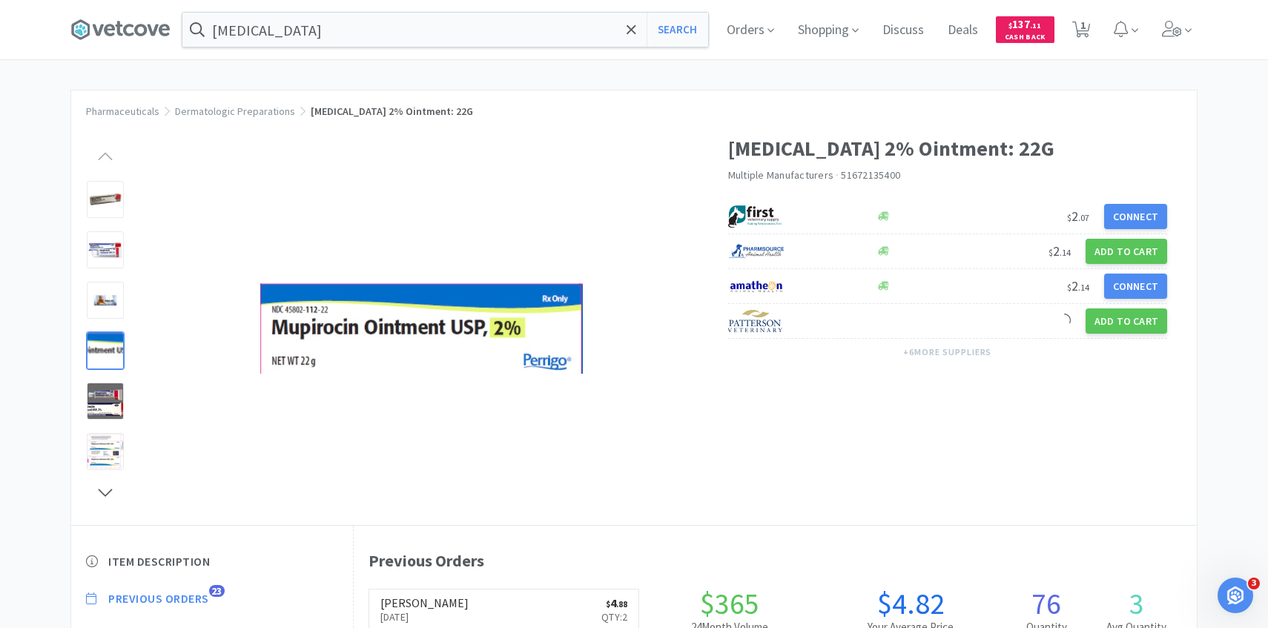
select select "2"
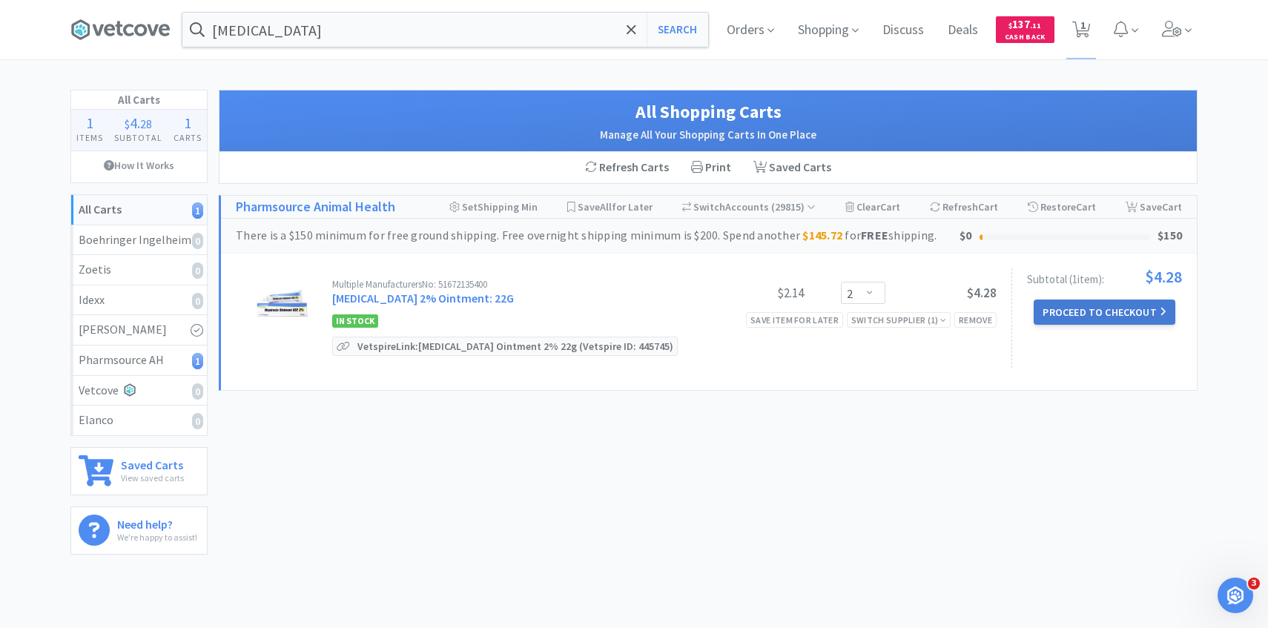
click at [1060, 306] on button "Proceed to Checkout" at bounding box center [1104, 312] width 141 height 25
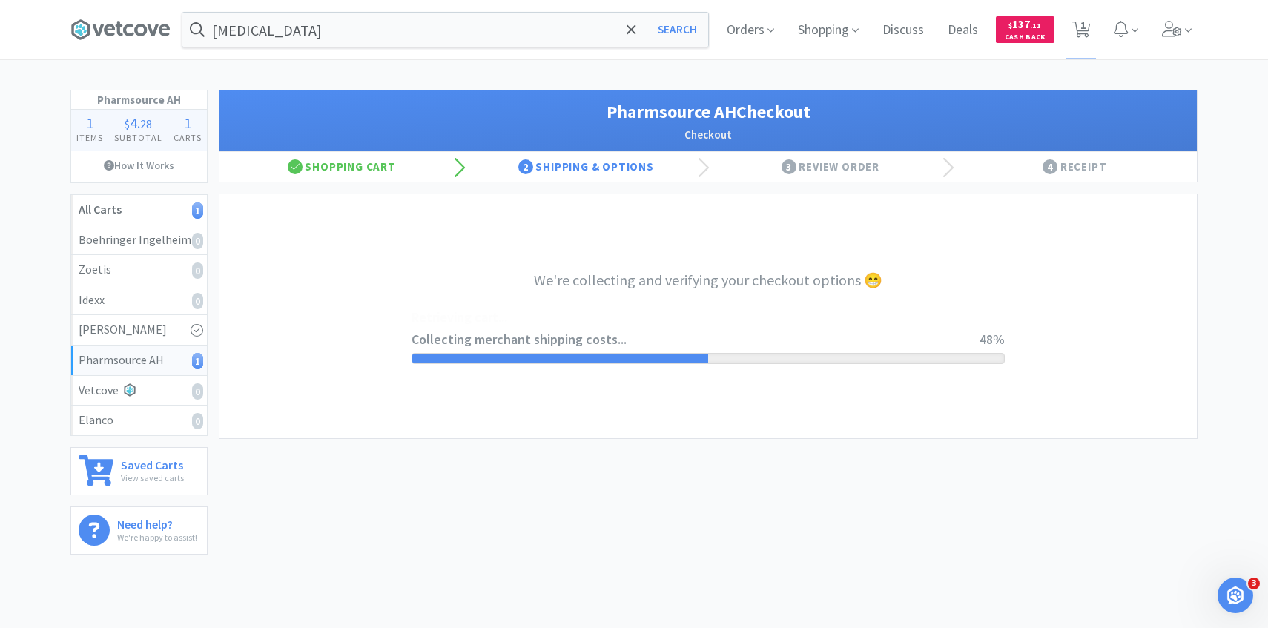
select select "1001"
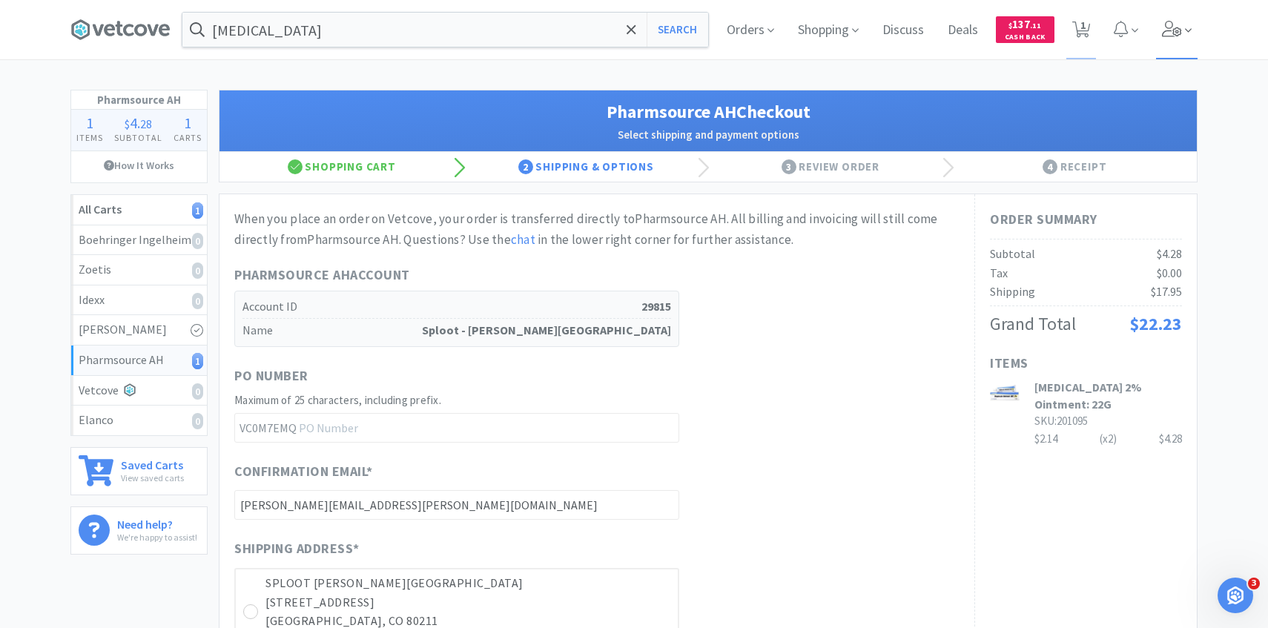
click at [1180, 46] on span at bounding box center [1177, 29] width 42 height 59
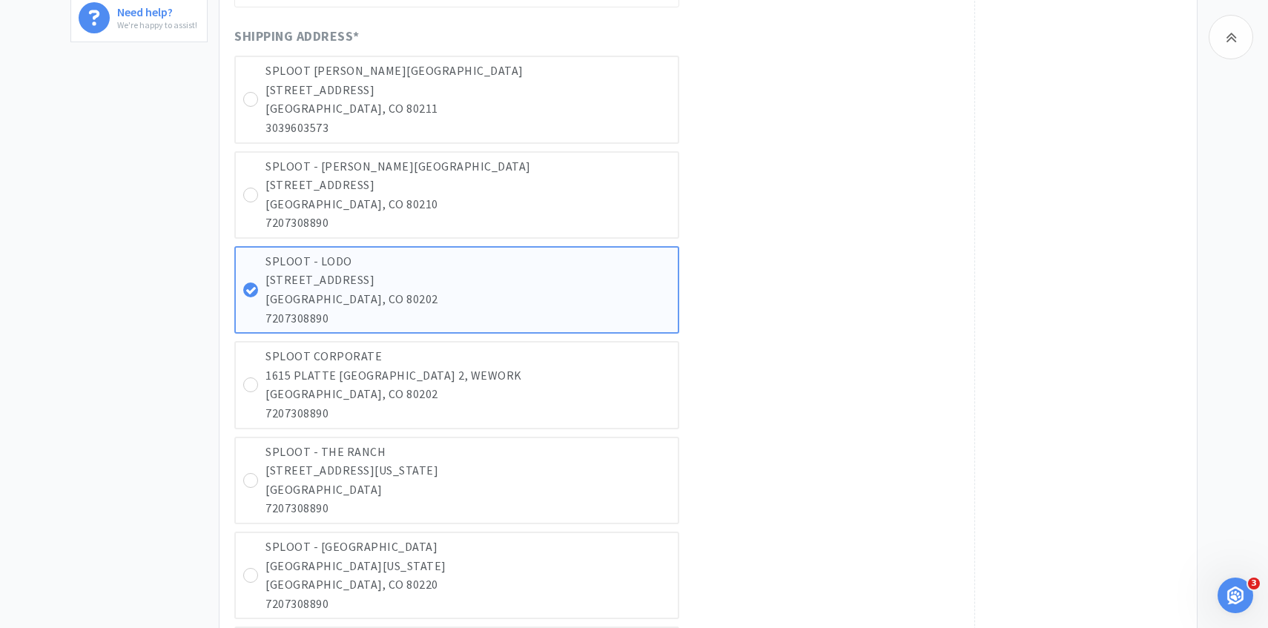
scroll to position [484, 0]
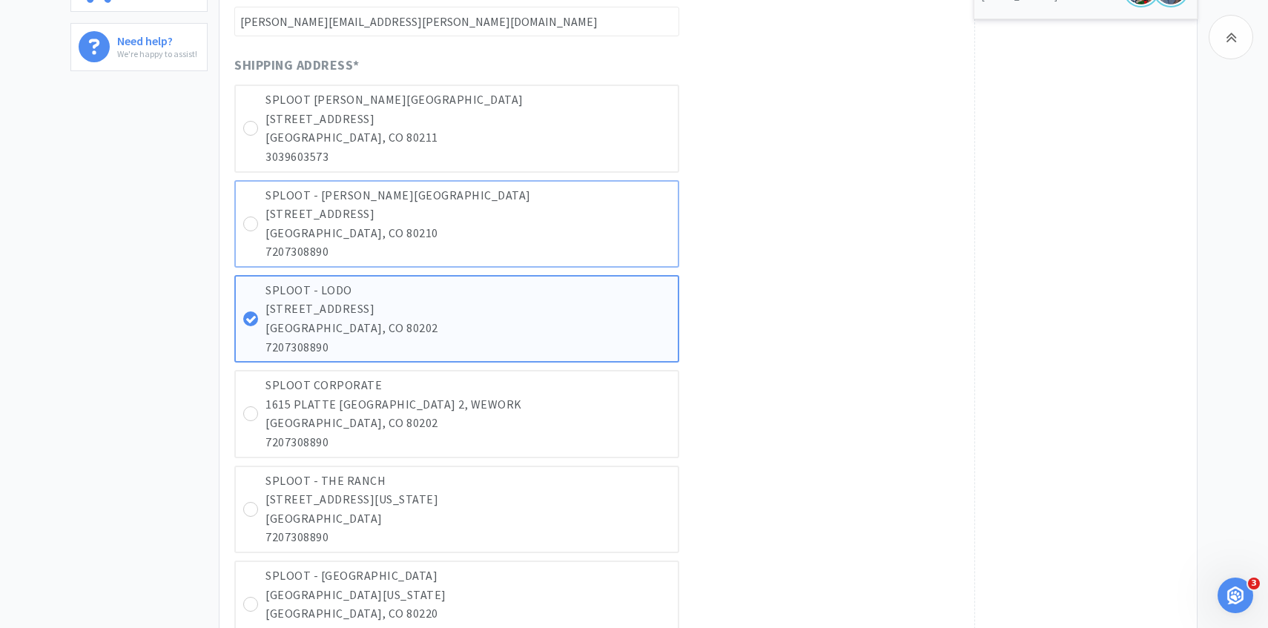
click at [628, 237] on p "DENVER, CO 80210" at bounding box center [468, 233] width 405 height 19
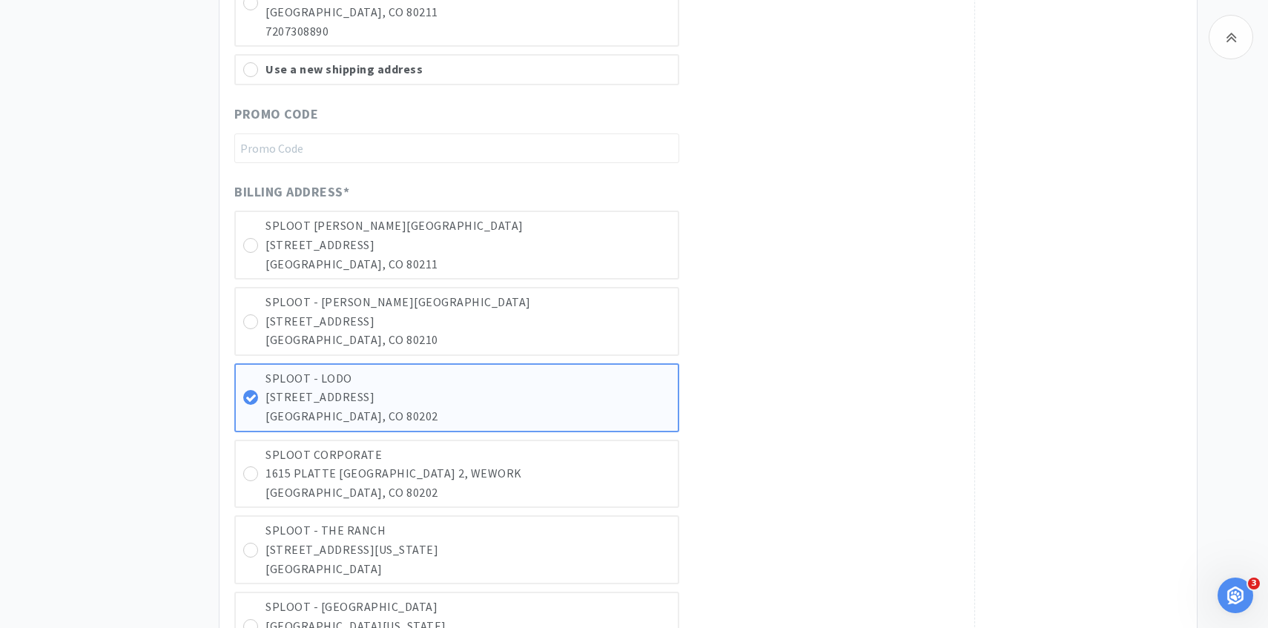
scroll to position [1274, 0]
click at [624, 280] on div "SPLOOT PLATT PARK 1930 W 41ST AVE DENVER, CO 80211" at bounding box center [456, 246] width 445 height 69
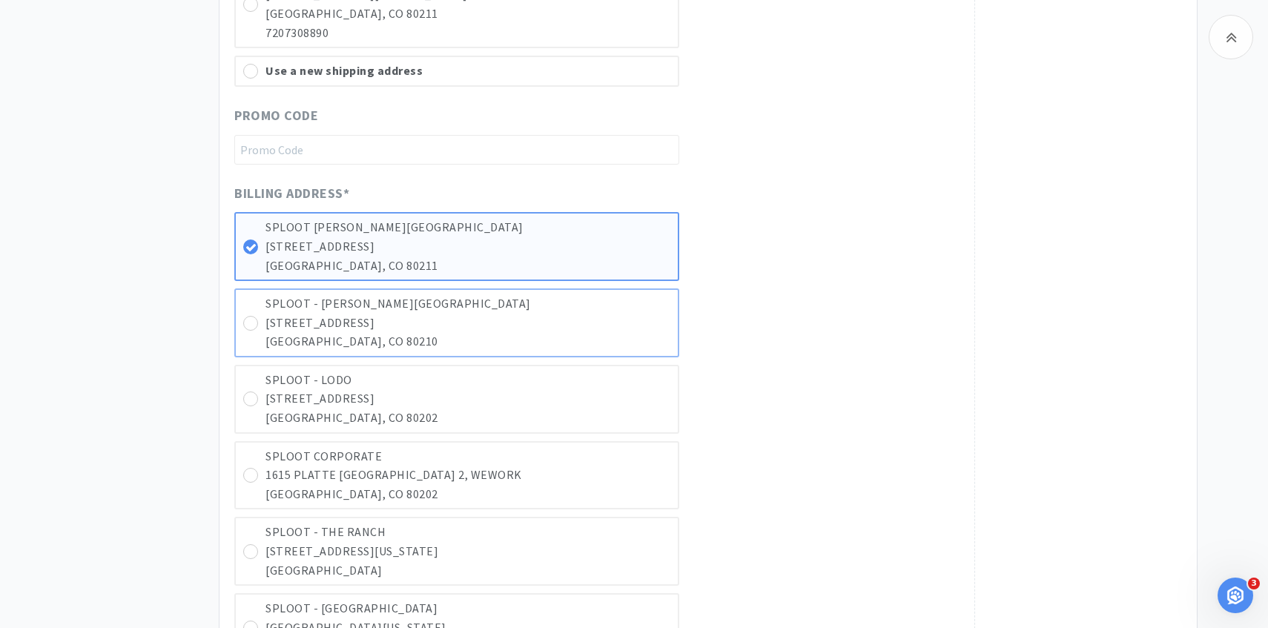
click at [604, 327] on p "1165 S BROADWAY STE 116" at bounding box center [468, 323] width 405 height 19
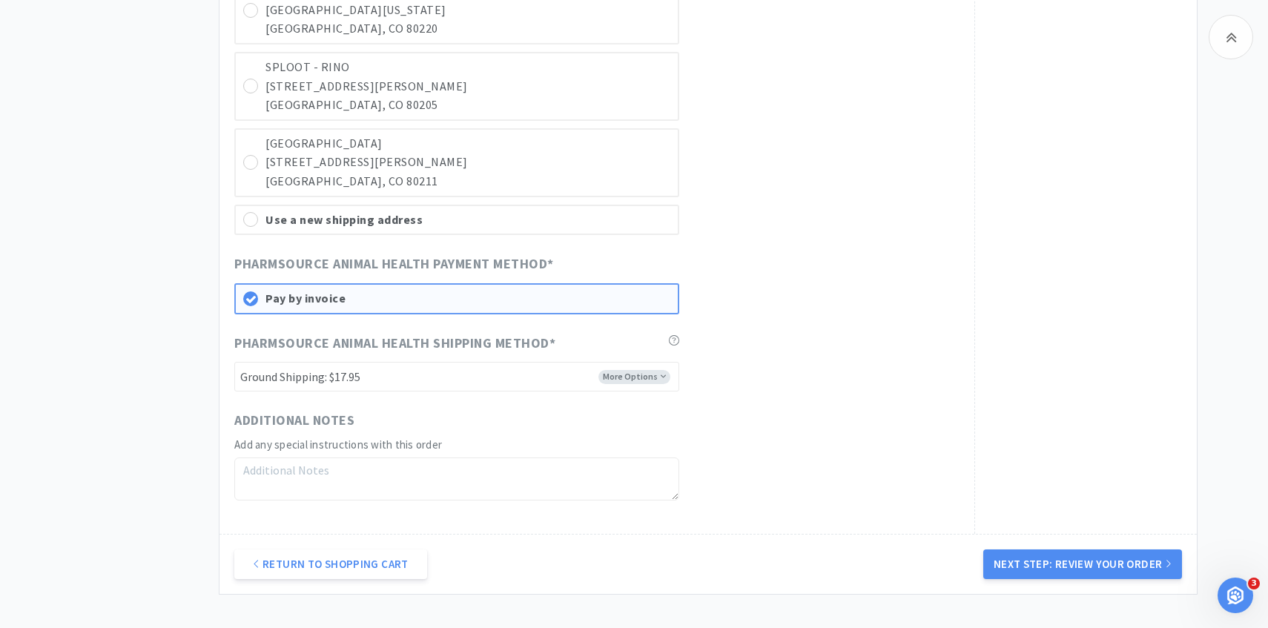
scroll to position [2011, 0]
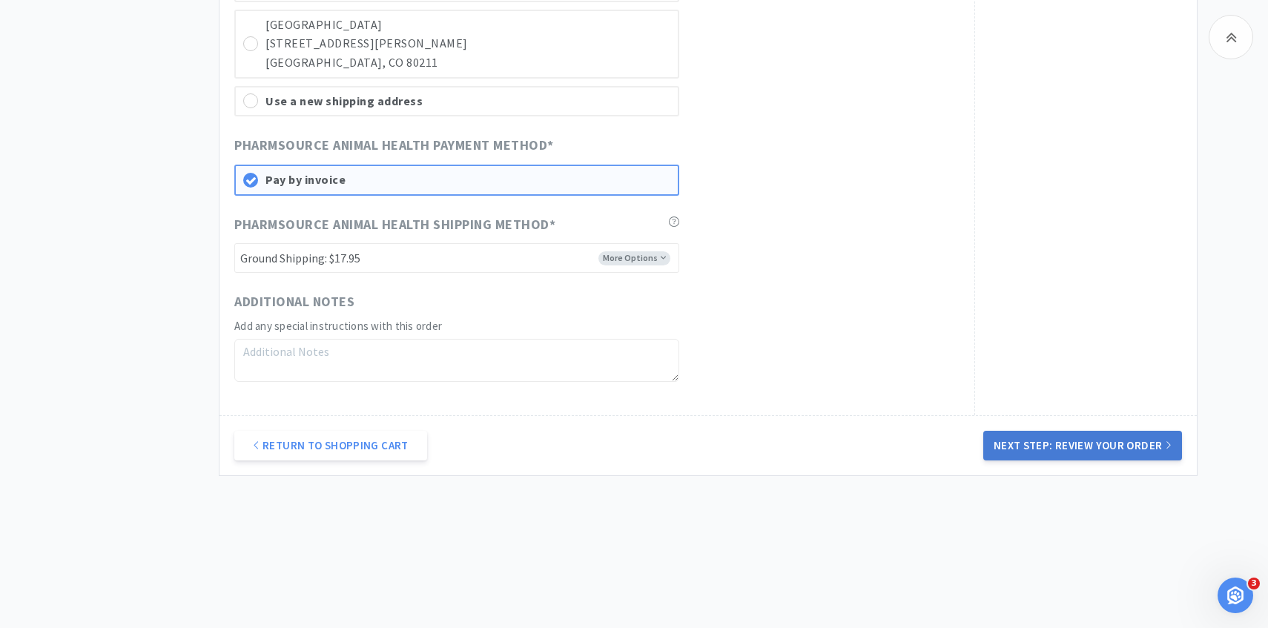
click at [1027, 441] on button "Next Step: Review Your Order" at bounding box center [1083, 446] width 199 height 30
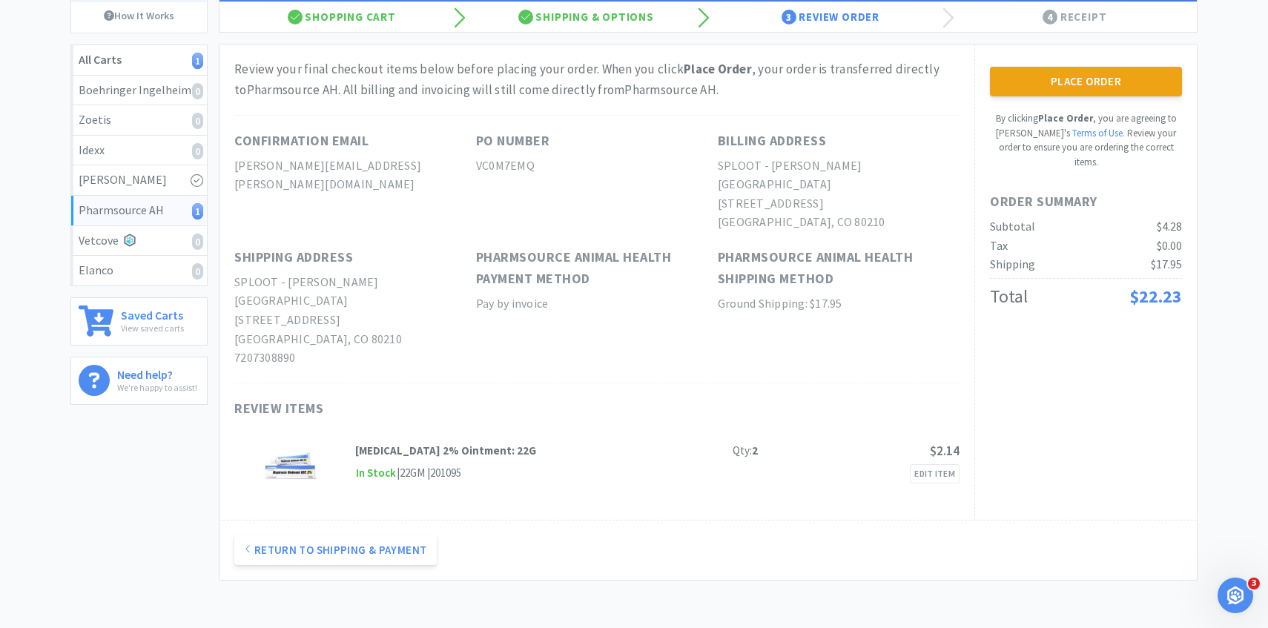
scroll to position [0, 0]
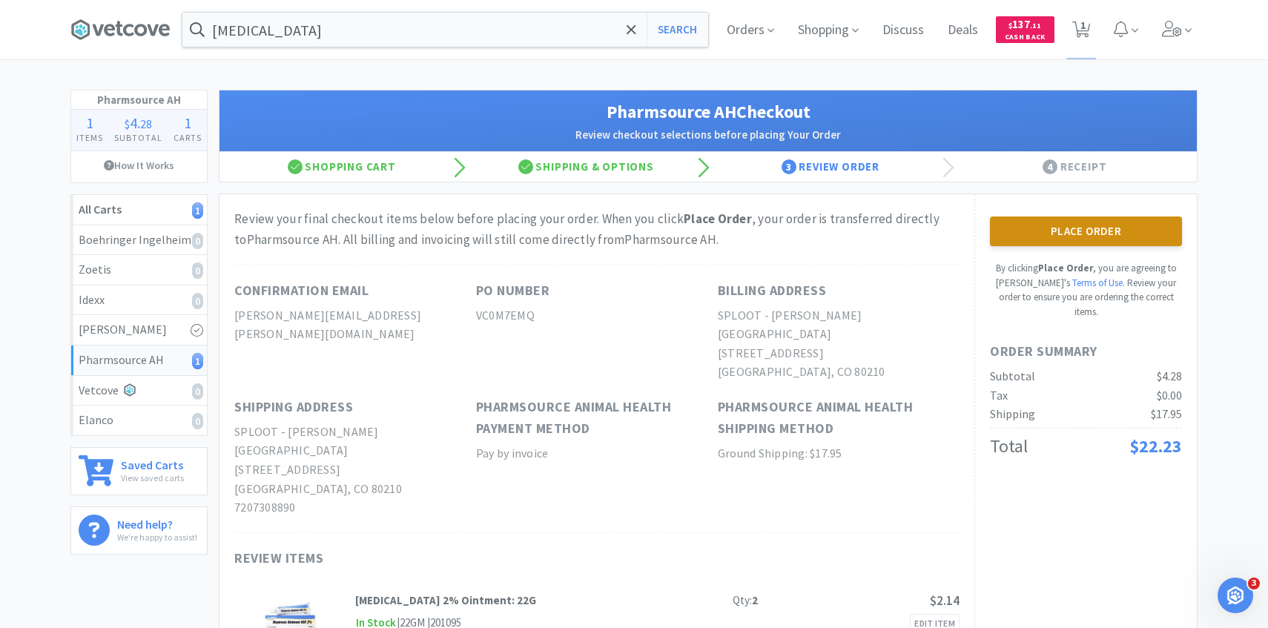
click at [1015, 240] on button "Place Order" at bounding box center [1086, 232] width 192 height 30
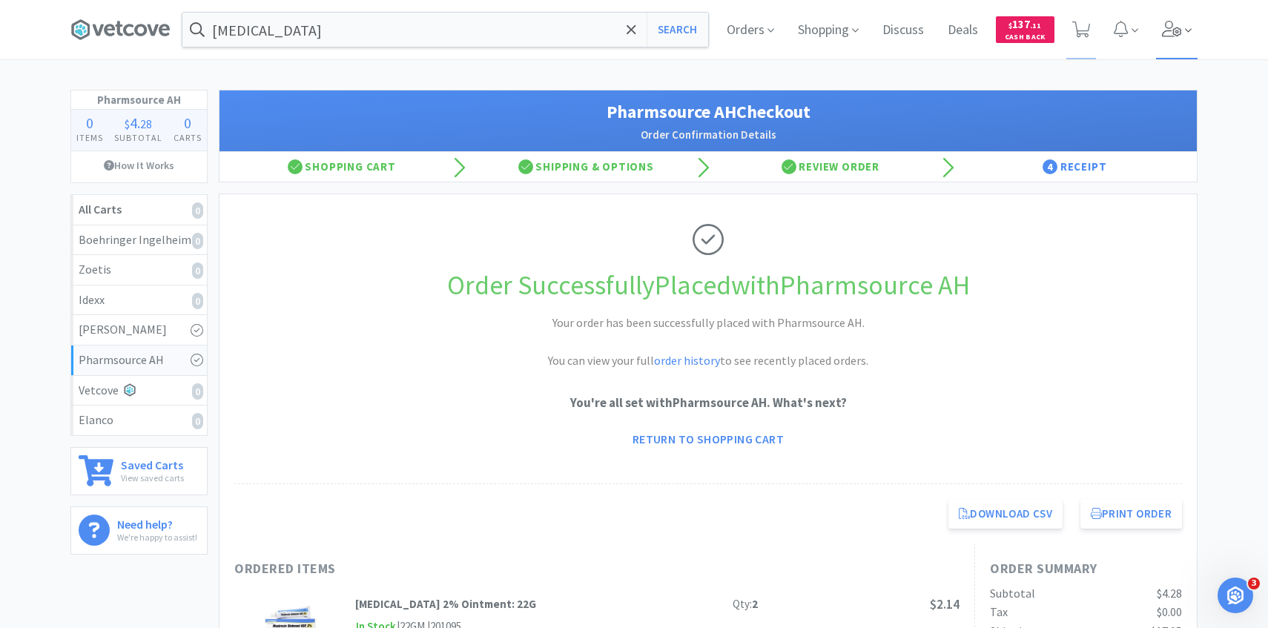
click at [1159, 36] on span at bounding box center [1177, 29] width 42 height 59
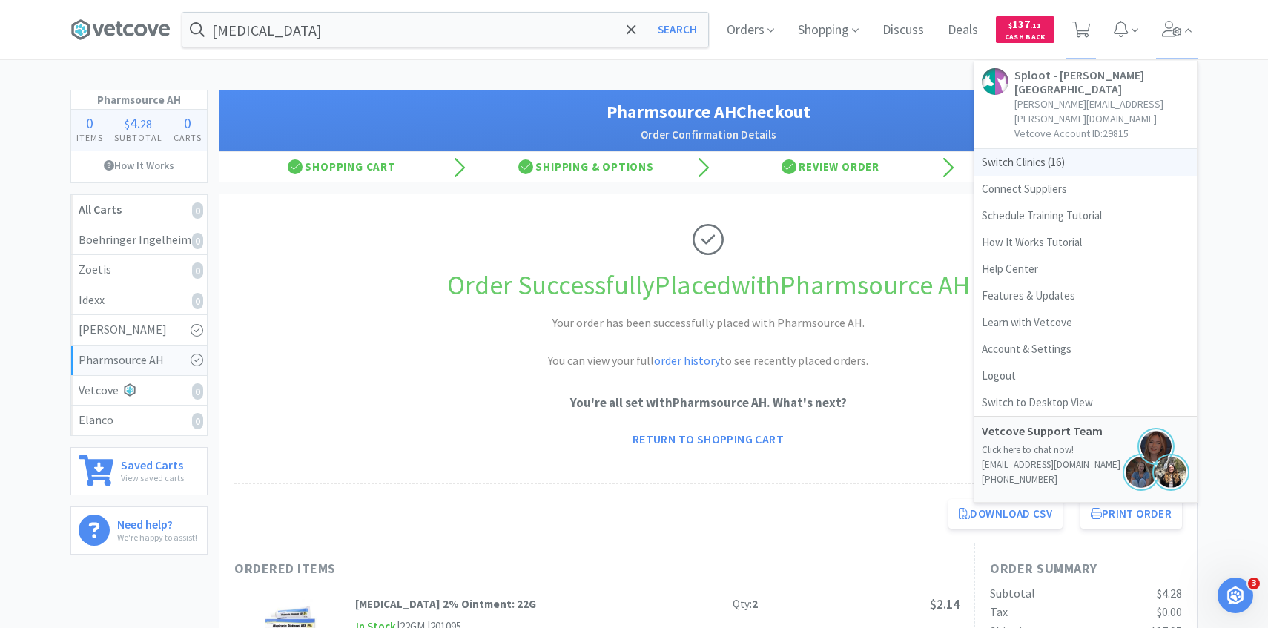
click at [1053, 149] on span "Switch Clinics ( 16 )" at bounding box center [1086, 162] width 223 height 27
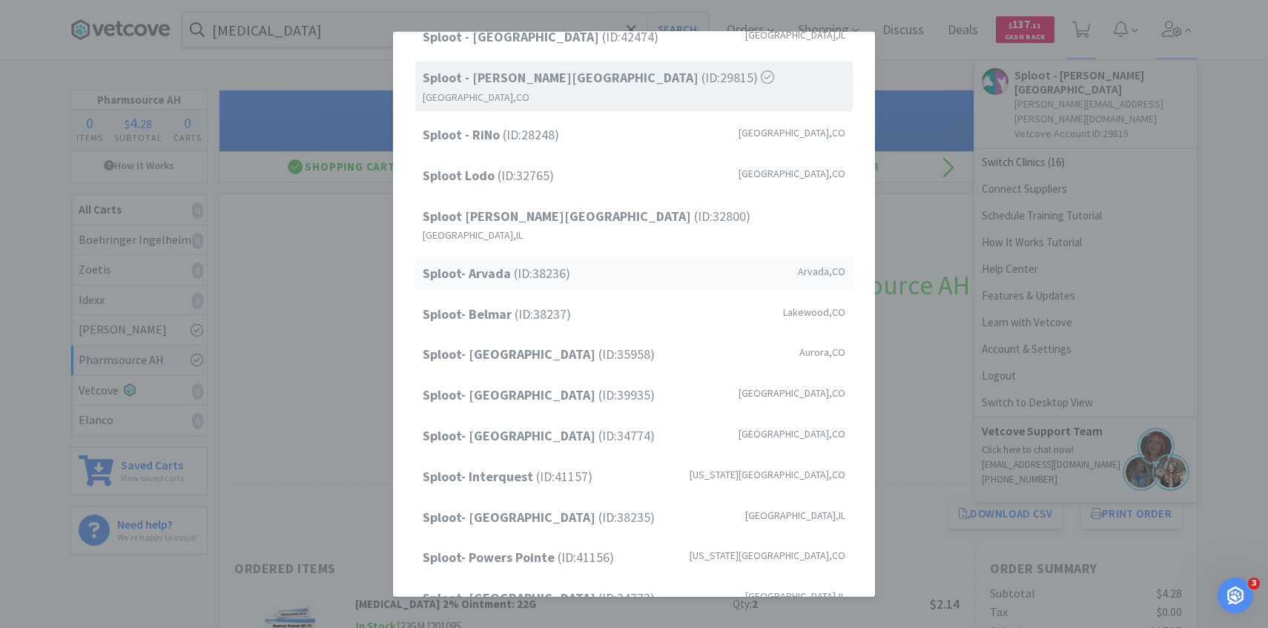
scroll to position [136, 0]
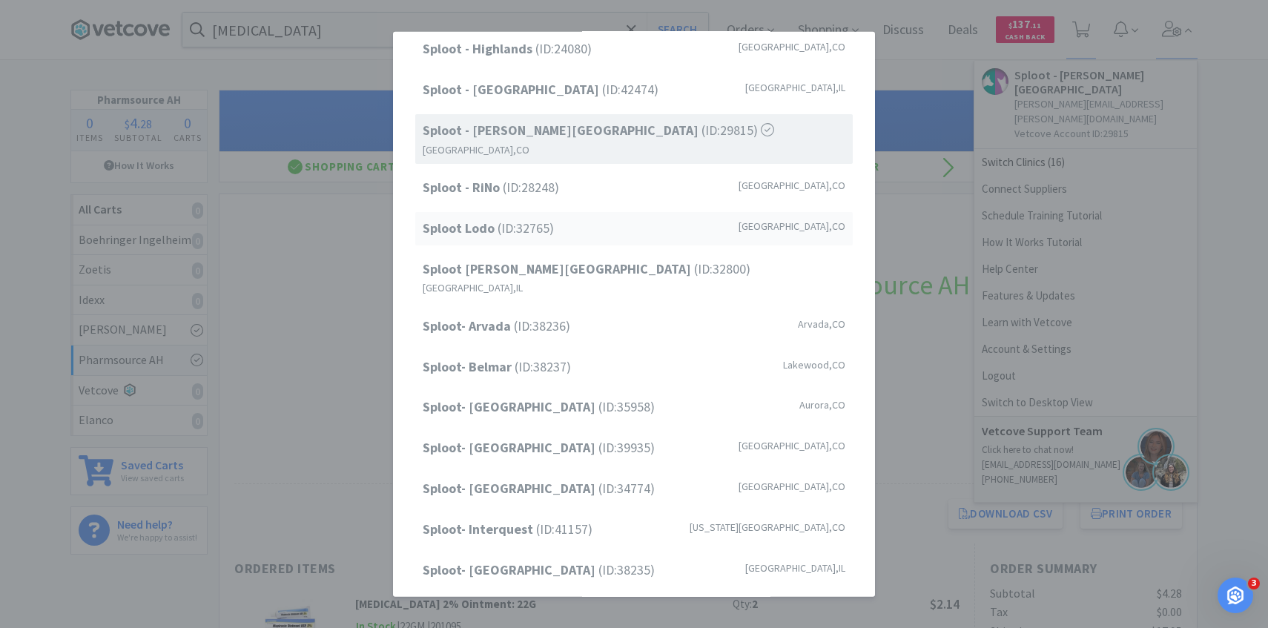
click at [545, 223] on div "Sploot Lodo (ID: 32765 ) Denver , CO" at bounding box center [634, 228] width 438 height 33
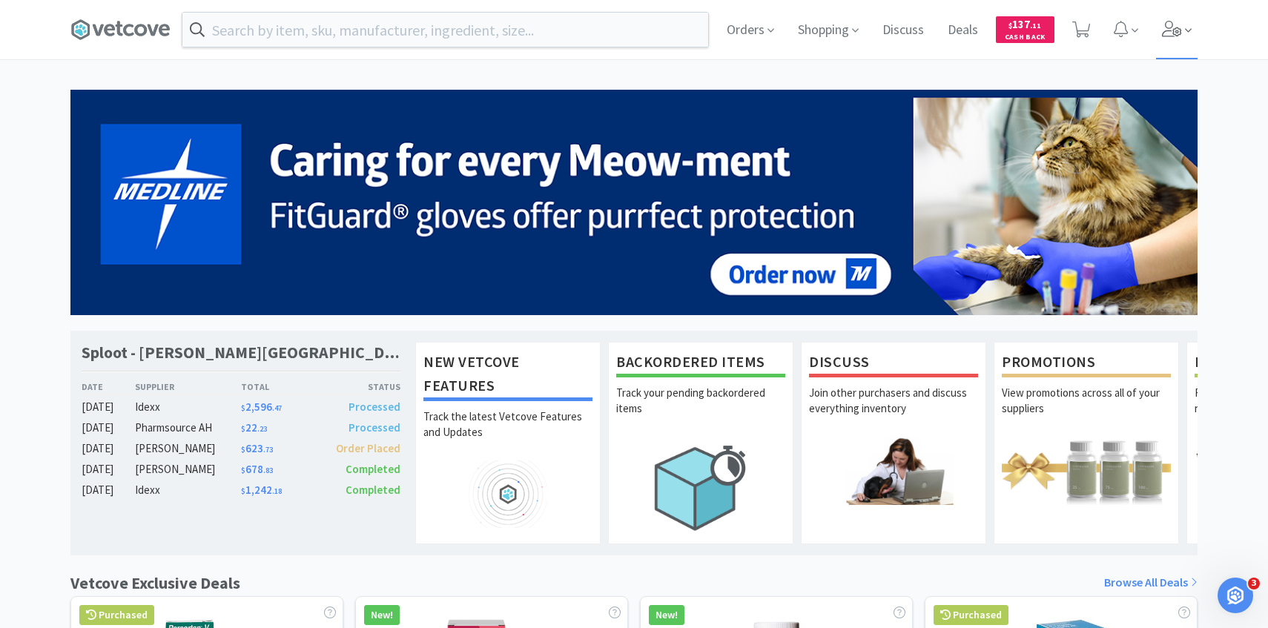
click at [1180, 37] on span at bounding box center [1177, 29] width 42 height 59
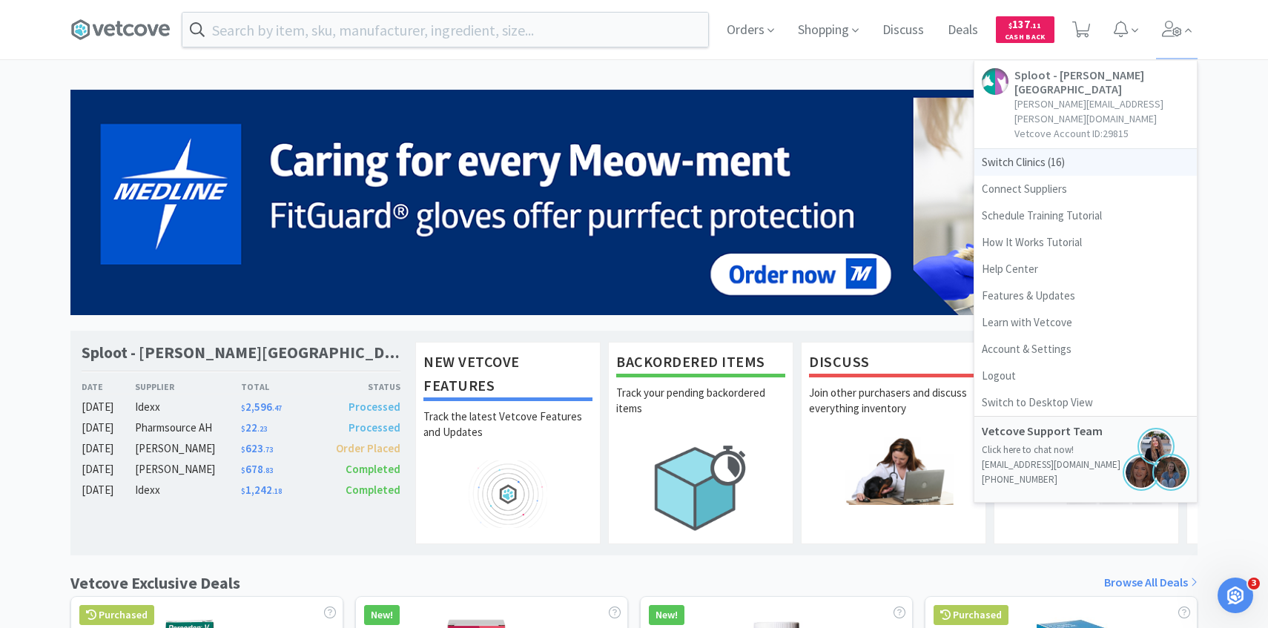
click at [1038, 149] on span "Switch Clinics ( 16 )" at bounding box center [1086, 162] width 223 height 27
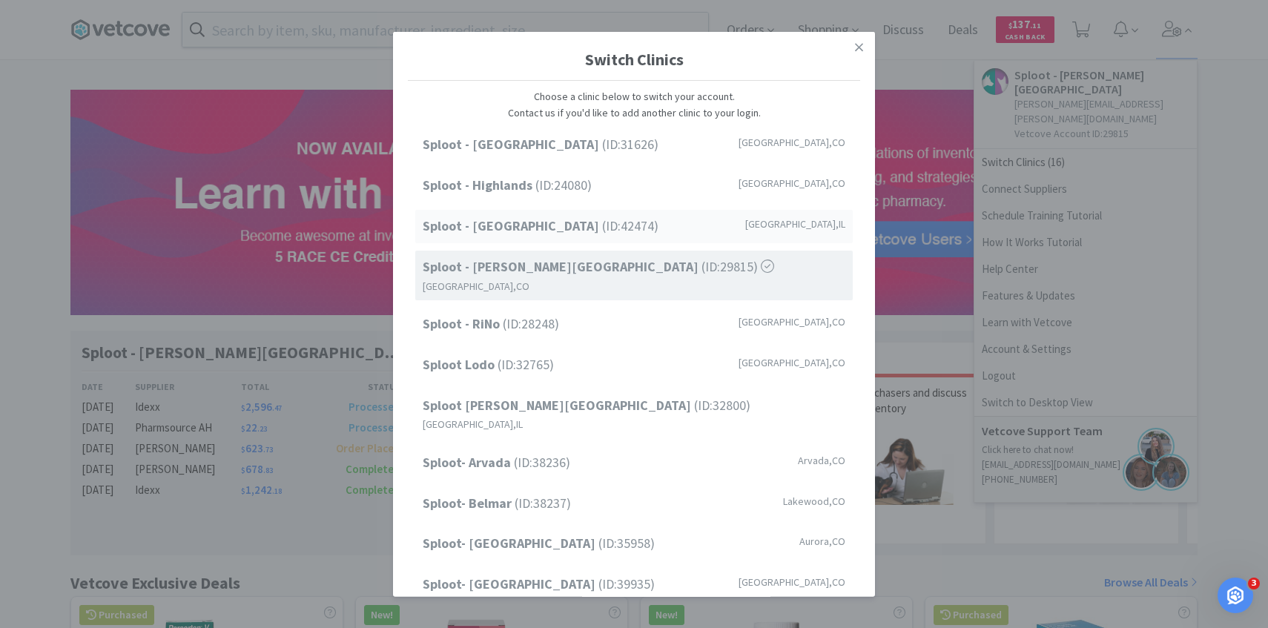
click at [556, 228] on span "Sploot - [GEOGRAPHIC_DATA] (ID: 42474 )" at bounding box center [541, 227] width 236 height 22
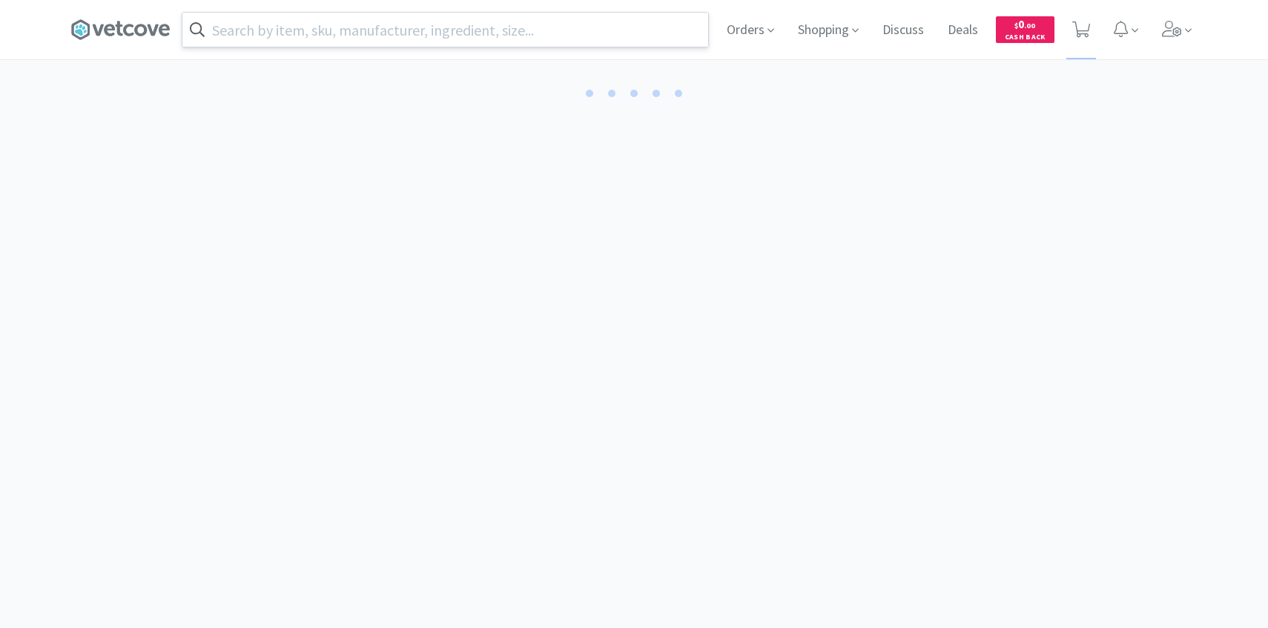
click at [332, 31] on input "text" at bounding box center [445, 30] width 526 height 34
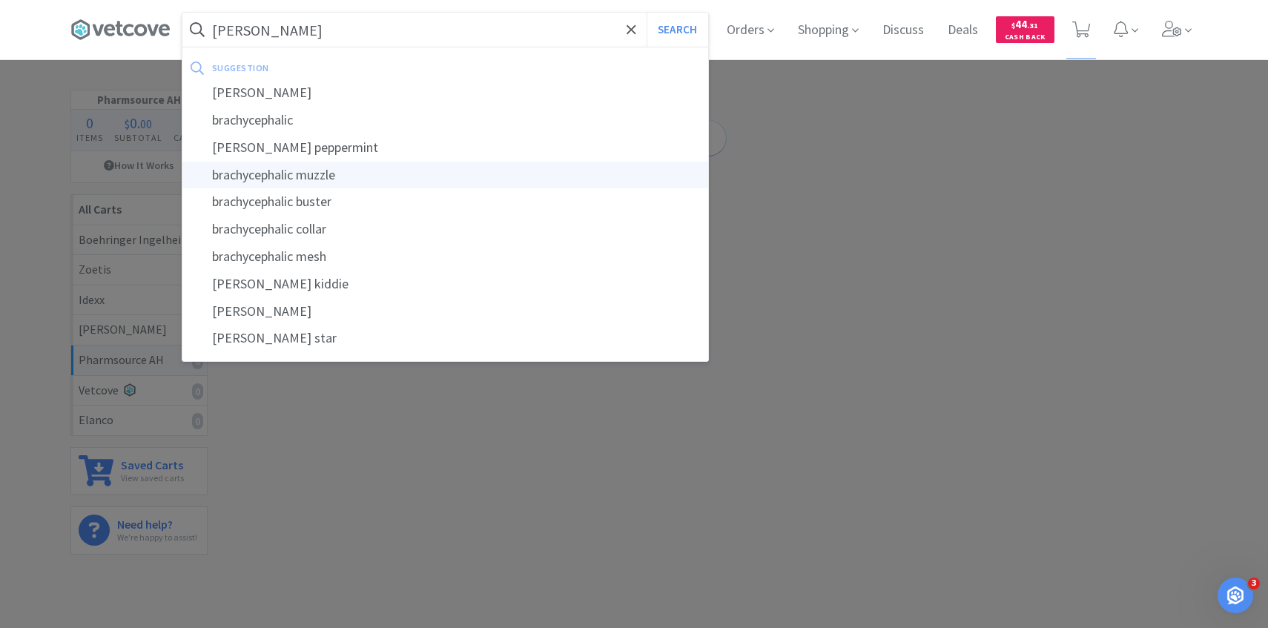
click at [349, 177] on div "brachycephalic muzzle" at bounding box center [445, 175] width 526 height 27
type input "brachycephalic muzzle"
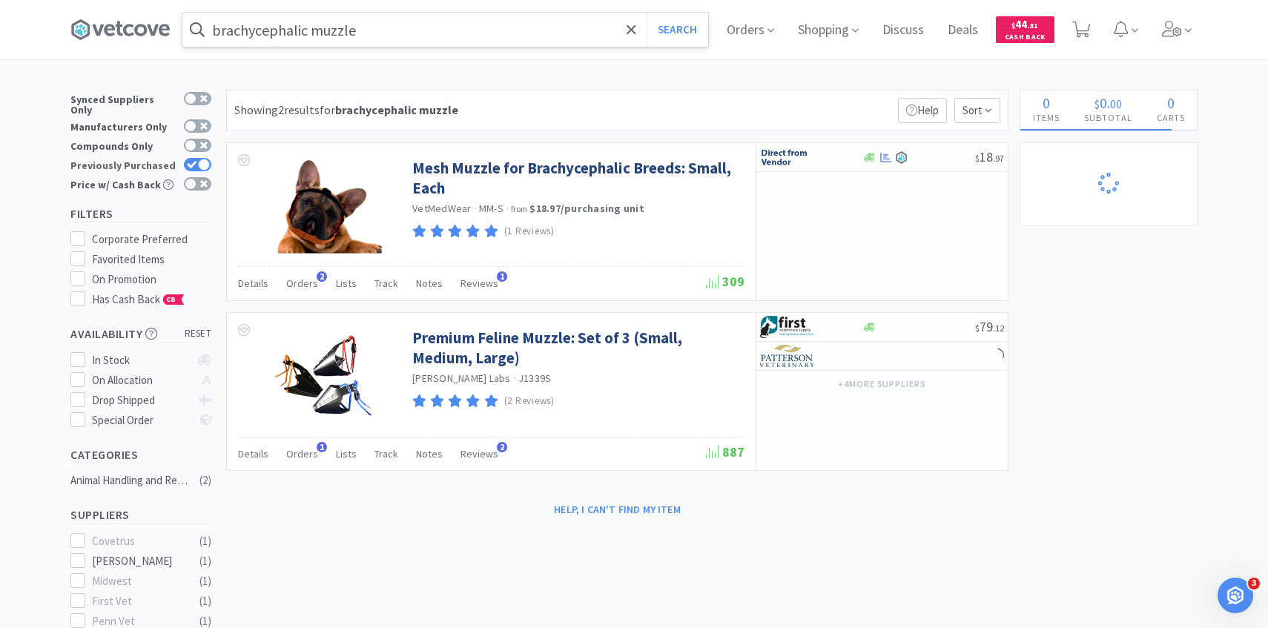
click at [202, 159] on div at bounding box center [204, 165] width 12 height 12
checkbox input "false"
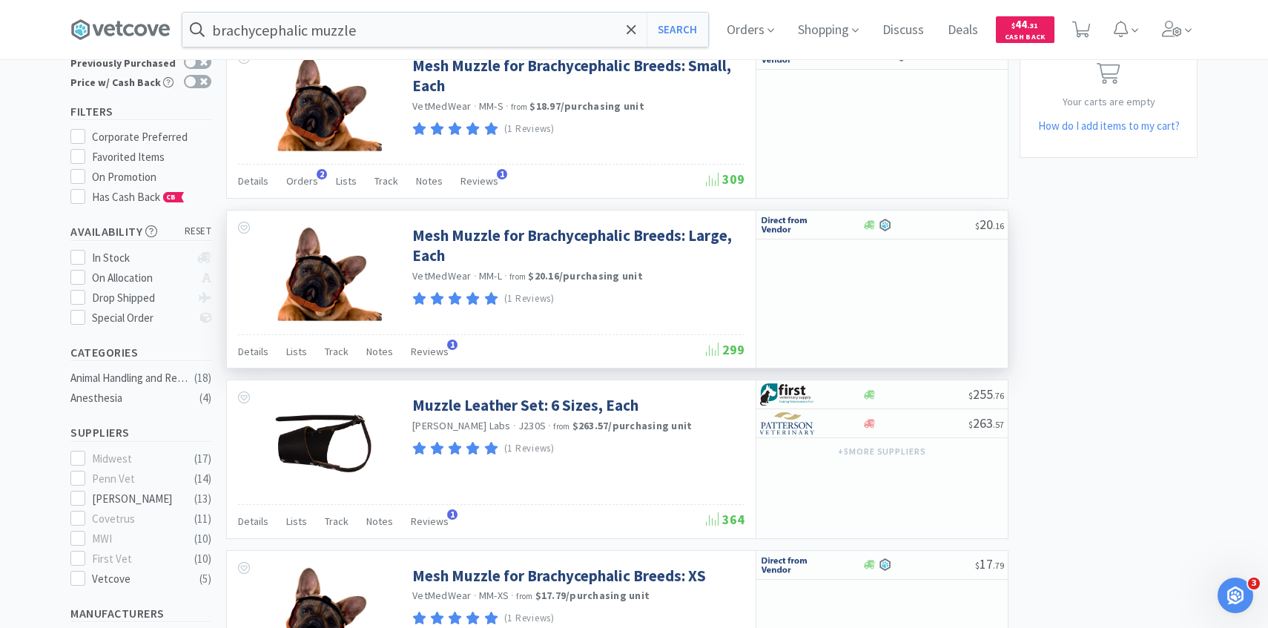
scroll to position [107, 0]
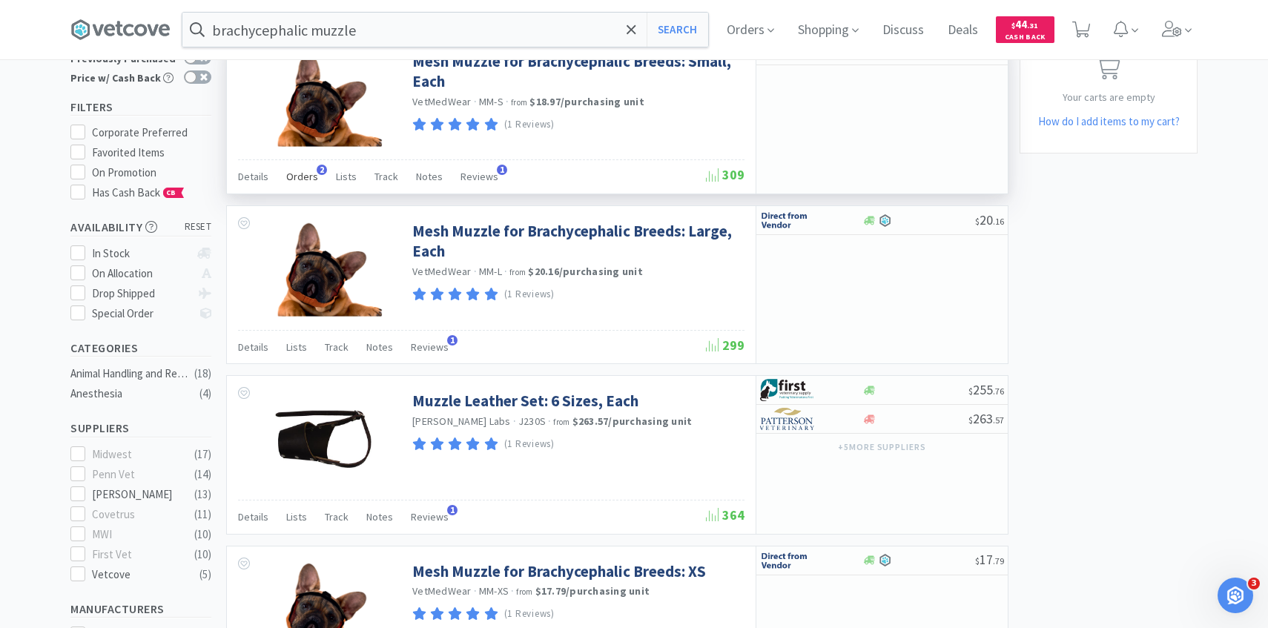
click at [311, 173] on span "Orders" at bounding box center [302, 176] width 32 height 13
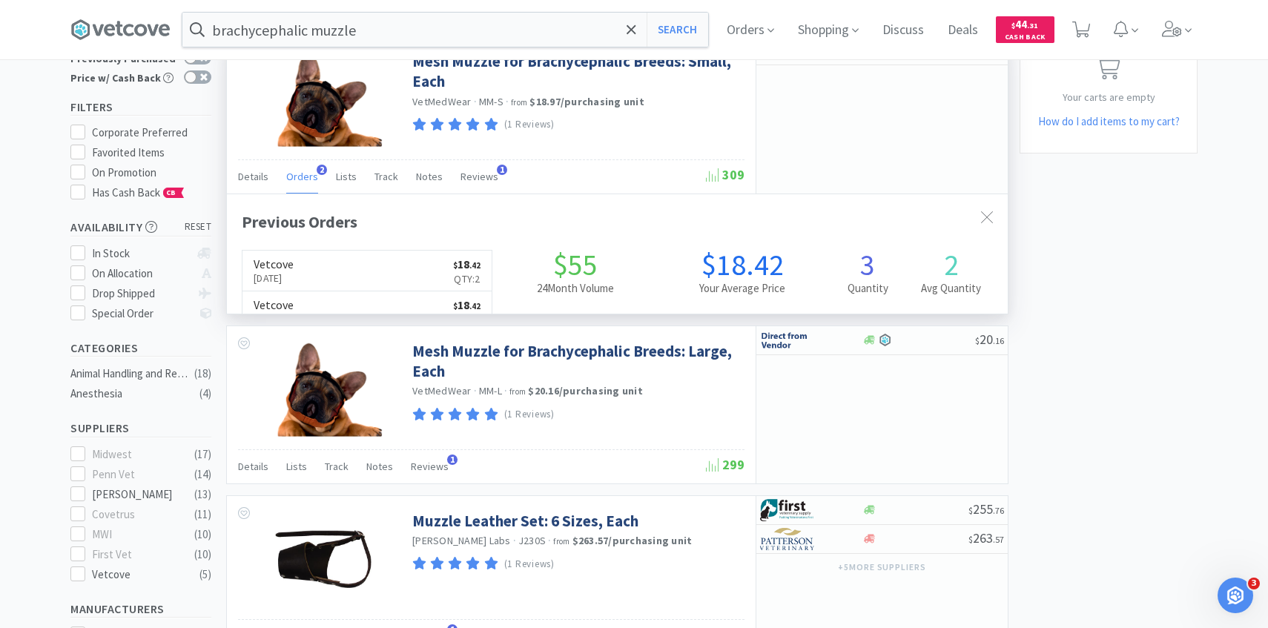
scroll to position [384, 781]
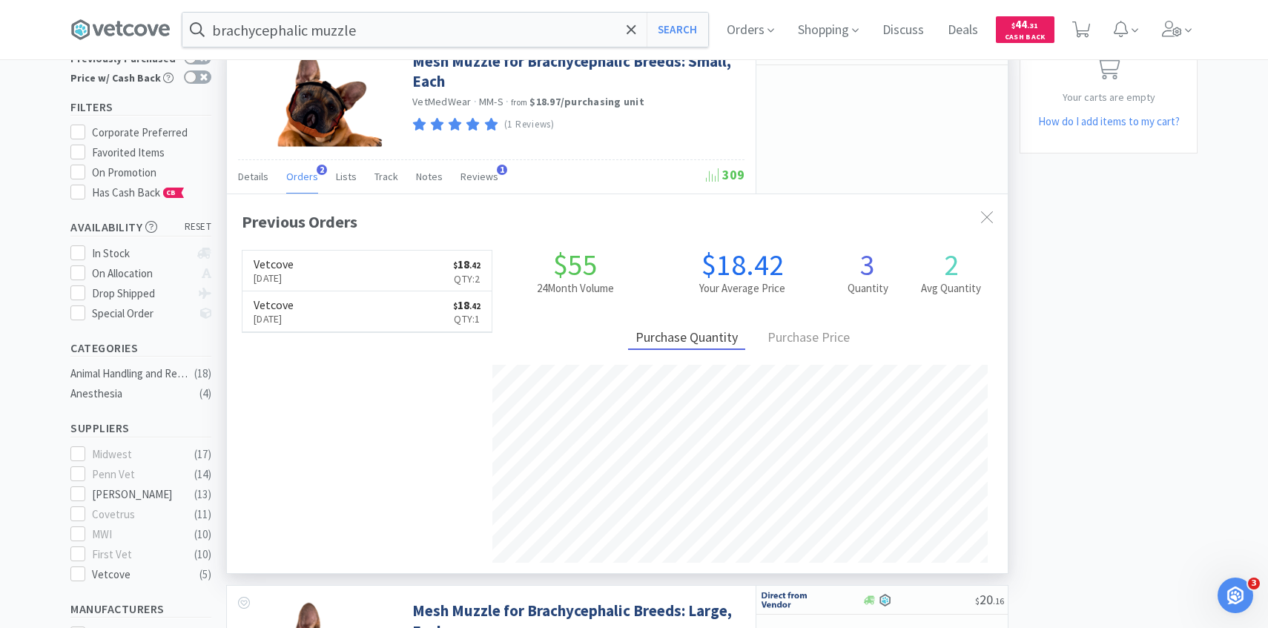
click at [311, 173] on span "Orders" at bounding box center [302, 176] width 32 height 13
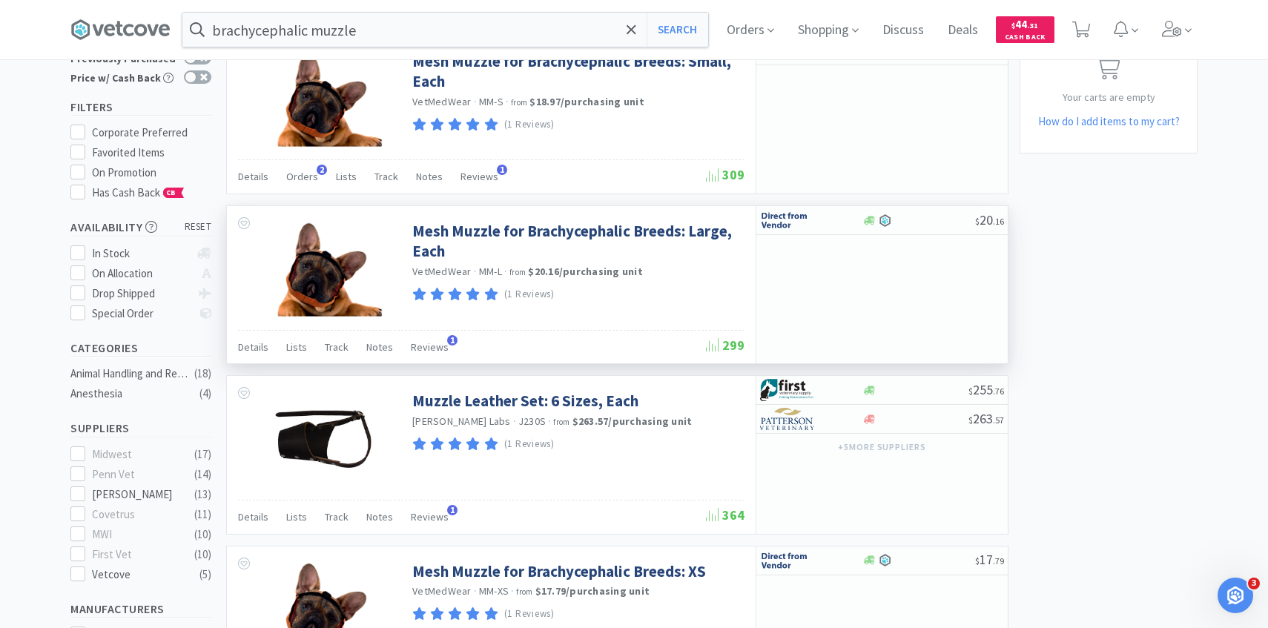
scroll to position [0, 0]
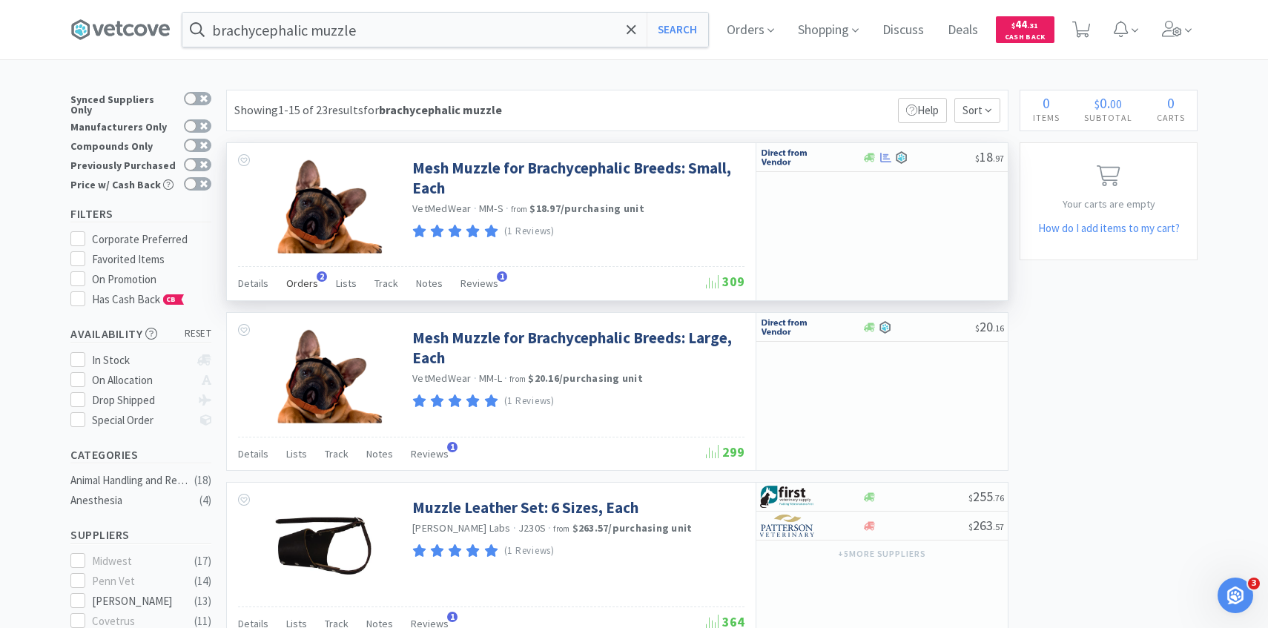
click at [312, 275] on div "Orders 2" at bounding box center [302, 285] width 32 height 28
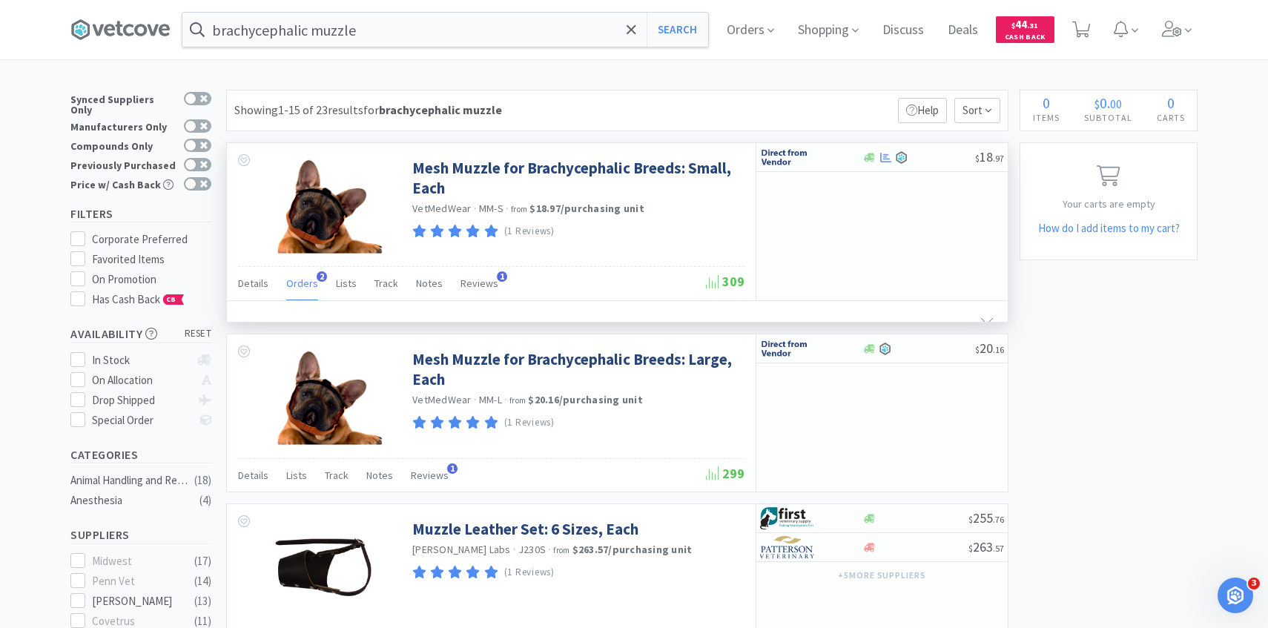
scroll to position [384, 781]
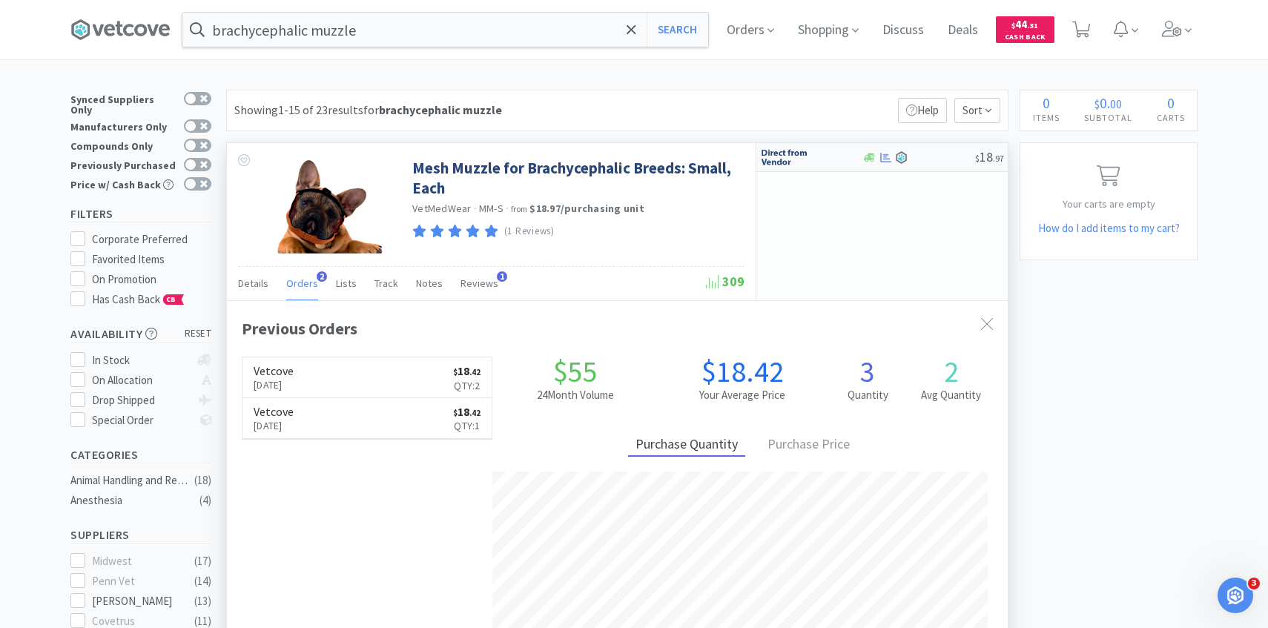
click at [817, 154] on div at bounding box center [801, 157] width 82 height 25
select select "1"
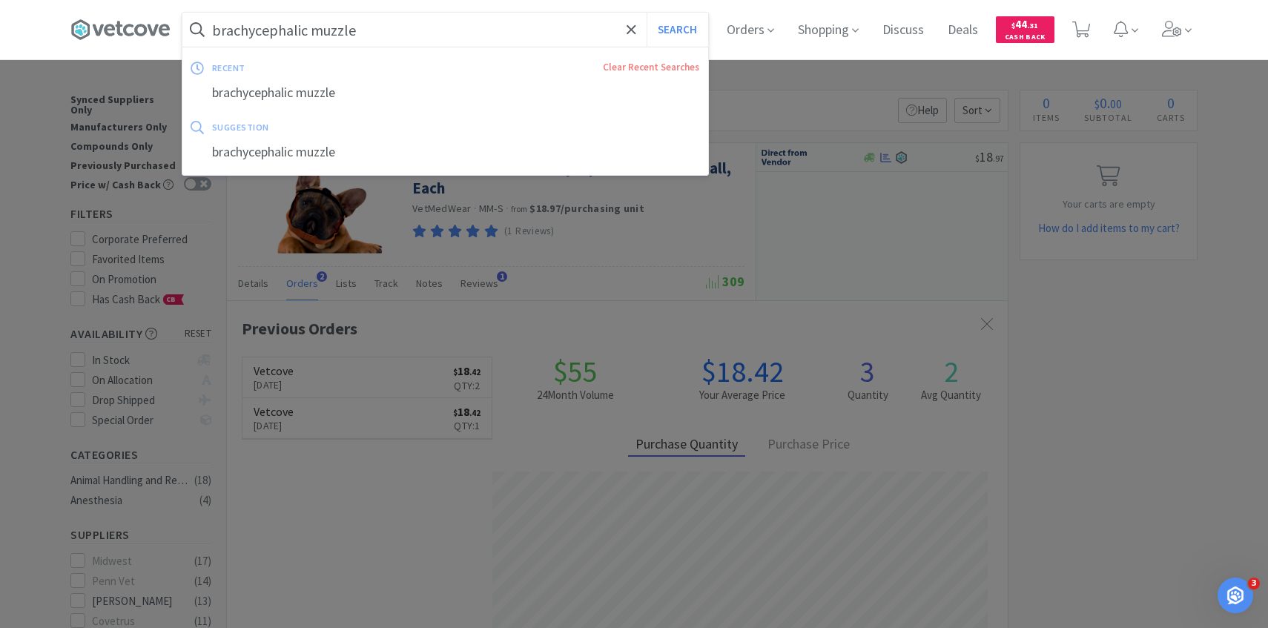
click at [518, 29] on input "brachycephalic muzzle" at bounding box center [445, 30] width 526 height 34
click at [647, 13] on button "Search" at bounding box center [678, 30] width 62 height 34
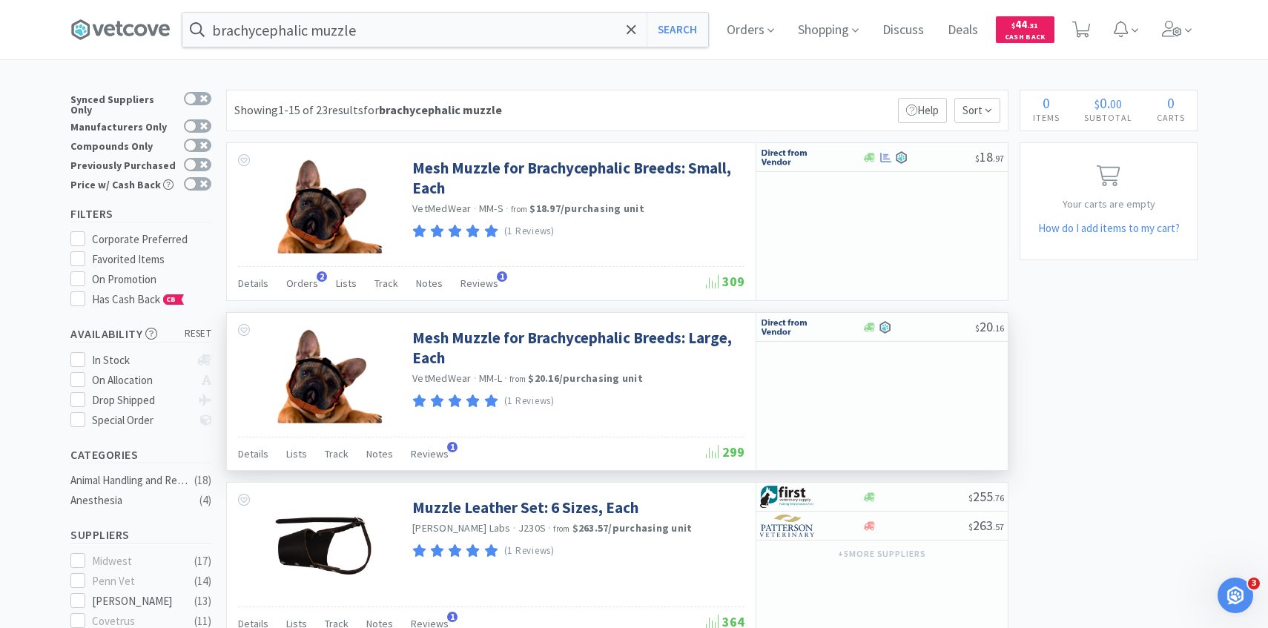
click at [799, 343] on div "$ 20 . 16" at bounding box center [882, 391] width 252 height 157
click at [795, 332] on img at bounding box center [788, 327] width 56 height 22
select select "1"
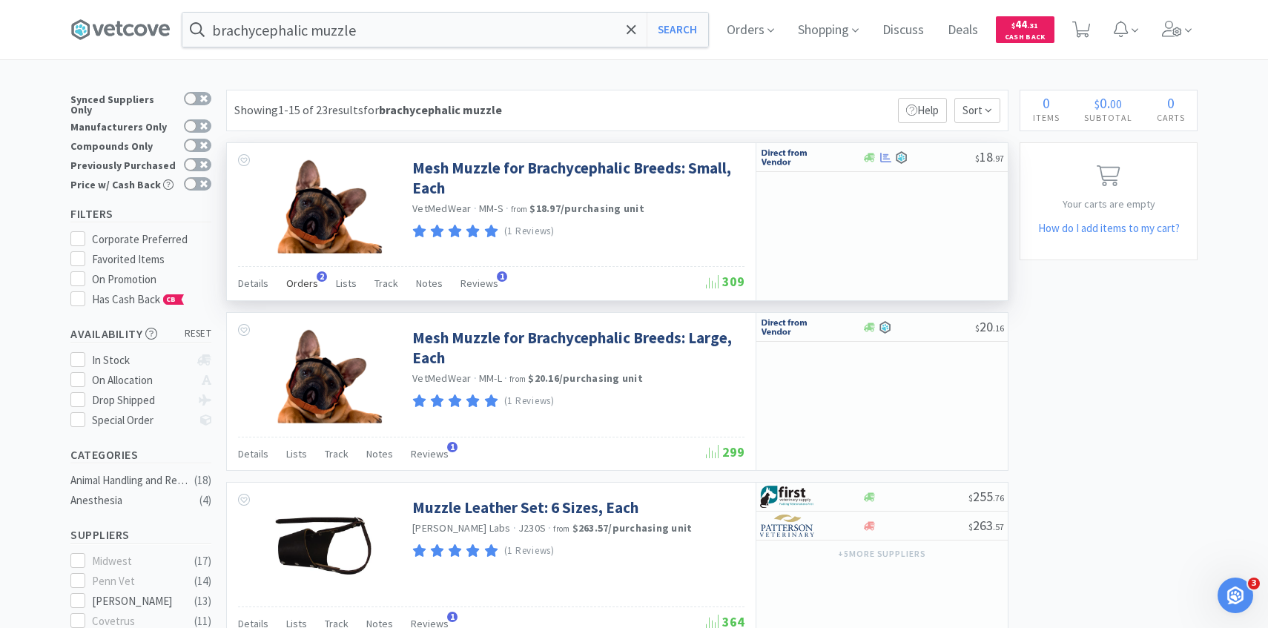
click at [297, 281] on span "Orders" at bounding box center [302, 283] width 32 height 13
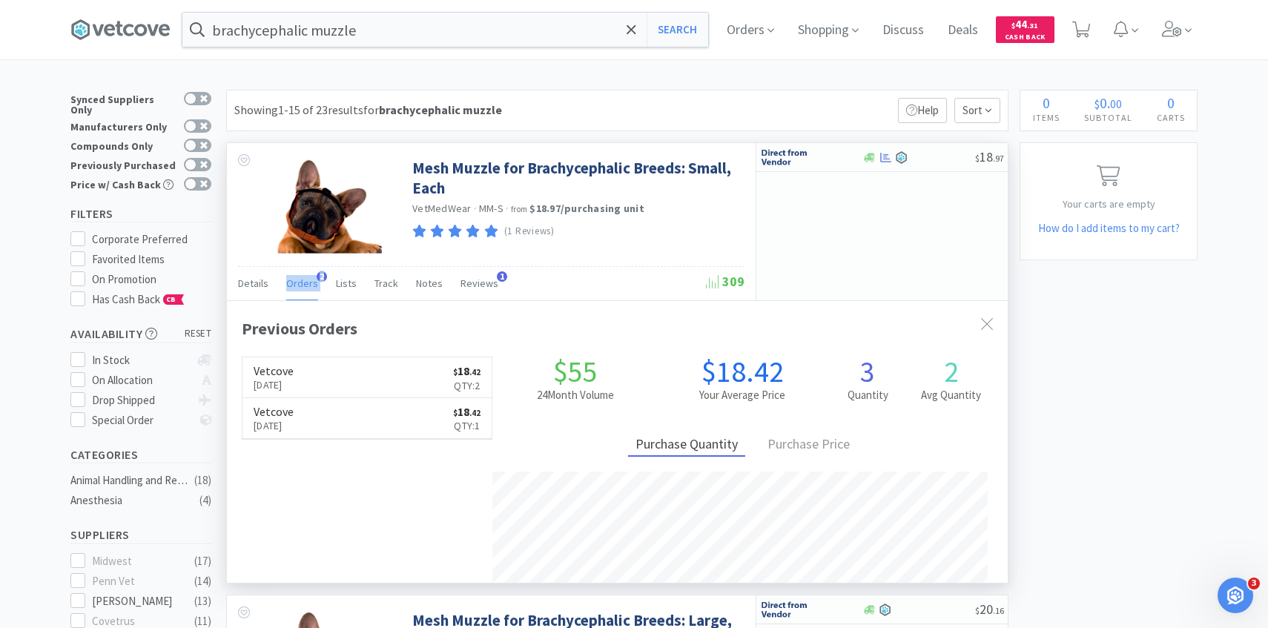
click at [297, 281] on span "Orders" at bounding box center [302, 283] width 32 height 13
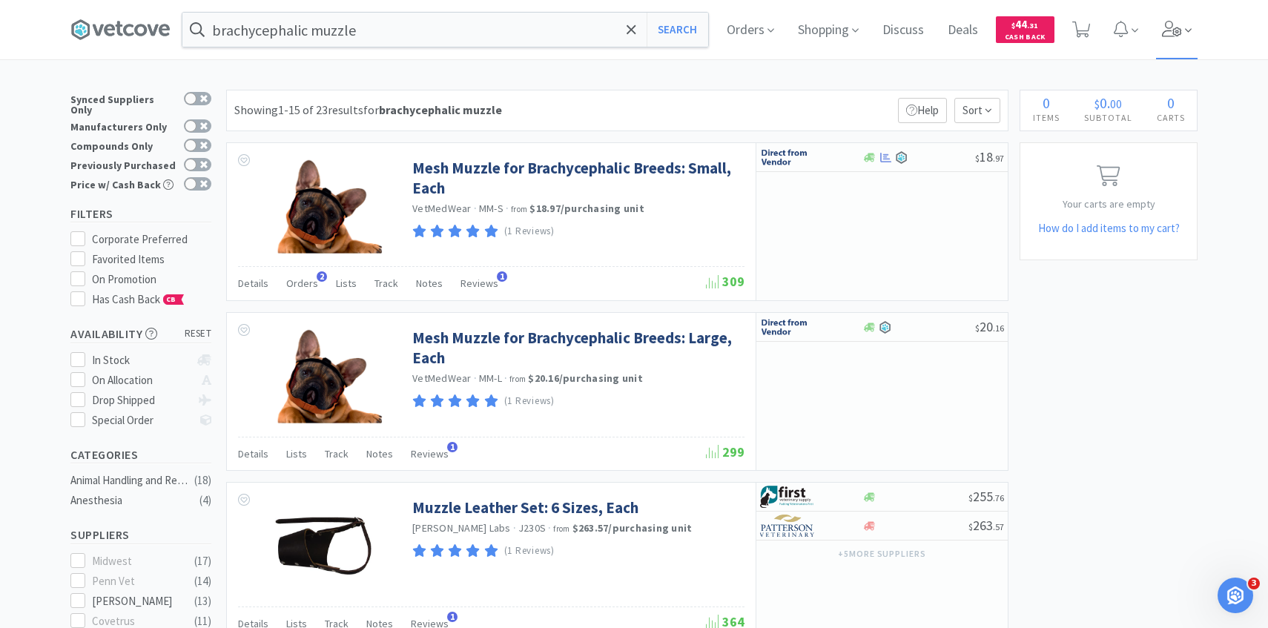
click at [1176, 29] on icon at bounding box center [1172, 29] width 21 height 16
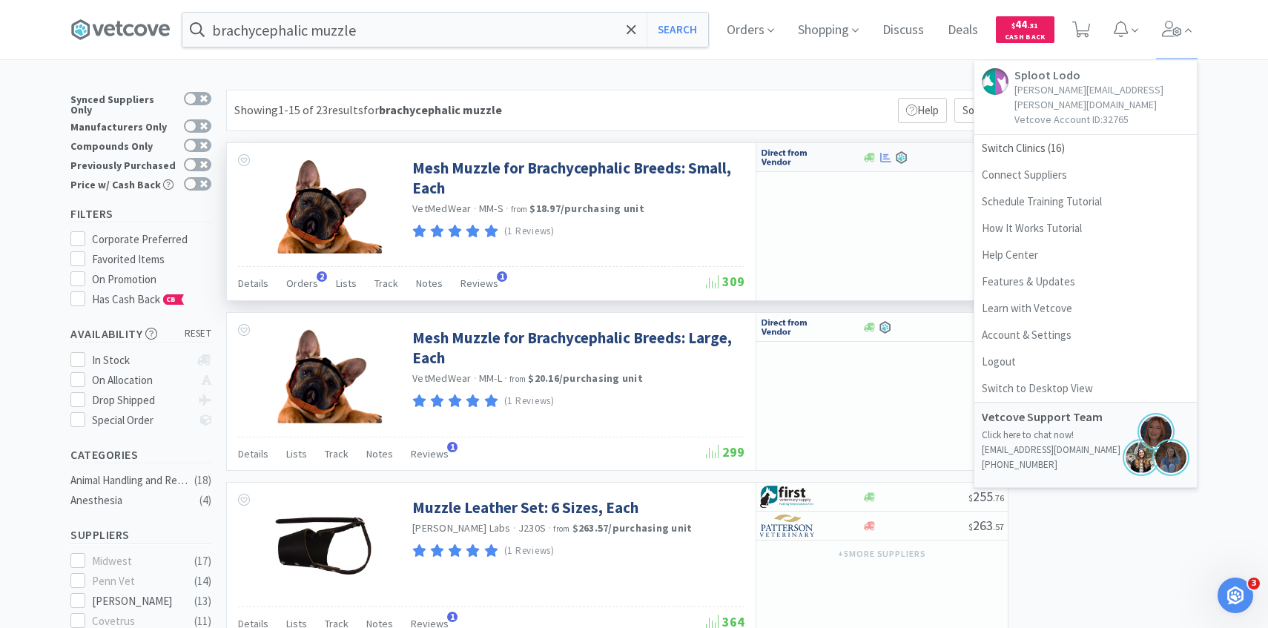
click at [794, 160] on img at bounding box center [788, 157] width 56 height 22
select select "1"
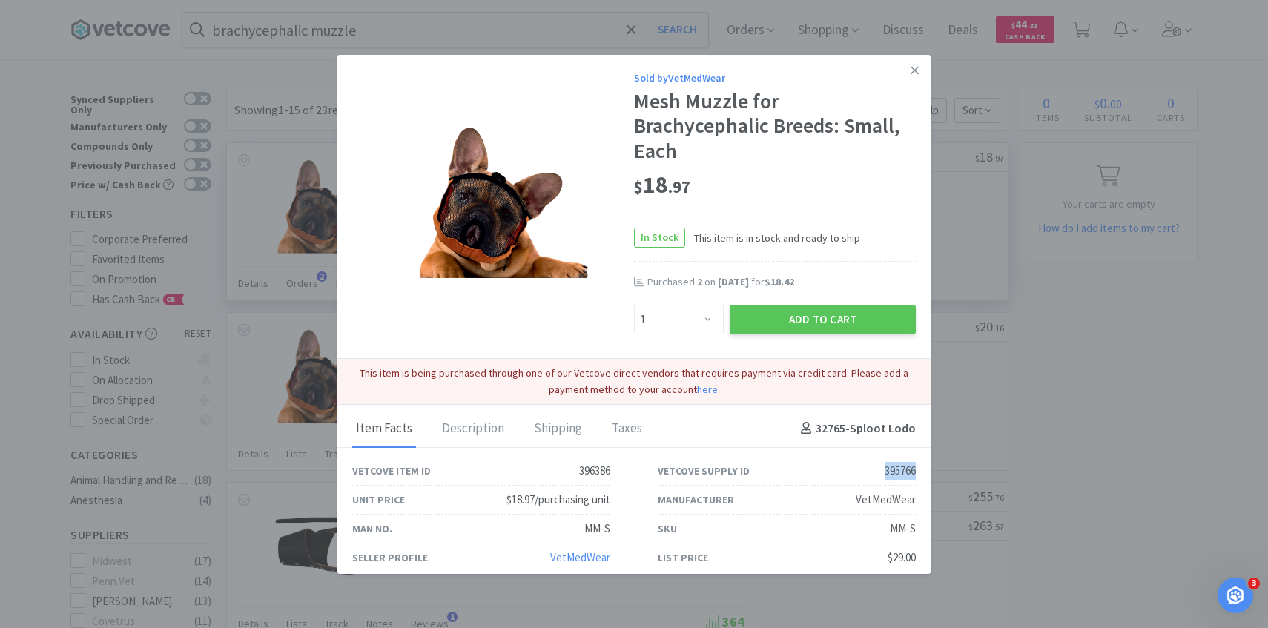
drag, startPoint x: 920, startPoint y: 472, endPoint x: 849, endPoint y: 472, distance: 71.2
click at [849, 472] on div "Vetcove Supply ID 395766" at bounding box center [787, 471] width 306 height 29
copy div "395766"
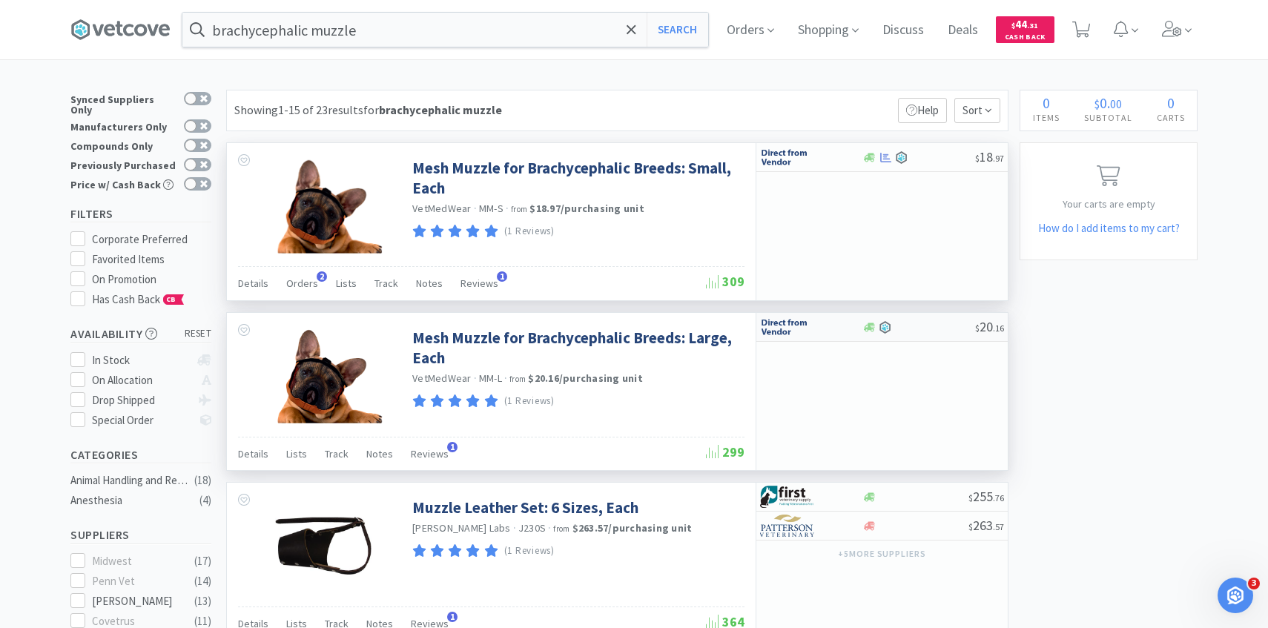
click at [802, 320] on img at bounding box center [788, 327] width 56 height 22
select select "1"
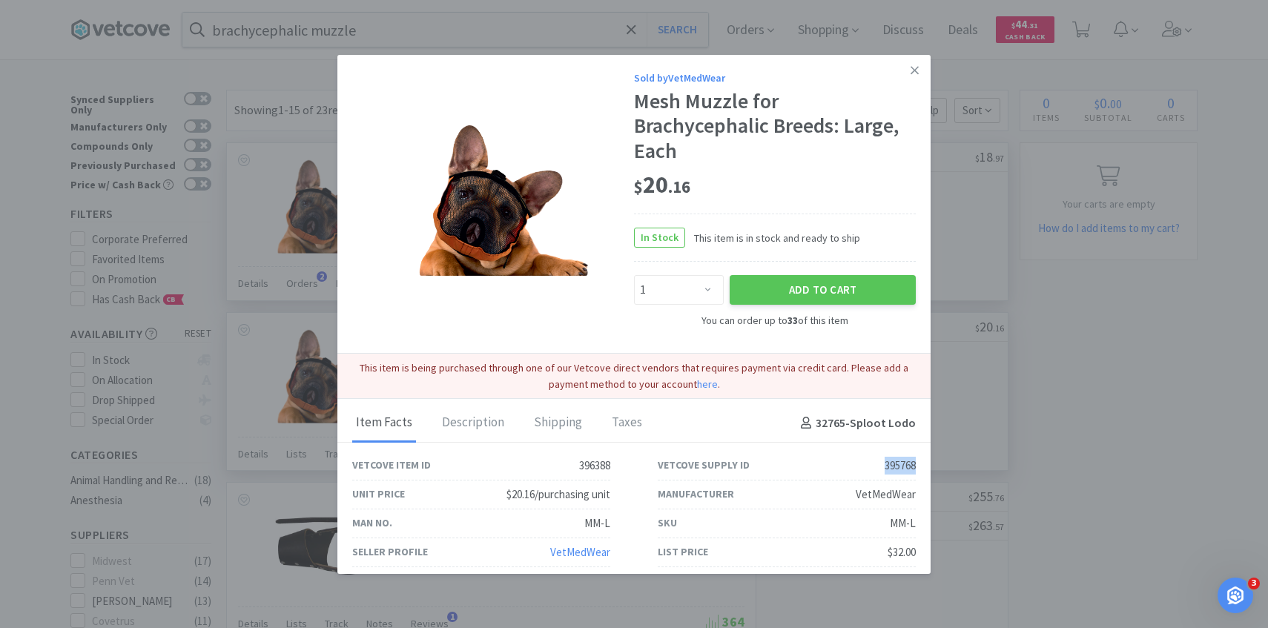
drag, startPoint x: 924, startPoint y: 463, endPoint x: 863, endPoint y: 463, distance: 61.6
click at [863, 463] on div "Vetcove Supply ID 395768" at bounding box center [787, 466] width 306 height 29
copy div "395768"
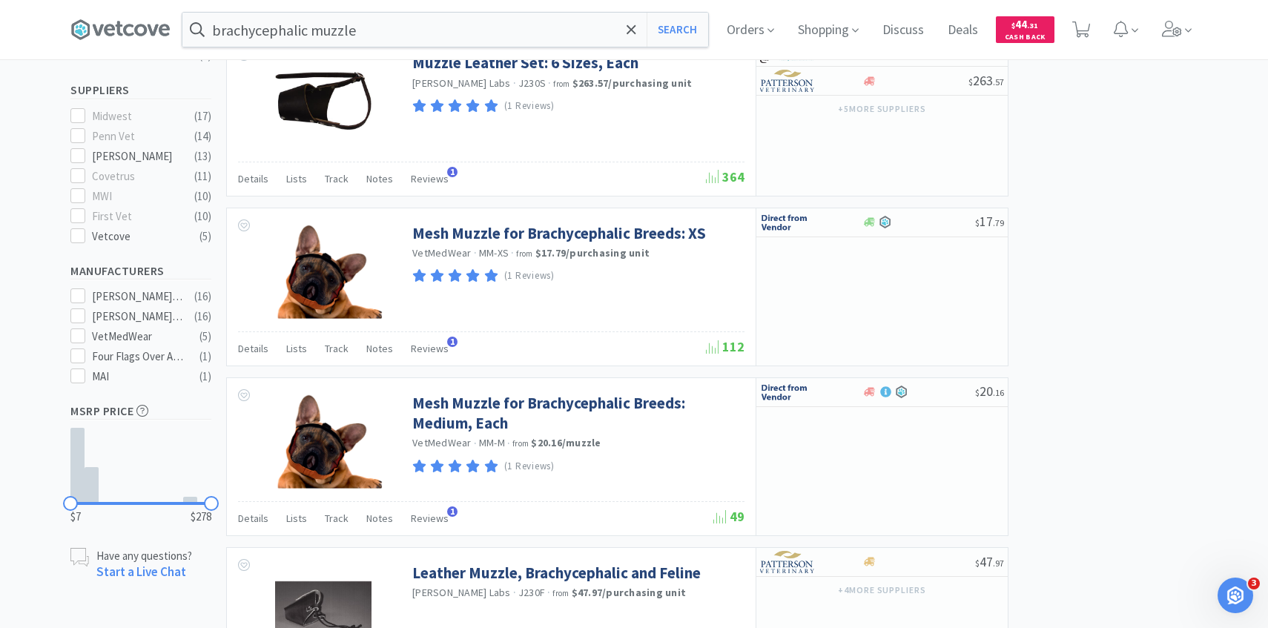
scroll to position [450, 0]
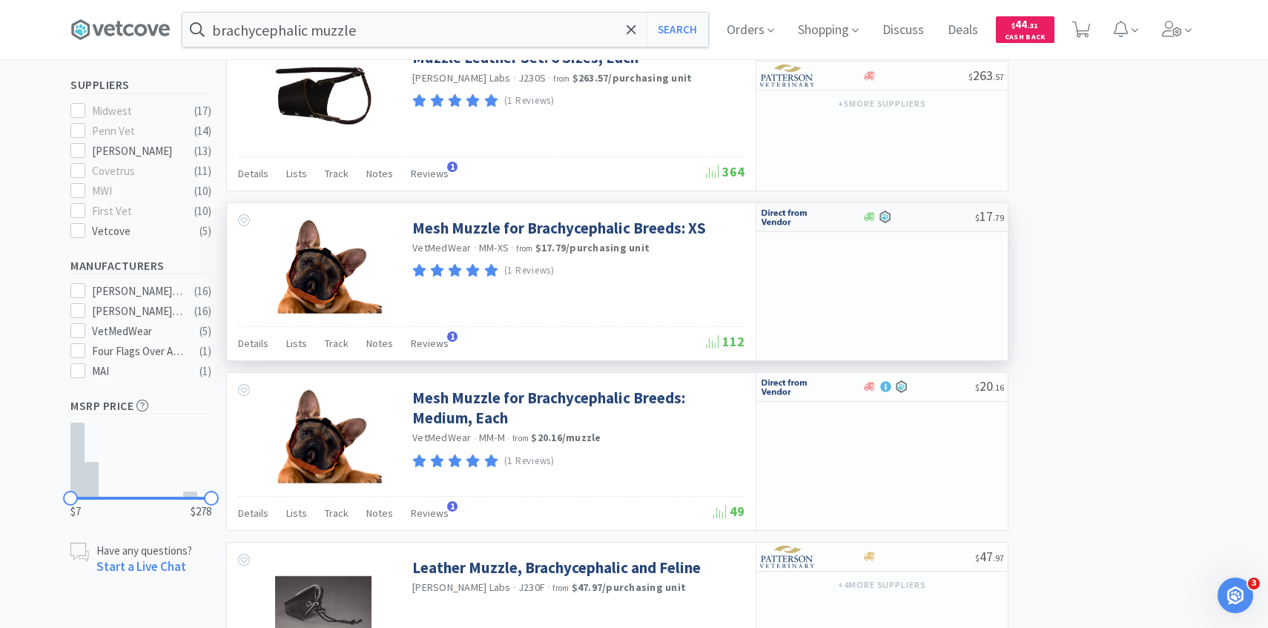
click at [825, 214] on div at bounding box center [801, 217] width 82 height 25
select select "1"
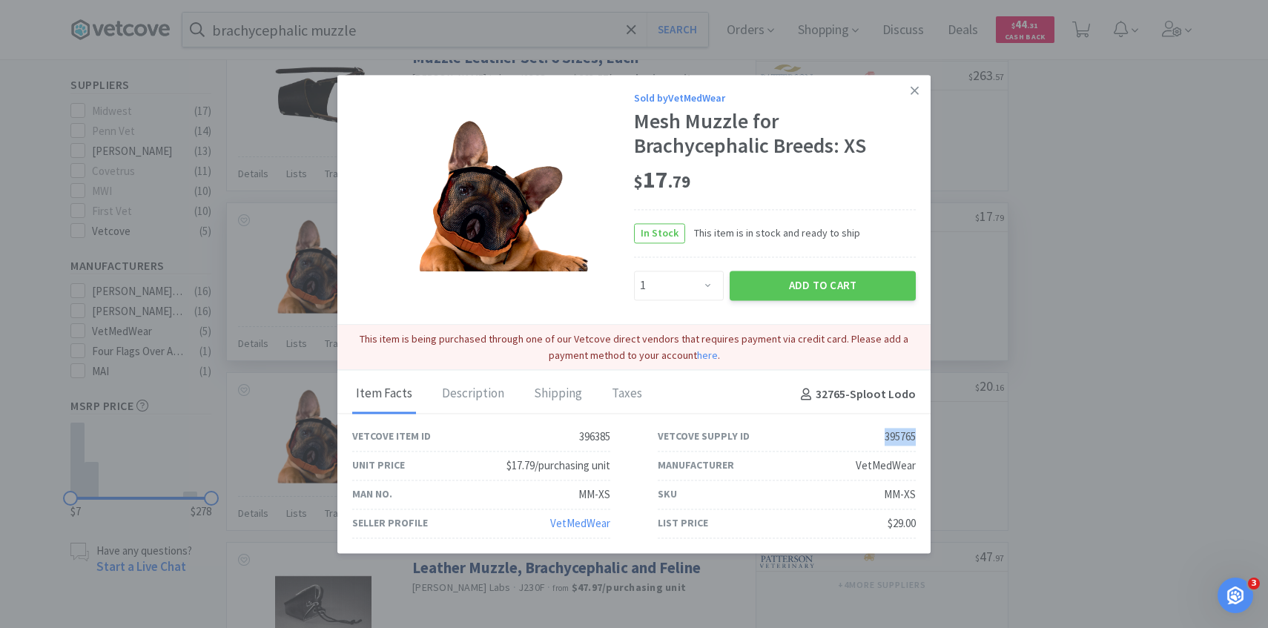
drag, startPoint x: 929, startPoint y: 436, endPoint x: 857, endPoint y: 437, distance: 72.7
click at [857, 436] on div "Vetcove Supply ID 395765" at bounding box center [787, 437] width 306 height 29
copy div "395765"
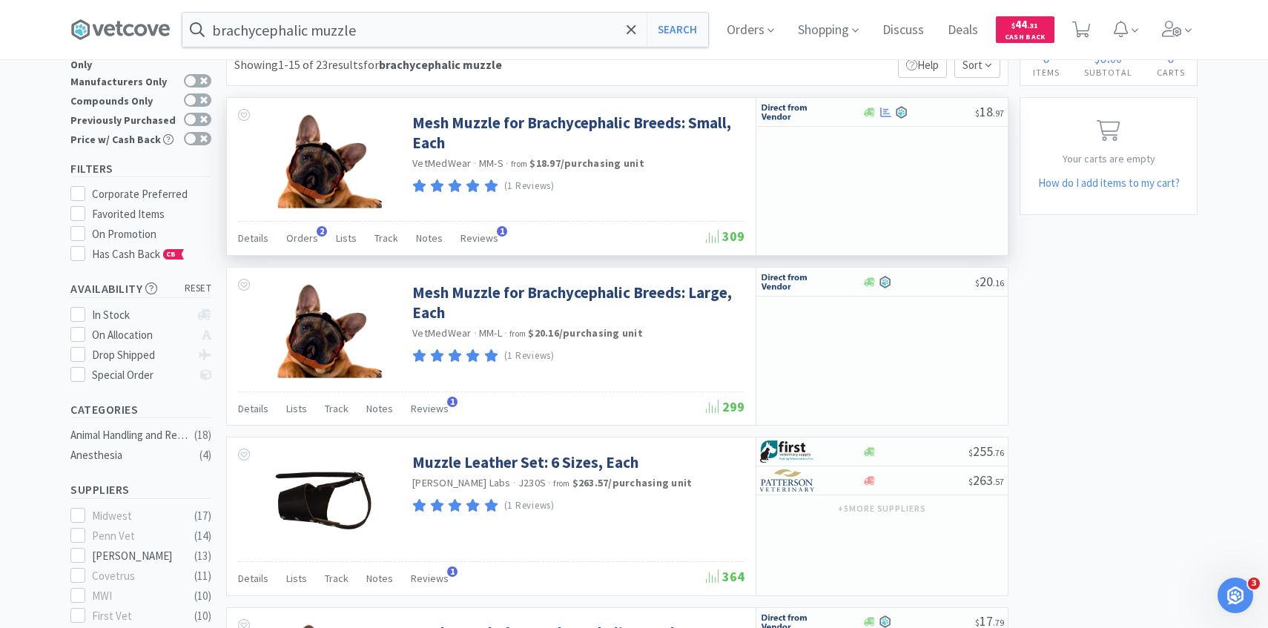
scroll to position [0, 0]
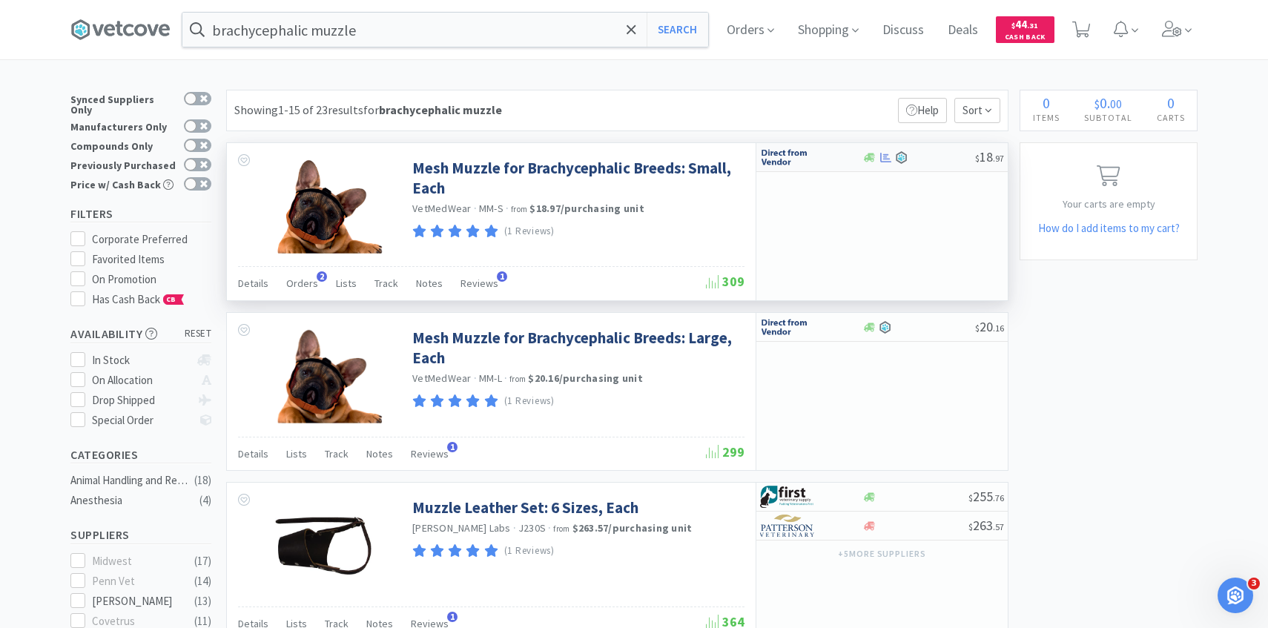
click at [820, 153] on div at bounding box center [801, 157] width 82 height 25
select select "1"
